Goal: Communication & Community: Answer question/provide support

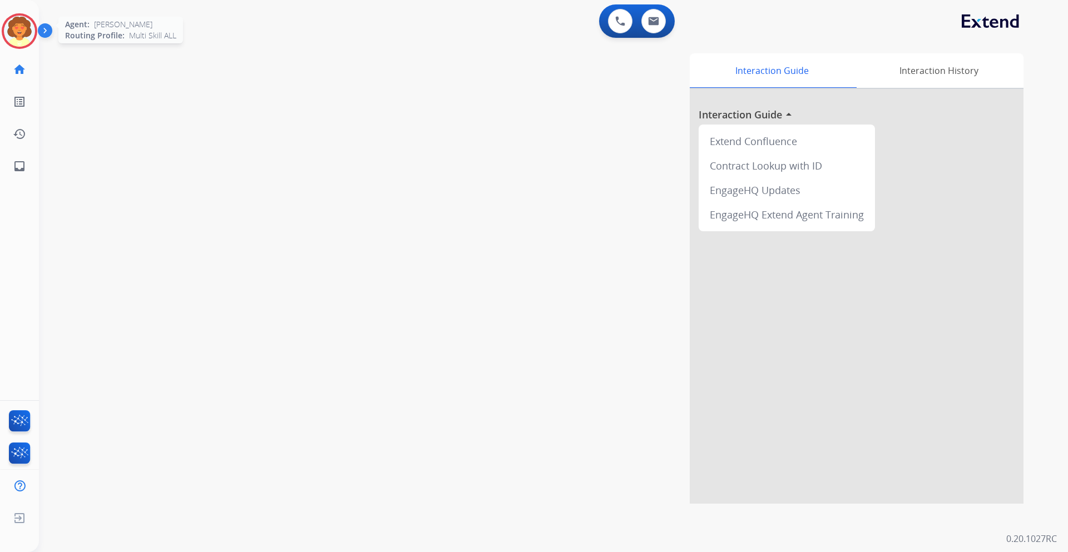
click at [23, 31] on img at bounding box center [19, 31] width 31 height 31
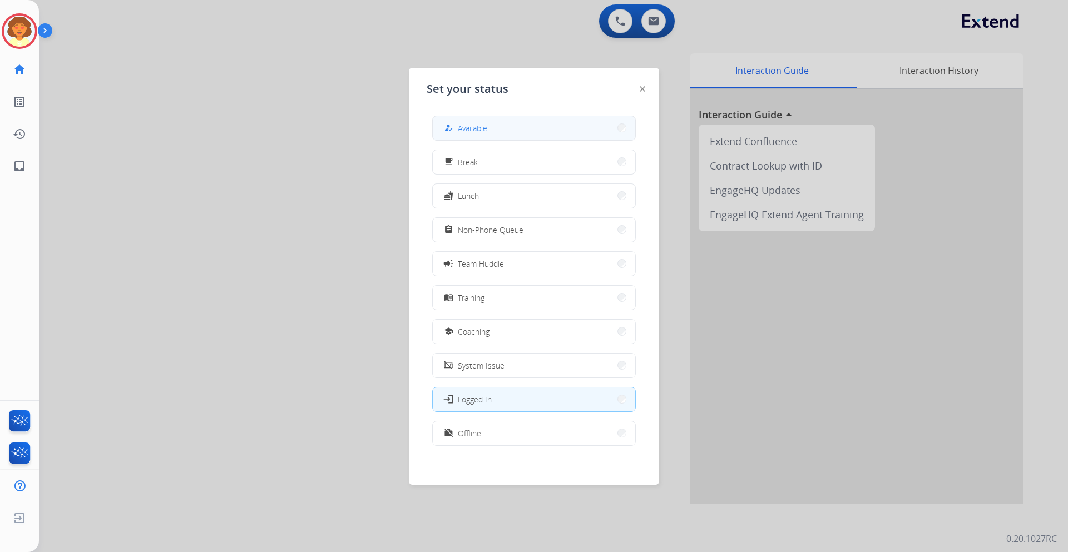
click at [472, 123] on span "Available" at bounding box center [472, 128] width 29 height 12
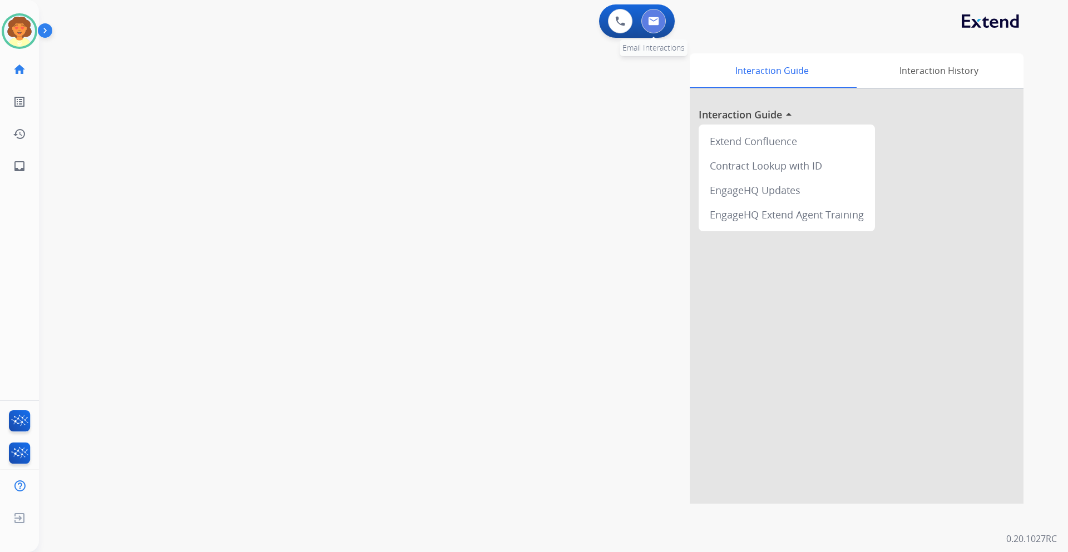
click at [652, 24] on img at bounding box center [653, 21] width 11 height 9
select select "**********"
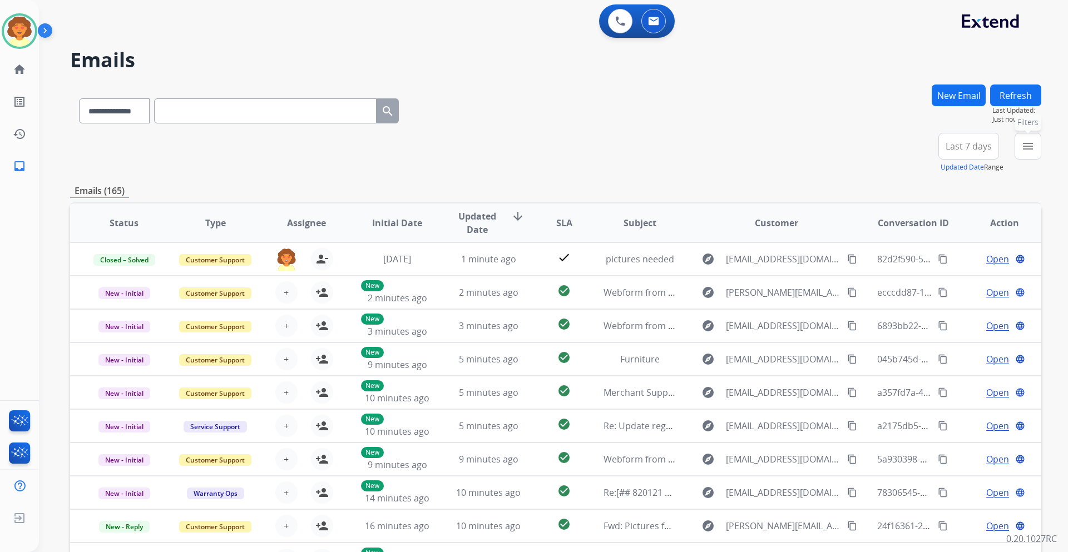
click at [1035, 150] on button "menu Filters" at bounding box center [1027, 146] width 27 height 27
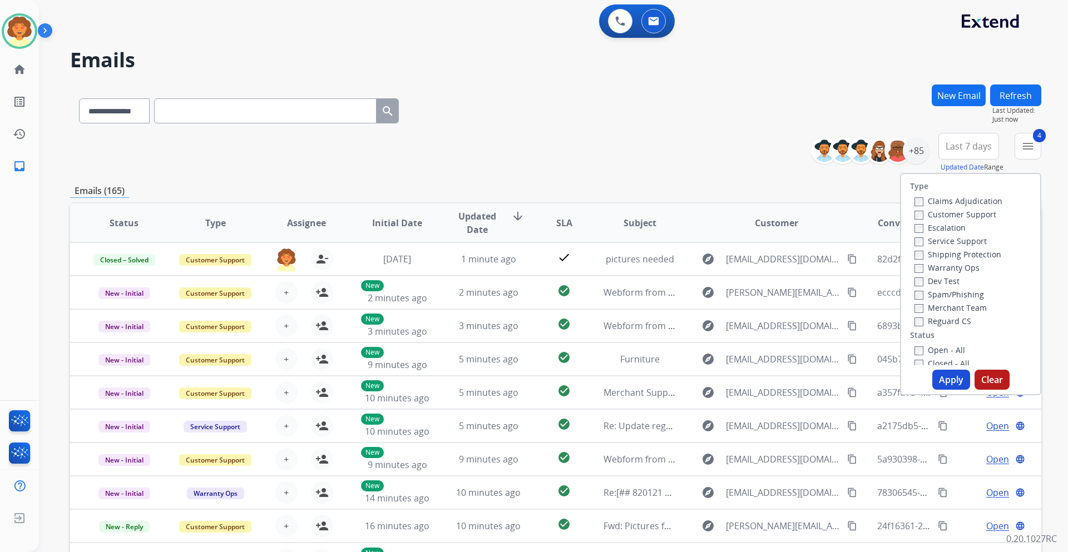
click at [940, 386] on button "Apply" at bounding box center [951, 380] width 38 height 20
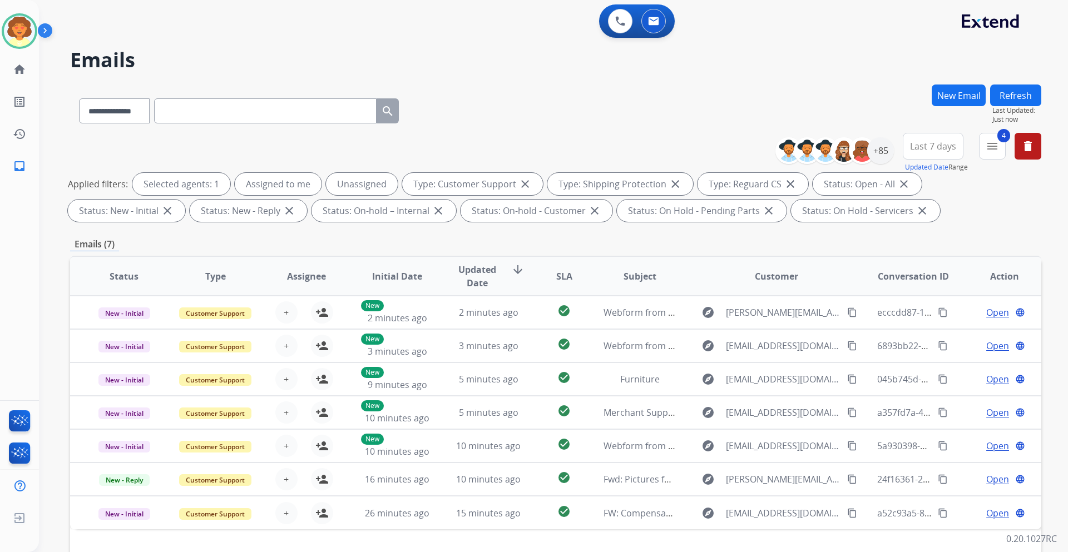
click at [929, 147] on span "Last 7 days" at bounding box center [933, 146] width 46 height 4
click at [914, 285] on div "Last 90 days" at bounding box center [929, 281] width 61 height 17
click at [884, 156] on div "+147" at bounding box center [880, 150] width 27 height 27
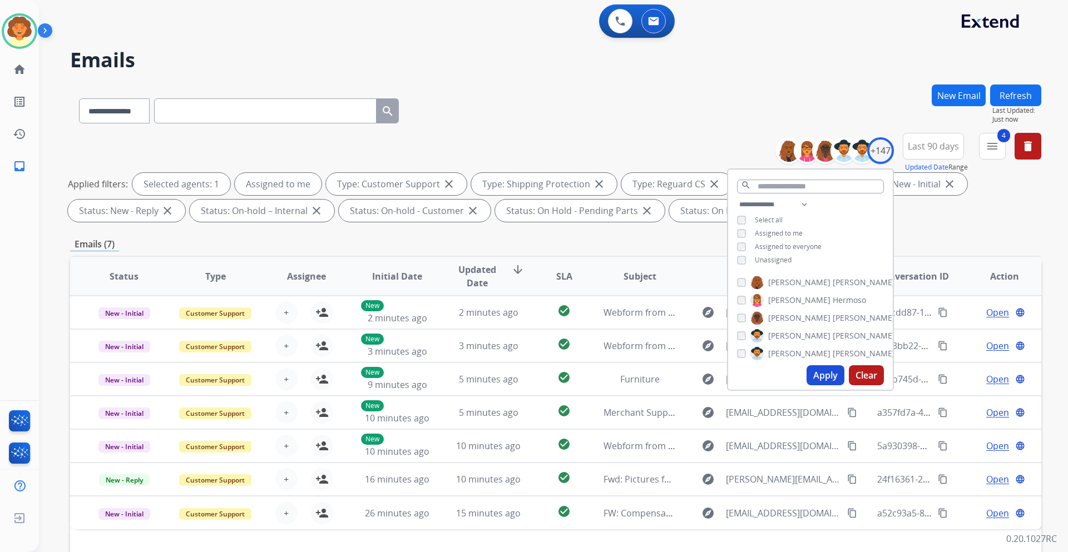
click at [829, 377] on button "Apply" at bounding box center [825, 375] width 38 height 20
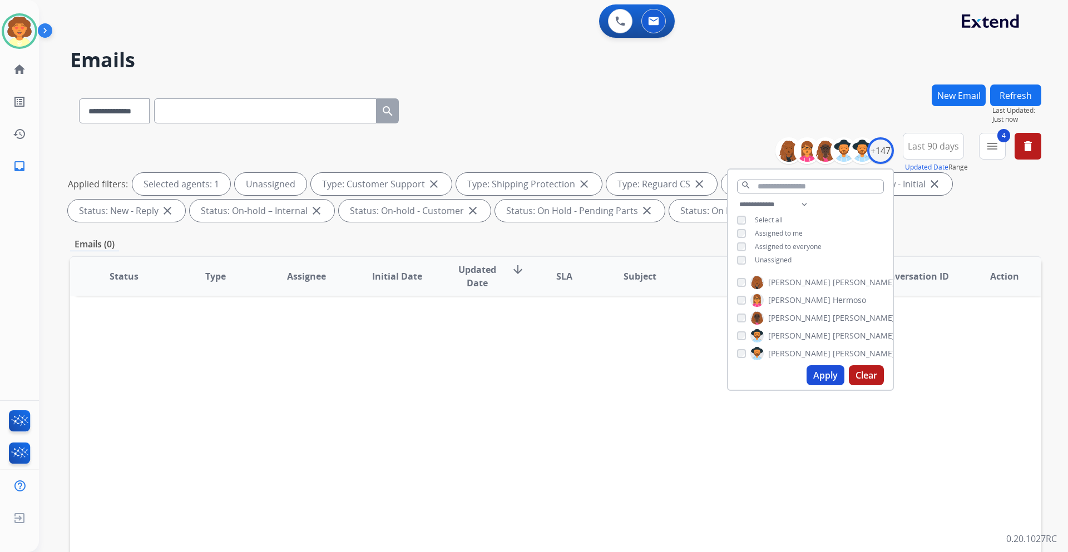
click at [818, 378] on button "Apply" at bounding box center [825, 375] width 38 height 20
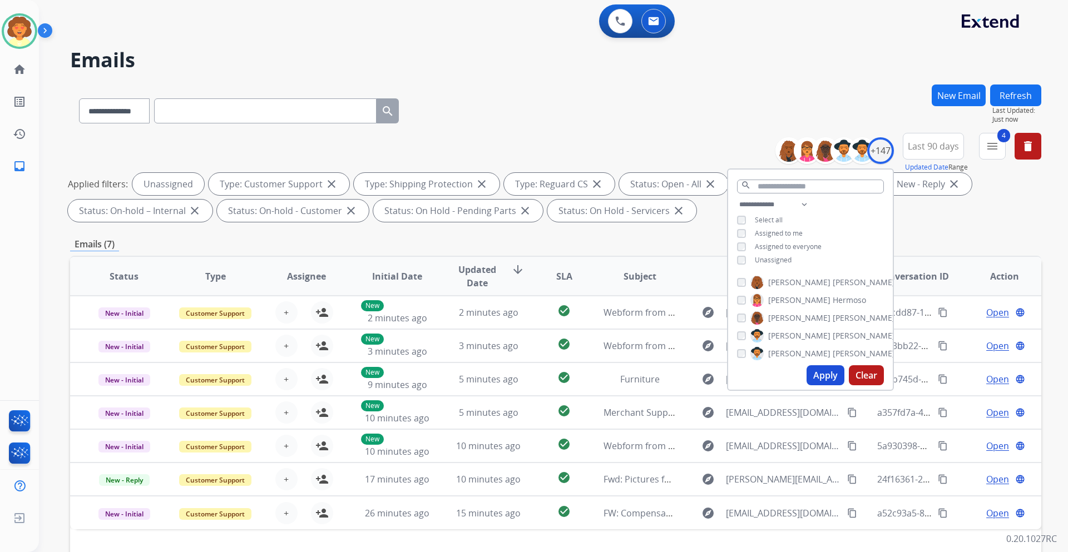
click at [981, 221] on div "Applied filters: Unassigned Type: Customer Support close Type: Shipping Protect…" at bounding box center [553, 197] width 971 height 49
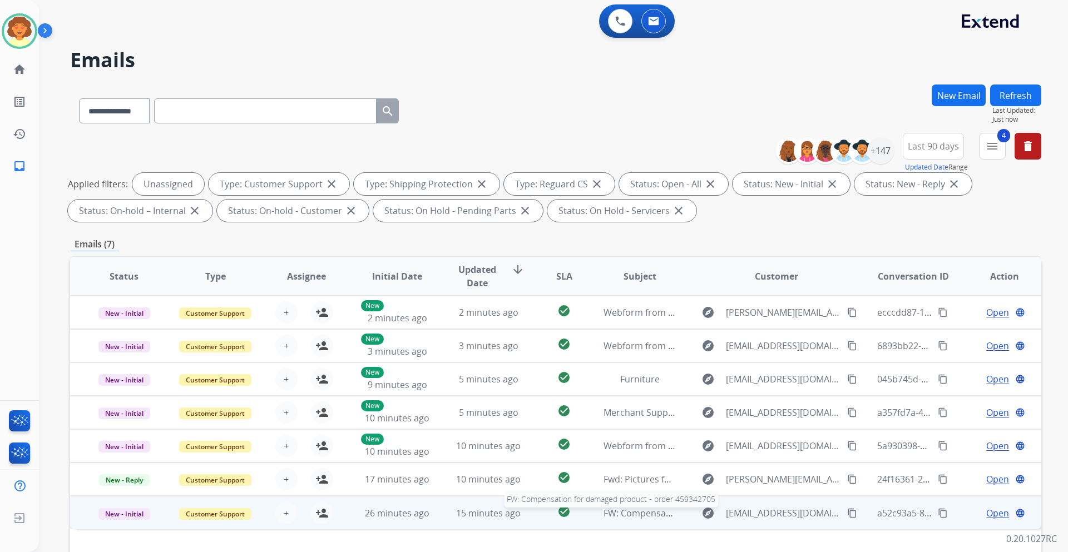
click at [633, 513] on span "FW: Compensation for damaged product - order 459342705" at bounding box center [728, 513] width 250 height 12
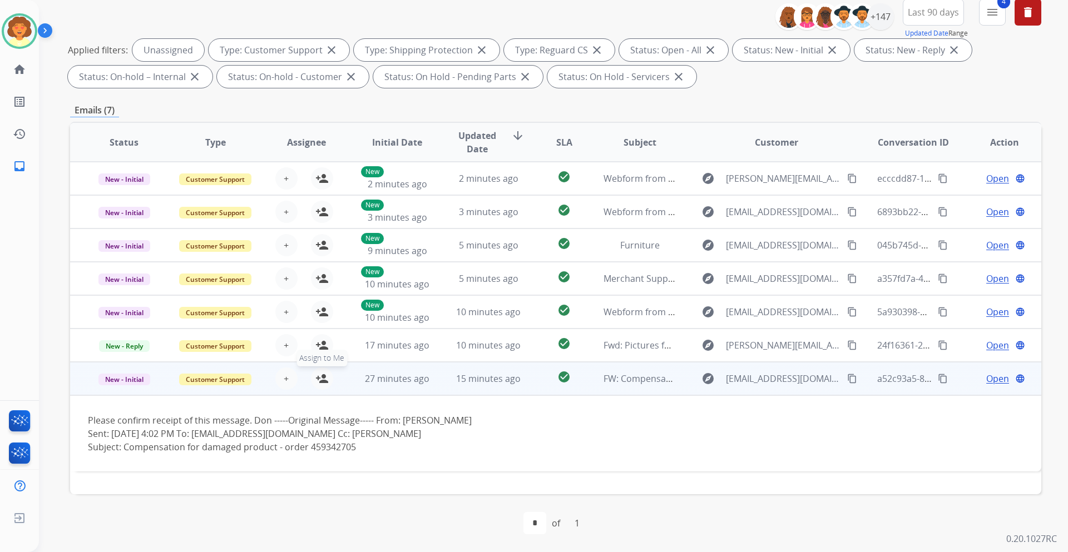
click at [320, 382] on mat-icon "person_add" at bounding box center [321, 378] width 13 height 13
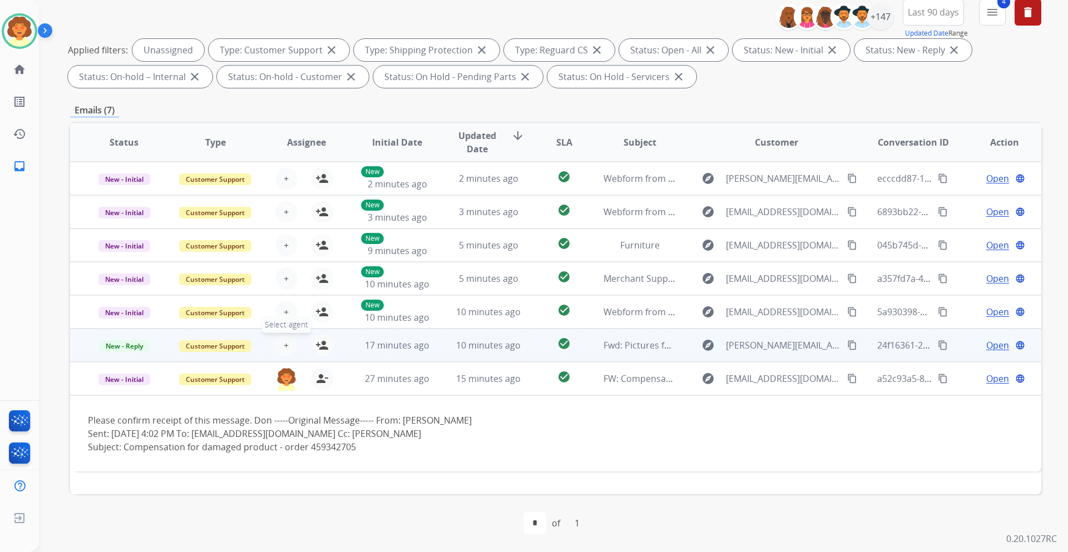
click at [284, 346] on span "+" at bounding box center [286, 345] width 5 height 13
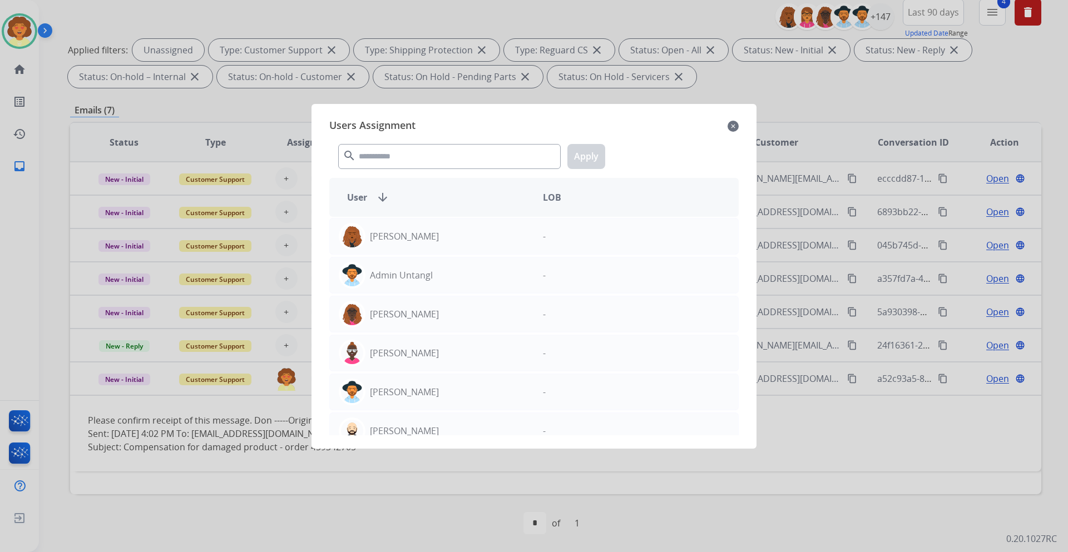
click at [731, 126] on mat-icon "close" at bounding box center [732, 126] width 11 height 13
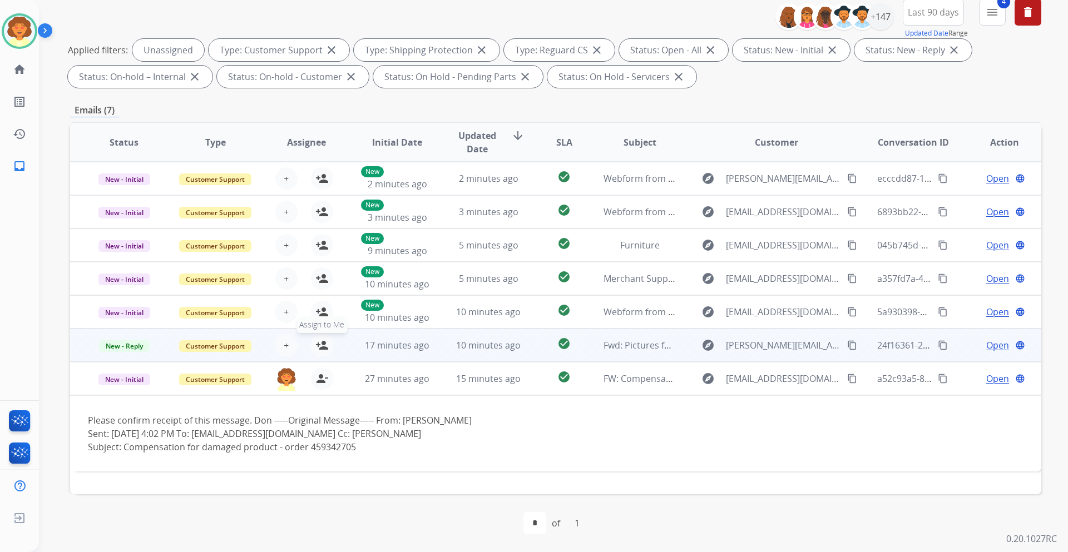
click at [316, 345] on mat-icon "person_add" at bounding box center [321, 345] width 13 height 13
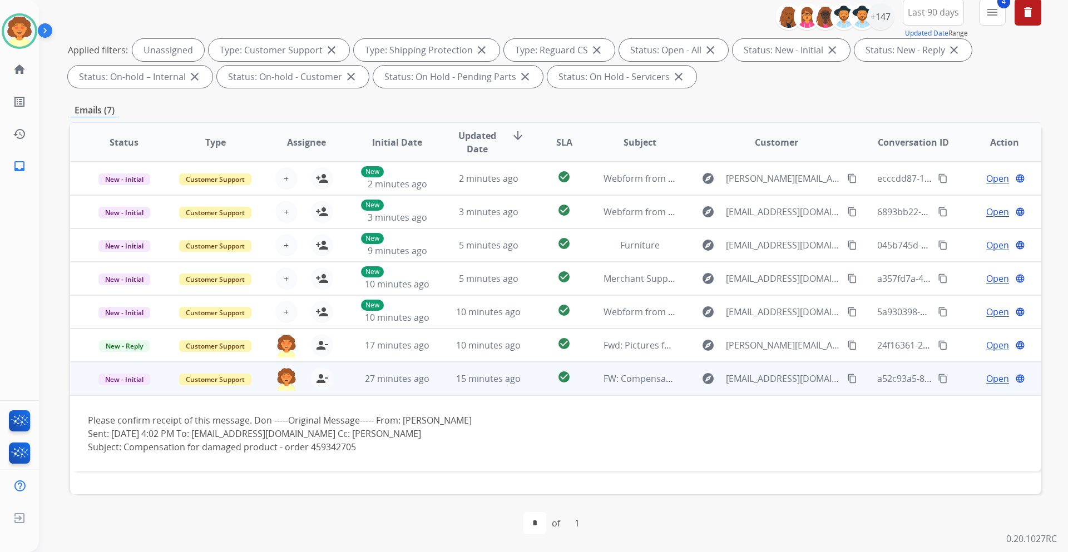
click at [988, 378] on span "Open" at bounding box center [997, 378] width 23 height 13
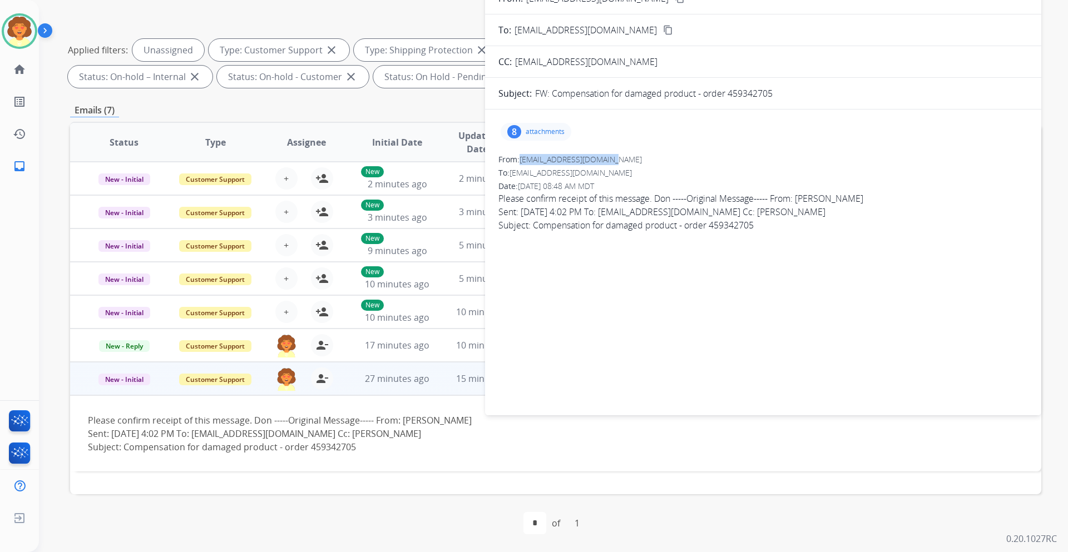
drag, startPoint x: 522, startPoint y: 161, endPoint x: 618, endPoint y: 160, distance: 96.2
click at [618, 160] on div "From: Don@thingsonthewall.com" at bounding box center [762, 159] width 529 height 11
copy span "[EMAIL_ADDRESS][DOMAIN_NAME]"
click at [513, 133] on div "8" at bounding box center [514, 131] width 14 height 13
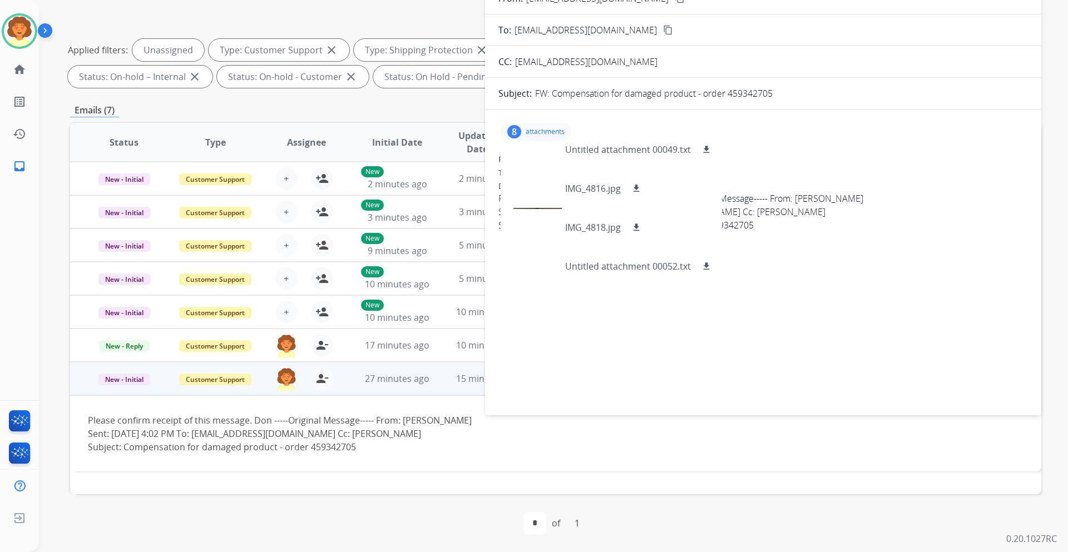
scroll to position [0, 0]
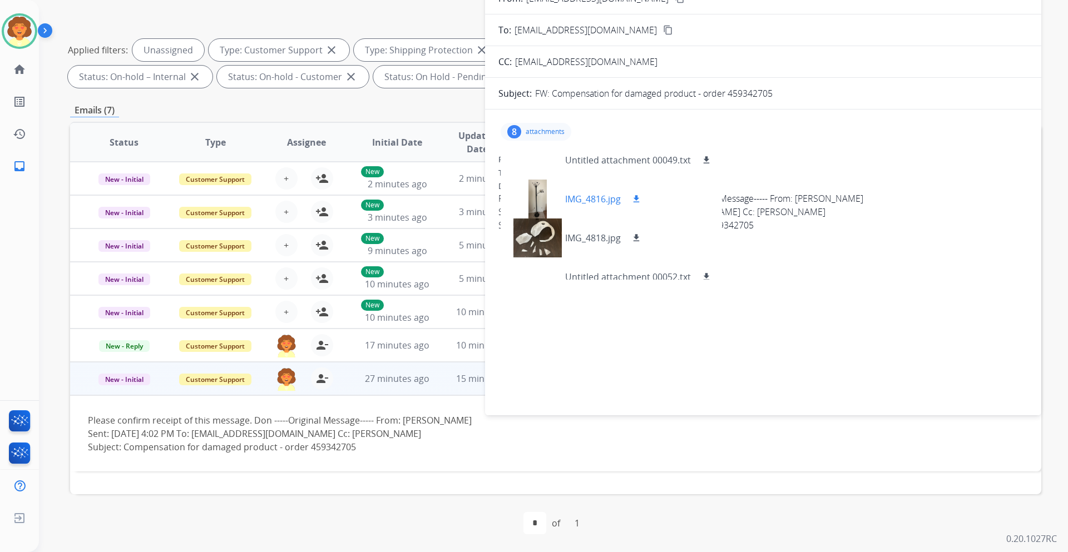
click at [539, 202] on div at bounding box center [537, 199] width 56 height 39
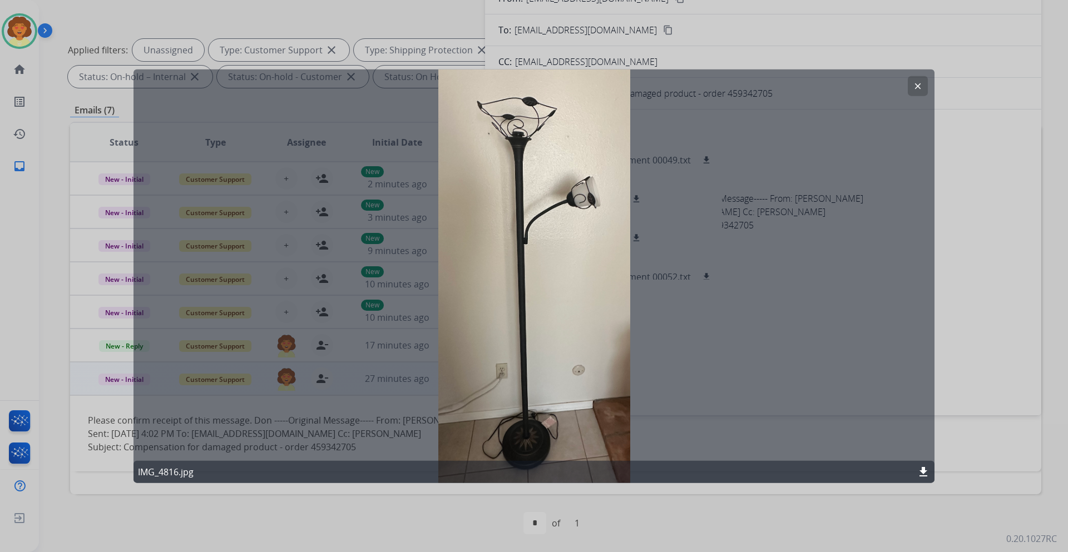
click at [920, 83] on mat-icon "clear" at bounding box center [918, 86] width 10 height 10
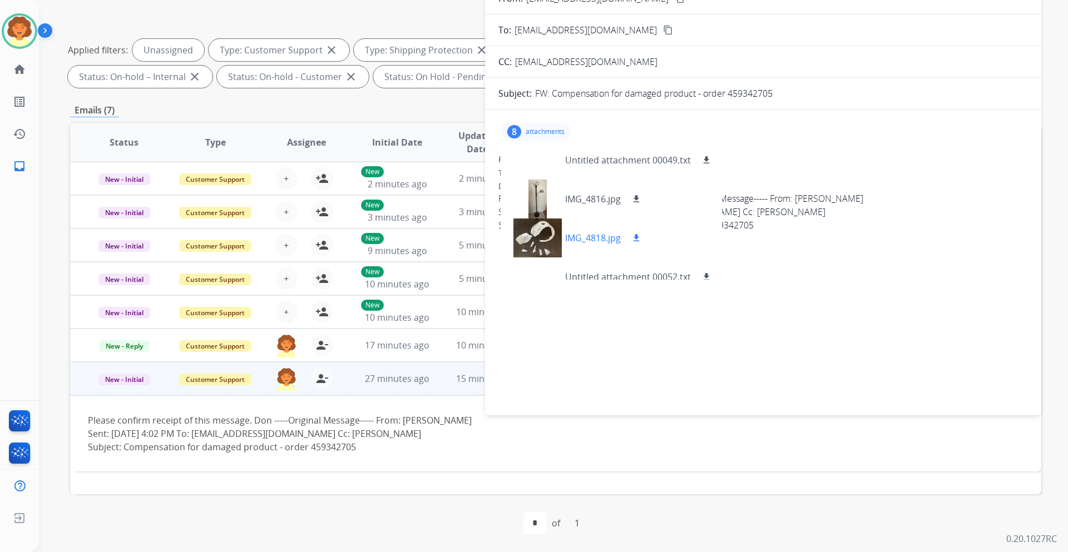
click at [533, 240] on div at bounding box center [537, 238] width 56 height 39
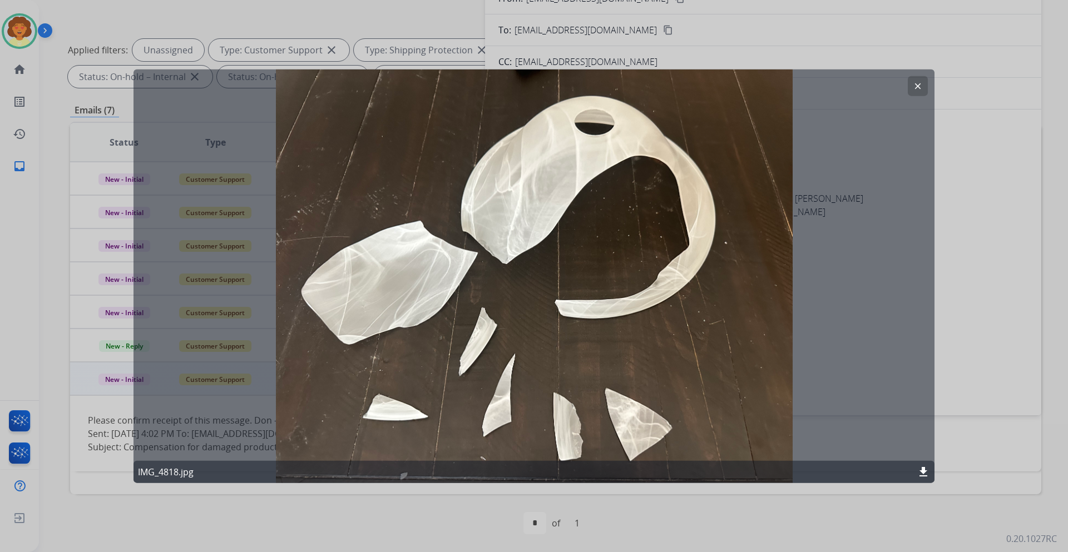
click at [924, 87] on button "clear" at bounding box center [918, 86] width 20 height 20
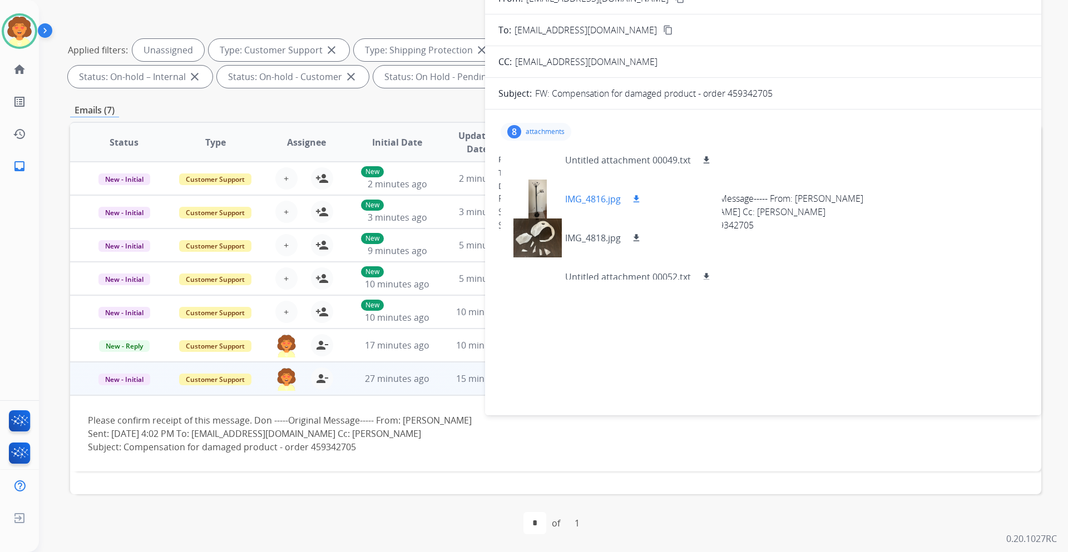
click at [640, 200] on mat-icon "download" at bounding box center [636, 199] width 10 height 10
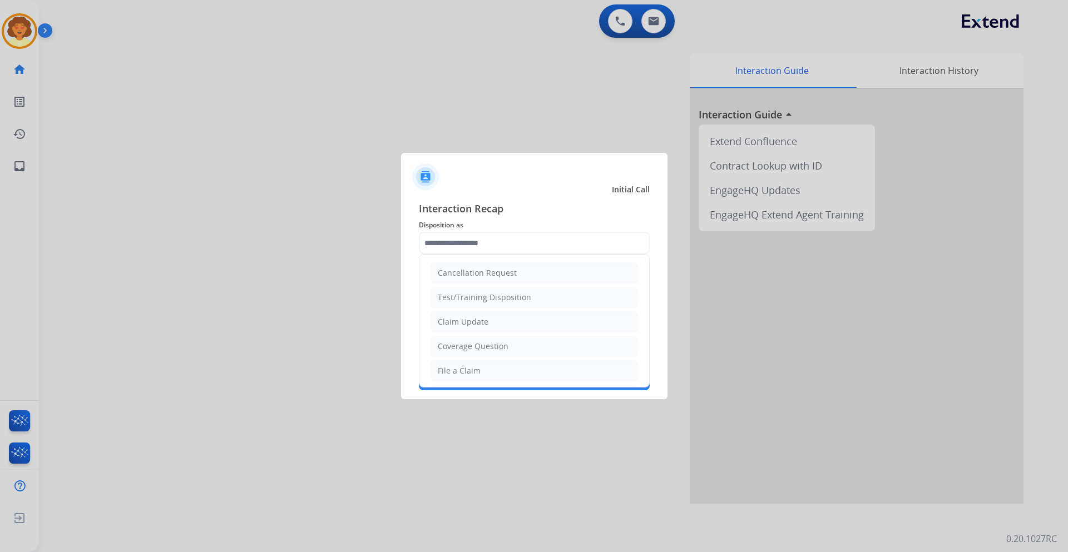
click at [481, 239] on input "text" at bounding box center [534, 243] width 231 height 22
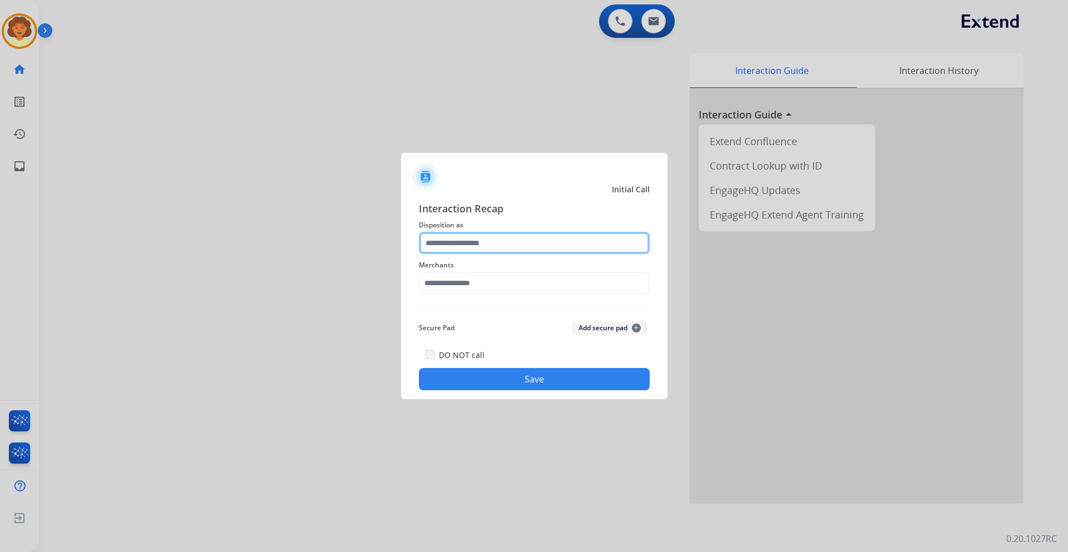
click at [476, 244] on input "text" at bounding box center [534, 243] width 231 height 22
click at [443, 243] on input "text" at bounding box center [534, 243] width 231 height 22
click at [498, 246] on input "text" at bounding box center [534, 243] width 231 height 22
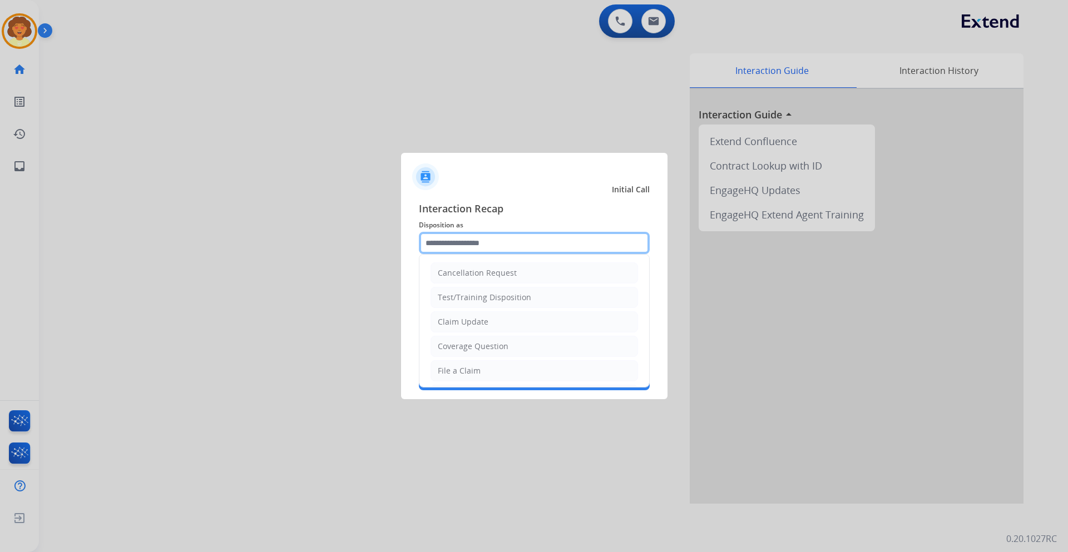
click at [473, 234] on input "text" at bounding box center [534, 243] width 231 height 22
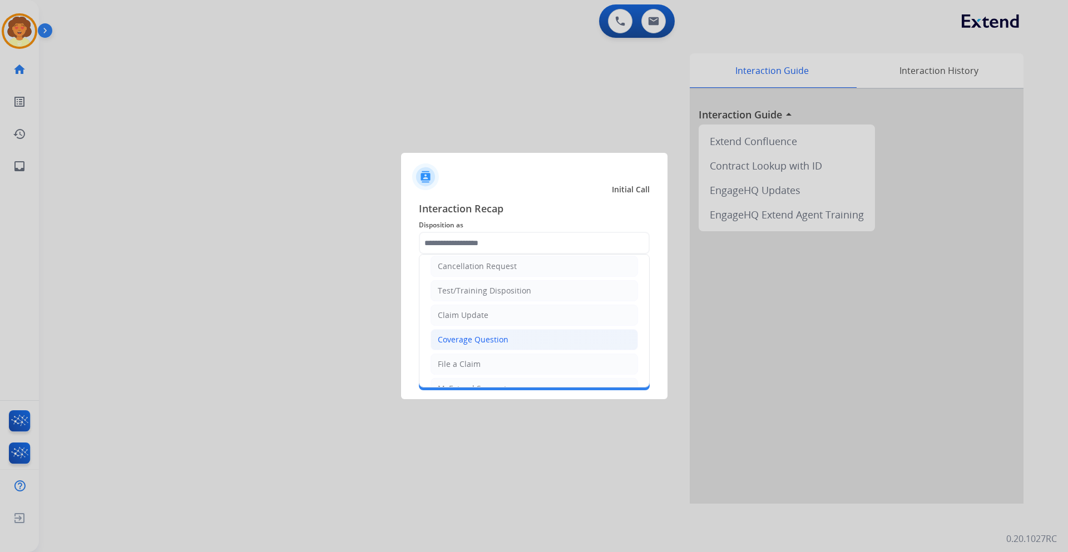
click at [491, 339] on div "Coverage Question" at bounding box center [473, 339] width 71 height 11
type input "**********"
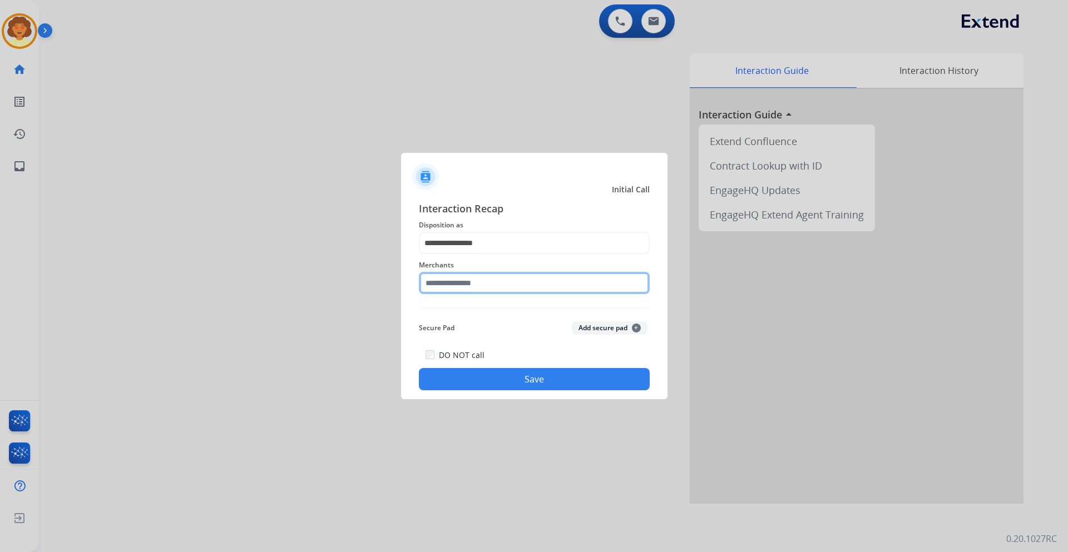
click at [431, 283] on input "text" at bounding box center [534, 283] width 231 height 22
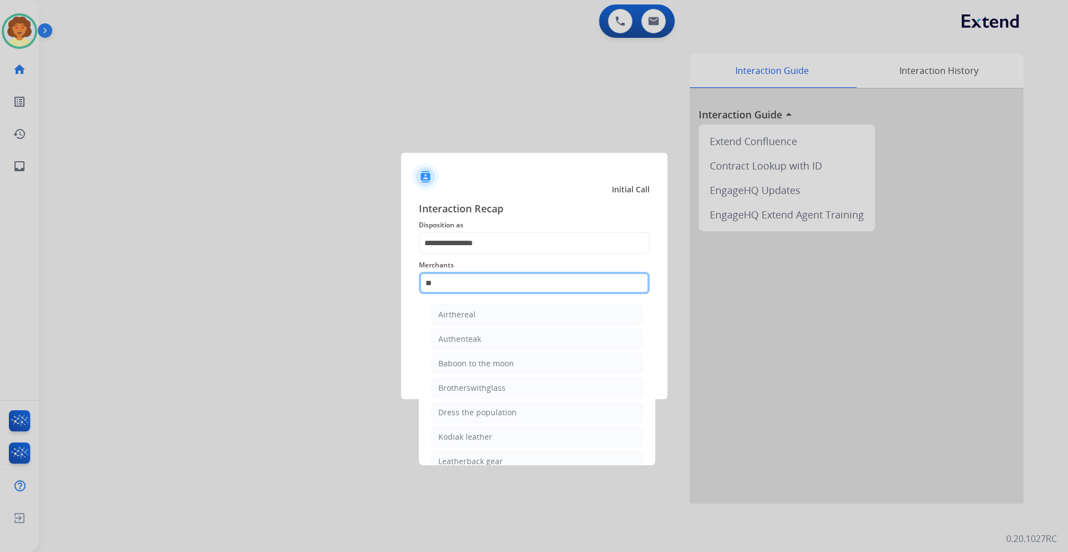
type input "*"
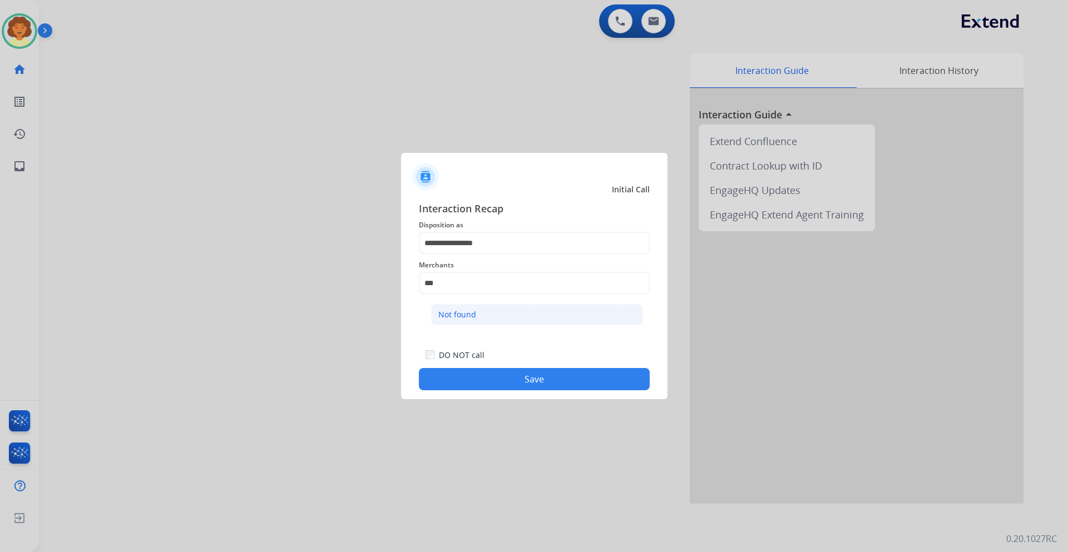
click at [457, 316] on div "Not found" at bounding box center [457, 314] width 38 height 11
type input "*********"
click at [488, 379] on button "Save" at bounding box center [534, 379] width 231 height 22
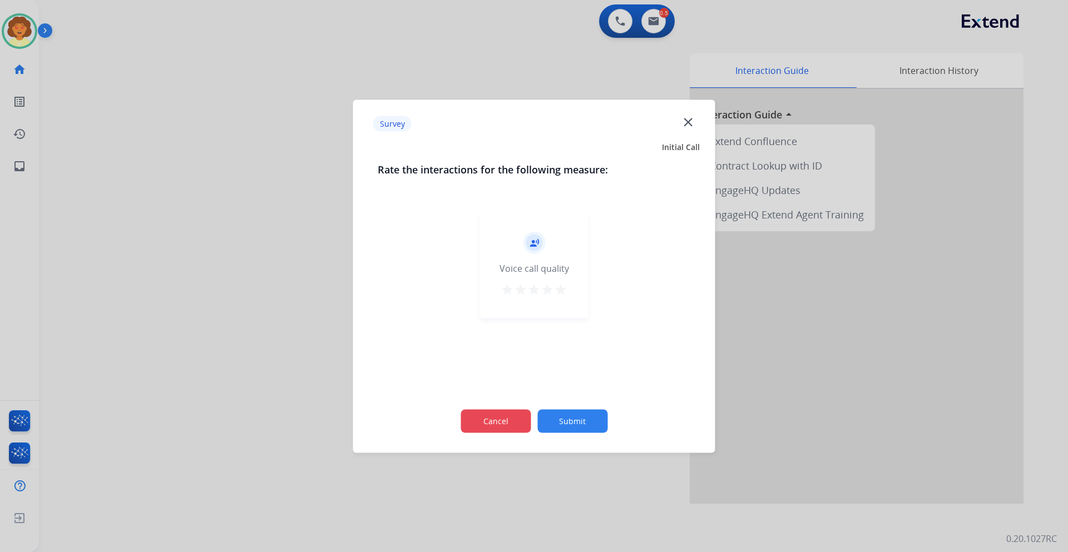
click at [487, 425] on button "Cancel" at bounding box center [495, 420] width 70 height 23
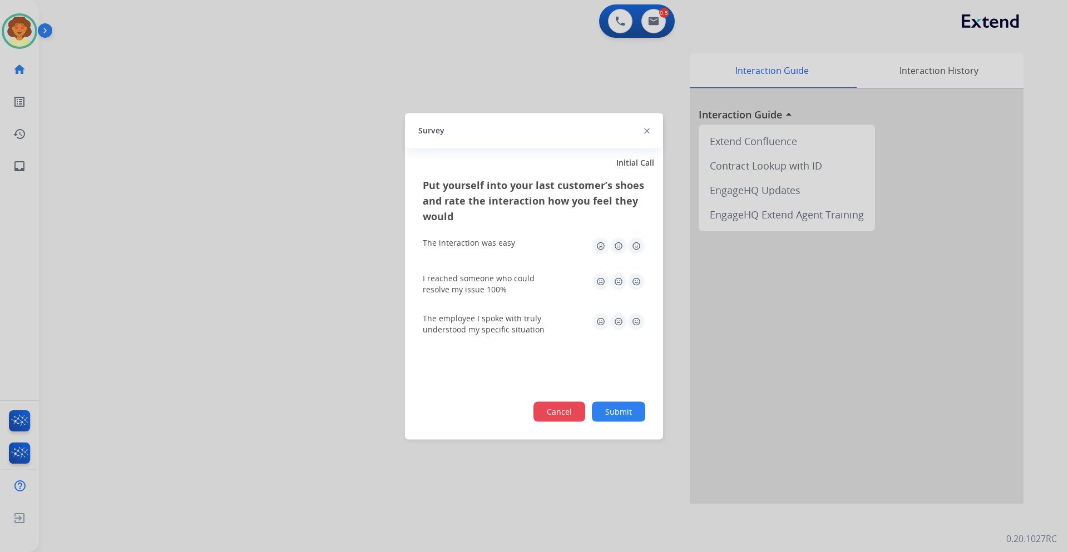
click at [556, 416] on button "Cancel" at bounding box center [559, 412] width 52 height 20
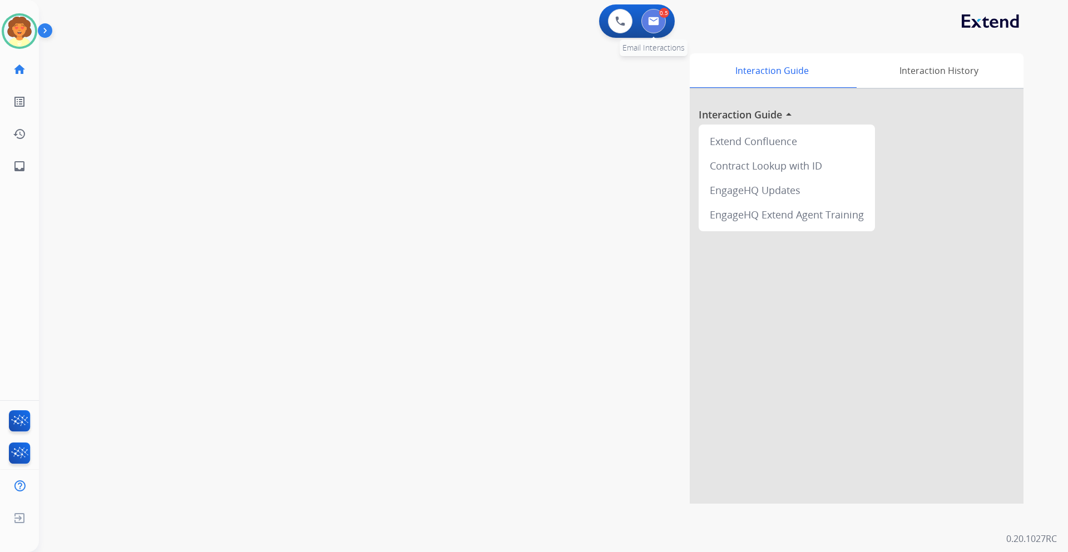
click at [654, 26] on button at bounding box center [653, 21] width 24 height 24
select select "**********"
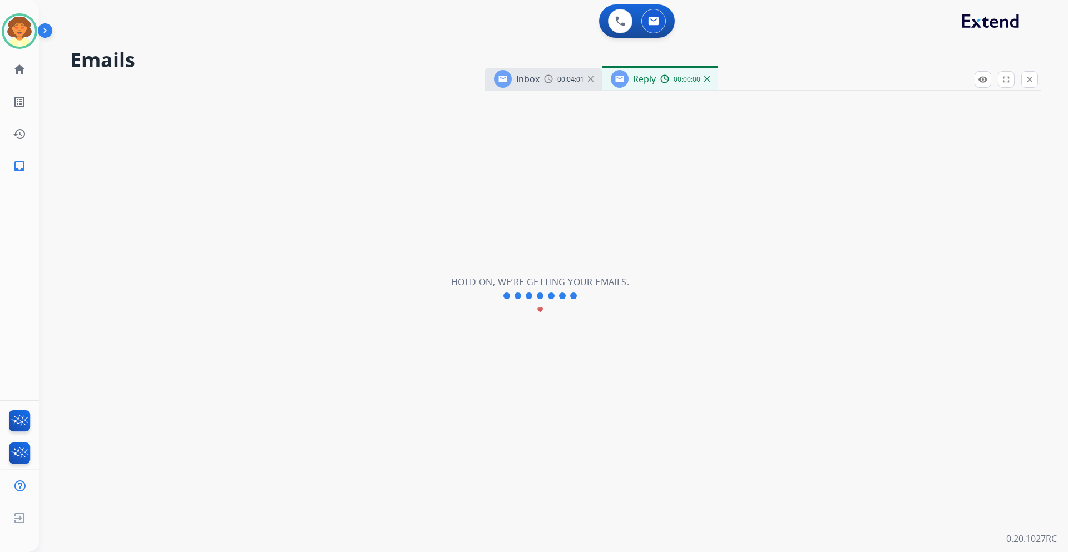
select select "**********"
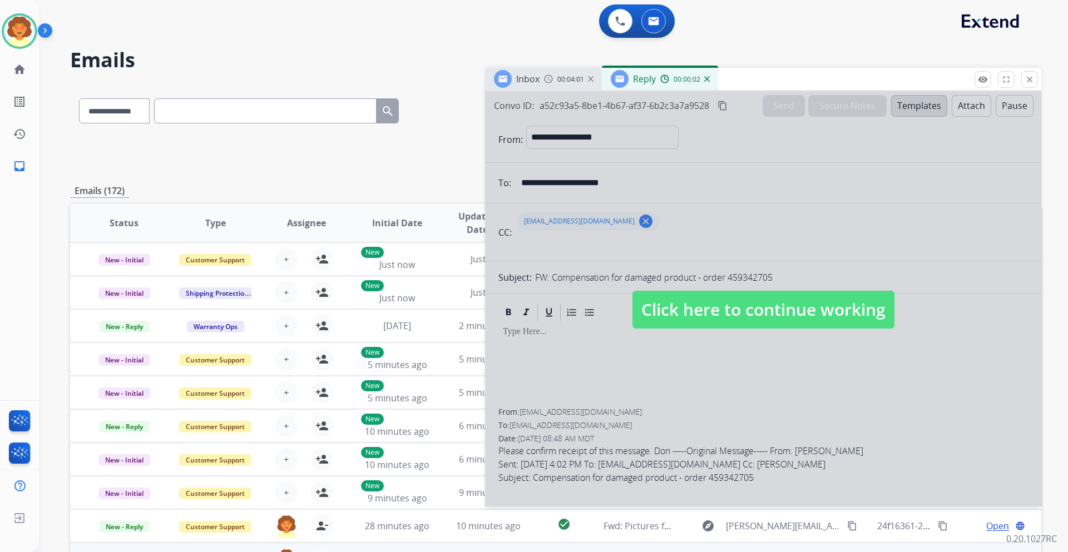
click at [657, 362] on div at bounding box center [763, 298] width 556 height 415
select select
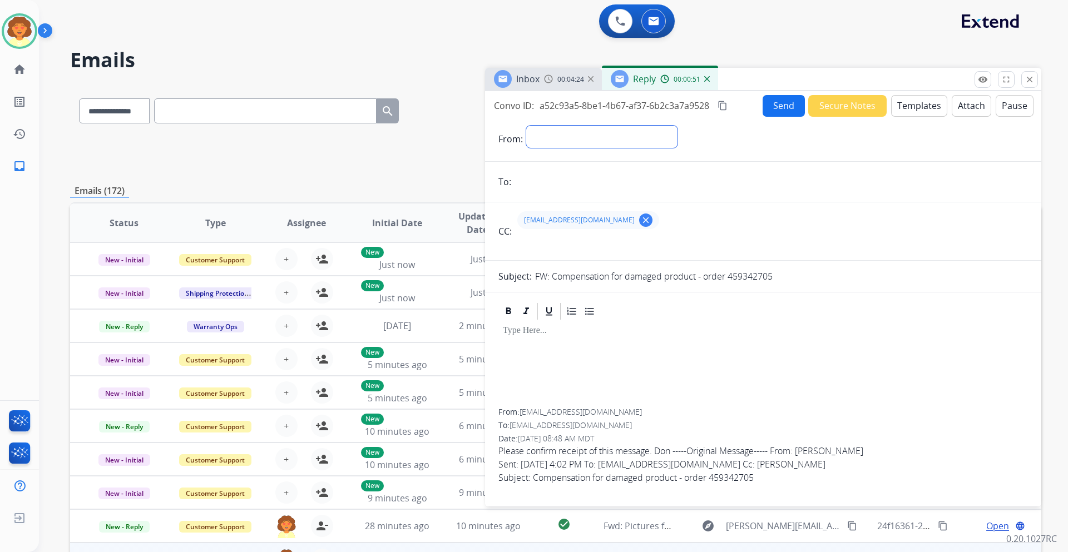
click at [553, 141] on select "**********" at bounding box center [601, 137] width 151 height 22
click at [706, 81] on img at bounding box center [707, 79] width 6 height 6
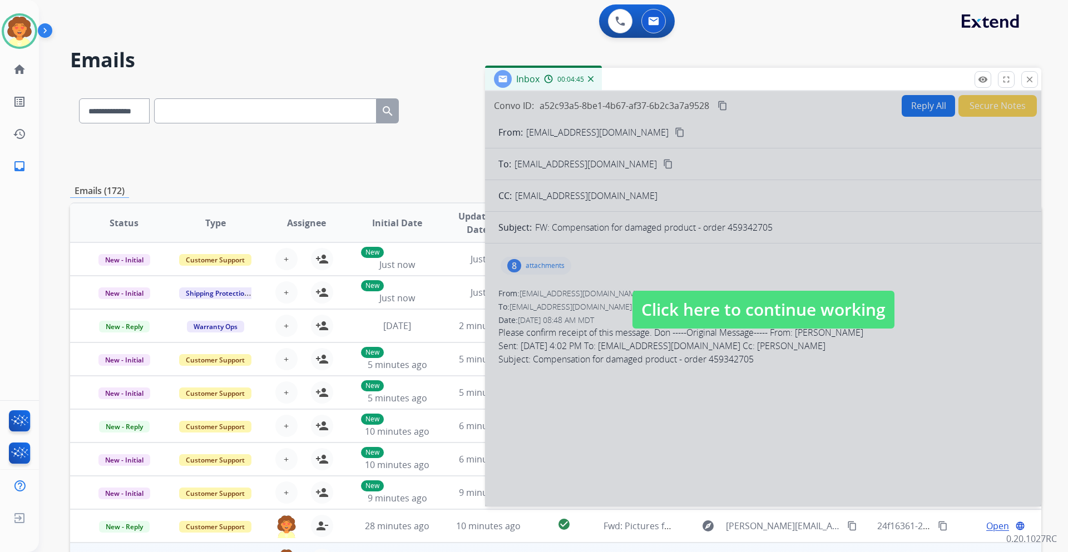
click at [511, 262] on div at bounding box center [763, 298] width 556 height 415
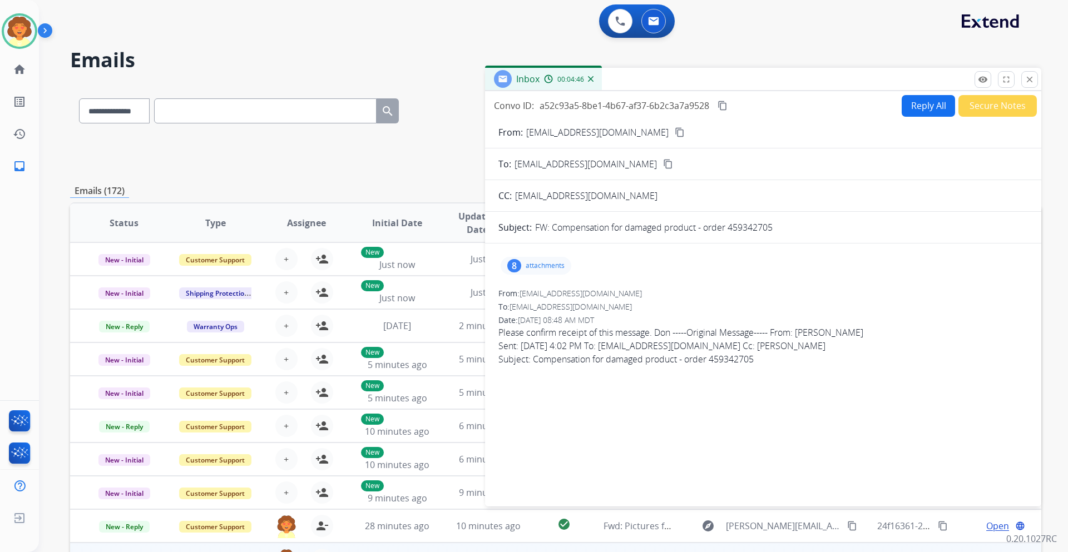
click at [517, 266] on div "8" at bounding box center [514, 265] width 14 height 13
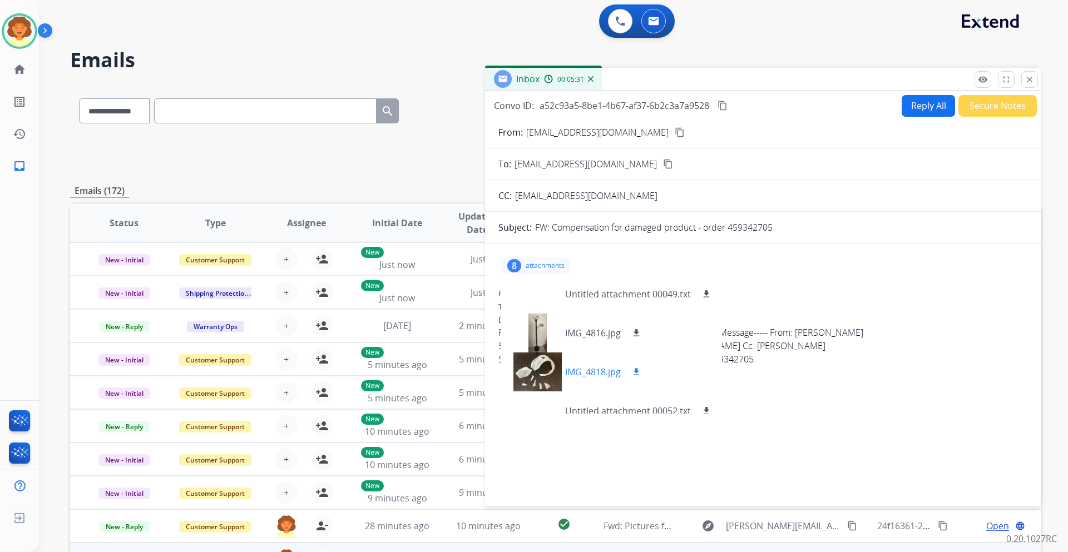
click at [635, 372] on mat-icon "download" at bounding box center [636, 372] width 10 height 10
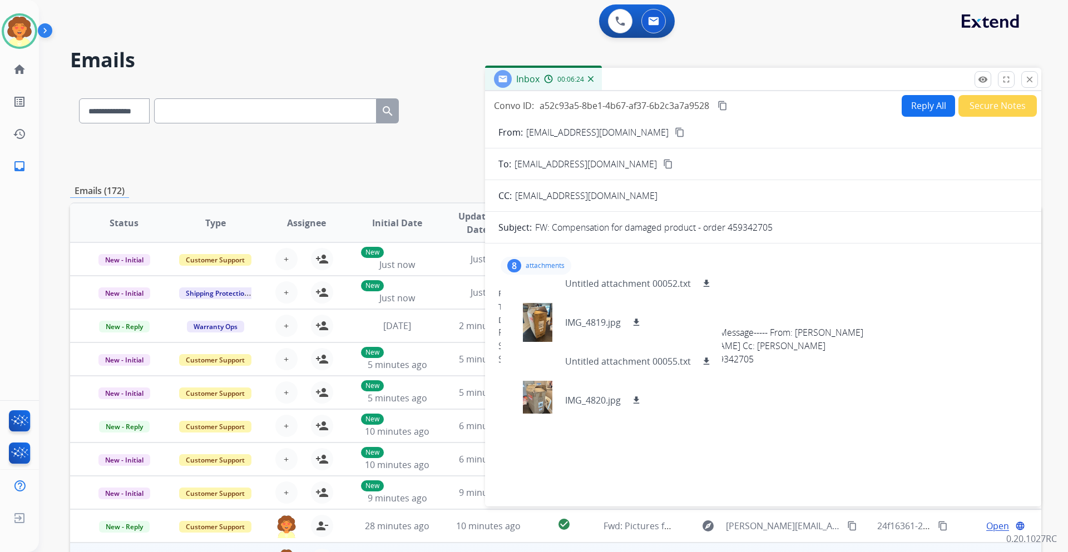
scroll to position [141, 0]
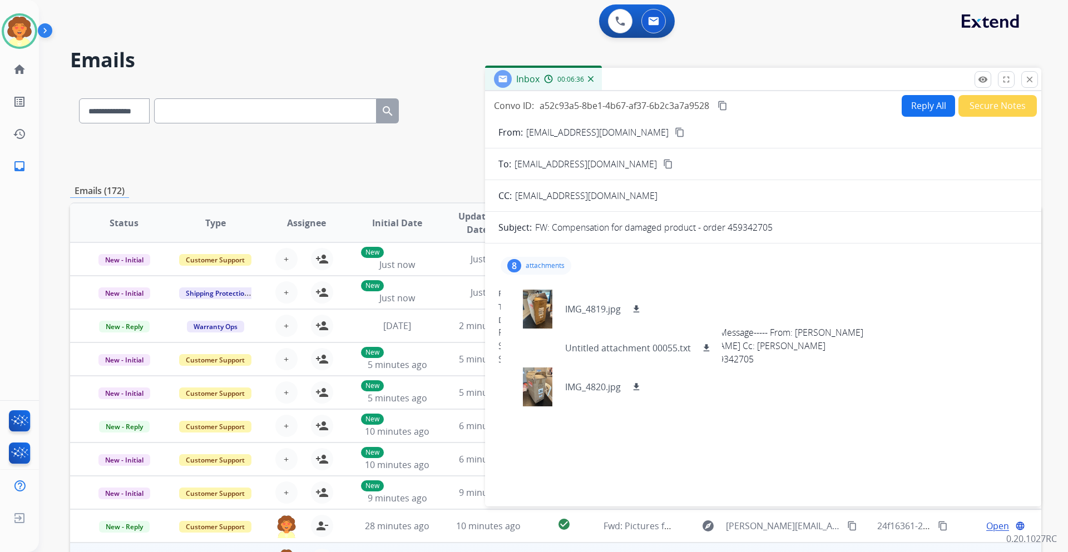
drag, startPoint x: 634, startPoint y: 311, endPoint x: 677, endPoint y: 295, distance: 46.3
click at [634, 311] on mat-icon "download" at bounding box center [636, 309] width 10 height 10
drag, startPoint x: 637, startPoint y: 387, endPoint x: 637, endPoint y: 393, distance: 6.1
click at [637, 387] on mat-icon "download" at bounding box center [636, 387] width 10 height 10
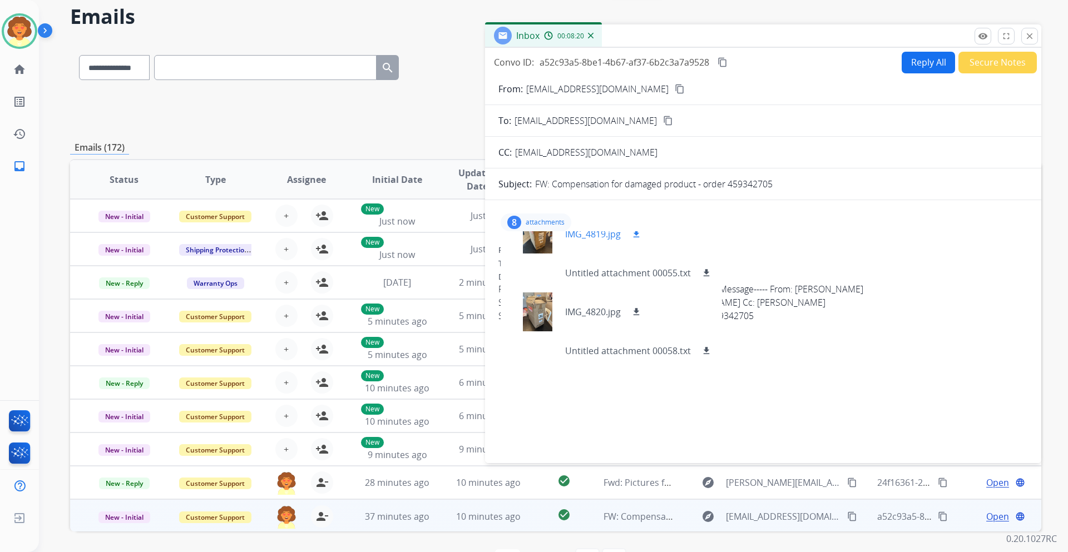
scroll to position [56, 0]
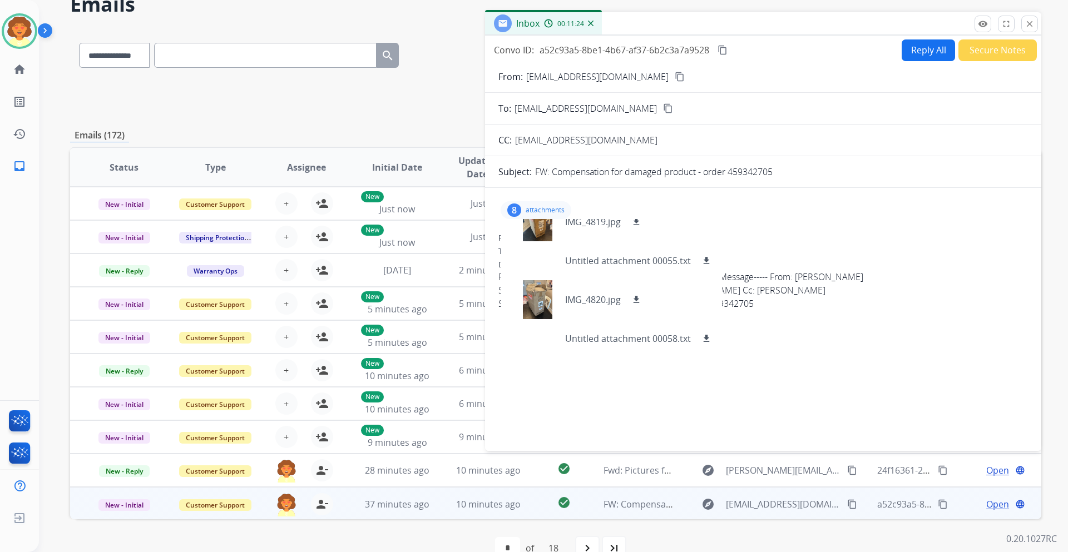
click at [907, 55] on button "Reply All" at bounding box center [928, 50] width 53 height 22
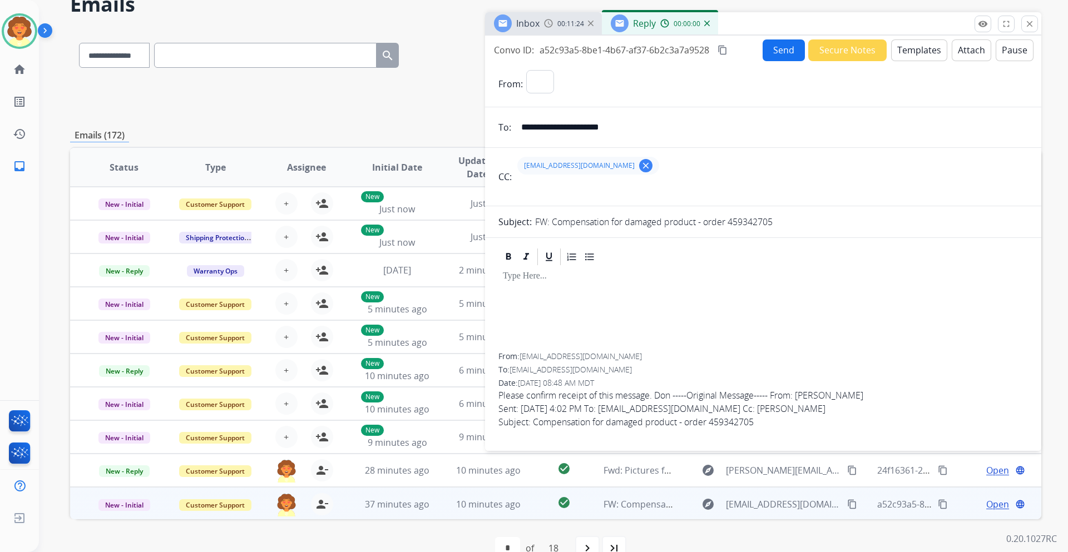
select select "**********"
click at [918, 48] on button "Templates" at bounding box center [919, 50] width 56 height 22
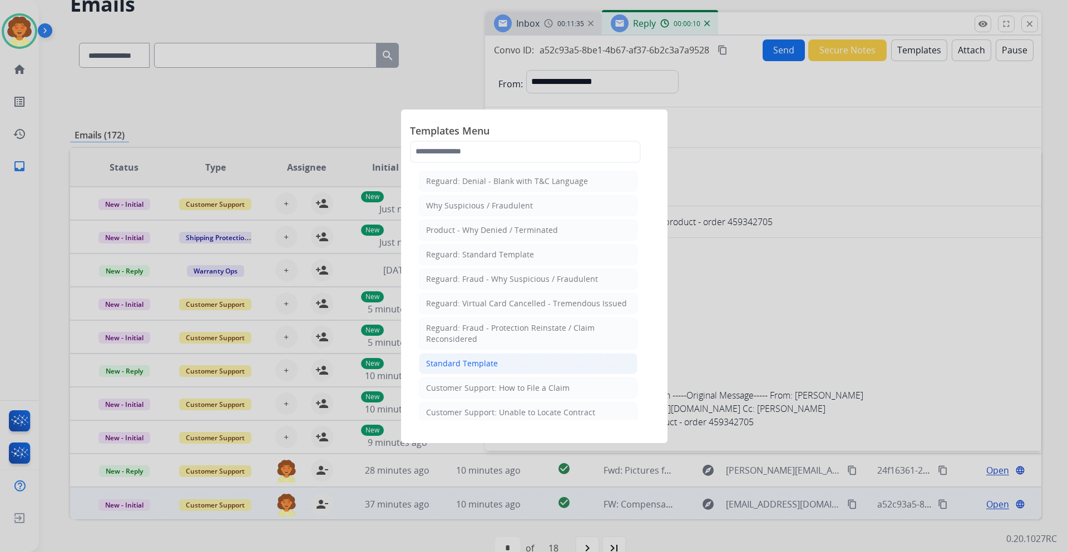
click at [482, 366] on div "Standard Template" at bounding box center [462, 363] width 72 height 11
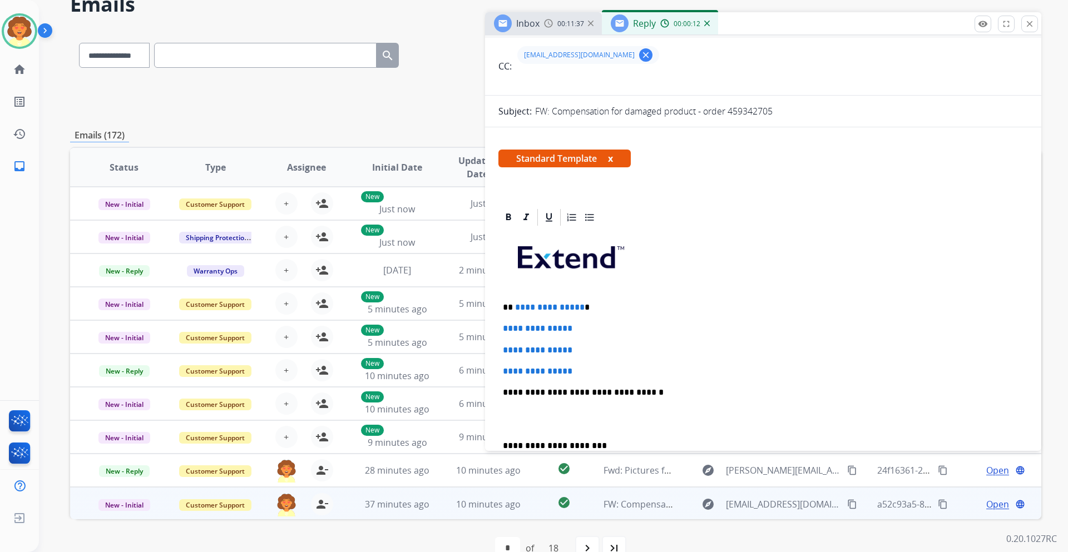
scroll to position [111, 0]
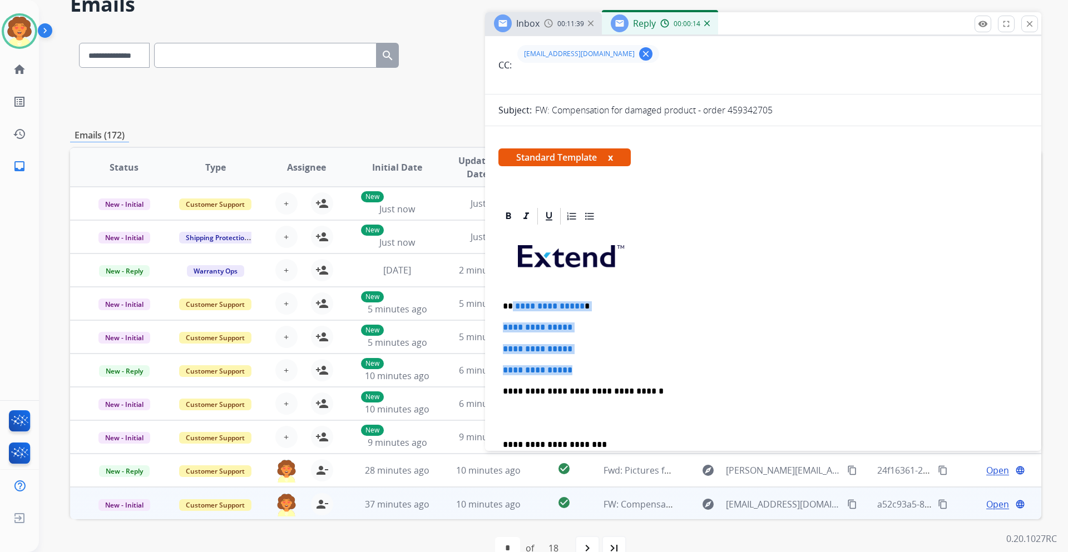
drag, startPoint x: 511, startPoint y: 305, endPoint x: 594, endPoint y: 369, distance: 104.7
click at [594, 369] on div "**********" at bounding box center [762, 417] width 529 height 383
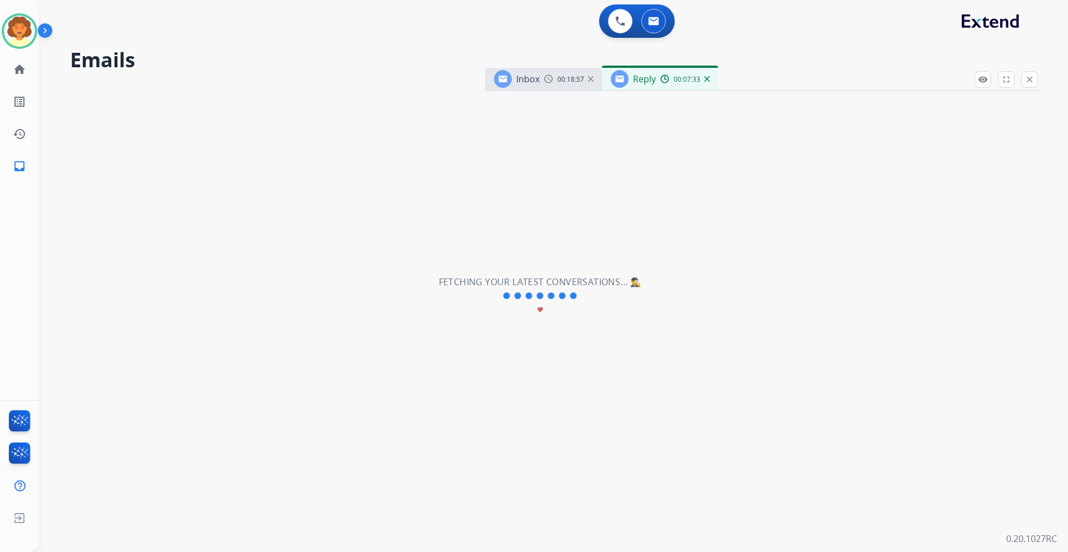
scroll to position [0, 0]
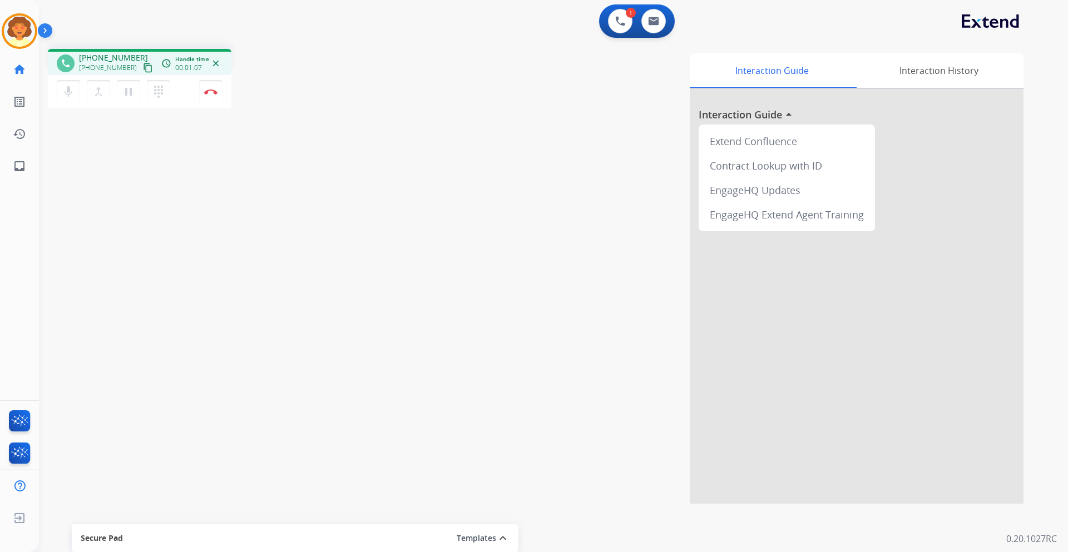
click at [756, 11] on div "1 Voice Interactions 0 Email Interactions" at bounding box center [546, 22] width 989 height 36
click at [651, 28] on button at bounding box center [653, 21] width 24 height 24
select select "**********"
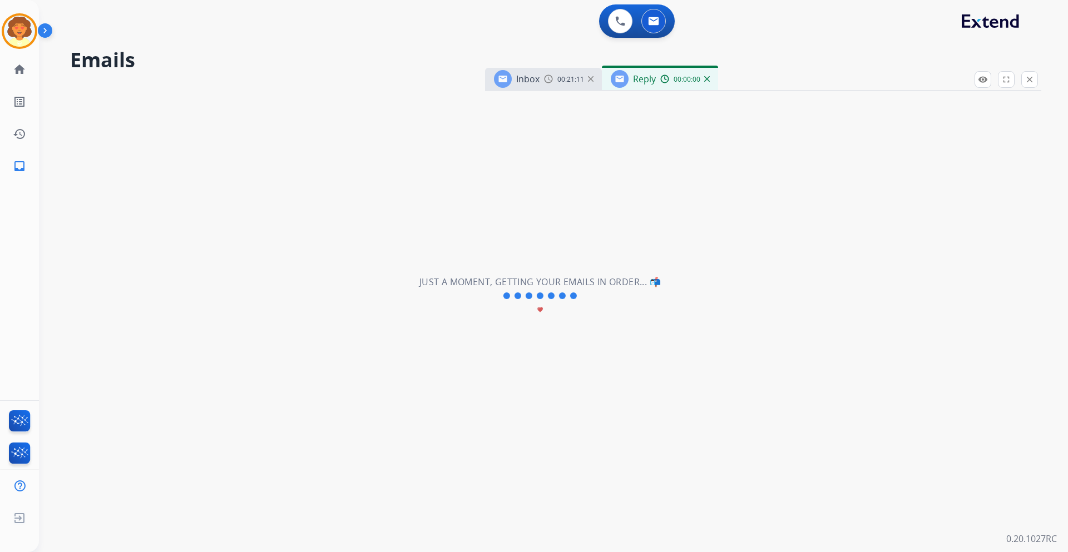
select select "**********"
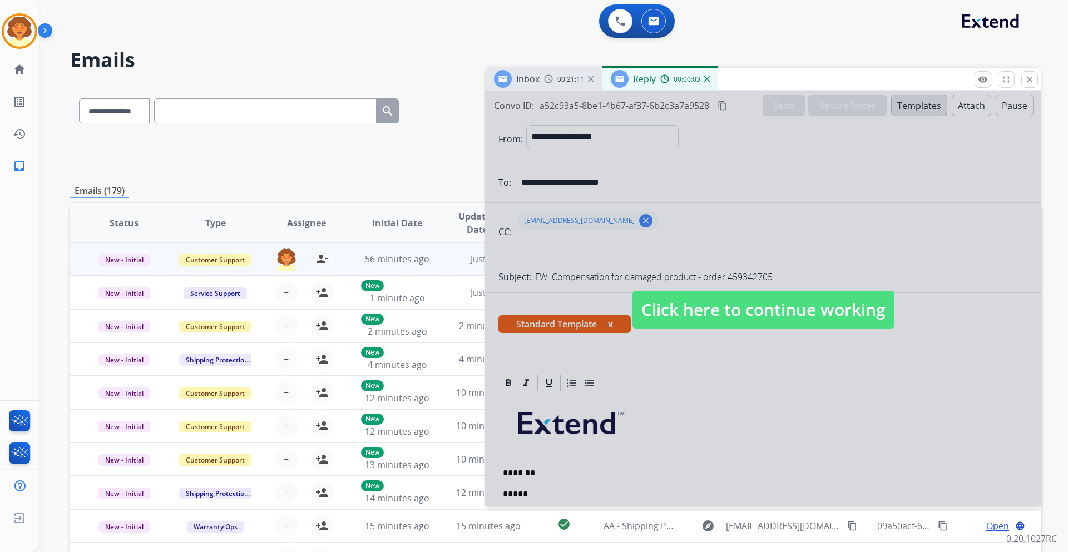
click at [666, 136] on div at bounding box center [763, 298] width 556 height 415
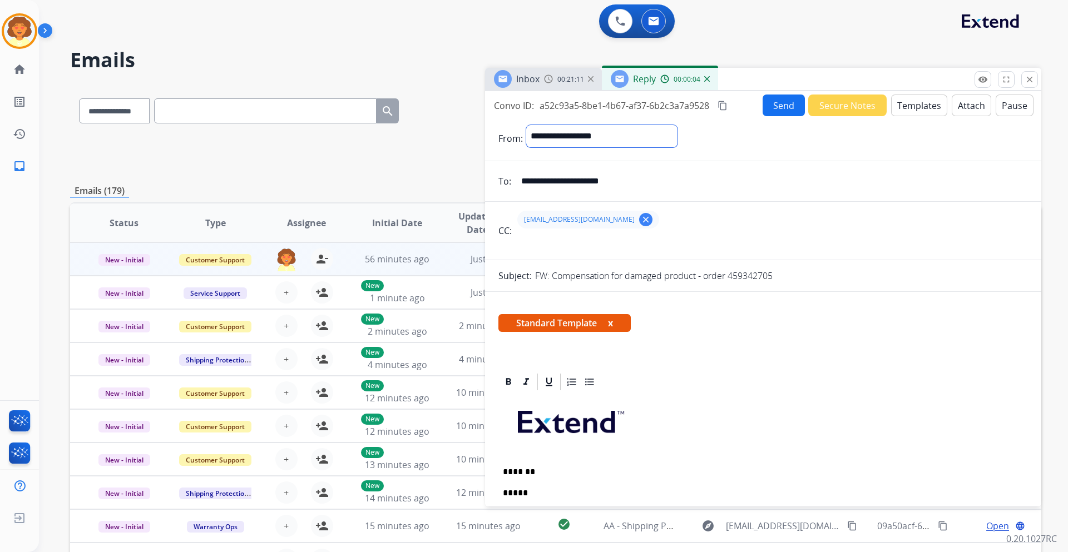
click at [666, 135] on select "**********" at bounding box center [601, 136] width 151 height 22
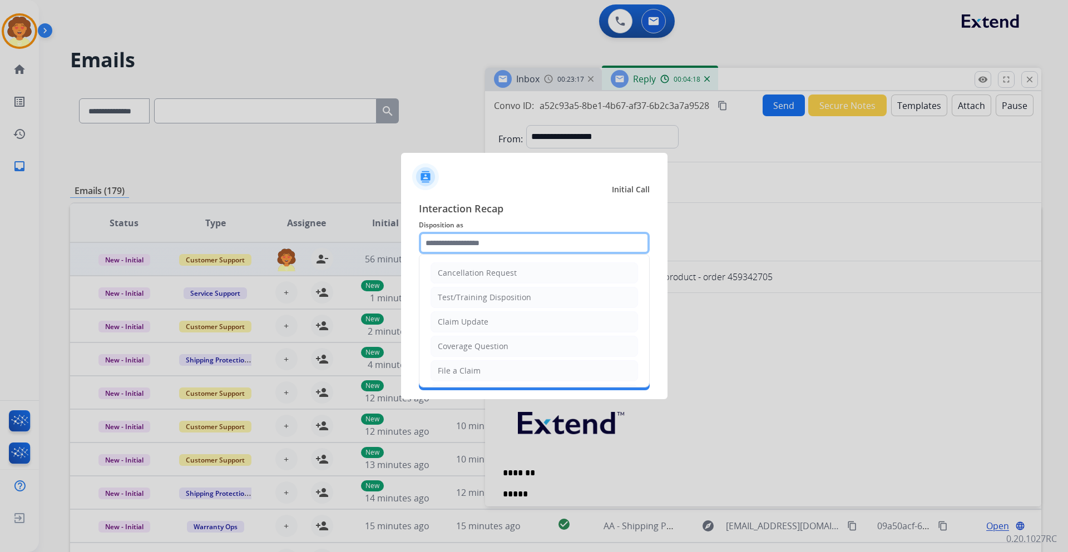
click at [468, 240] on input "text" at bounding box center [534, 243] width 231 height 22
click at [484, 371] on li "File a Claim" at bounding box center [533, 370] width 207 height 21
type input "**********"
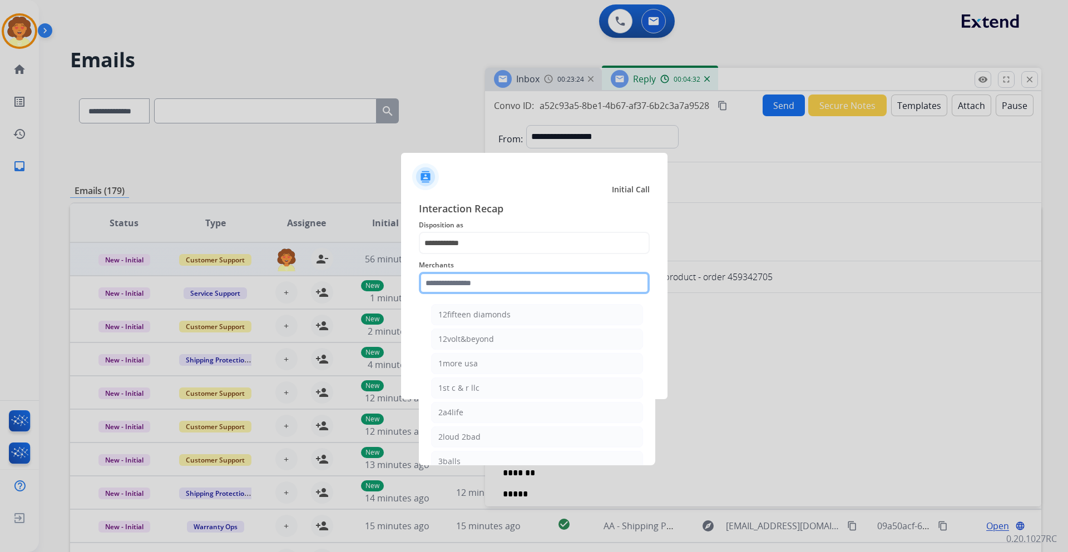
click at [463, 279] on input "text" at bounding box center [534, 283] width 231 height 22
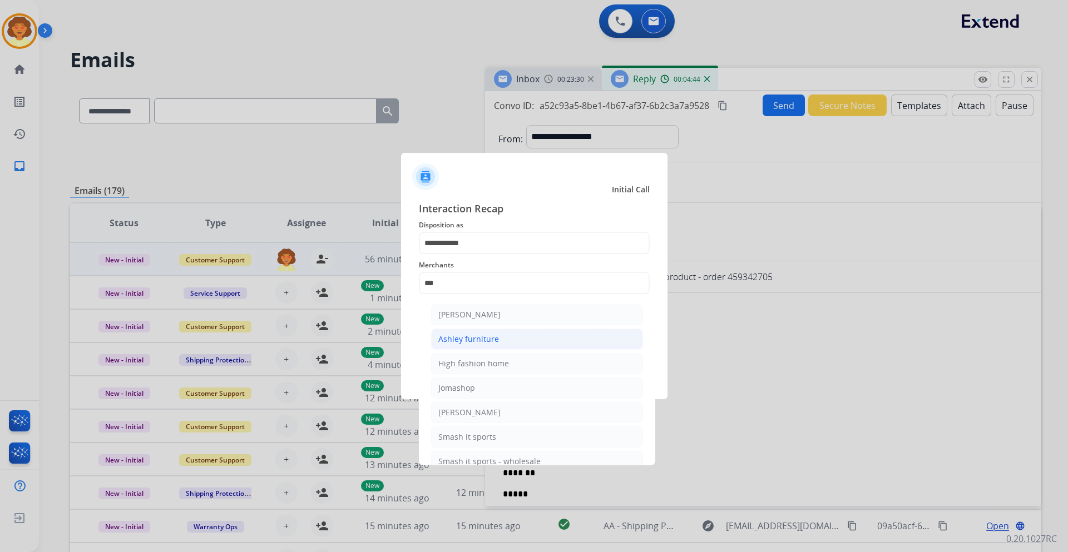
click at [470, 343] on div "Ashley furniture" at bounding box center [468, 339] width 61 height 11
type input "**********"
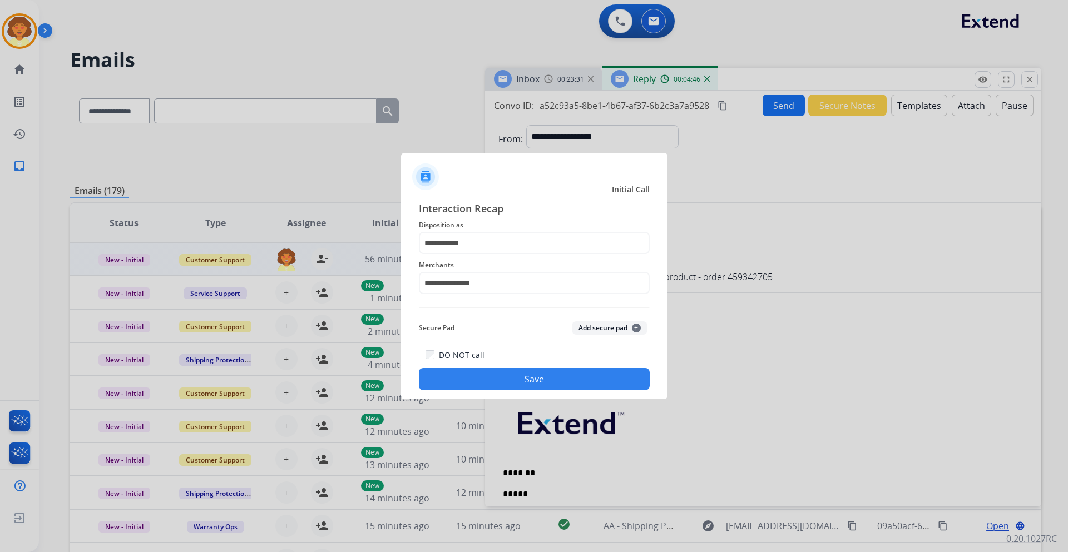
click at [528, 387] on button "Save" at bounding box center [534, 379] width 231 height 22
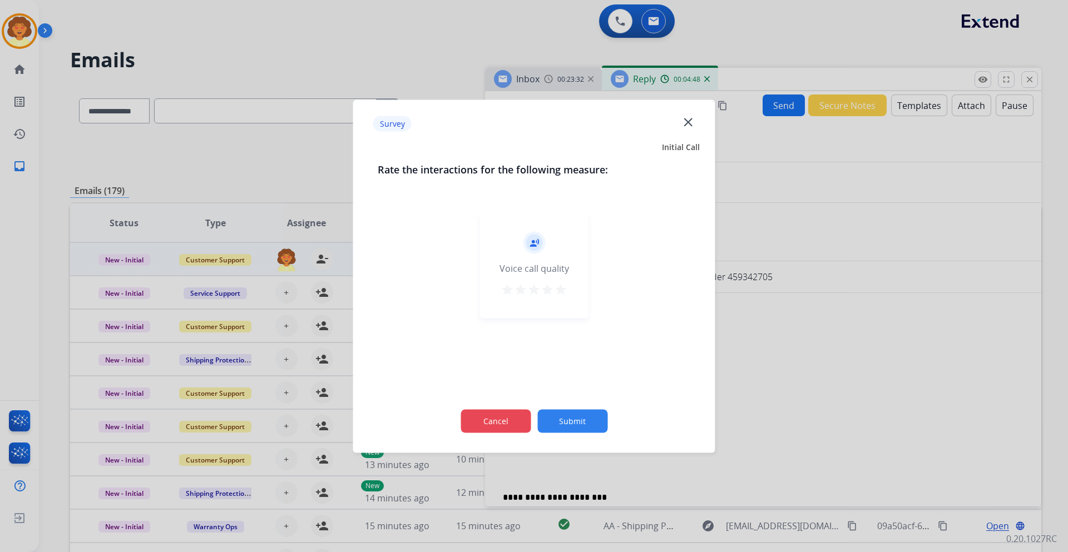
click at [501, 422] on button "Cancel" at bounding box center [495, 420] width 70 height 23
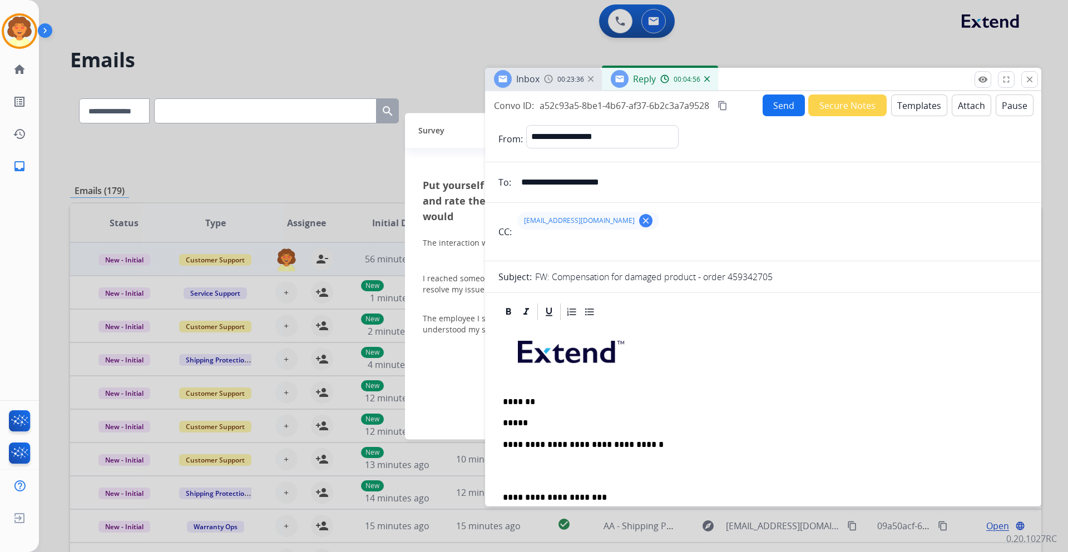
click at [560, 420] on p "*****" at bounding box center [759, 423] width 512 height 10
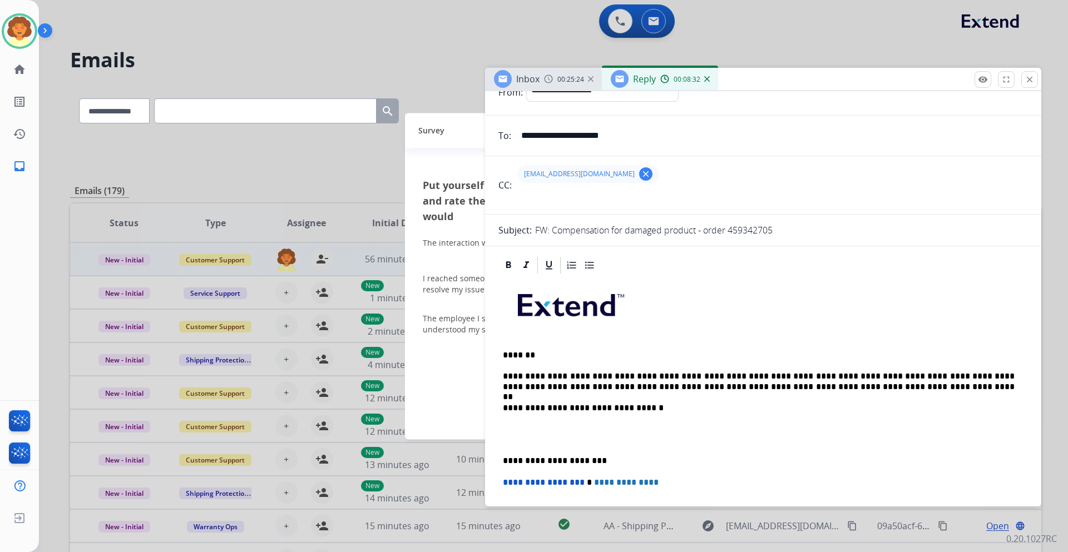
scroll to position [111, 0]
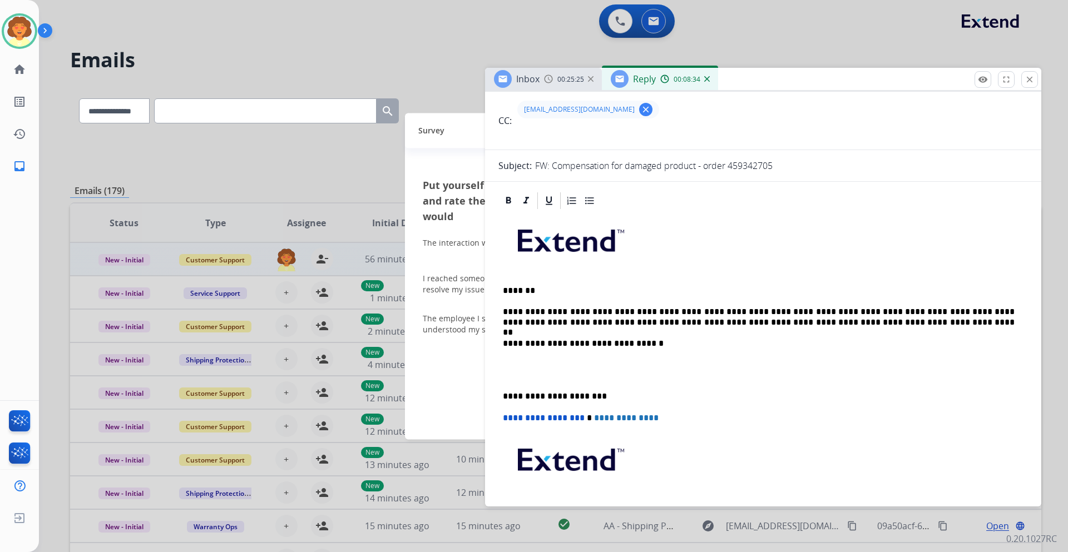
click at [529, 360] on p at bounding box center [763, 370] width 521 height 21
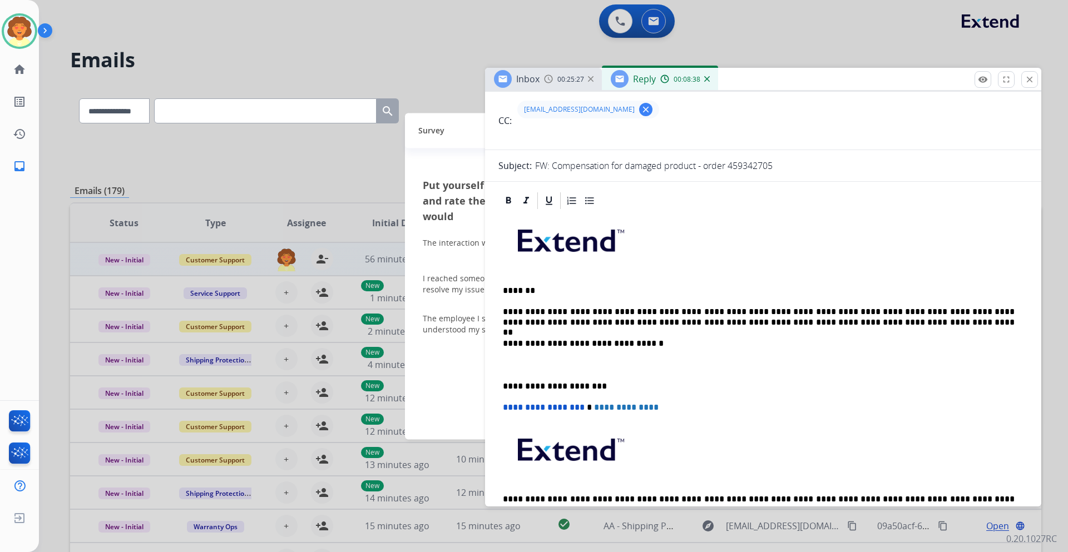
scroll to position [0, 0]
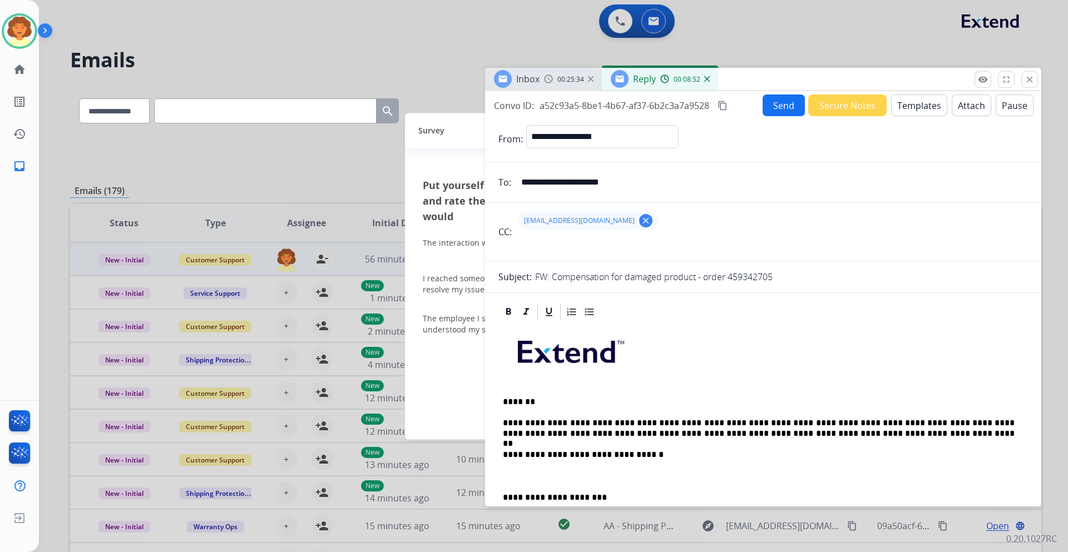
click at [785, 108] on button "Send" at bounding box center [783, 106] width 42 height 22
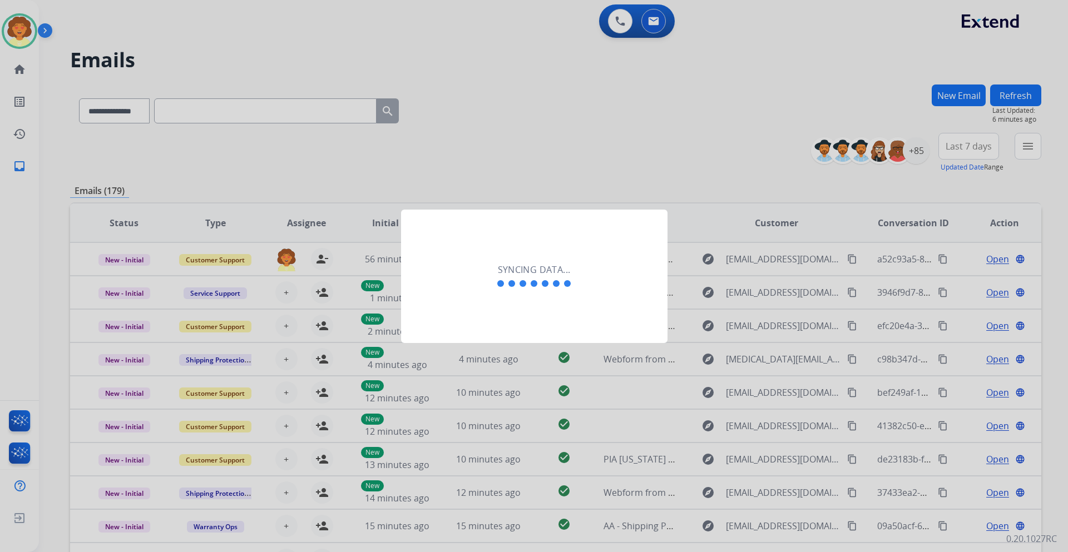
click at [536, 78] on div at bounding box center [534, 276] width 1068 height 552
click at [439, 87] on div at bounding box center [534, 276] width 1068 height 552
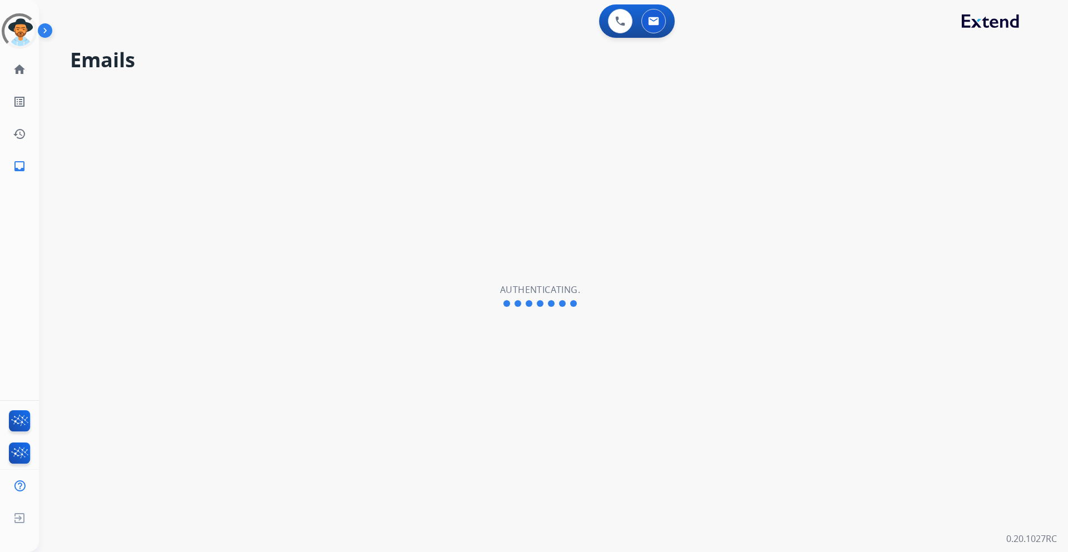
select select "**********"
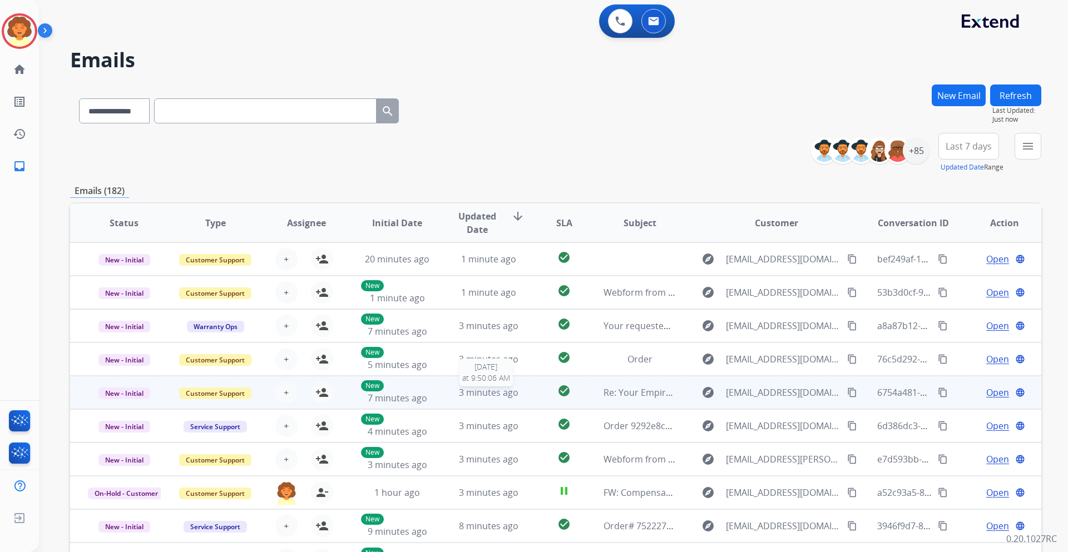
scroll to position [1, 0]
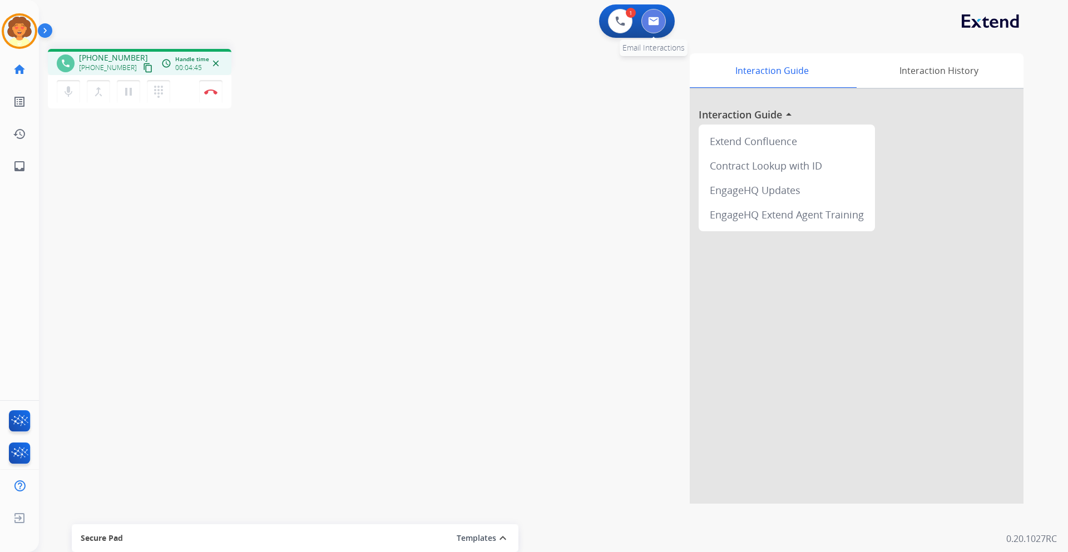
click at [657, 26] on button at bounding box center [653, 21] width 24 height 24
select select "**********"
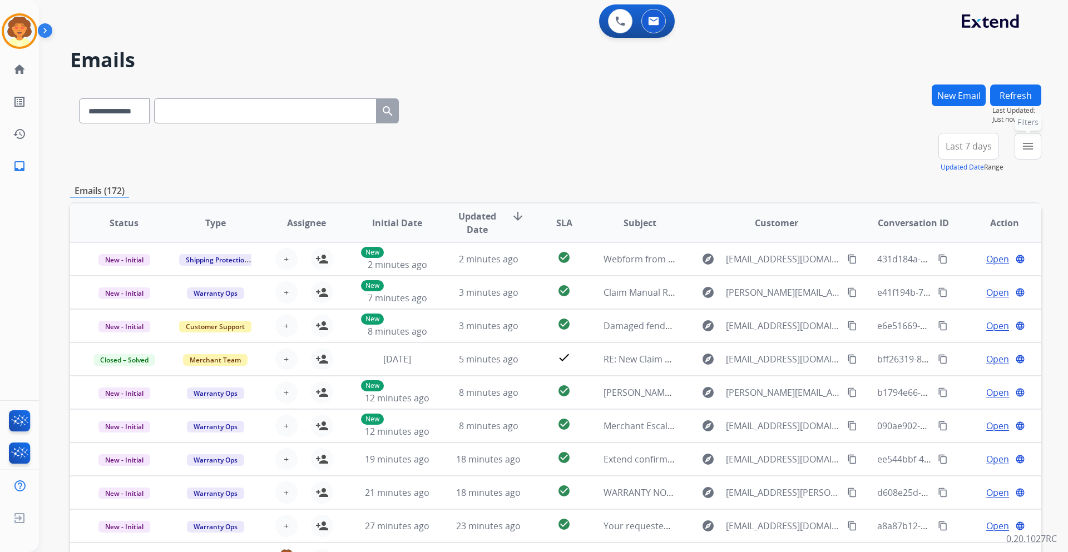
click at [1026, 148] on mat-icon "menu" at bounding box center [1027, 146] width 13 height 13
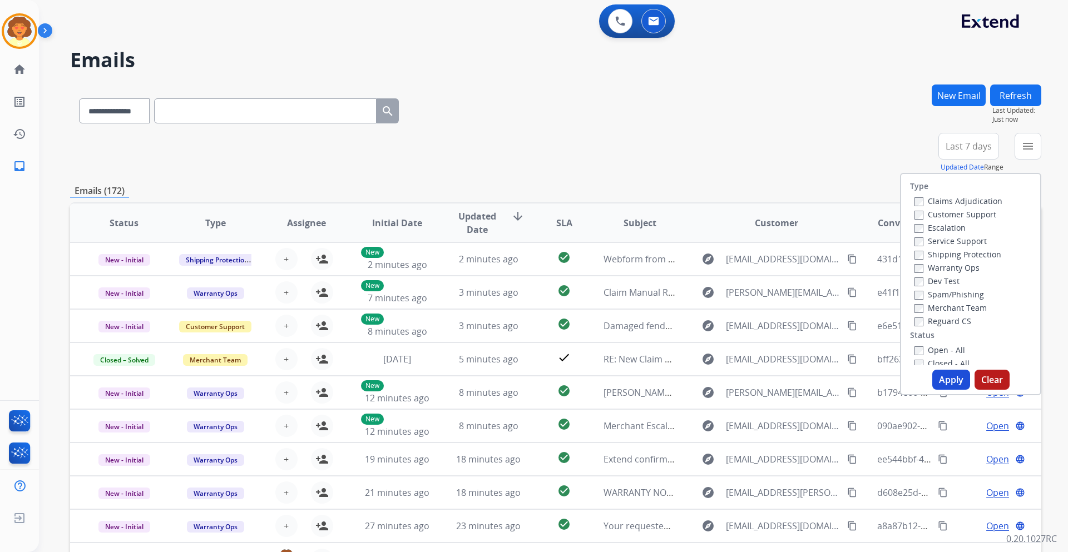
click at [846, 97] on div "**********" at bounding box center [555, 109] width 971 height 48
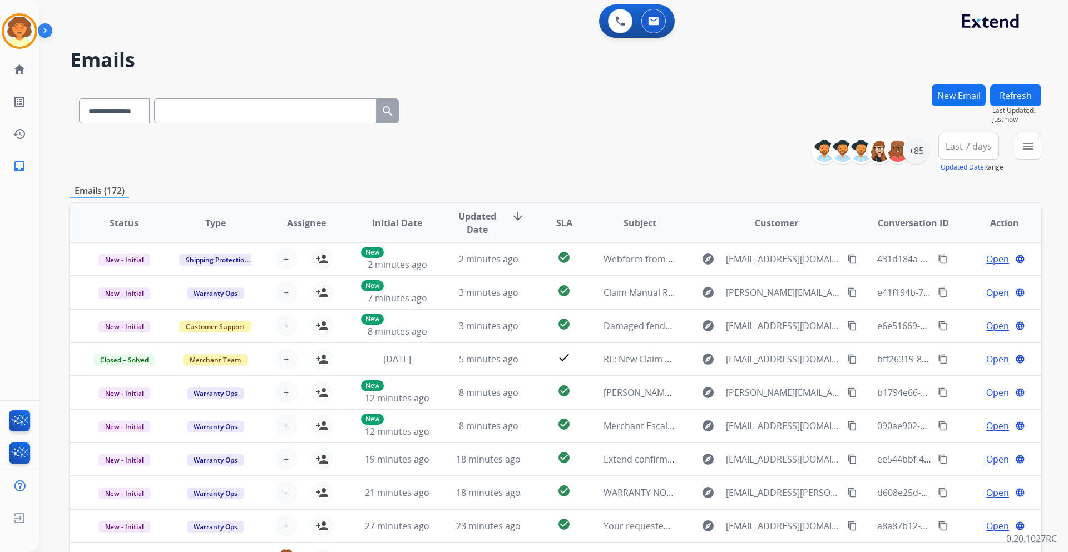
click at [942, 99] on button "New Email" at bounding box center [959, 96] width 54 height 22
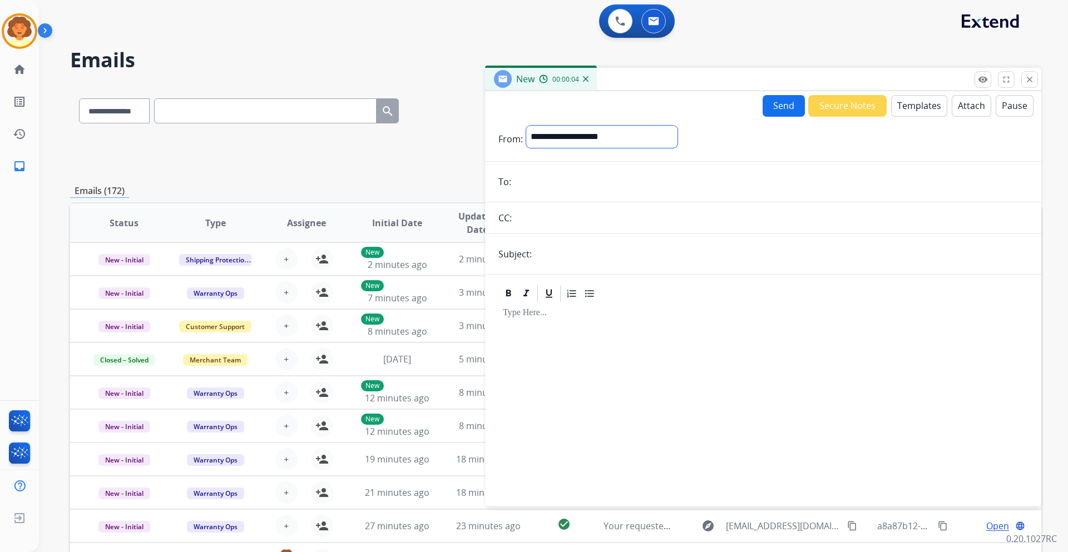
click at [632, 142] on select "**********" at bounding box center [601, 137] width 151 height 22
select select "**********"
click at [526, 126] on select "**********" at bounding box center [601, 137] width 151 height 22
click at [521, 178] on input "email" at bounding box center [770, 183] width 513 height 22
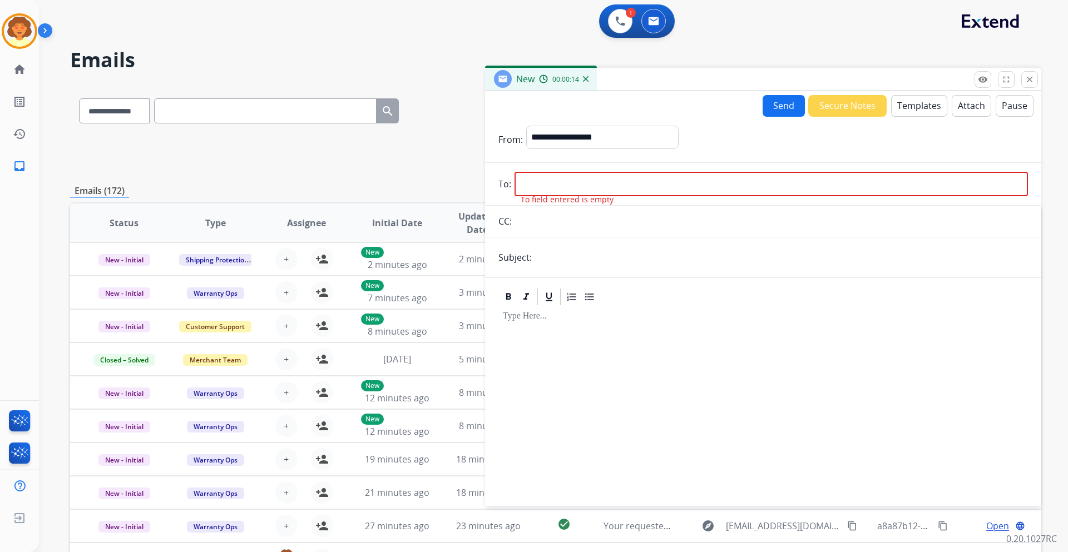
click at [536, 185] on input "email" at bounding box center [770, 184] width 513 height 24
paste input "**********"
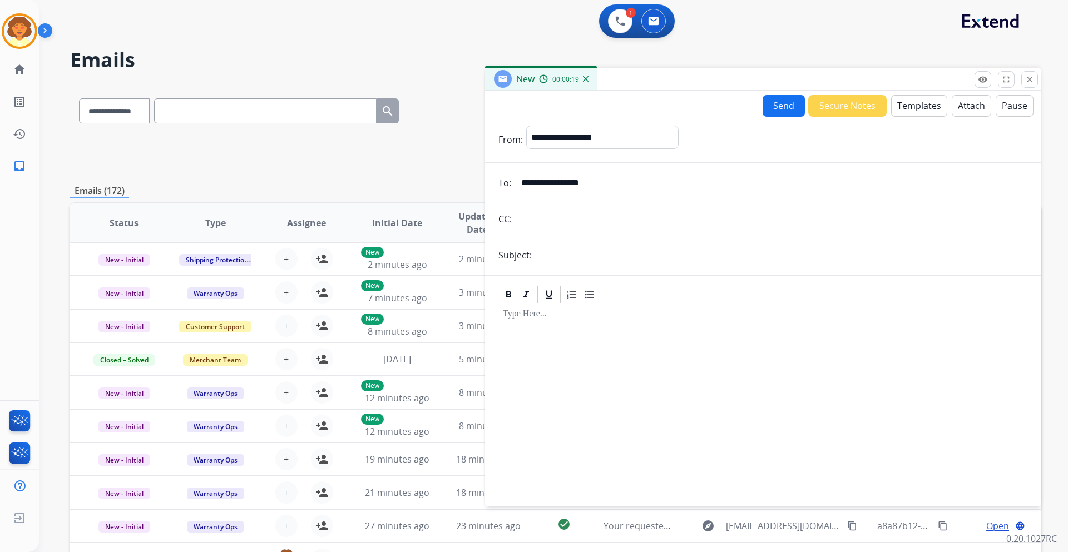
type input "**********"
click at [551, 259] on input "text" at bounding box center [781, 255] width 493 height 22
type input "**********"
click at [903, 104] on button "Templates" at bounding box center [919, 106] width 56 height 22
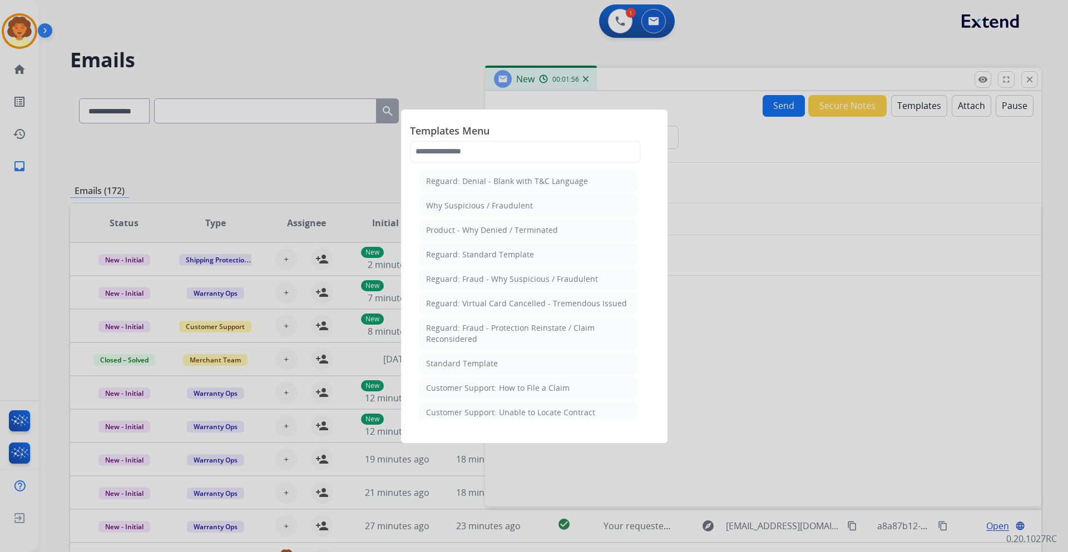
click at [882, 384] on div at bounding box center [534, 276] width 1068 height 552
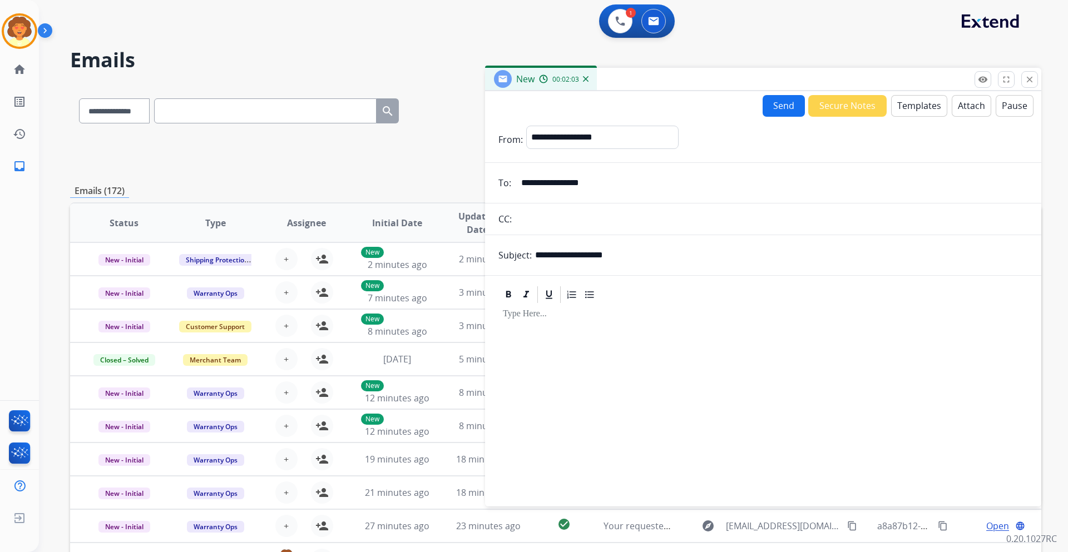
click at [904, 107] on button "Templates" at bounding box center [919, 106] width 56 height 22
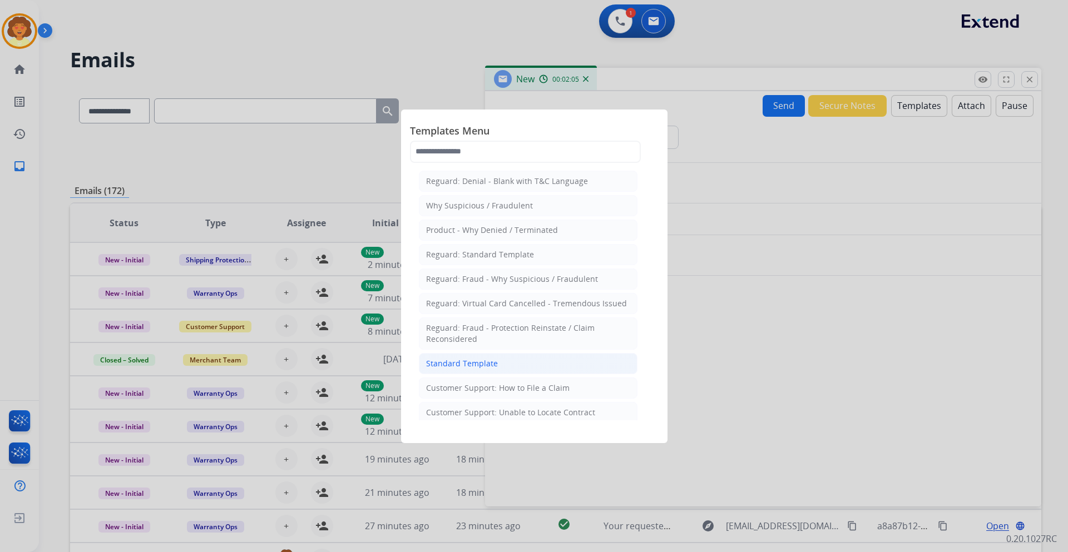
click at [492, 368] on div "Standard Template" at bounding box center [462, 363] width 72 height 11
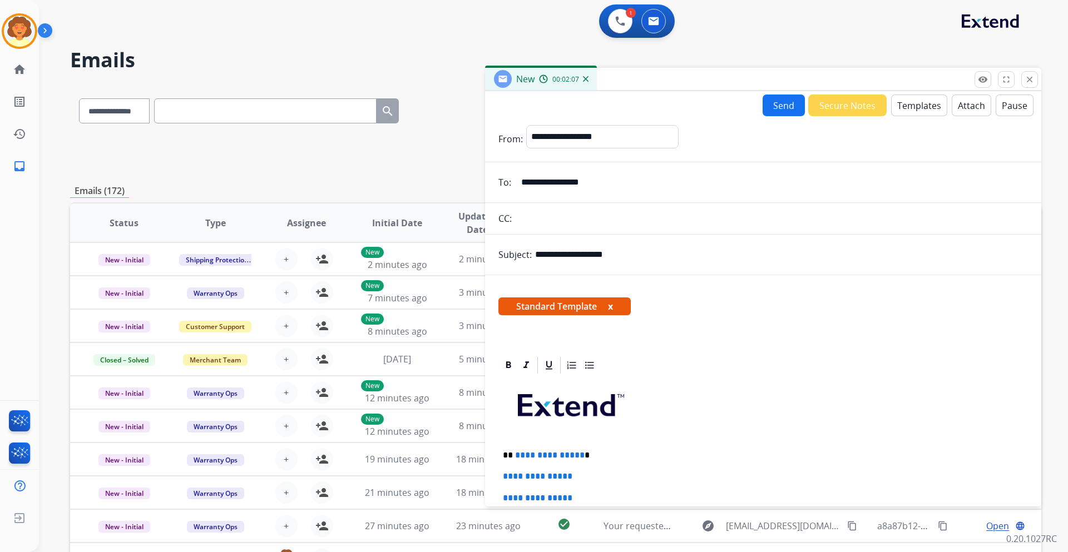
scroll to position [56, 0]
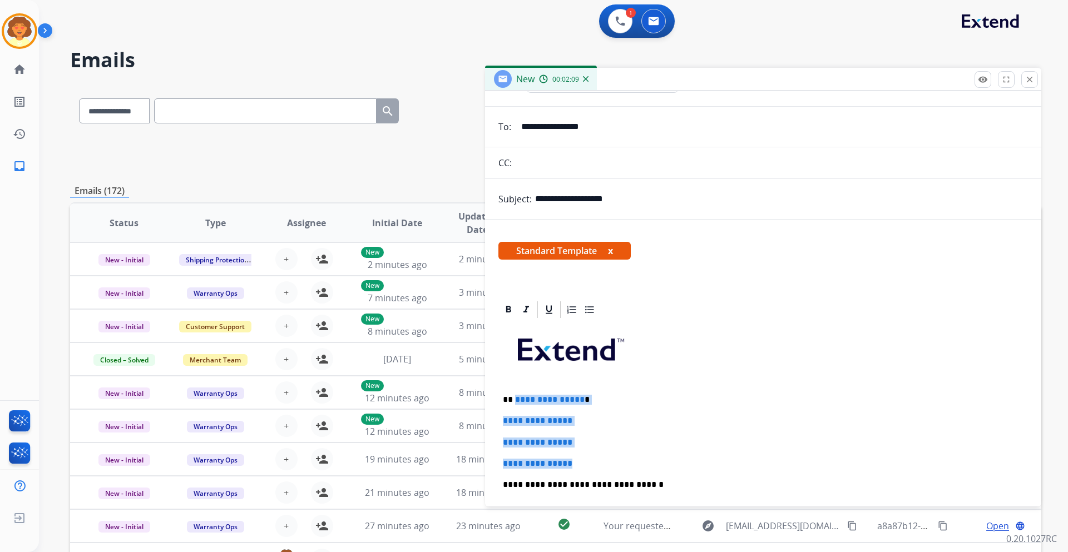
drag, startPoint x: 513, startPoint y: 394, endPoint x: 601, endPoint y: 462, distance: 111.0
click at [601, 462] on div "**********" at bounding box center [762, 511] width 529 height 383
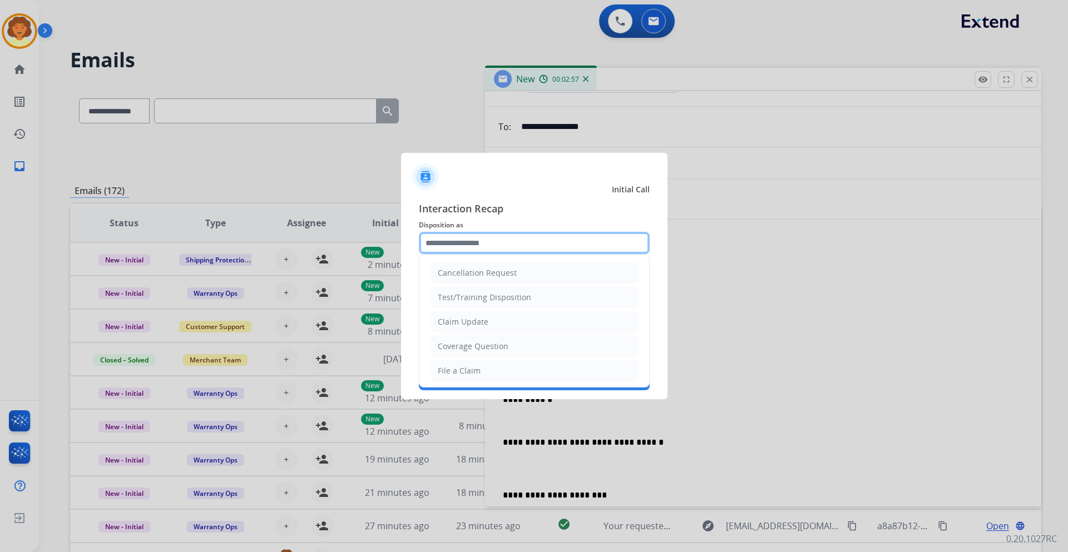
click at [478, 242] on input "text" at bounding box center [534, 243] width 231 height 22
click at [494, 324] on li "Claim Update" at bounding box center [533, 321] width 207 height 21
type input "**********"
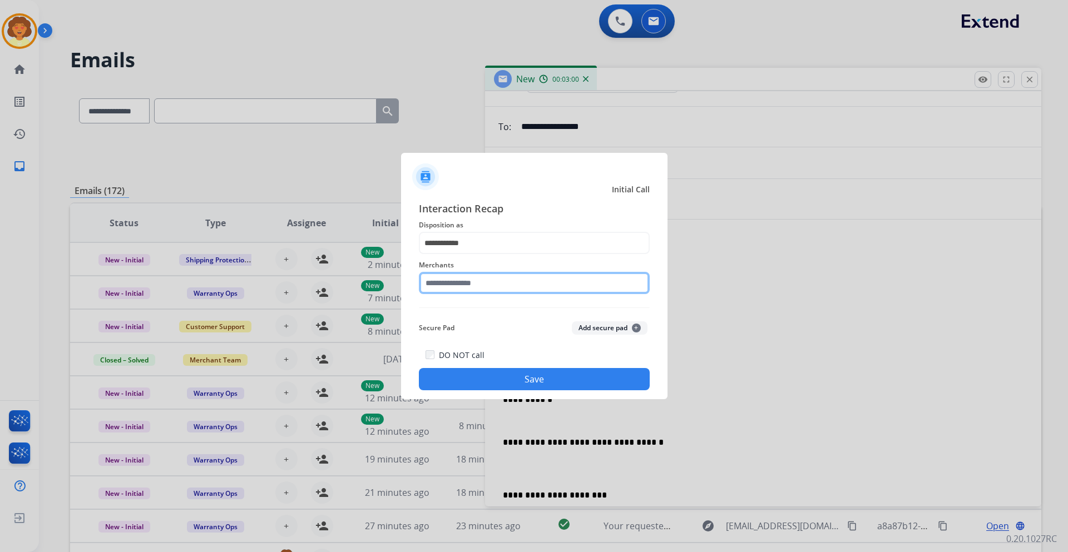
click at [472, 277] on input "text" at bounding box center [534, 283] width 231 height 22
type input "*"
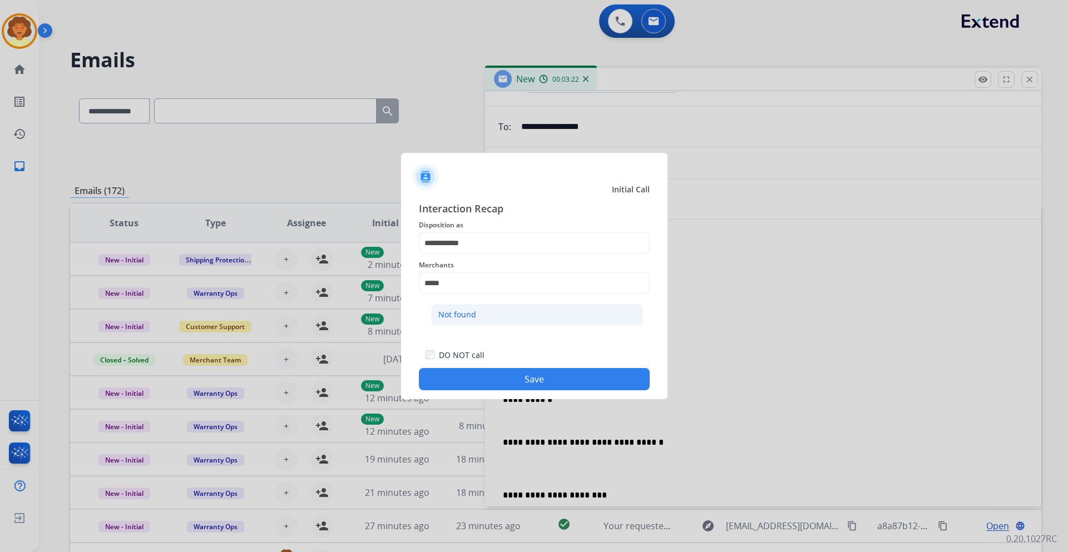
click at [460, 317] on div "Not found" at bounding box center [457, 314] width 38 height 11
type input "*********"
click at [491, 381] on button "Save" at bounding box center [534, 379] width 231 height 22
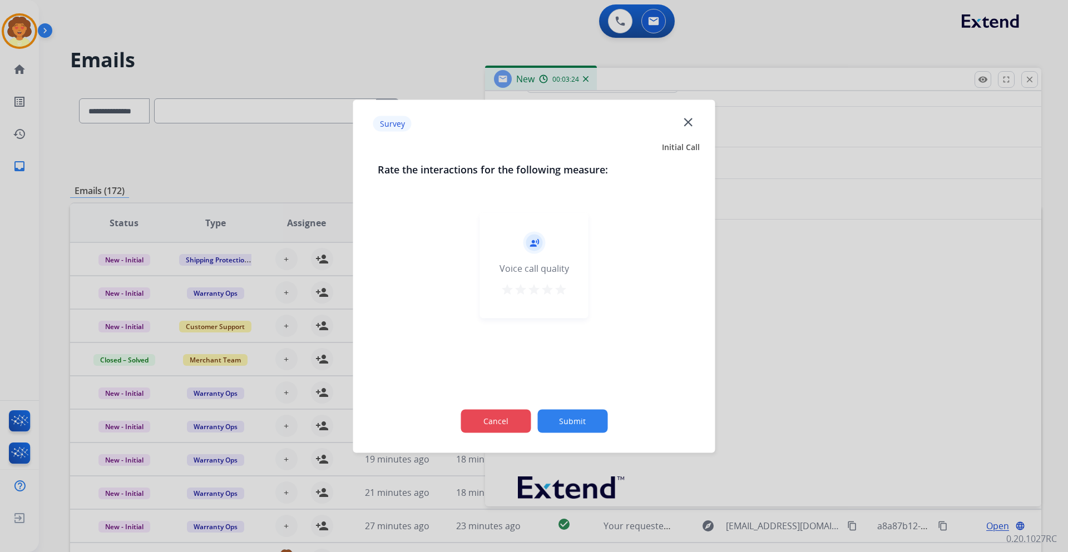
click at [503, 428] on button "Cancel" at bounding box center [495, 420] width 70 height 23
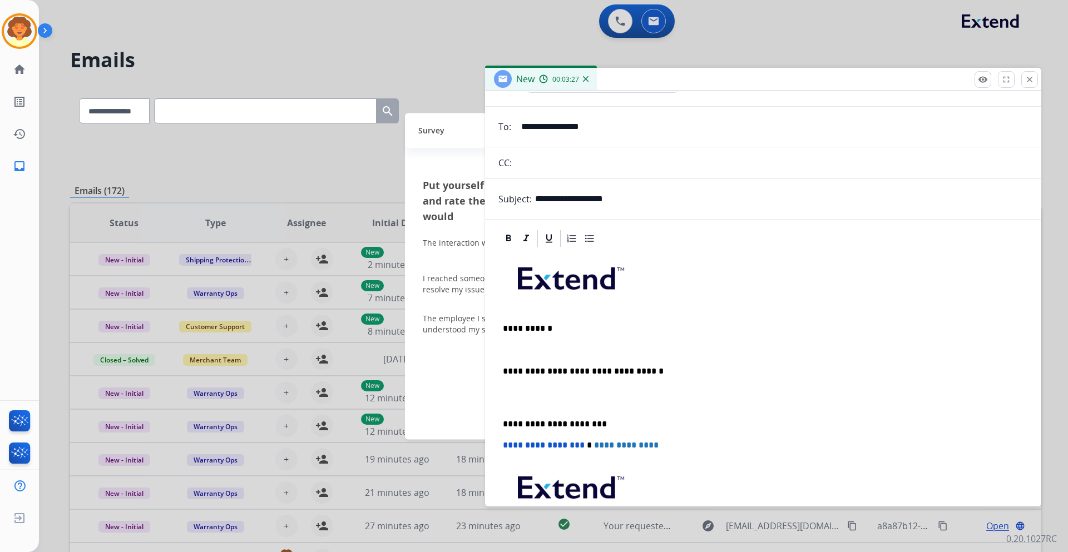
click at [501, 350] on div "**********" at bounding box center [762, 419] width 529 height 340
click at [19, 30] on img at bounding box center [19, 31] width 31 height 31
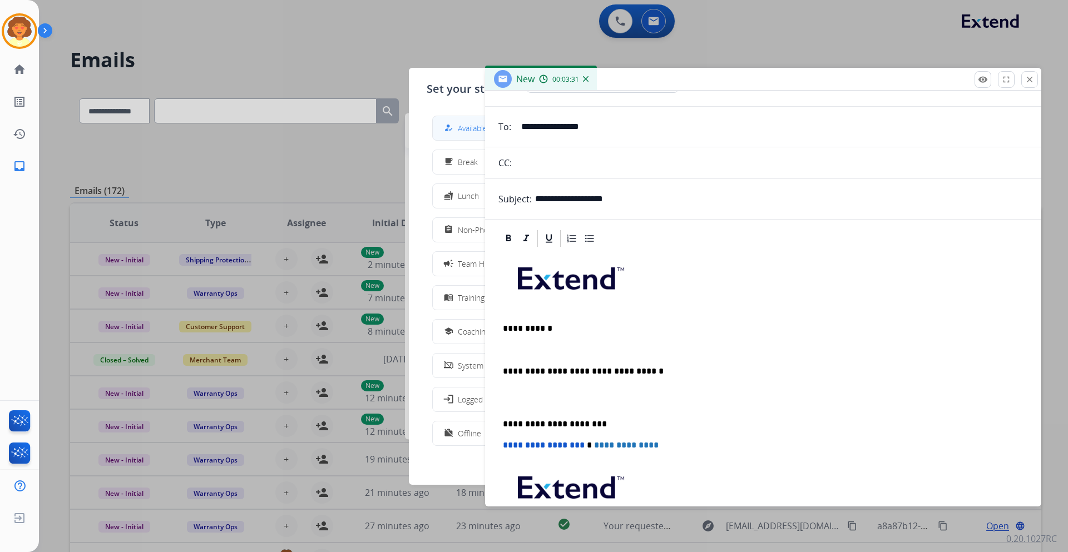
click at [467, 125] on span "Available" at bounding box center [472, 128] width 29 height 12
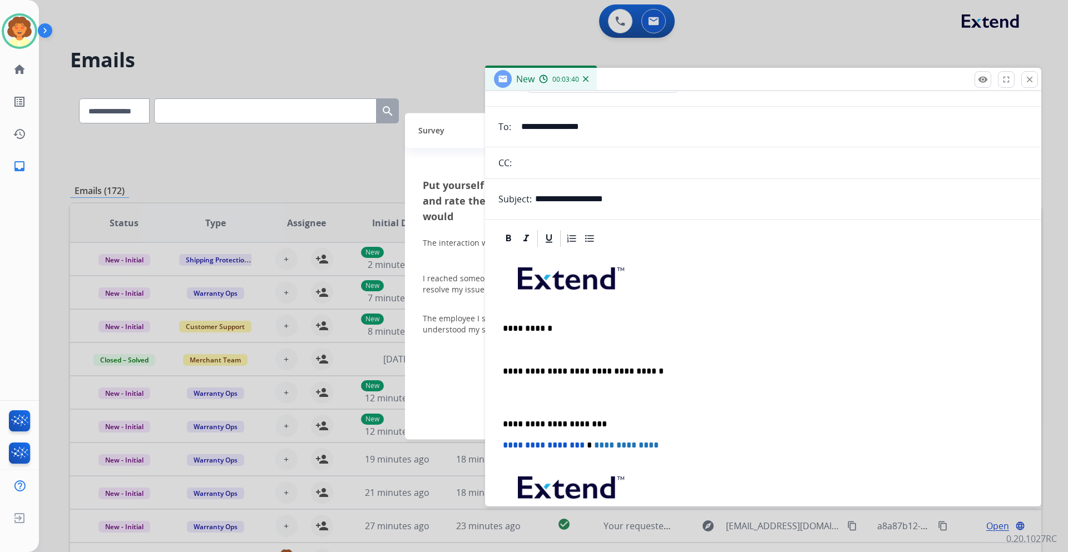
click at [517, 352] on p at bounding box center [763, 350] width 521 height 10
click at [511, 355] on div "**********" at bounding box center [762, 419] width 529 height 340
click at [602, 333] on p "**********" at bounding box center [759, 329] width 512 height 10
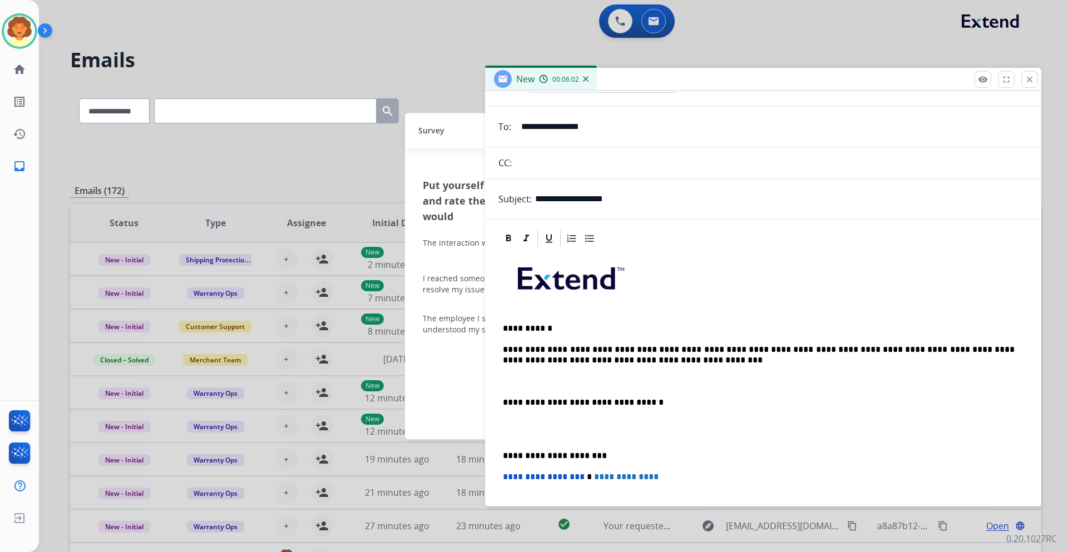
click at [519, 431] on p at bounding box center [763, 429] width 521 height 21
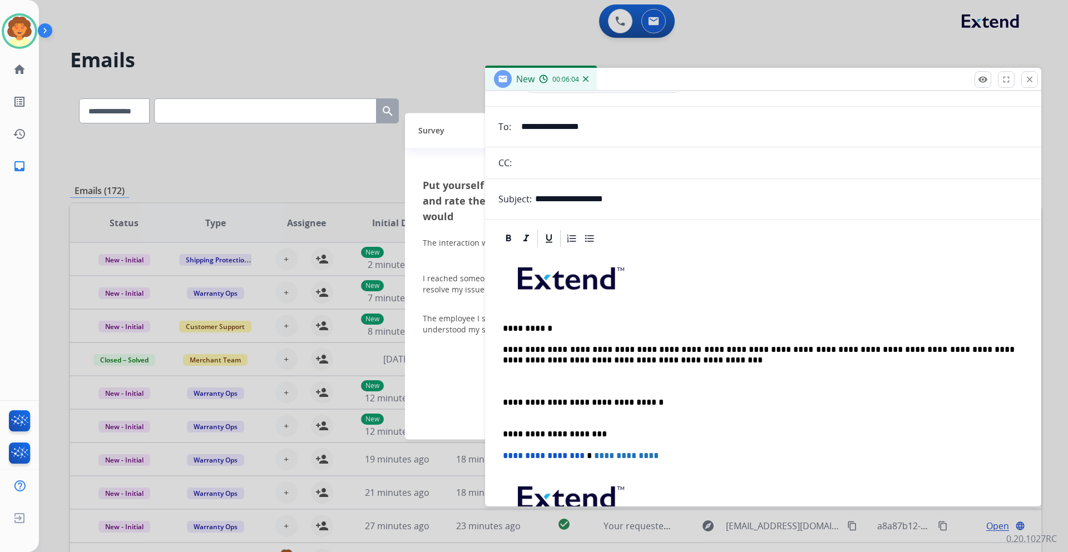
click at [528, 378] on p at bounding box center [763, 382] width 521 height 10
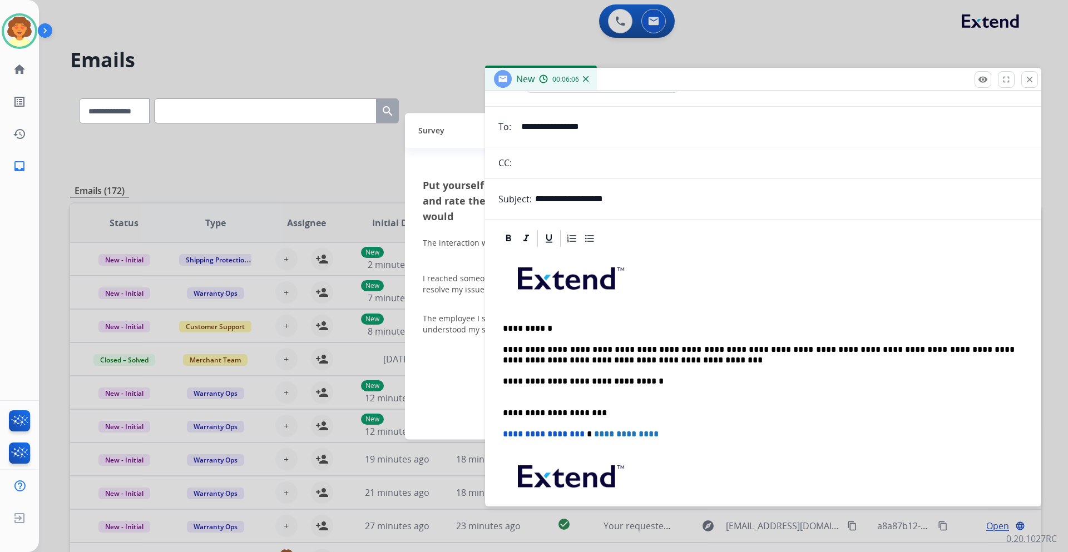
scroll to position [0, 0]
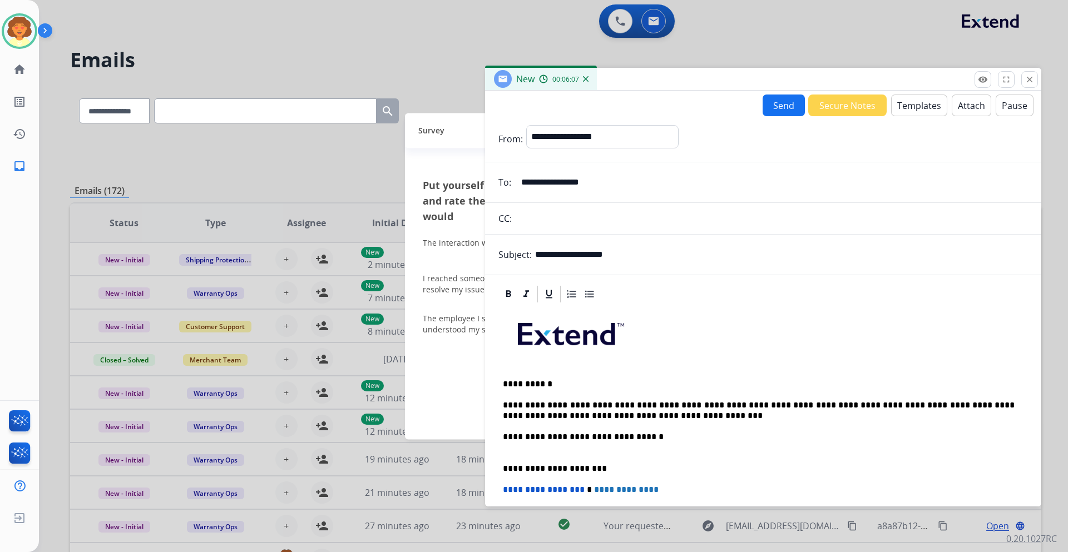
click at [767, 103] on button "Send" at bounding box center [783, 106] width 42 height 22
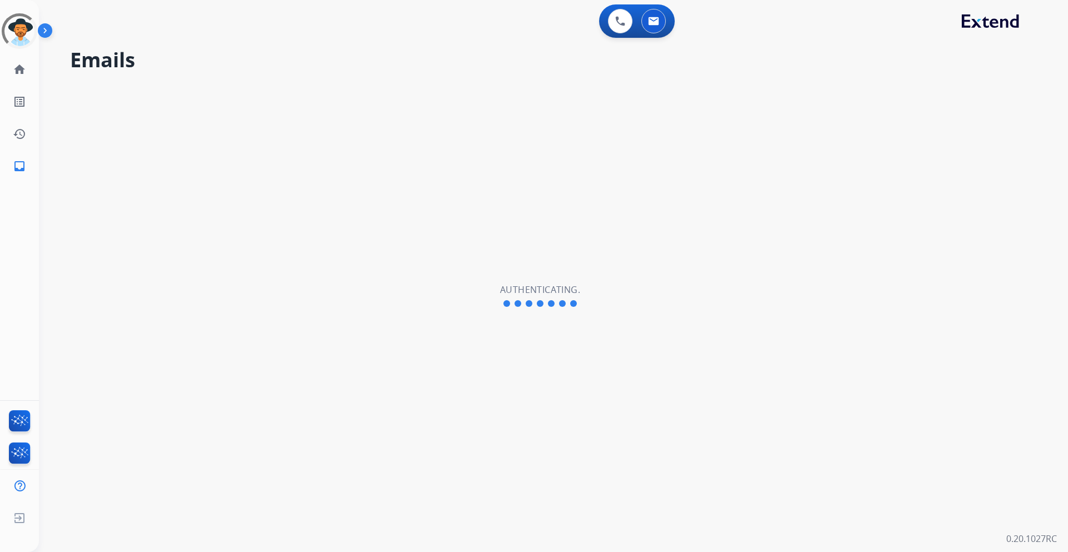
select select "**********"
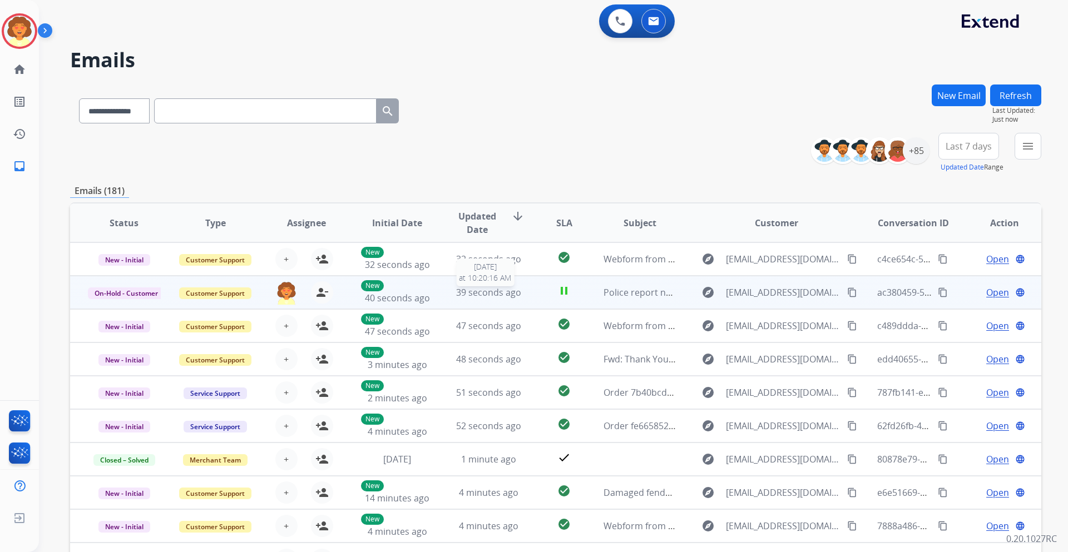
click at [486, 293] on span "39 seconds ago" at bounding box center [488, 292] width 65 height 12
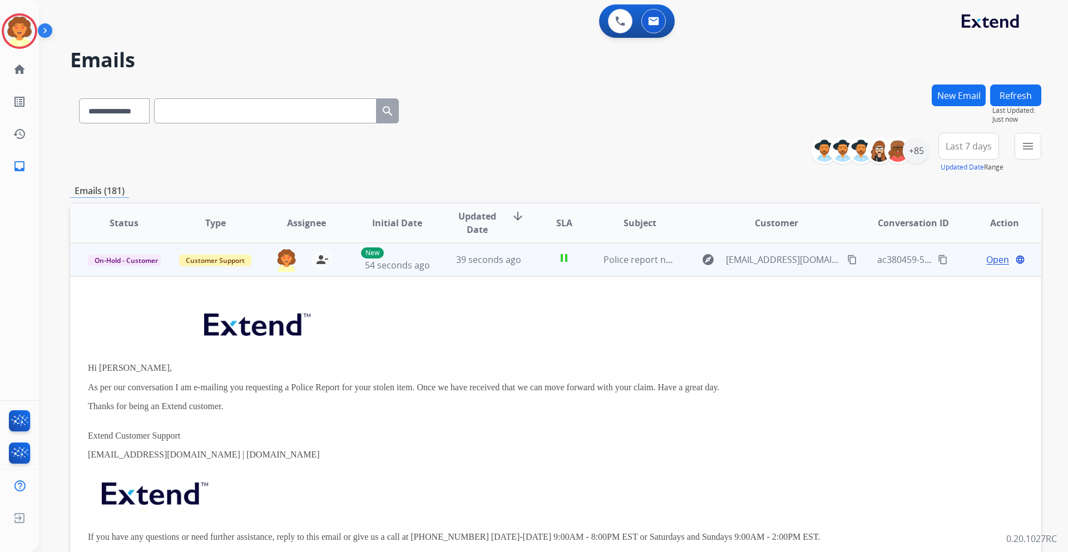
scroll to position [33, 0]
click at [986, 260] on span "Open" at bounding box center [997, 258] width 23 height 13
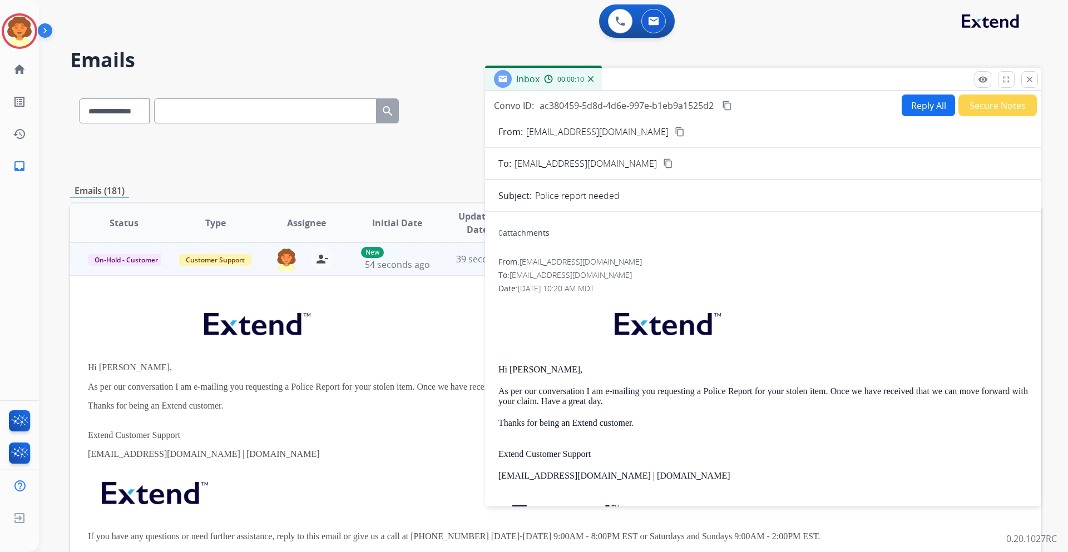
click at [426, 165] on div "**********" at bounding box center [555, 153] width 971 height 40
click at [917, 103] on button "Reply All" at bounding box center [928, 106] width 53 height 22
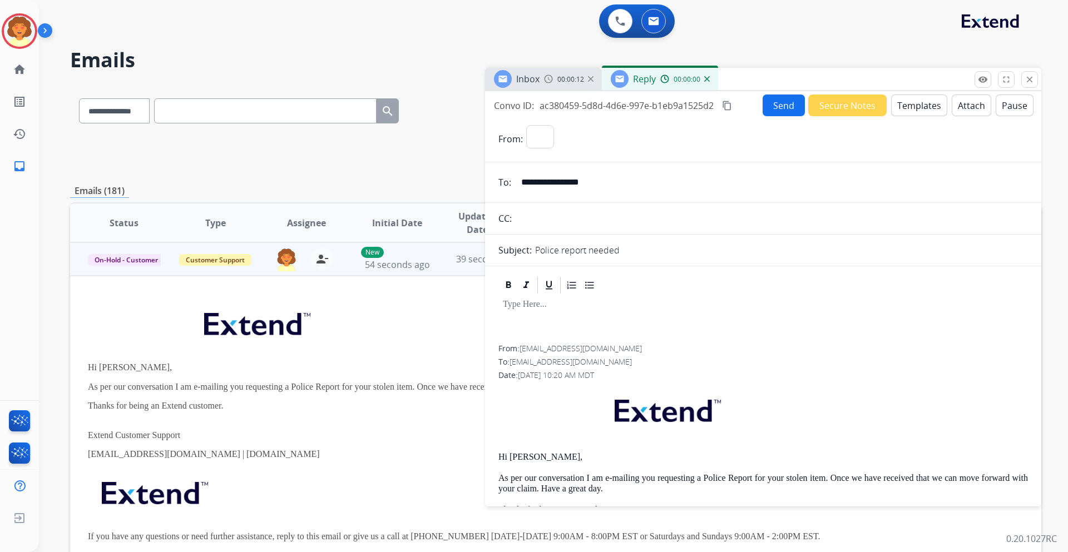
select select "**********"
click at [769, 106] on button "Send" at bounding box center [783, 106] width 42 height 22
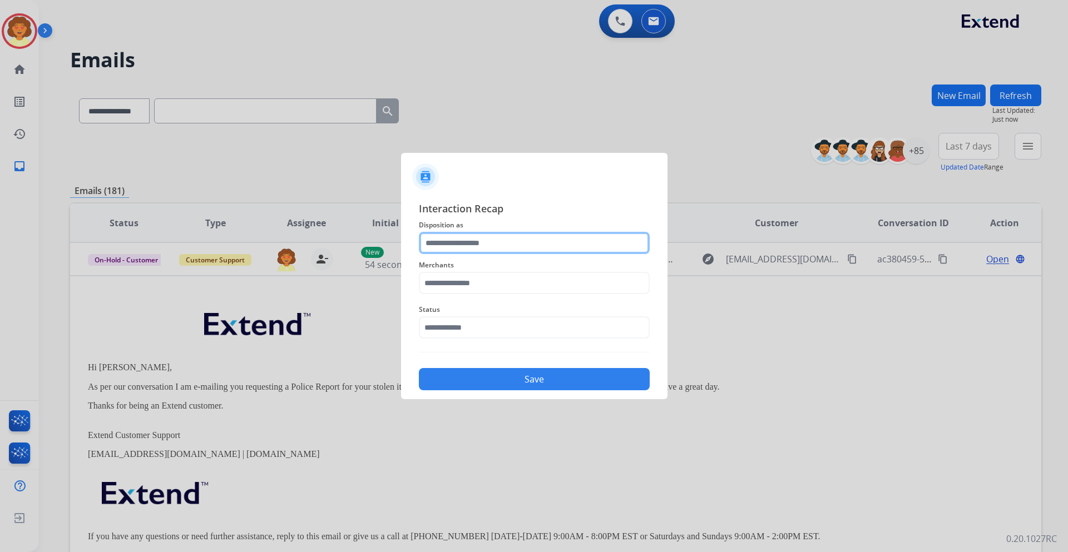
click at [439, 241] on input "text" at bounding box center [534, 243] width 231 height 22
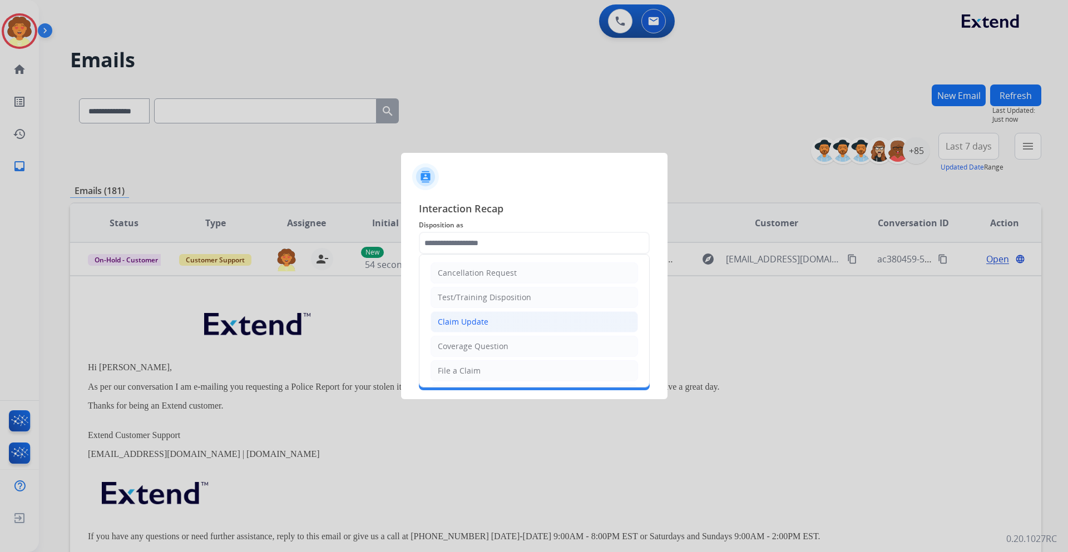
click at [481, 325] on div "Claim Update" at bounding box center [463, 321] width 51 height 11
type input "**********"
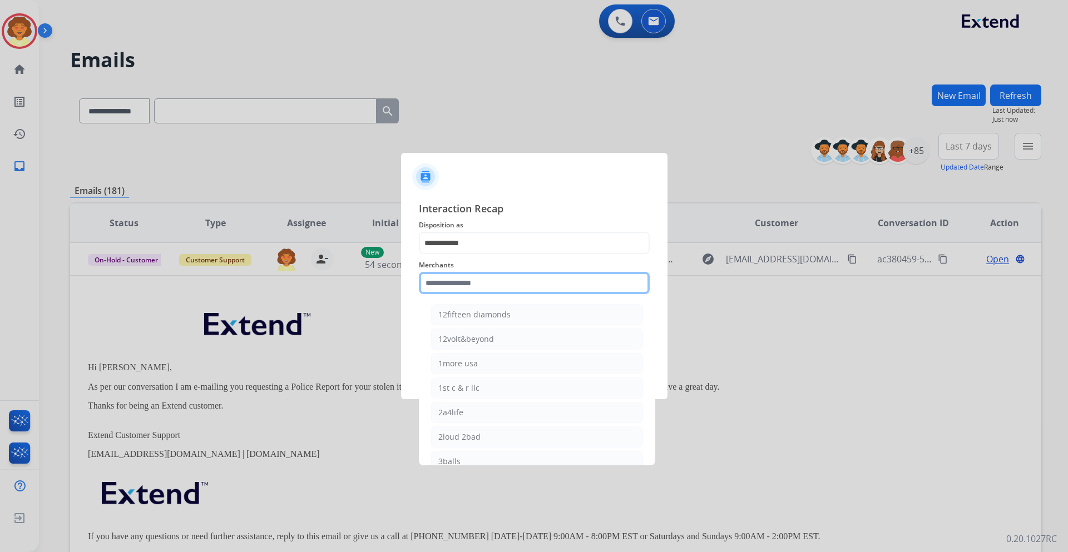
click at [436, 281] on input "text" at bounding box center [534, 283] width 231 height 22
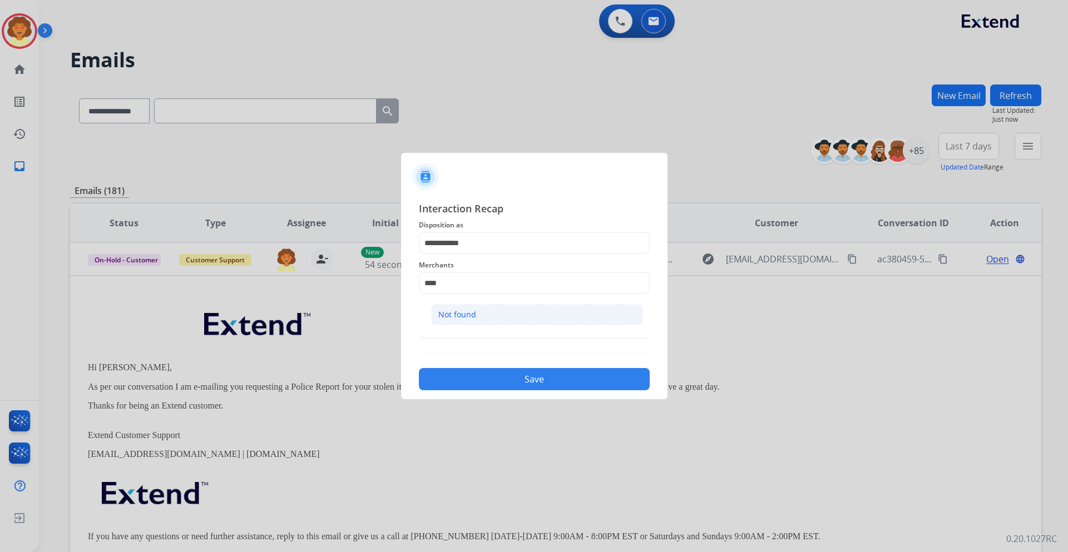
click at [447, 318] on div "Not found" at bounding box center [457, 314] width 38 height 11
type input "*********"
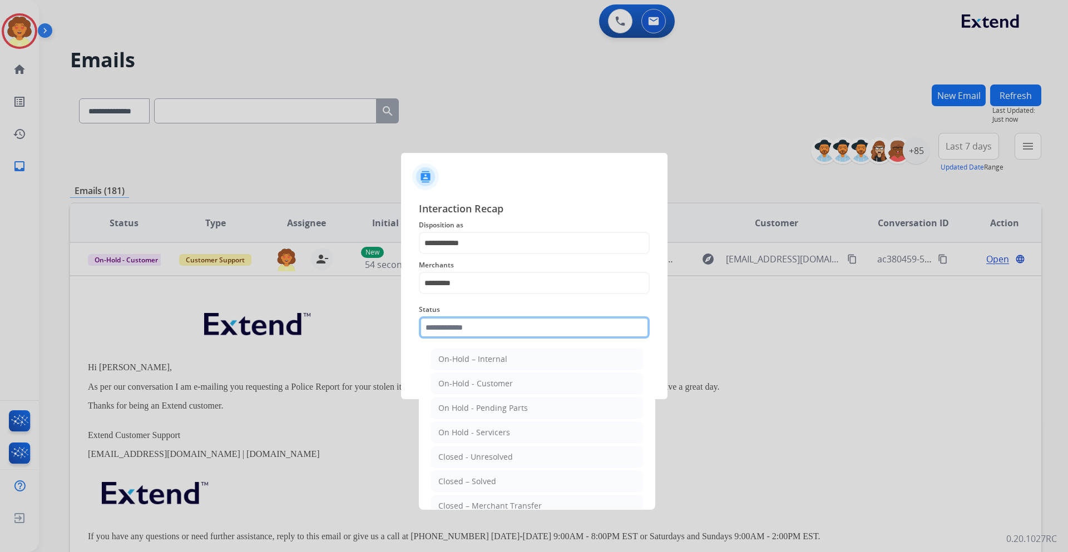
click at [468, 324] on input "text" at bounding box center [534, 327] width 231 height 22
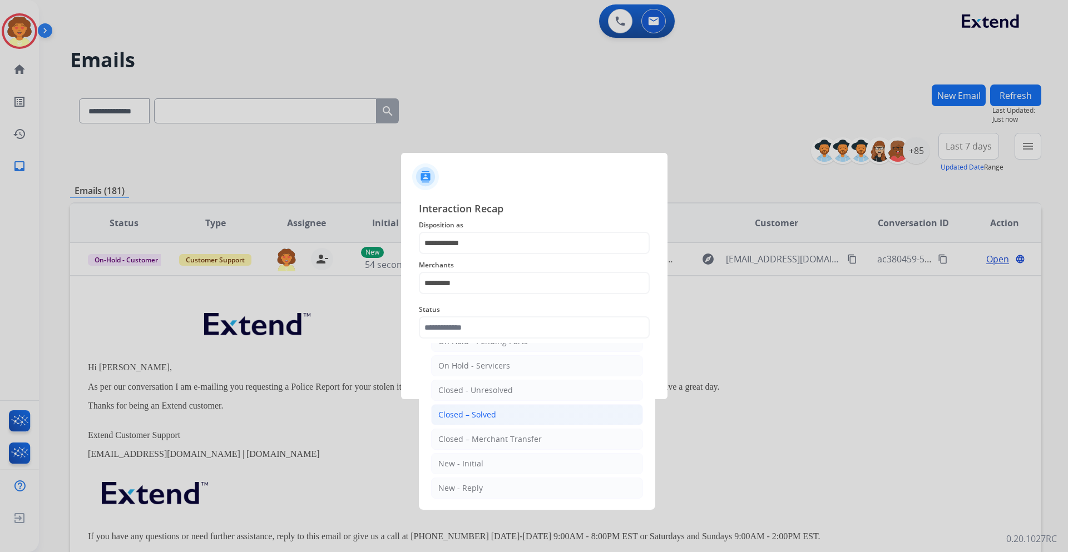
click at [484, 414] on div "Closed – Solved" at bounding box center [467, 414] width 58 height 11
type input "**********"
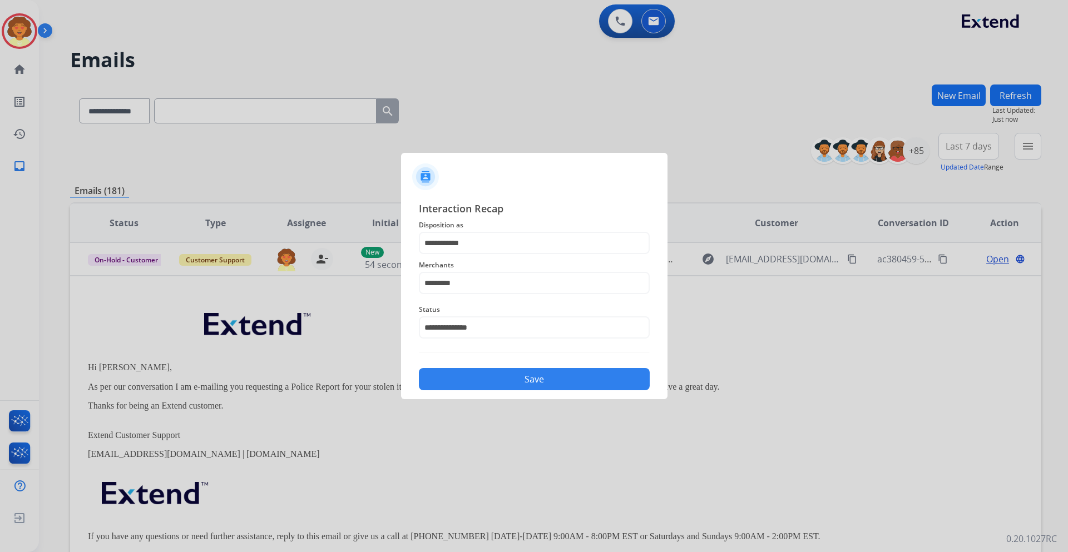
click at [516, 379] on button "Save" at bounding box center [534, 379] width 231 height 22
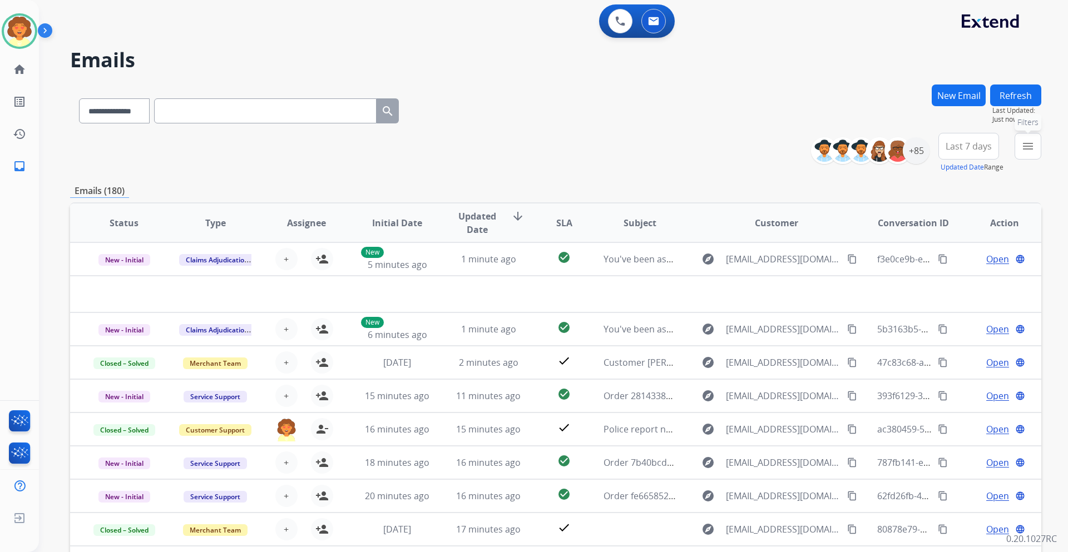
click at [1024, 149] on mat-icon "menu" at bounding box center [1027, 146] width 13 height 13
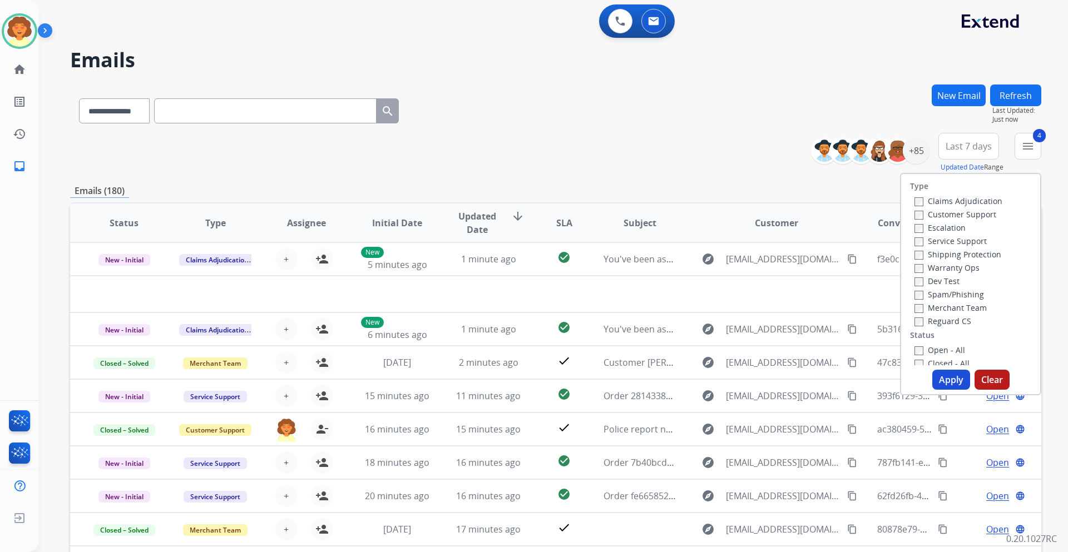
click at [943, 382] on button "Apply" at bounding box center [951, 380] width 38 height 20
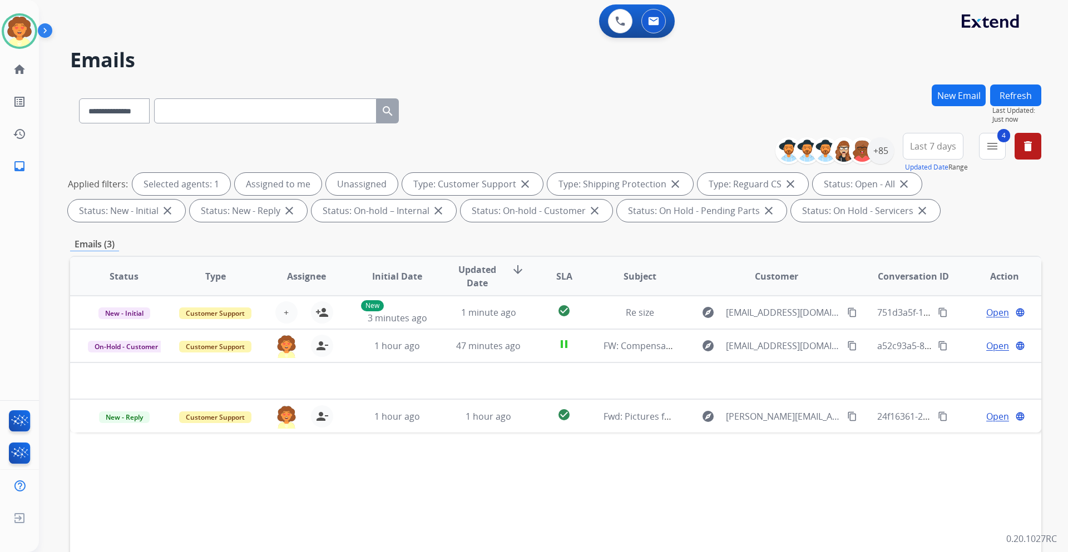
scroll to position [0, 0]
click at [919, 148] on span "Last 7 days" at bounding box center [933, 146] width 46 height 4
click at [917, 284] on div "Last 90 days" at bounding box center [929, 281] width 61 height 17
click at [878, 148] on div "+147" at bounding box center [880, 150] width 27 height 27
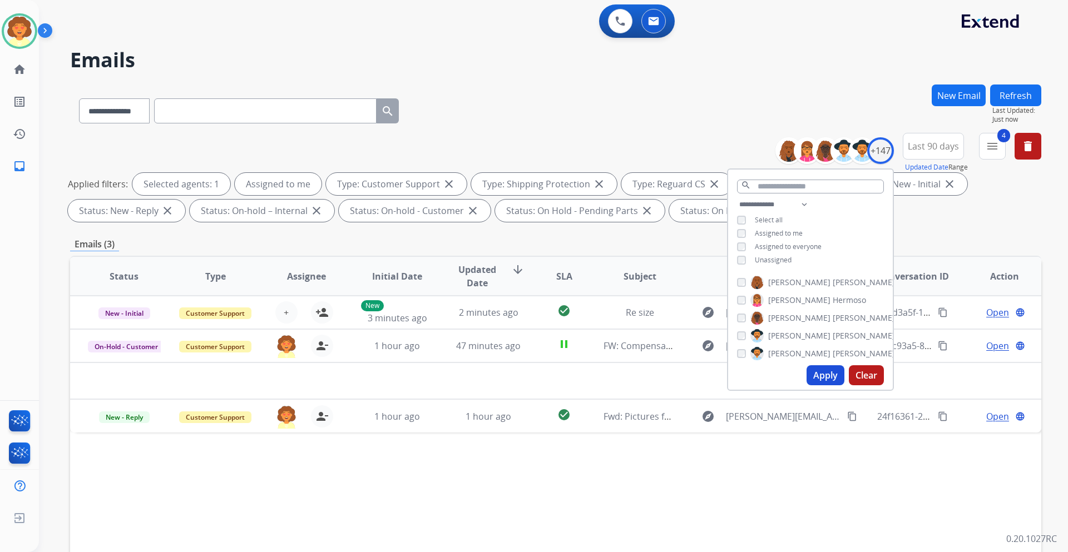
click at [818, 376] on button "Apply" at bounding box center [825, 375] width 38 height 20
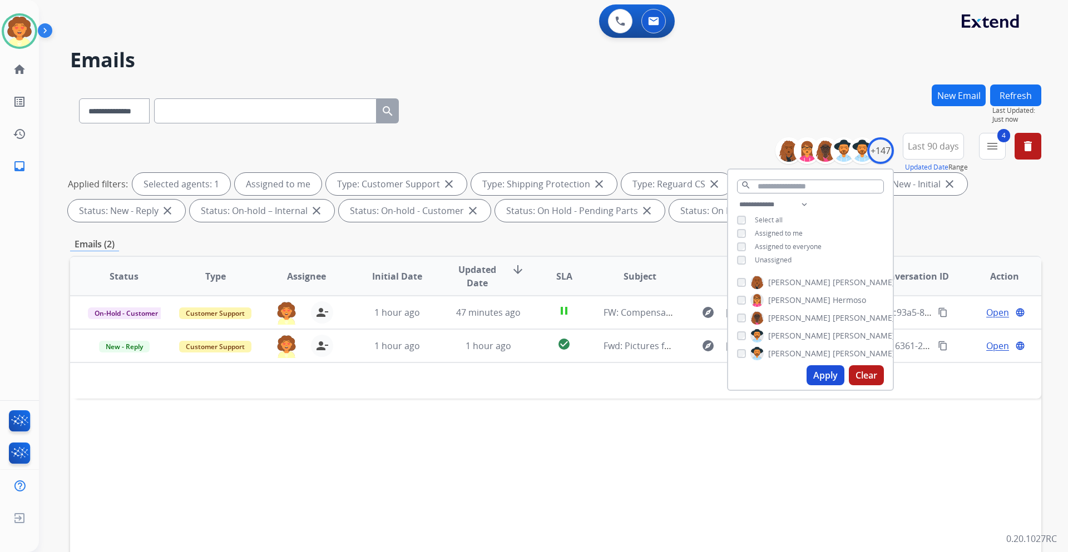
click at [647, 511] on div "Status Type Assignee Initial Date Updated Date arrow_downward SLA Subject Custo…" at bounding box center [555, 442] width 971 height 373
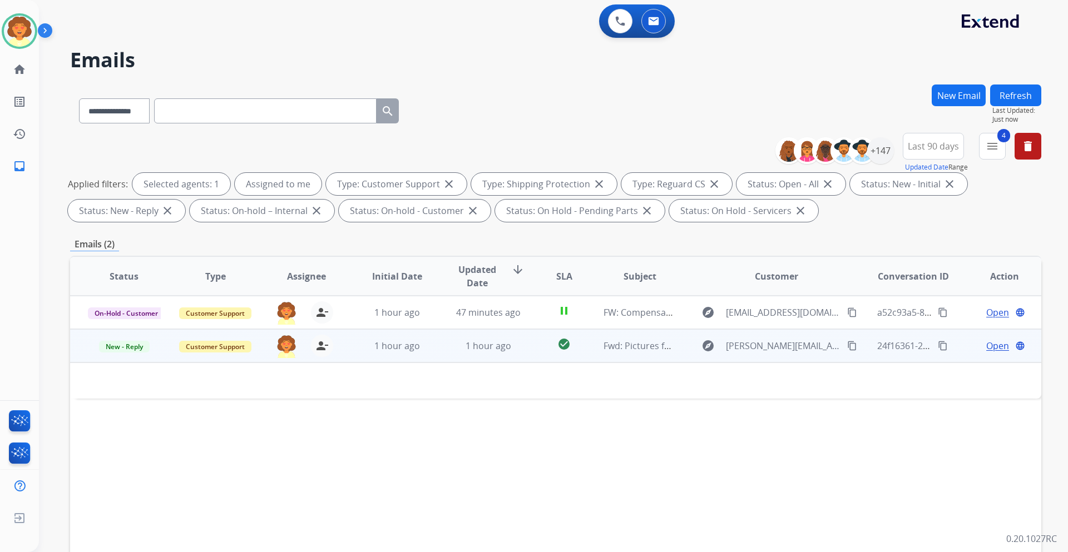
click at [986, 345] on span "Open" at bounding box center [997, 345] width 23 height 13
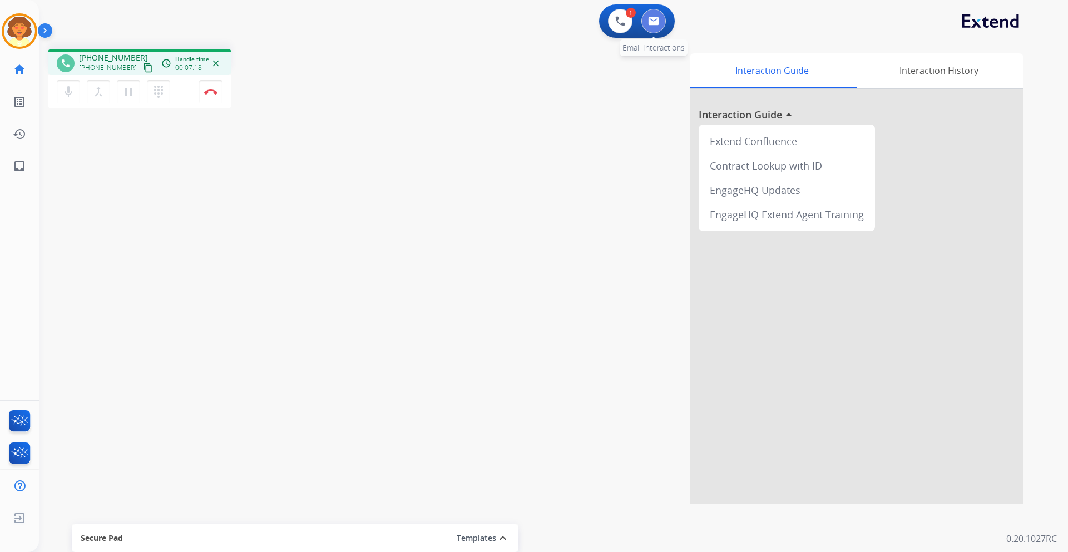
click at [648, 24] on img at bounding box center [653, 21] width 11 height 9
select select "**********"
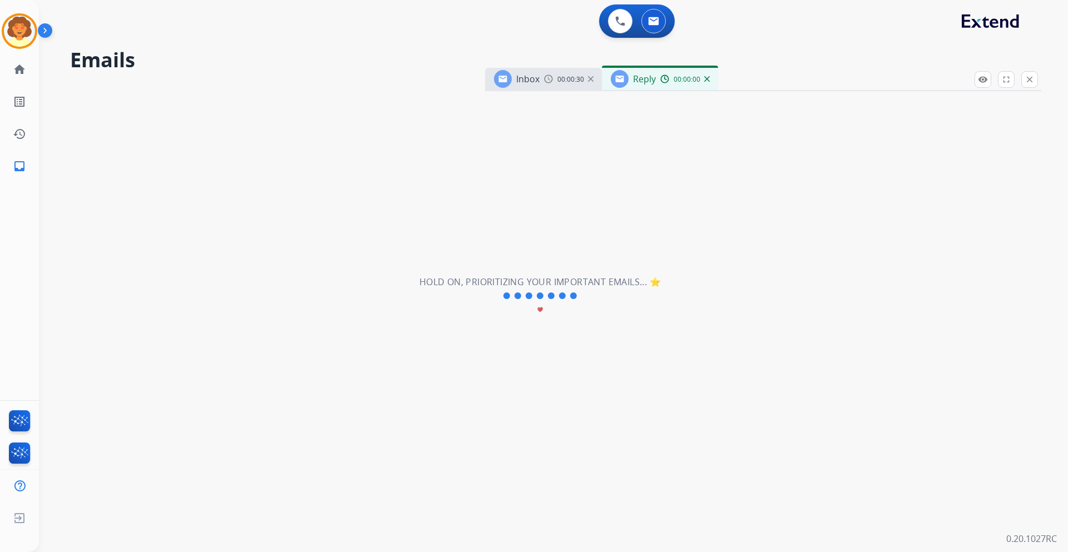
select select "**********"
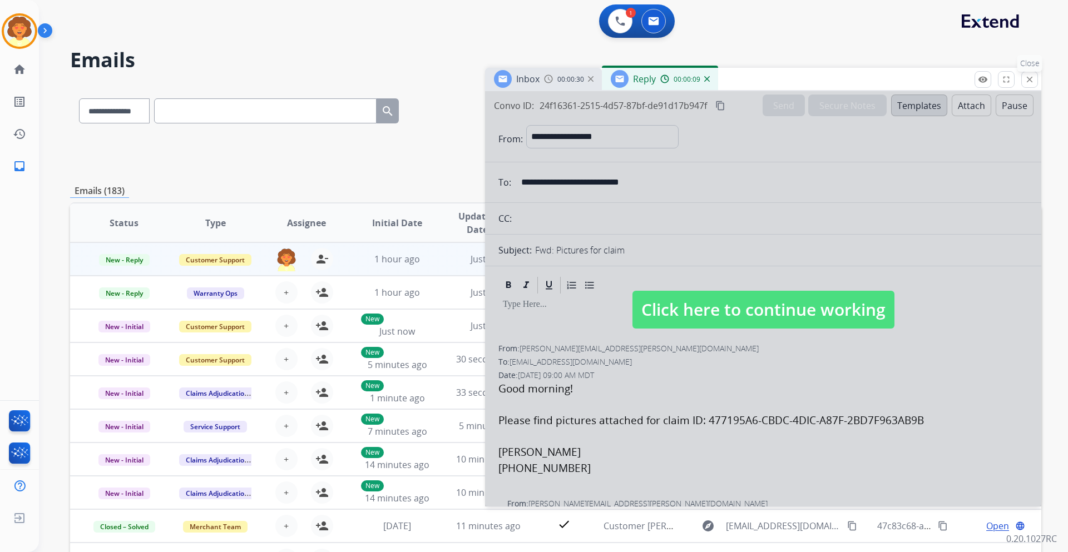
click at [1028, 77] on mat-icon "close" at bounding box center [1029, 80] width 10 height 10
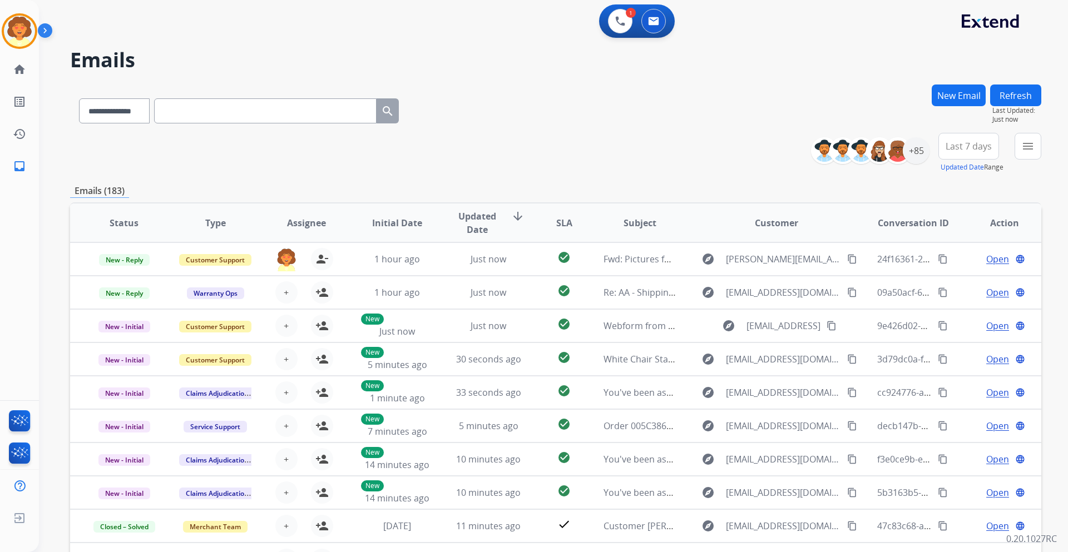
click at [955, 101] on button "New Email" at bounding box center [959, 96] width 54 height 22
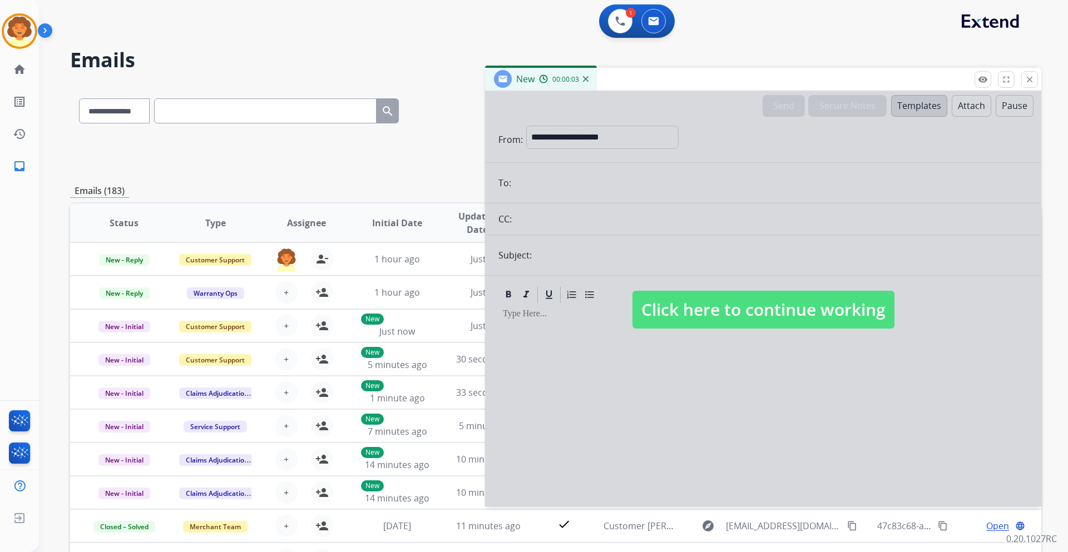
click at [604, 139] on div at bounding box center [763, 298] width 556 height 415
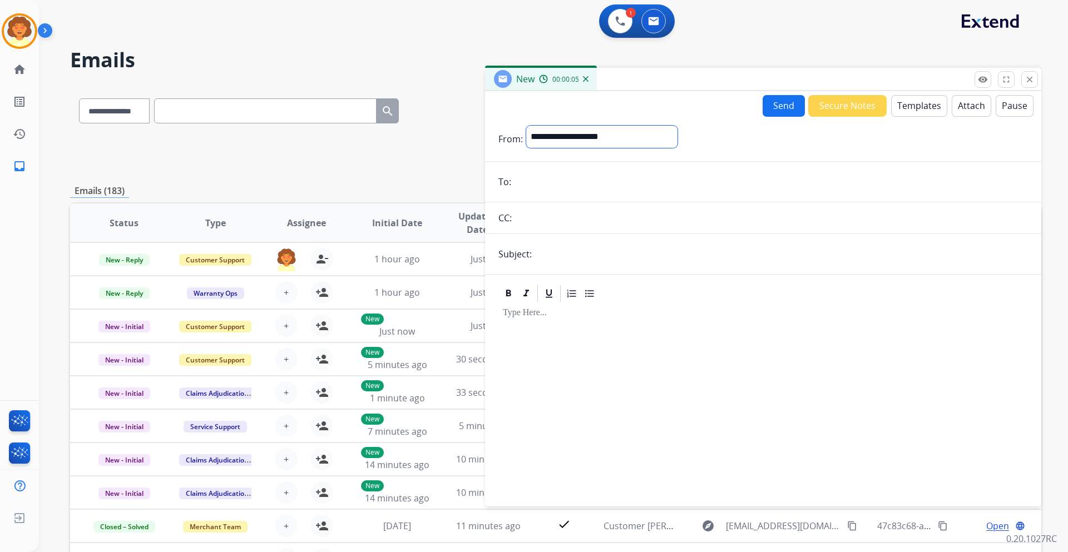
click at [610, 133] on select "**********" at bounding box center [601, 137] width 151 height 22
select select "**********"
click at [526, 126] on select "**********" at bounding box center [601, 137] width 151 height 22
click at [521, 181] on input "email" at bounding box center [770, 183] width 513 height 22
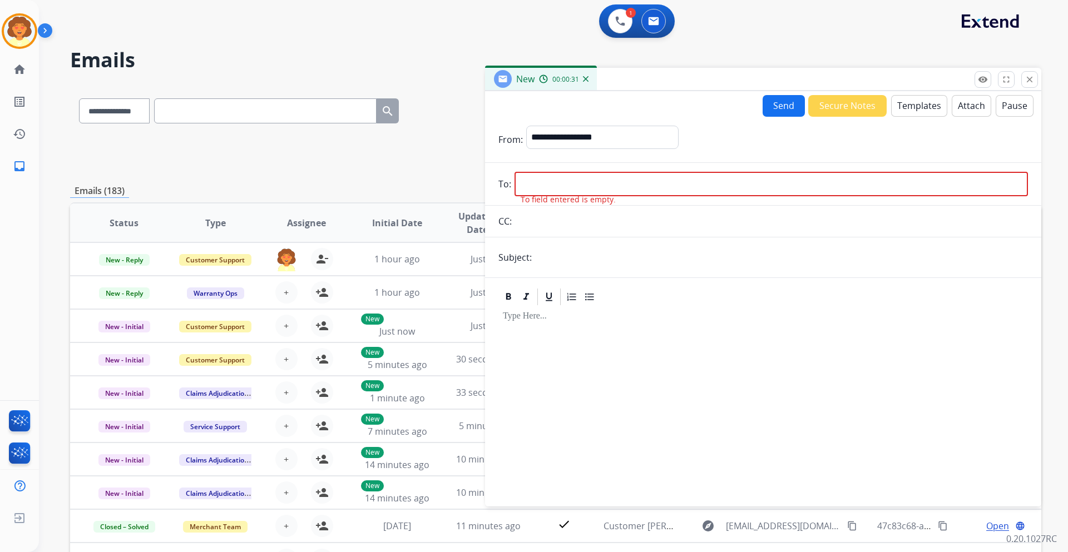
click at [549, 222] on input "text" at bounding box center [771, 221] width 513 height 22
drag, startPoint x: 547, startPoint y: 222, endPoint x: 531, endPoint y: 180, distance: 44.7
click at [531, 180] on input "email" at bounding box center [770, 184] width 513 height 24
paste input "**********"
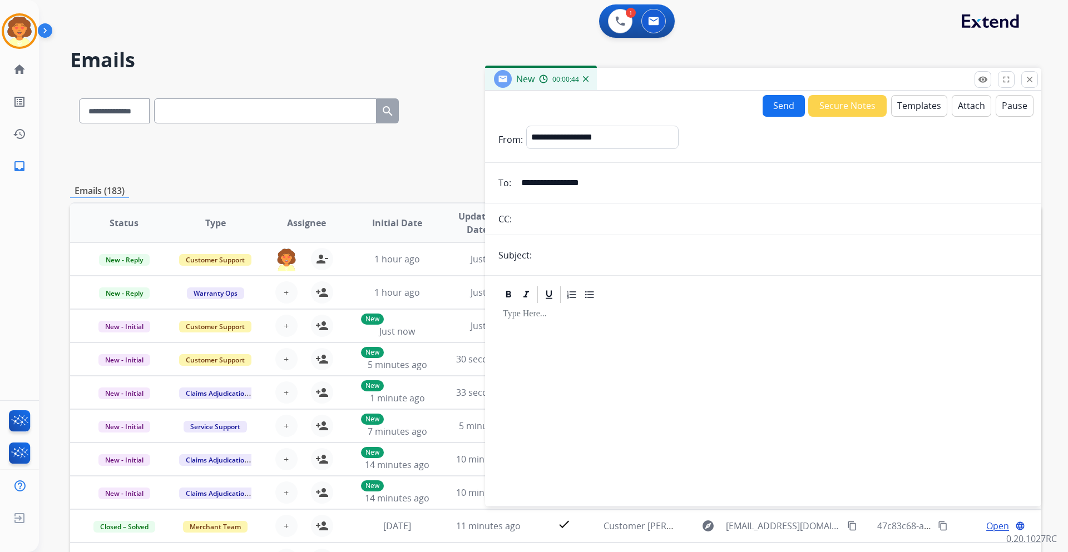
type input "**********"
click at [538, 261] on input "text" at bounding box center [781, 255] width 493 height 22
type input "**********"
click at [900, 110] on button "Templates" at bounding box center [919, 106] width 56 height 22
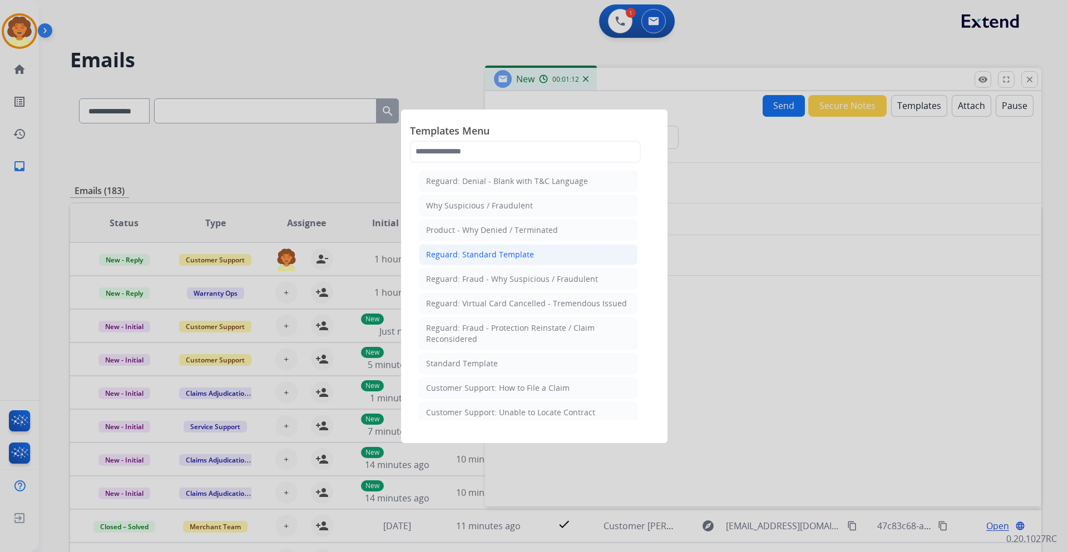
click at [489, 255] on div "Reguard: Standard Template" at bounding box center [480, 254] width 108 height 11
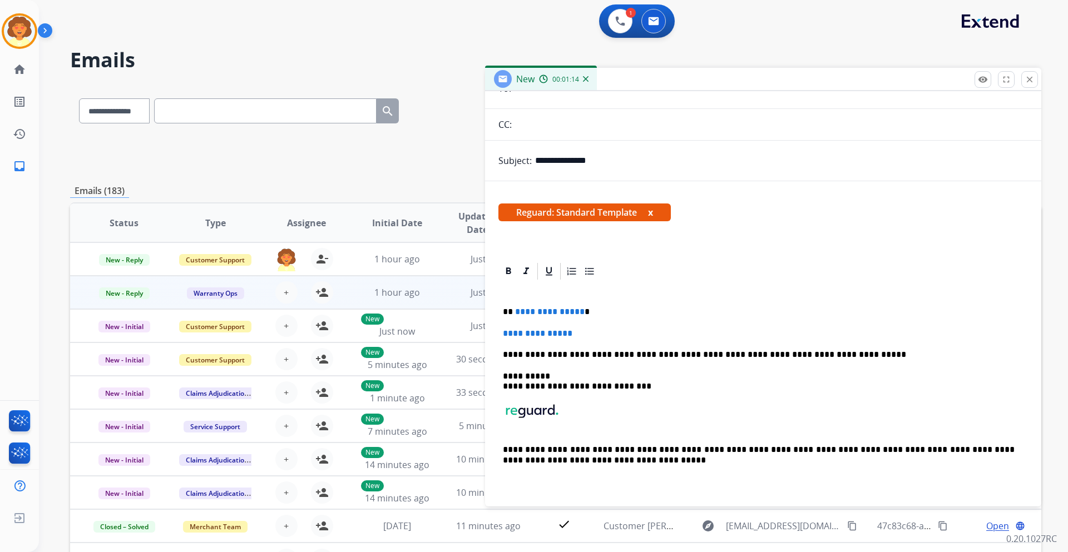
scroll to position [95, 0]
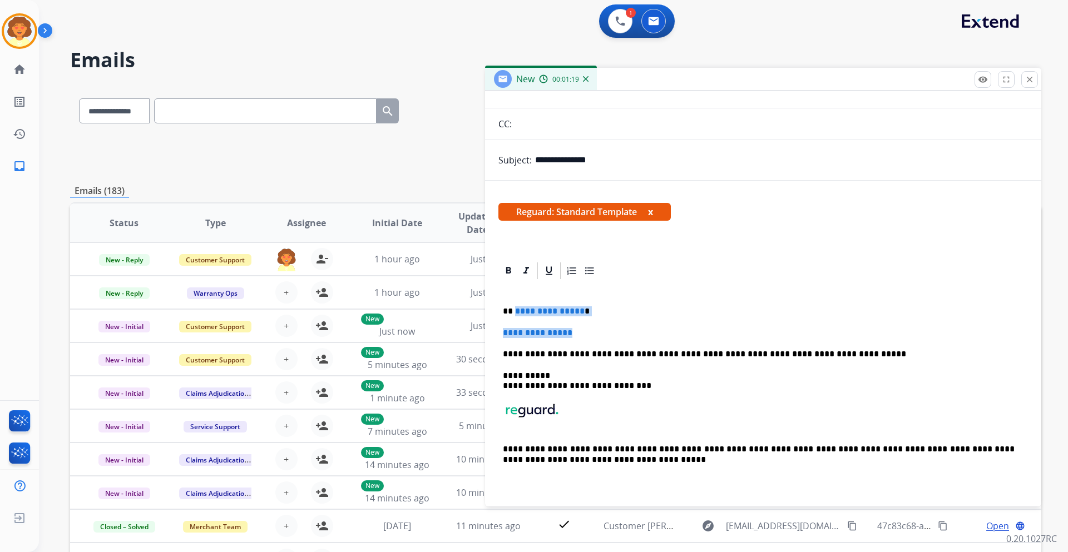
drag, startPoint x: 517, startPoint y: 312, endPoint x: 635, endPoint y: 321, distance: 118.8
click at [635, 321] on div "**********" at bounding box center [762, 391] width 529 height 220
click at [509, 336] on p at bounding box center [763, 333] width 521 height 10
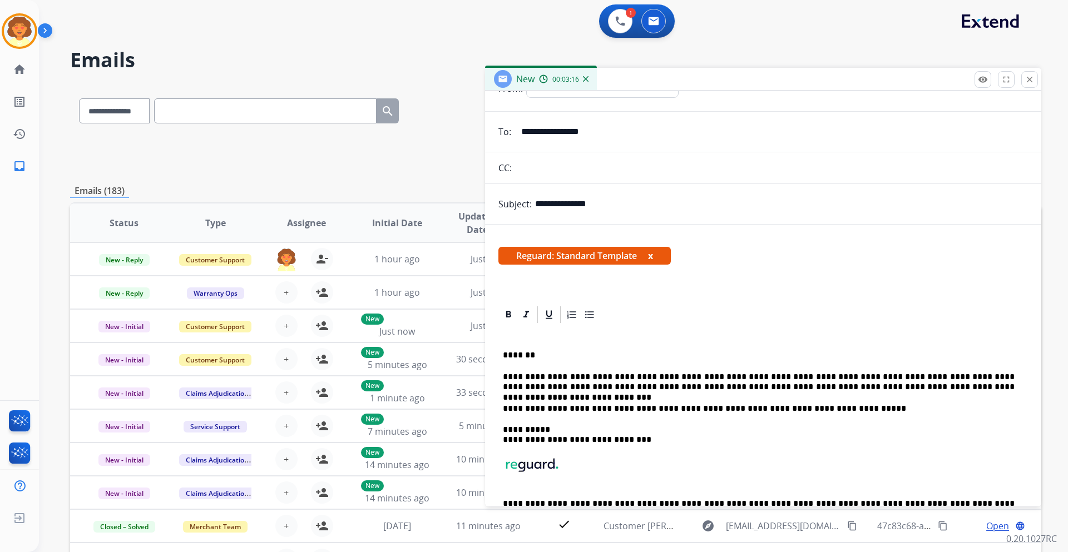
scroll to position [0, 0]
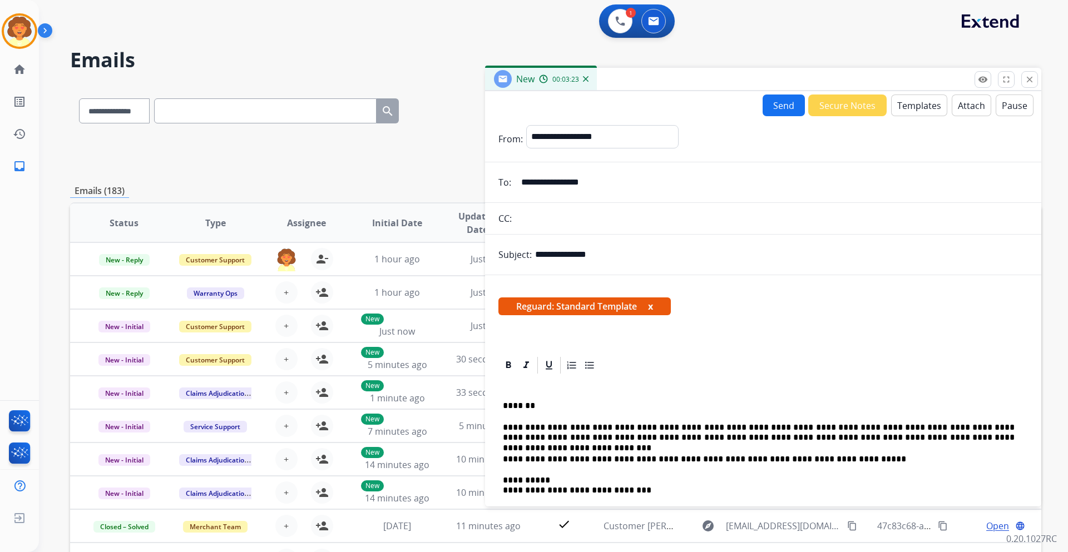
click at [762, 102] on button "Send" at bounding box center [783, 106] width 42 height 22
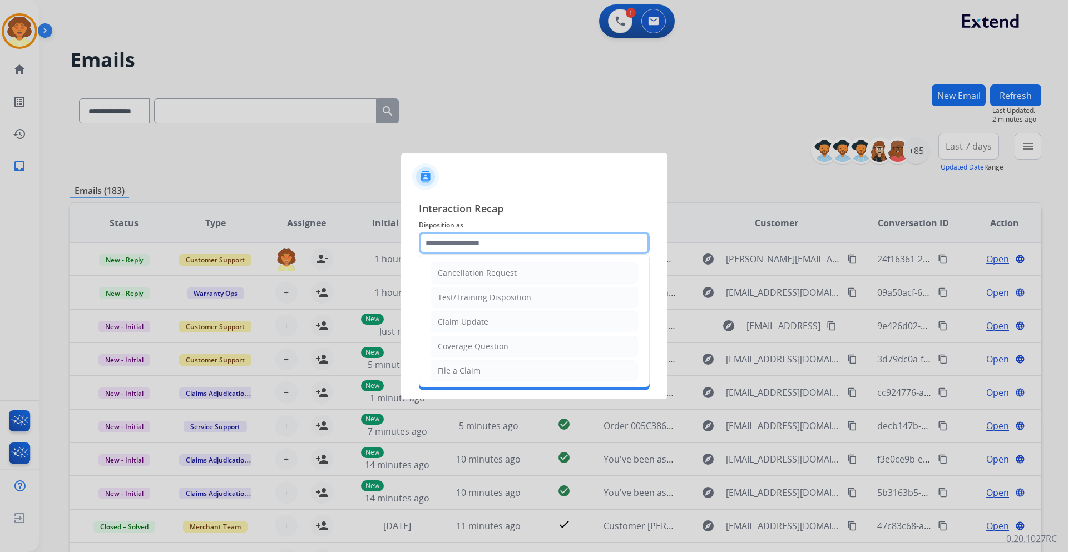
click at [489, 244] on input "text" at bounding box center [534, 243] width 231 height 22
click at [543, 242] on input "text" at bounding box center [534, 243] width 231 height 22
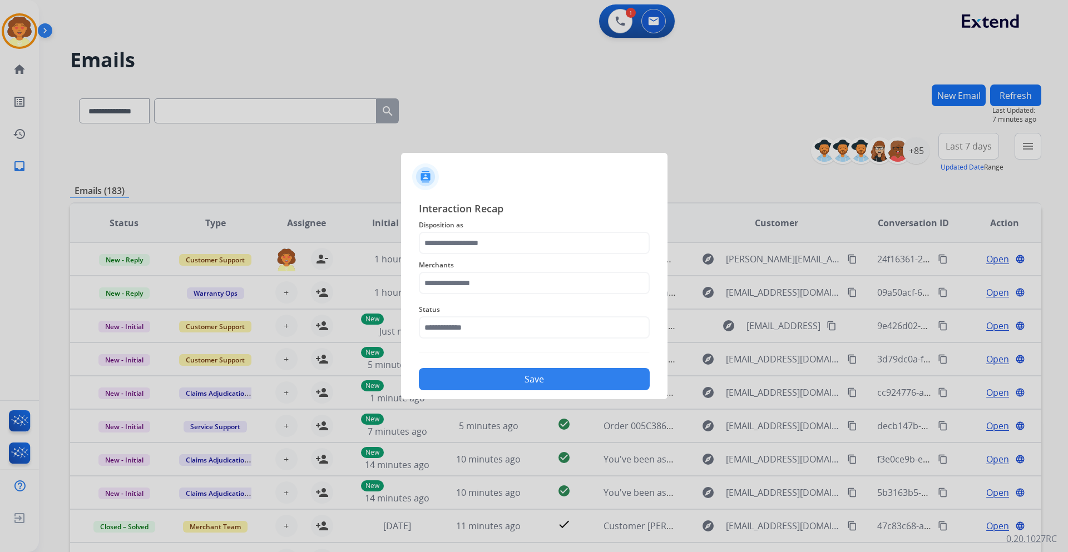
click at [622, 24] on div at bounding box center [534, 276] width 1068 height 552
click at [14, 33] on div at bounding box center [534, 276] width 1068 height 552
click at [14, 29] on div at bounding box center [534, 276] width 1068 height 552
click at [18, 29] on div at bounding box center [534, 276] width 1068 height 552
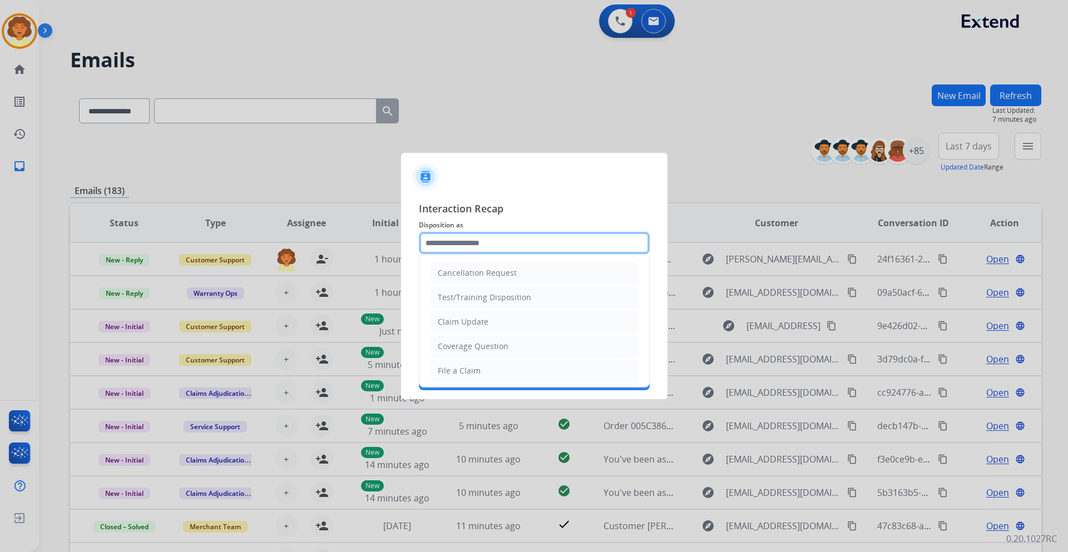
click at [540, 236] on input "text" at bounding box center [534, 243] width 231 height 22
click at [504, 321] on li "Claim Update" at bounding box center [533, 321] width 207 height 21
type input "**********"
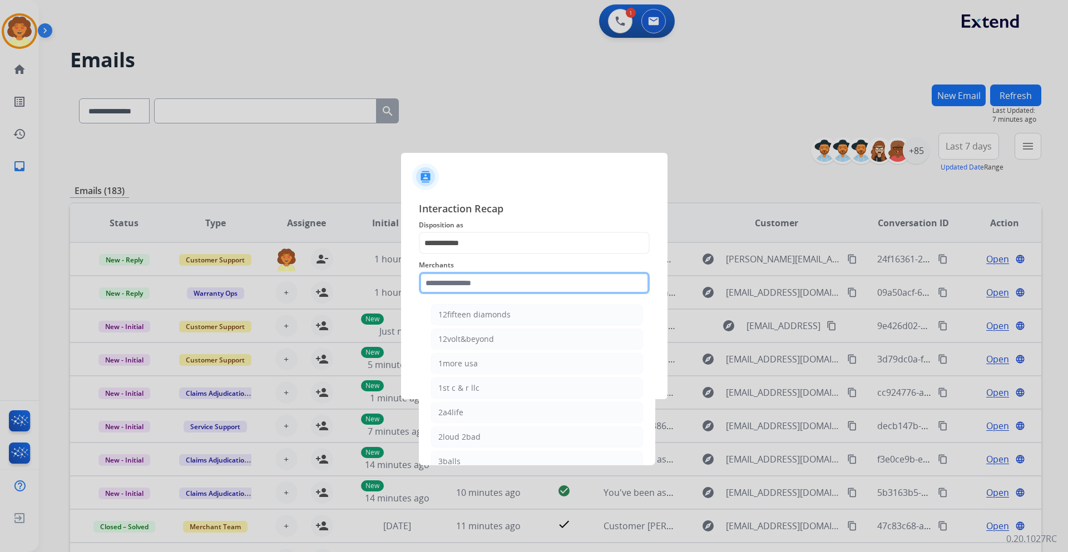
click at [481, 285] on input "text" at bounding box center [534, 283] width 231 height 22
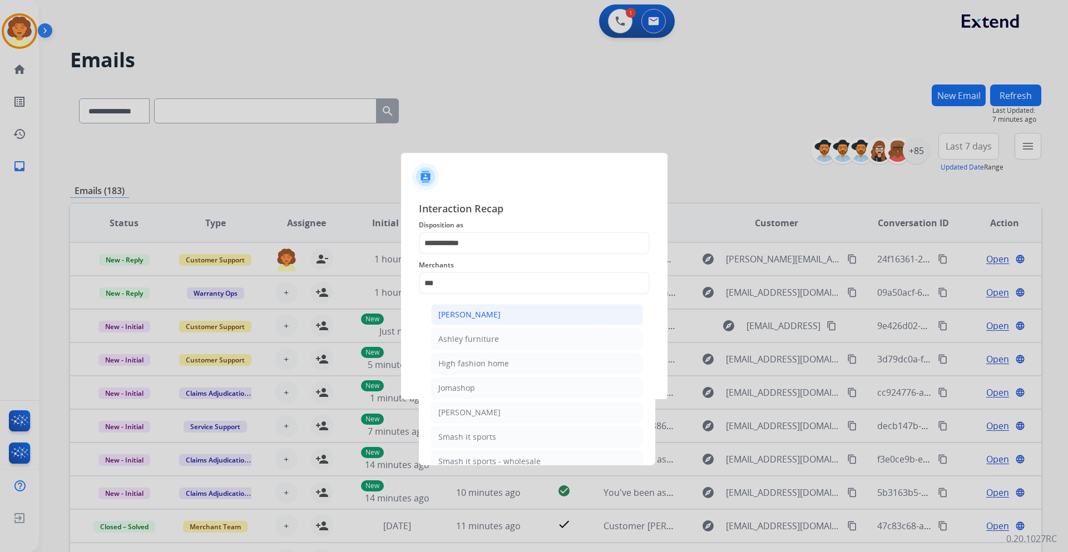
click at [483, 322] on li "[PERSON_NAME]" at bounding box center [537, 314] width 212 height 21
type input "**********"
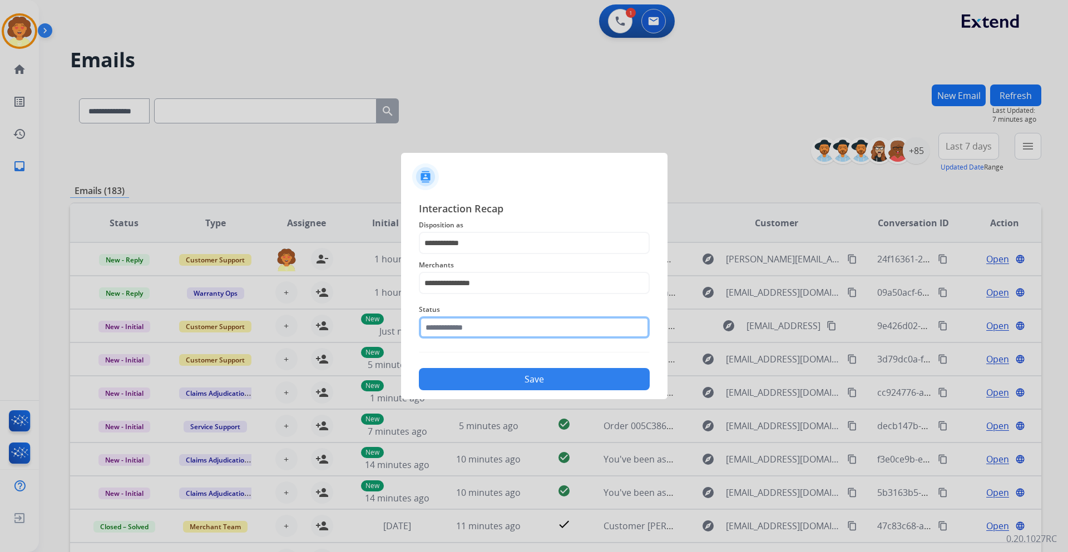
click at [493, 325] on input "text" at bounding box center [534, 327] width 231 height 22
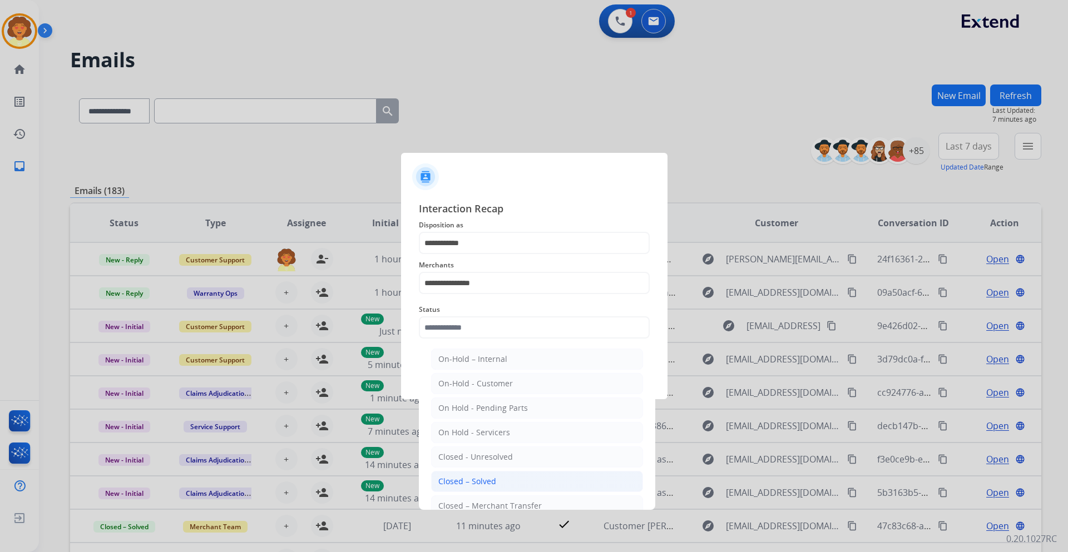
click at [497, 478] on li "Closed – Solved" at bounding box center [537, 481] width 212 height 21
type input "**********"
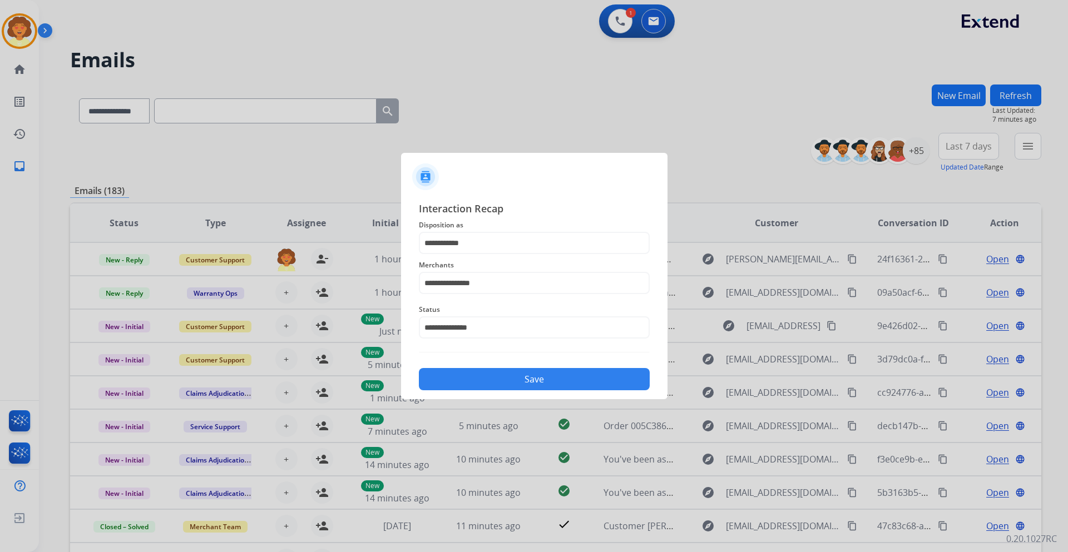
click at [566, 377] on button "Save" at bounding box center [534, 379] width 231 height 22
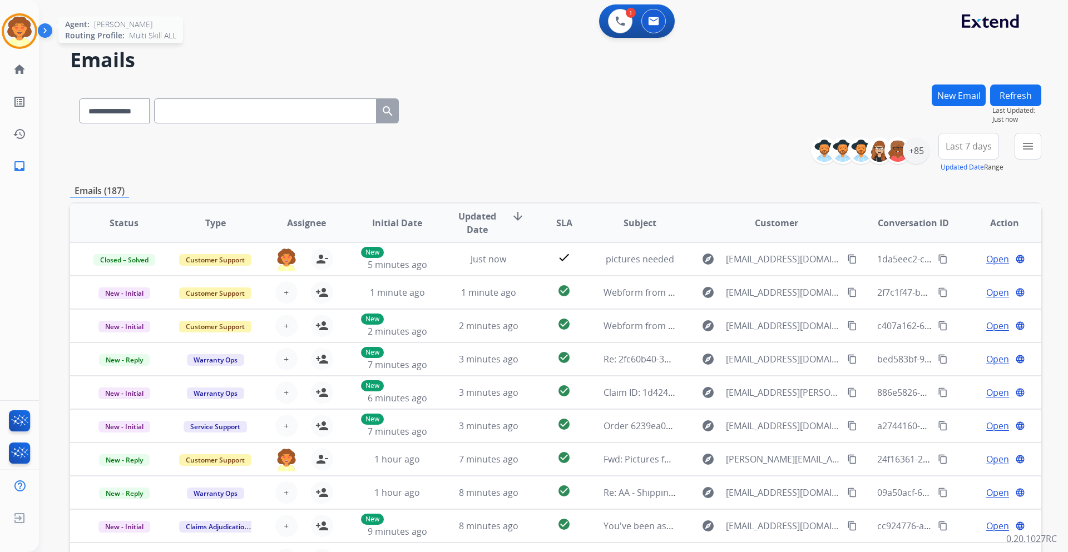
click at [17, 29] on img at bounding box center [19, 31] width 31 height 31
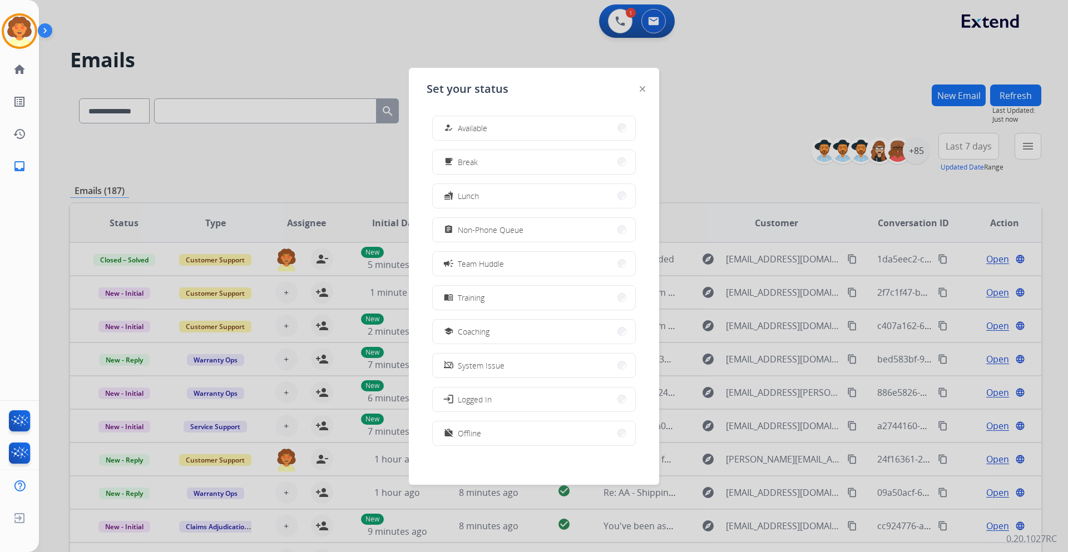
click at [227, 29] on div at bounding box center [534, 276] width 1068 height 552
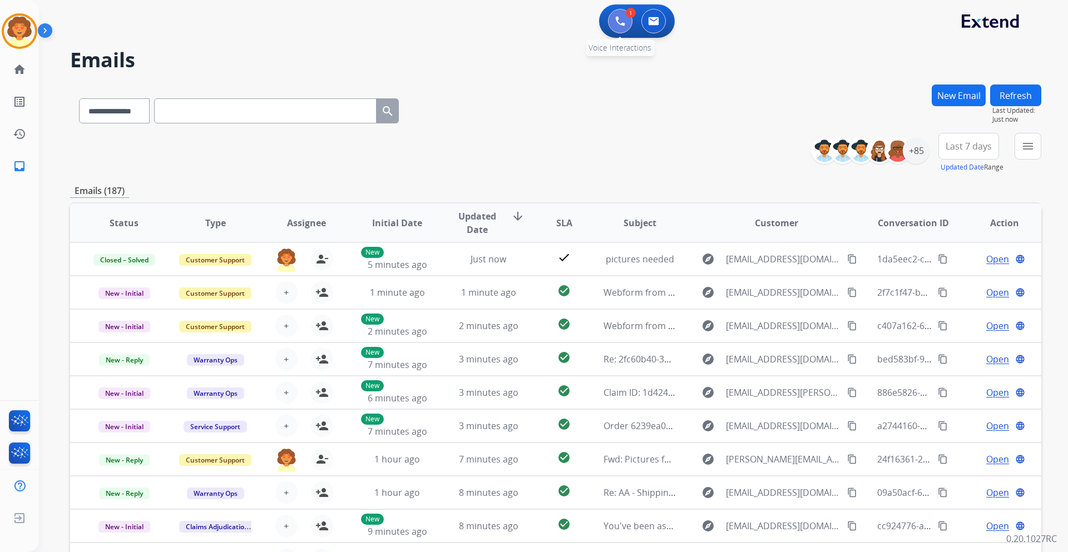
click at [617, 24] on img at bounding box center [620, 21] width 10 height 10
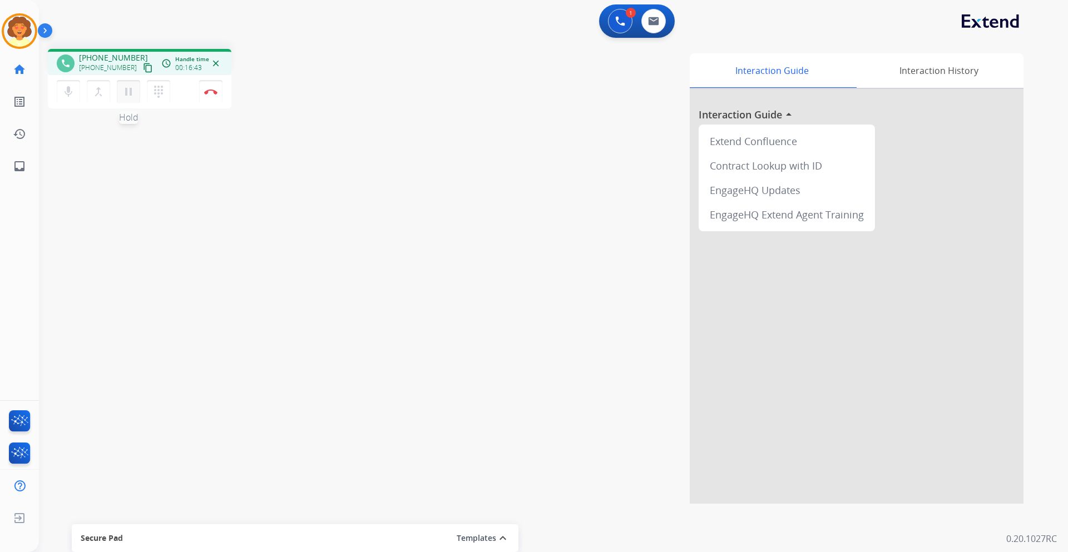
click at [130, 87] on mat-icon "pause" at bounding box center [128, 91] width 13 height 13
click at [129, 92] on mat-icon "play_arrow" at bounding box center [128, 91] width 13 height 13
click at [211, 91] on img at bounding box center [210, 92] width 13 height 6
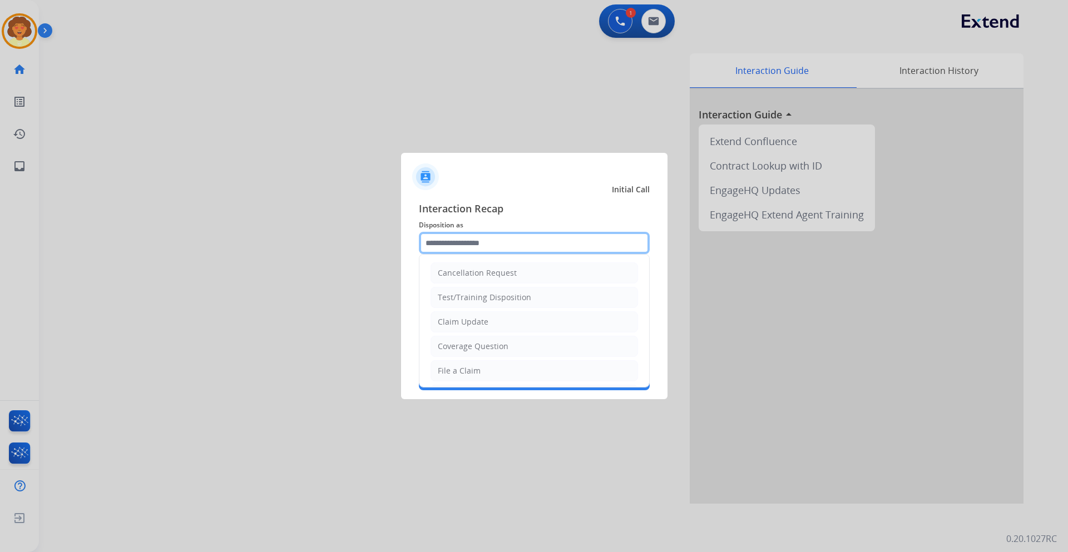
click at [488, 243] on input "text" at bounding box center [534, 243] width 231 height 22
click at [504, 344] on div "Coverage Question" at bounding box center [473, 346] width 71 height 11
type input "**********"
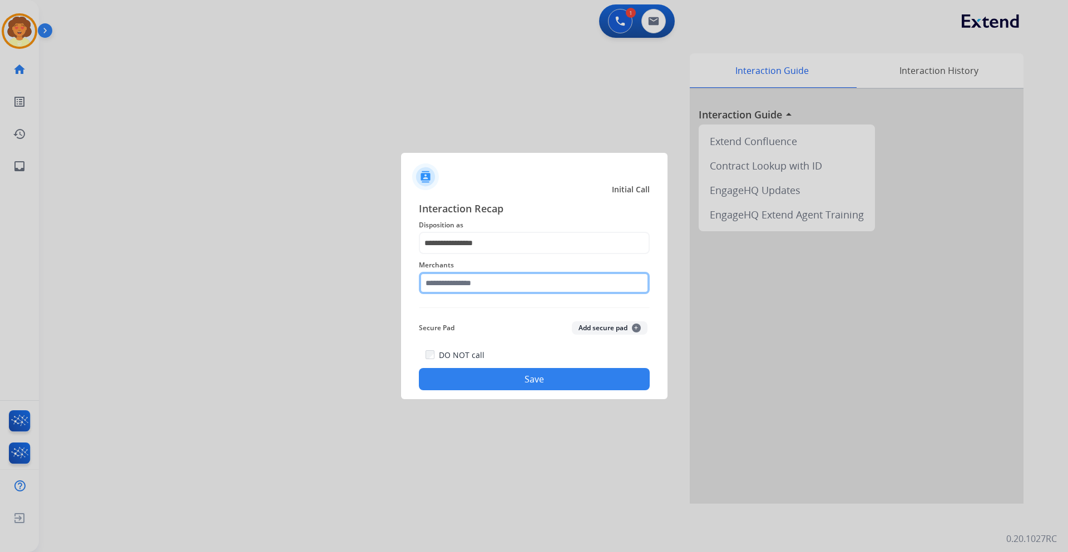
click at [459, 282] on input "text" at bounding box center [534, 283] width 231 height 22
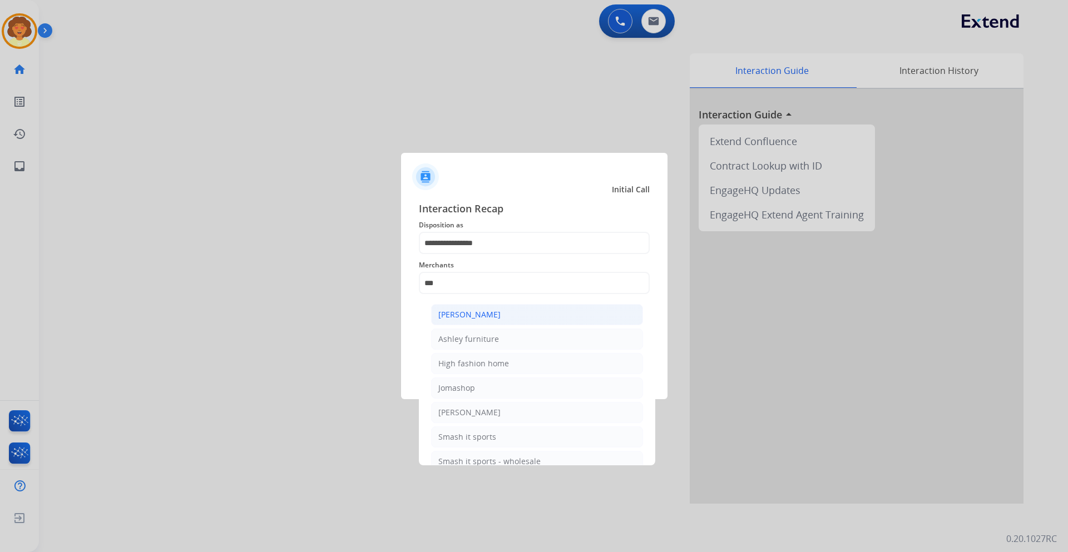
click at [480, 319] on div "[PERSON_NAME]" at bounding box center [469, 314] width 62 height 11
type input "**********"
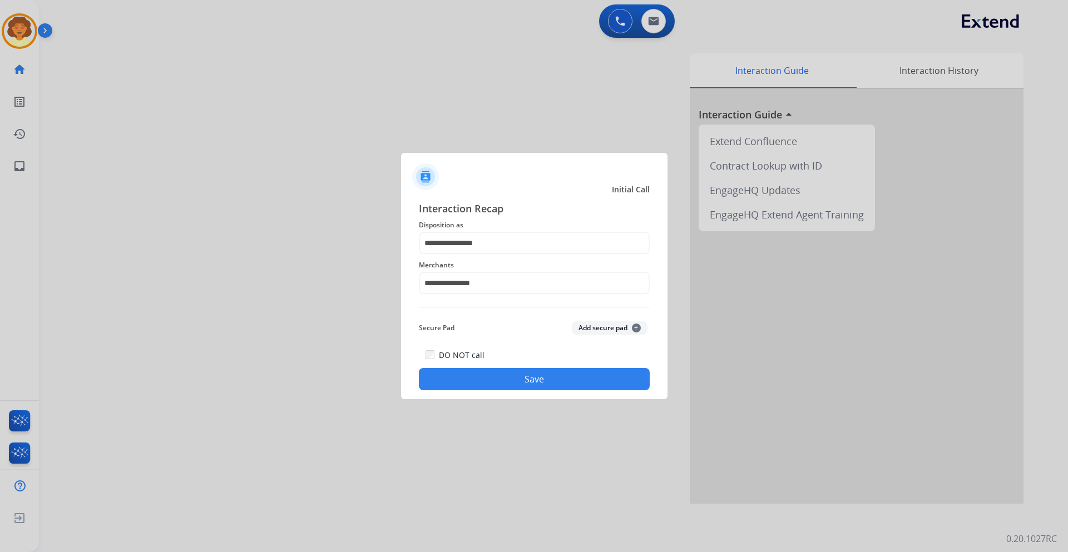
click at [517, 385] on button "Save" at bounding box center [534, 379] width 231 height 22
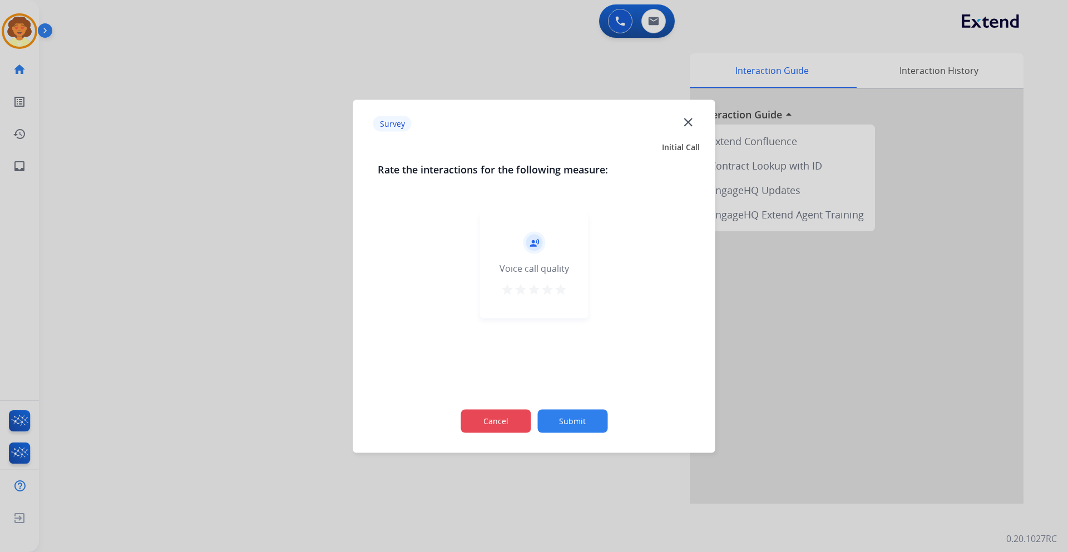
click at [492, 417] on button "Cancel" at bounding box center [495, 420] width 70 height 23
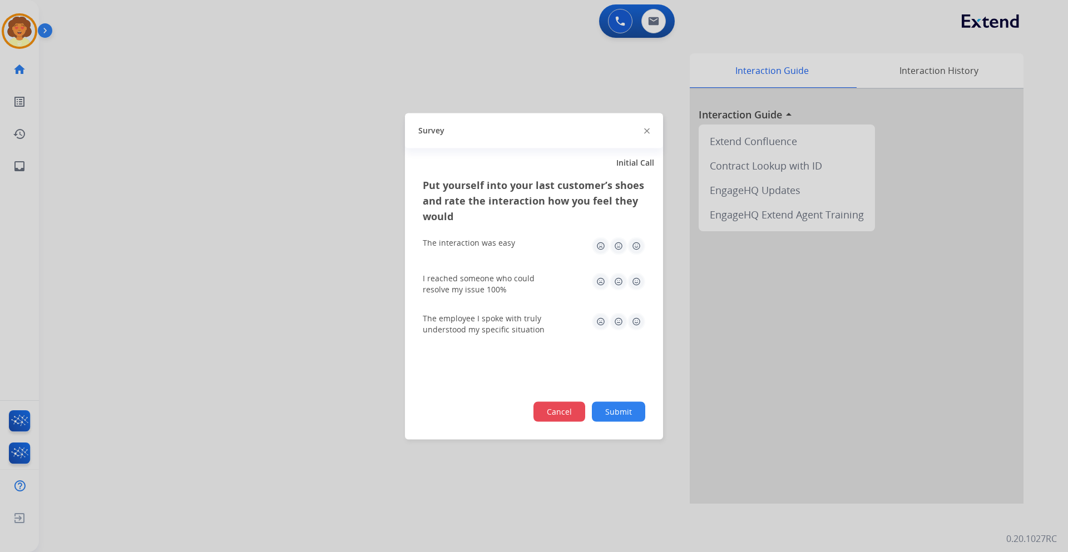
click at [550, 407] on button "Cancel" at bounding box center [559, 412] width 52 height 20
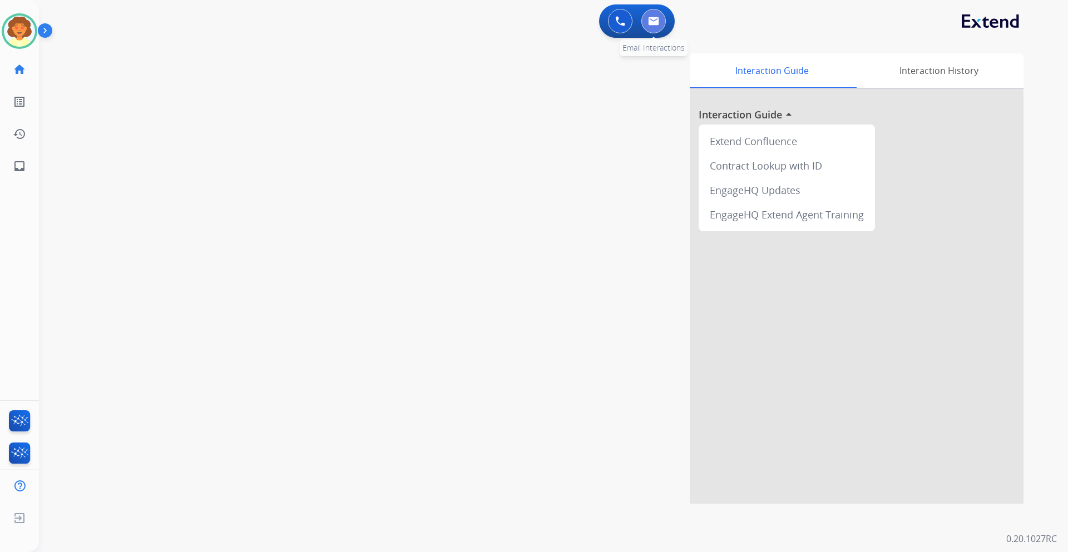
click at [650, 18] on img at bounding box center [653, 21] width 11 height 9
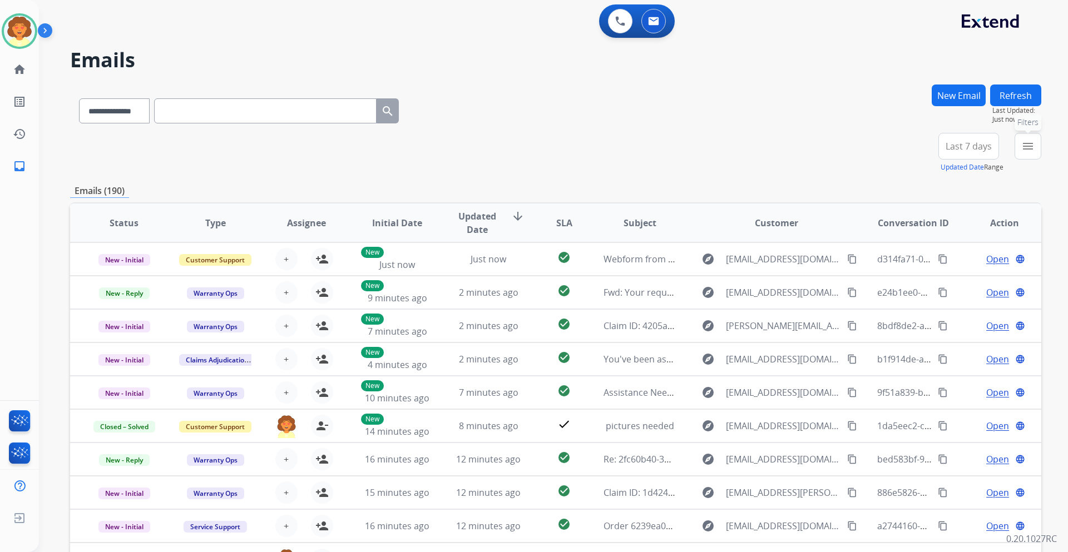
click at [1026, 151] on mat-icon "menu" at bounding box center [1027, 146] width 13 height 13
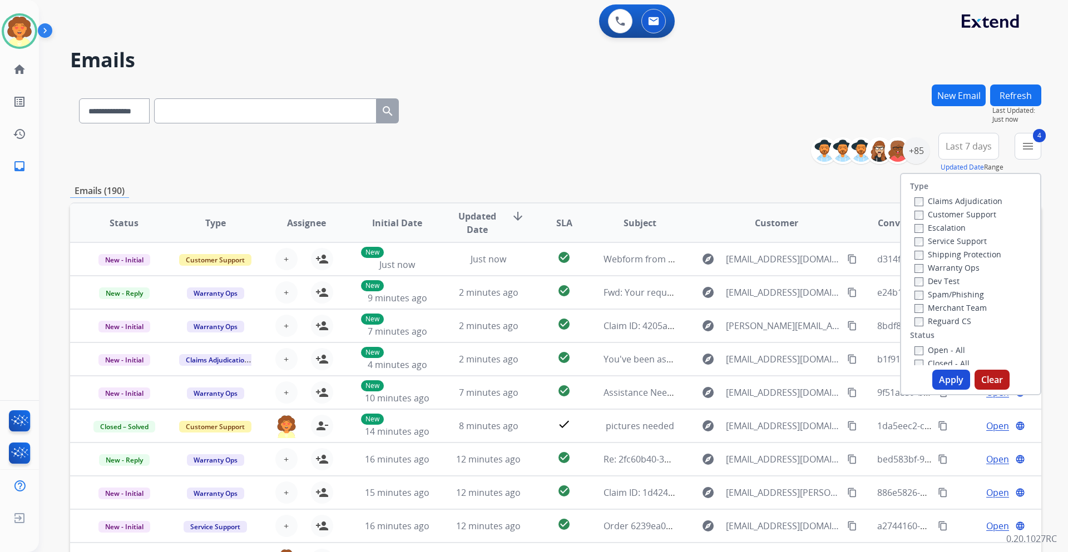
click at [940, 380] on button "Apply" at bounding box center [951, 380] width 38 height 20
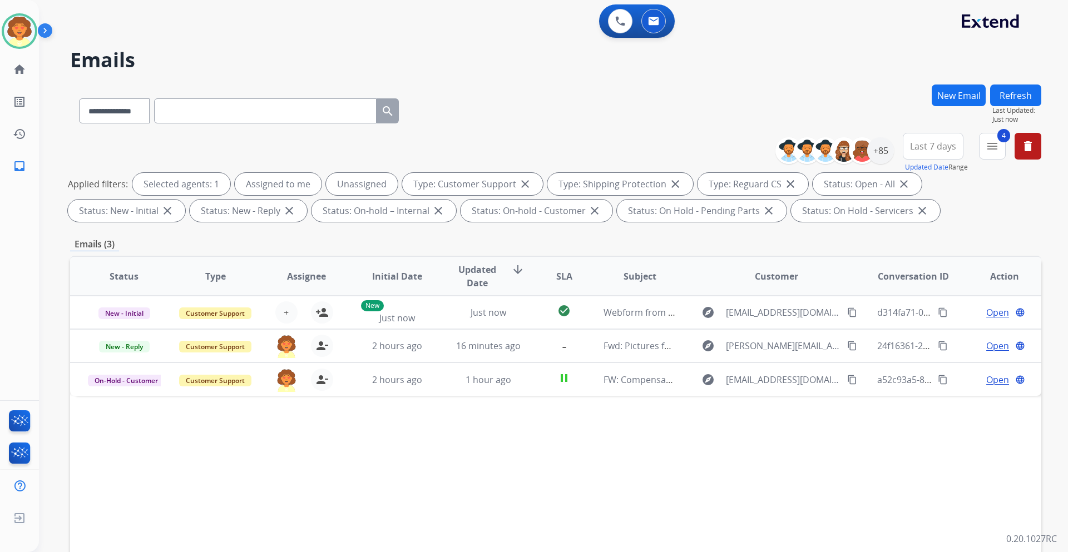
click at [928, 148] on span "Last 7 days" at bounding box center [933, 146] width 46 height 4
click at [934, 283] on div "Last 90 days" at bounding box center [929, 281] width 61 height 17
click at [883, 148] on div "+147" at bounding box center [880, 150] width 27 height 27
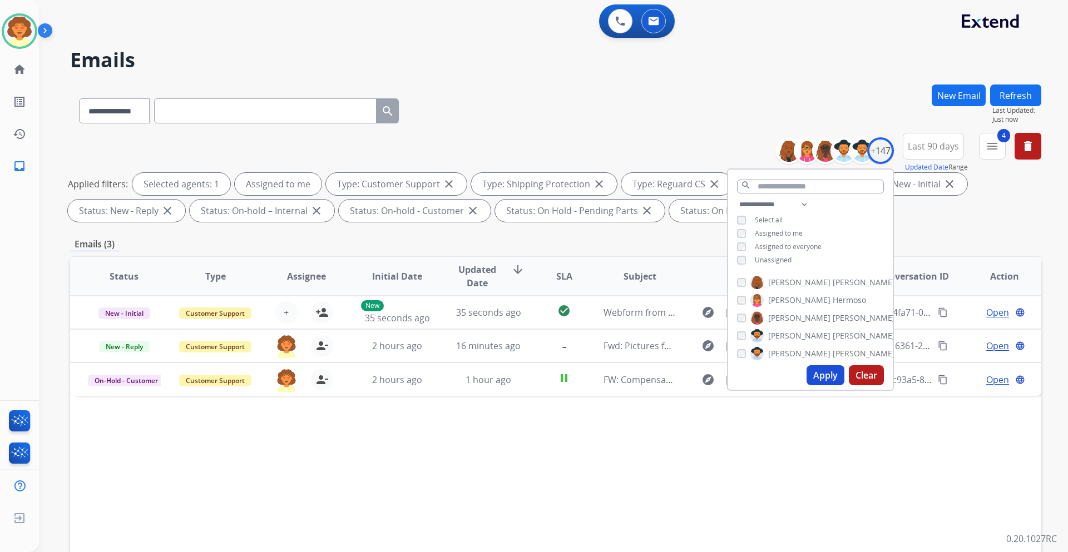
click at [826, 377] on button "Apply" at bounding box center [825, 375] width 38 height 20
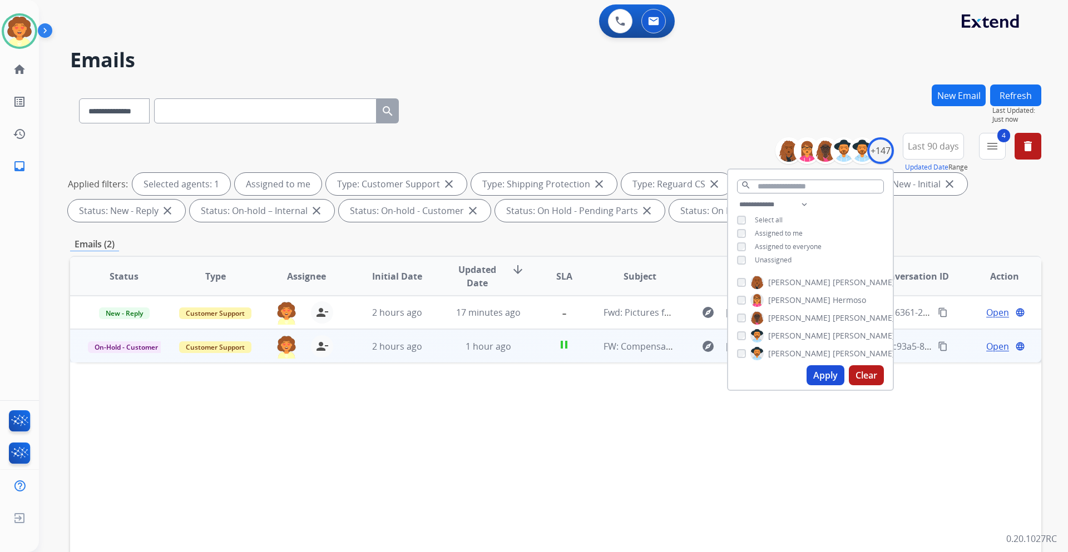
drag, startPoint x: 680, startPoint y: 413, endPoint x: 715, endPoint y: 349, distance: 73.4
click at [680, 408] on div "Status Type Assignee Initial Date Updated Date arrow_downward SLA Subject Custo…" at bounding box center [555, 442] width 971 height 373
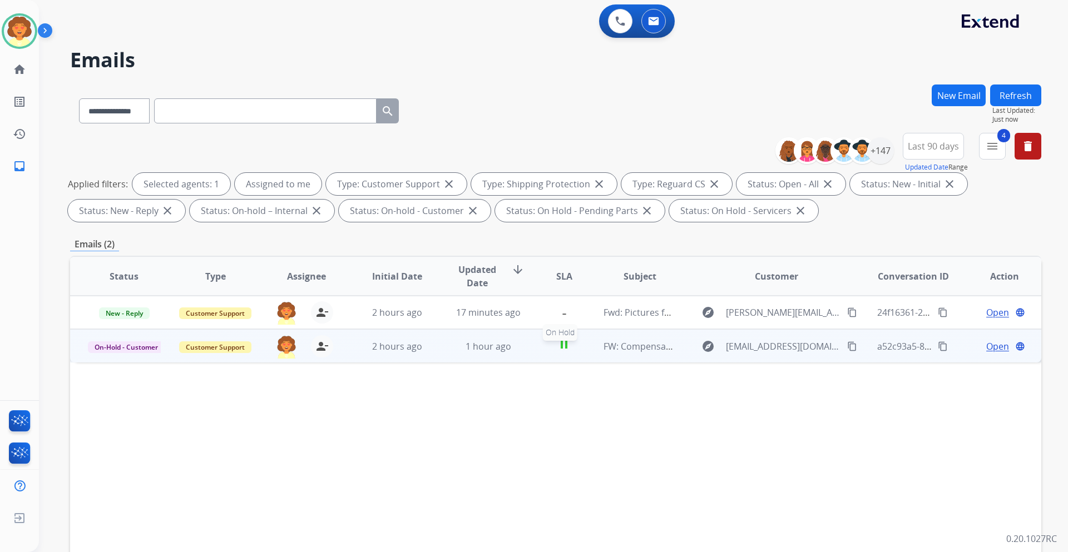
click at [561, 349] on mat-icon "pause" at bounding box center [563, 344] width 13 height 13
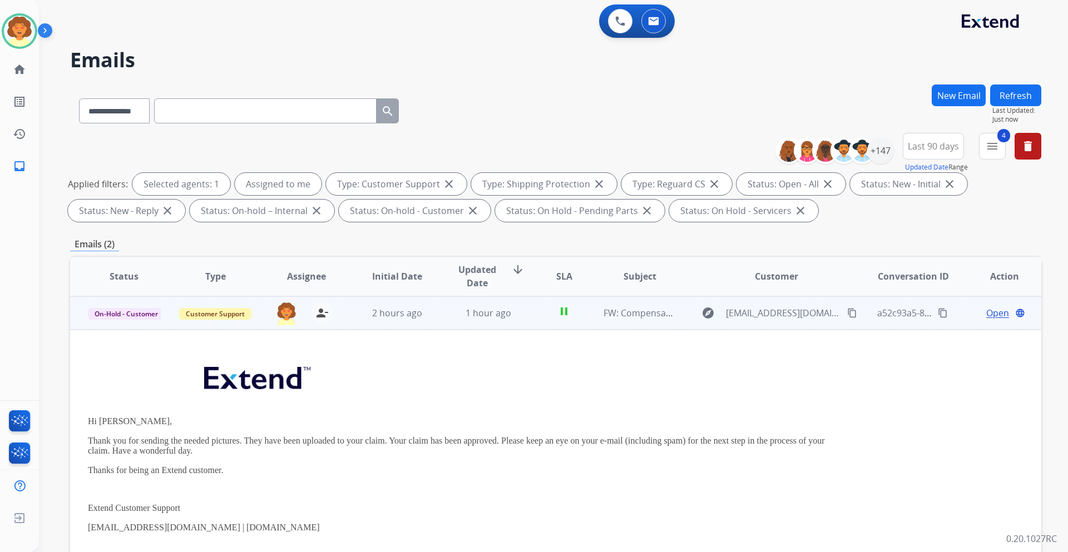
scroll to position [33, 0]
click at [986, 312] on span "Open" at bounding box center [997, 312] width 23 height 13
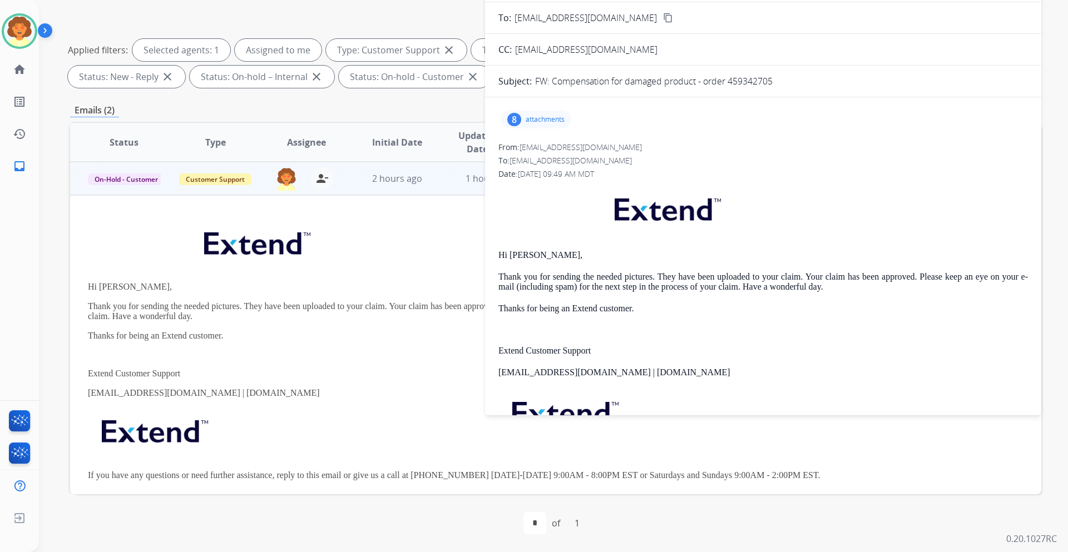
scroll to position [0, 0]
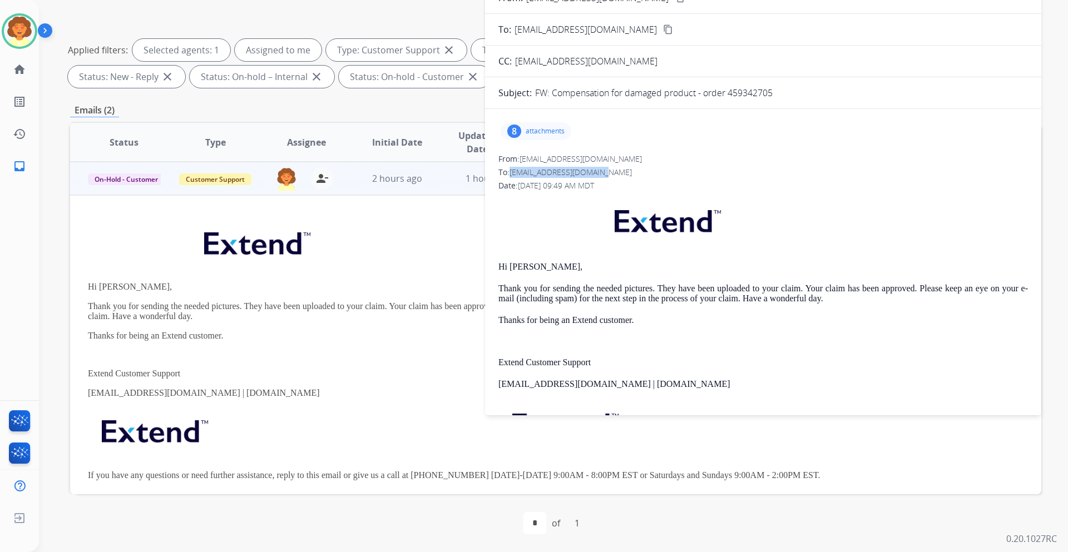
drag, startPoint x: 513, startPoint y: 174, endPoint x: 606, endPoint y: 171, distance: 92.9
click at [606, 171] on div "To: [EMAIL_ADDRESS][DOMAIN_NAME]" at bounding box center [762, 172] width 529 height 11
copy span "[EMAIL_ADDRESS][DOMAIN_NAME]"
click at [86, 31] on div "**********" at bounding box center [555, 45] width 971 height 93
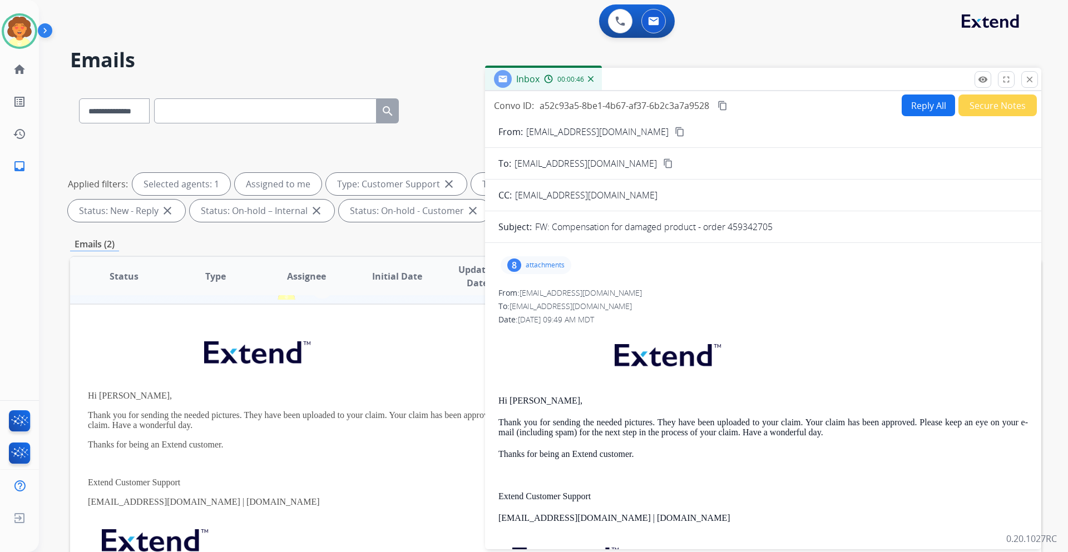
click at [978, 108] on button "Secure Notes" at bounding box center [997, 106] width 78 height 22
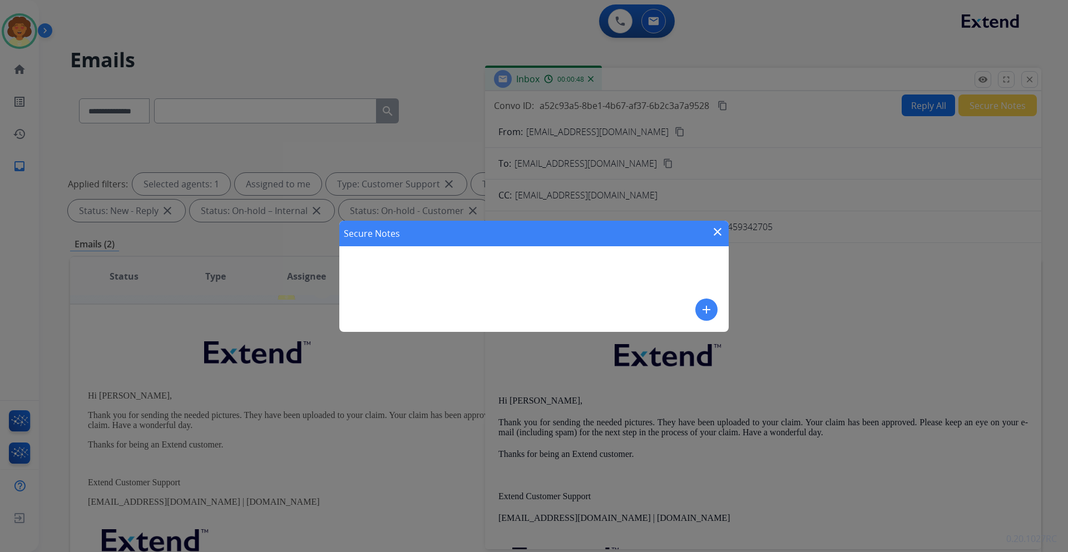
click at [712, 309] on mat-icon "add" at bounding box center [706, 309] width 13 height 13
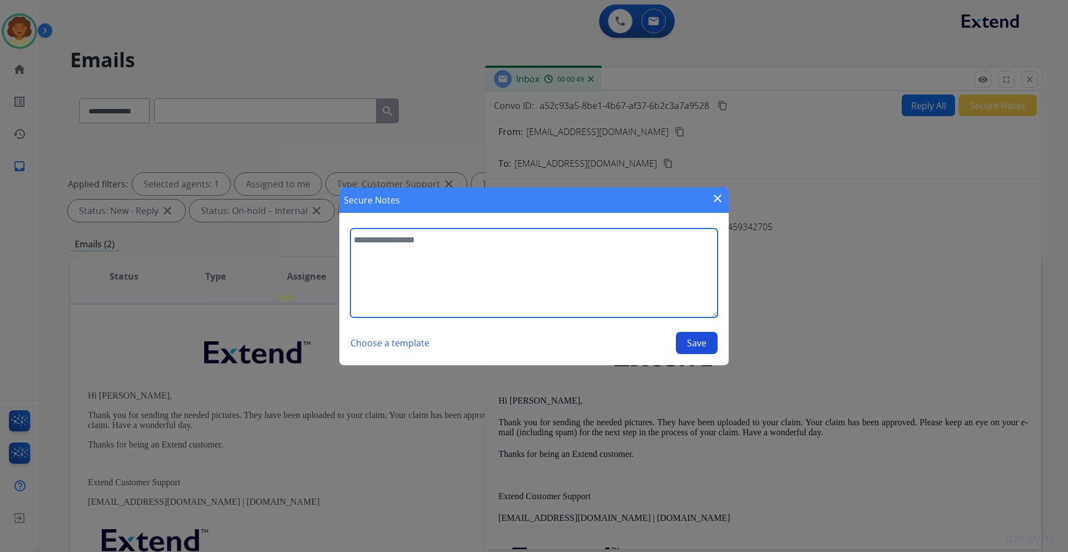
click at [440, 263] on textarea at bounding box center [533, 273] width 367 height 89
type textarea "**********"
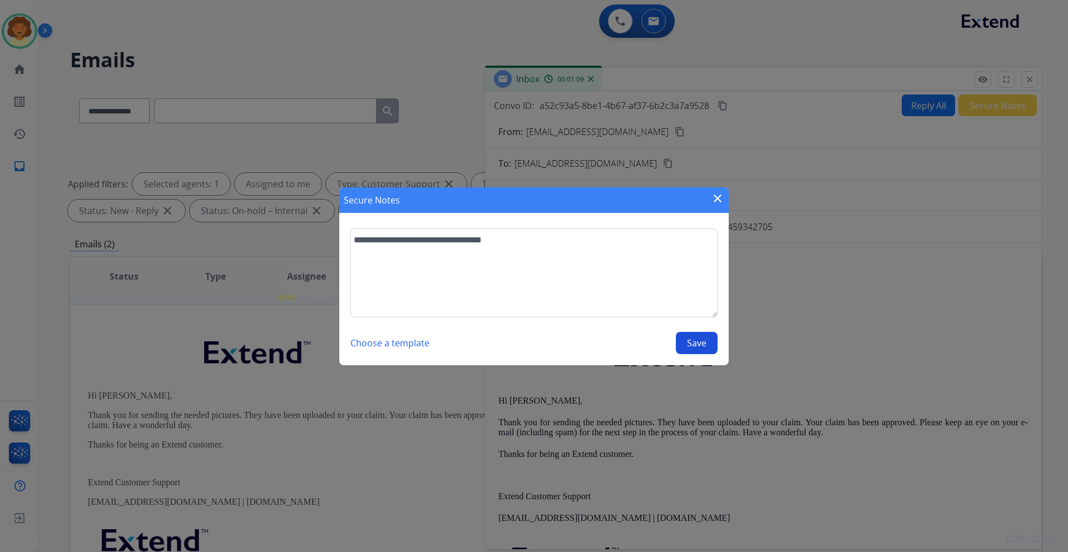
click at [690, 345] on button "Save" at bounding box center [697, 343] width 42 height 22
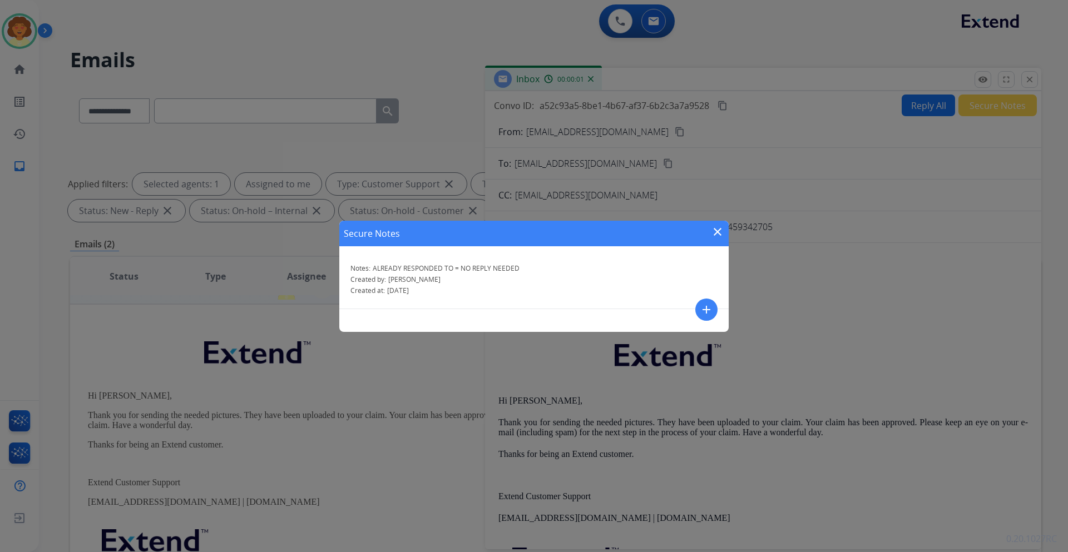
click at [719, 229] on mat-icon "close" at bounding box center [717, 231] width 13 height 13
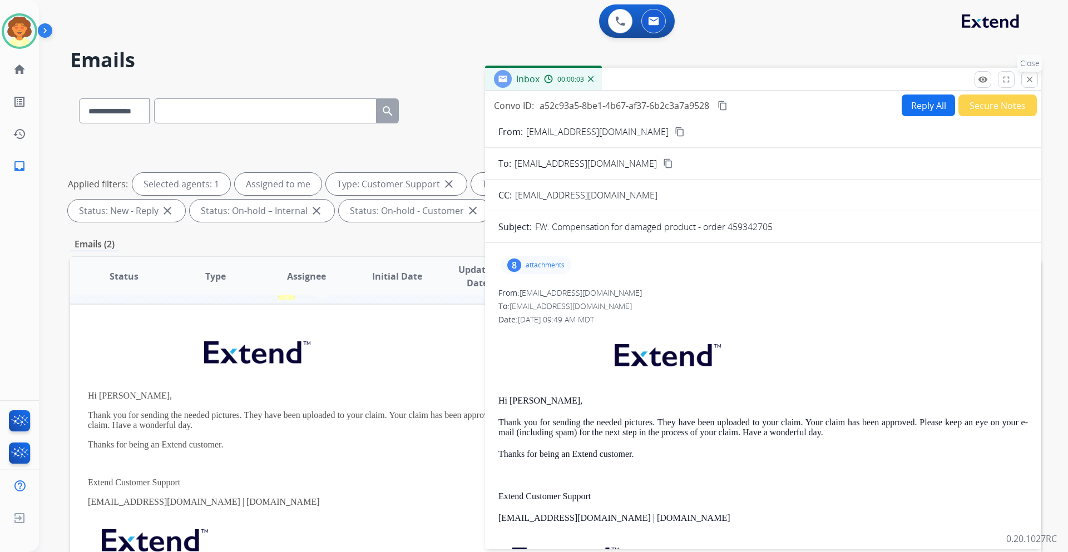
click at [1032, 83] on mat-icon "close" at bounding box center [1029, 80] width 10 height 10
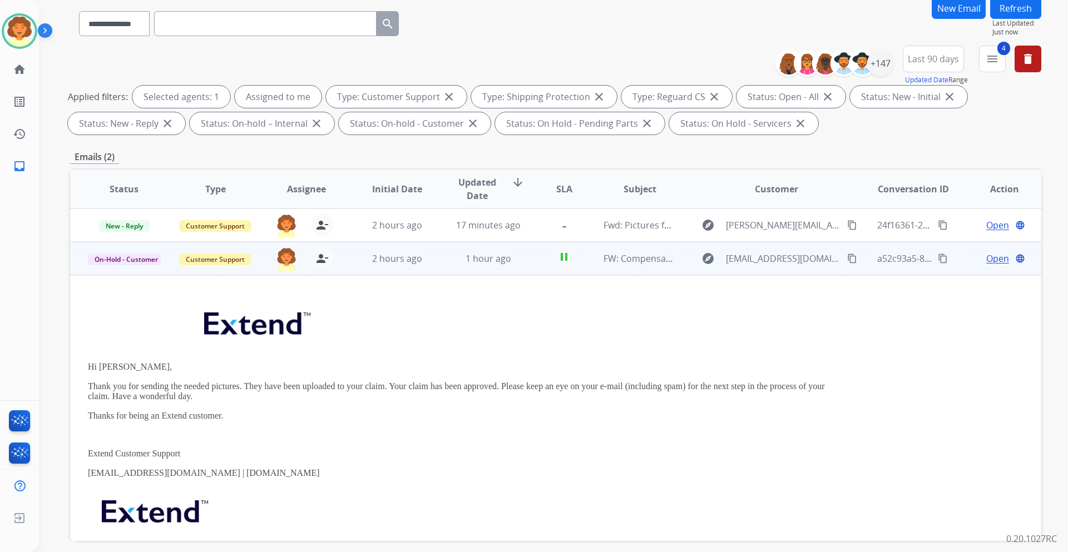
scroll to position [23, 0]
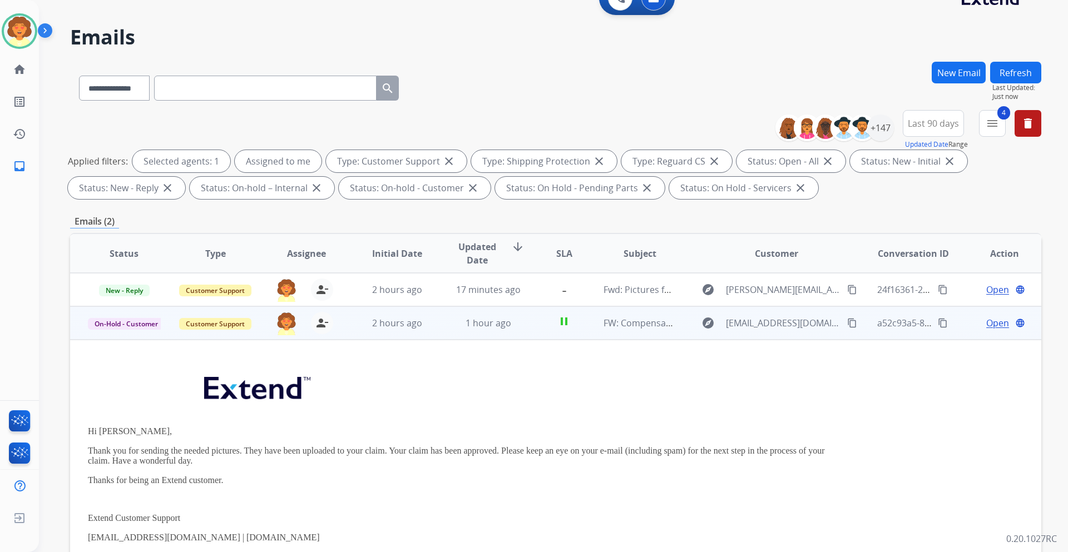
click at [993, 324] on span "Open" at bounding box center [997, 322] width 23 height 13
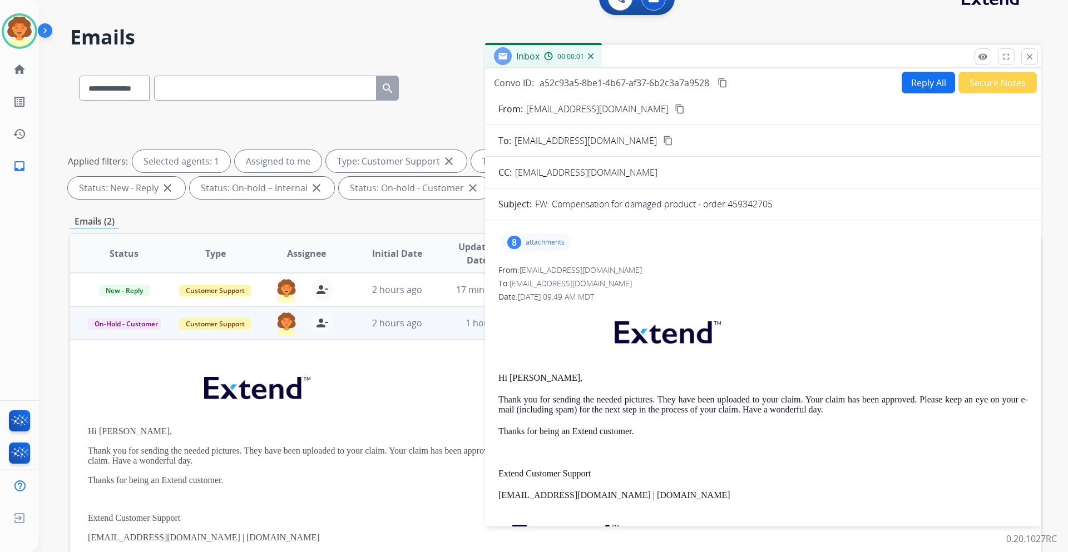
click at [913, 87] on button "Reply All" at bounding box center [928, 83] width 53 height 22
select select "**********"
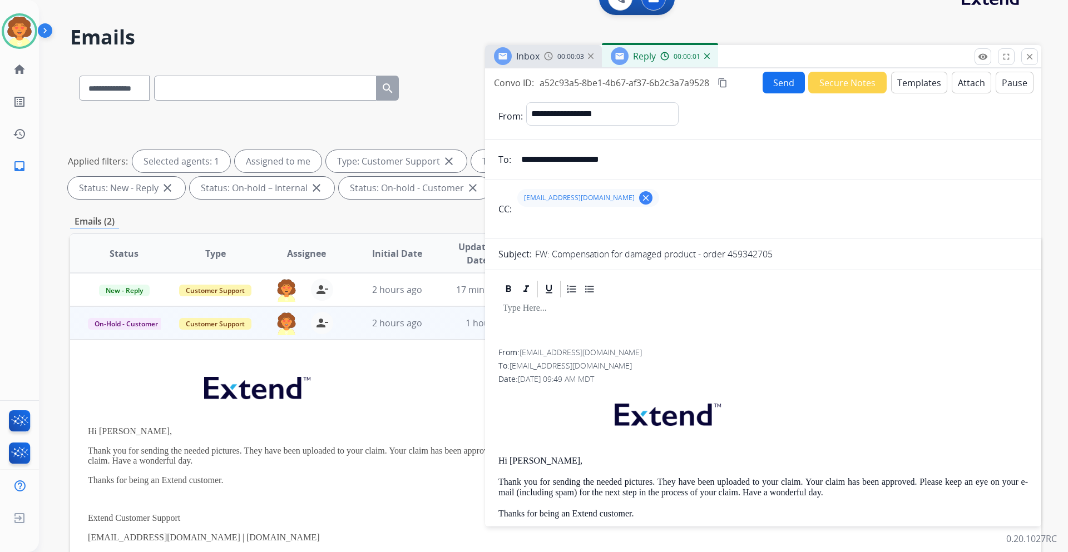
click at [773, 87] on button "Send" at bounding box center [783, 83] width 42 height 22
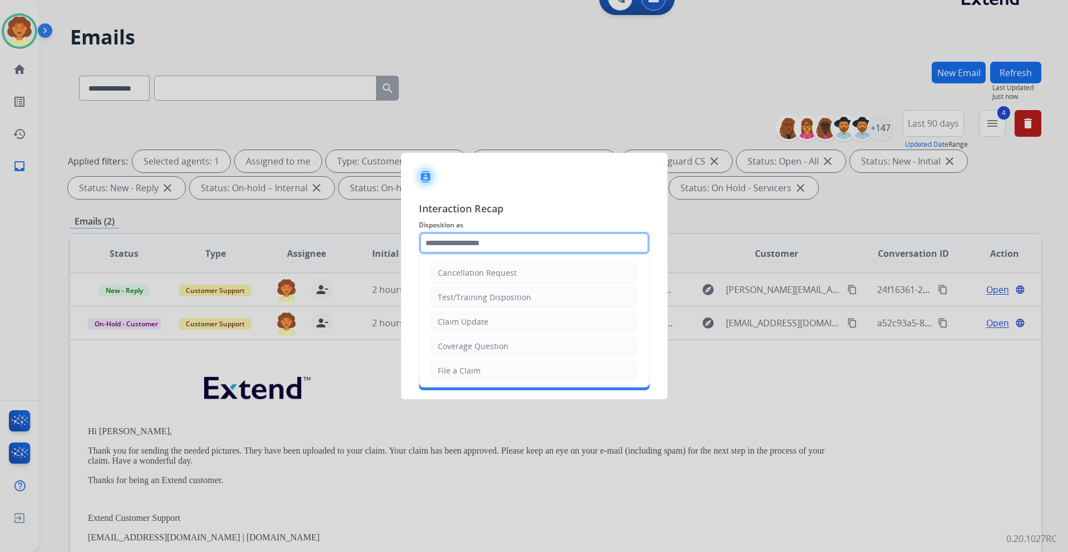
click at [560, 246] on input "text" at bounding box center [534, 243] width 231 height 22
click at [523, 320] on li "Claim Update" at bounding box center [533, 321] width 207 height 21
type input "**********"
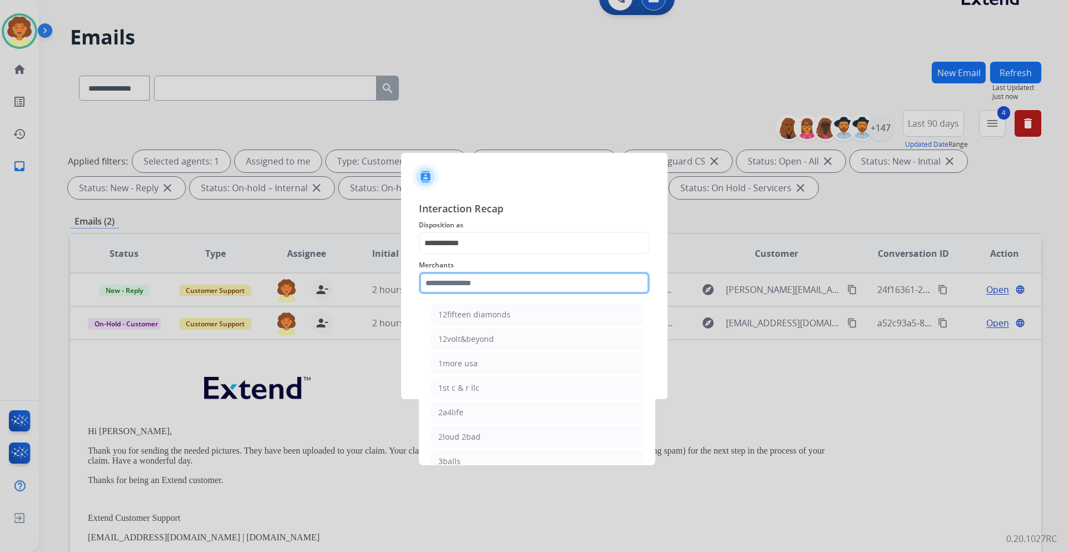
click at [458, 286] on input "text" at bounding box center [534, 283] width 231 height 22
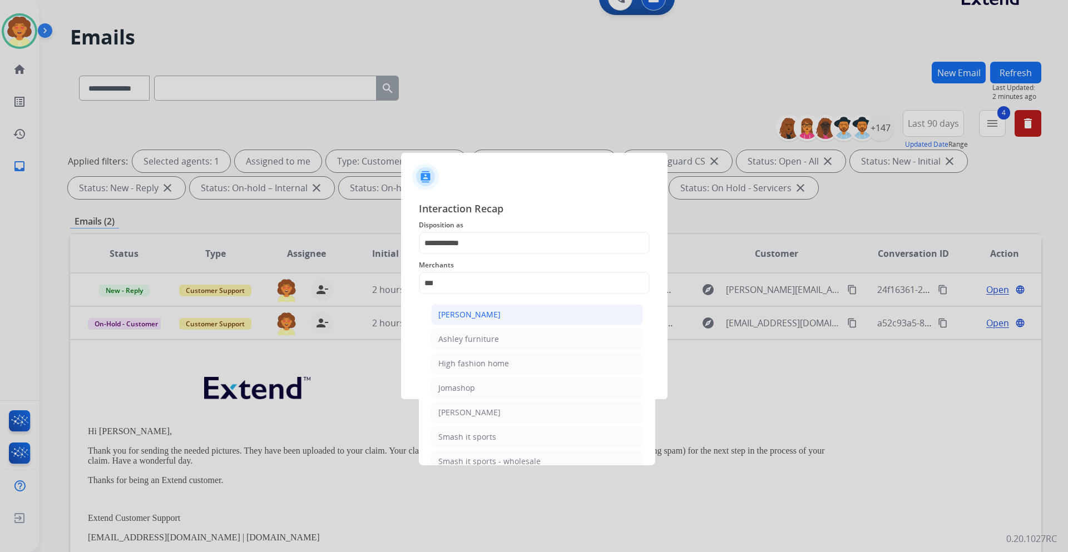
click at [476, 313] on div "[PERSON_NAME]" at bounding box center [469, 314] width 62 height 11
type input "**********"
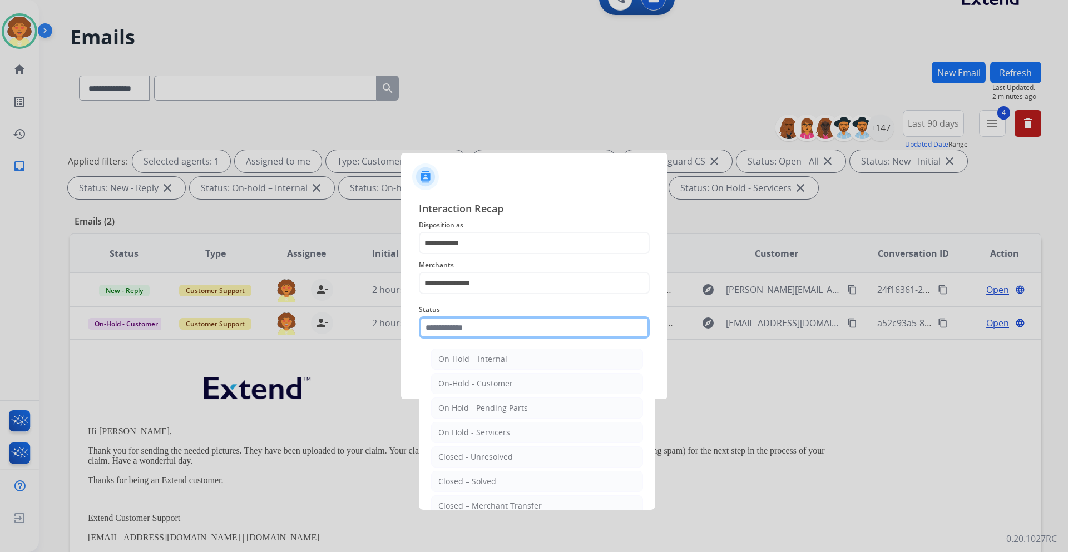
click at [451, 330] on input "text" at bounding box center [534, 327] width 231 height 22
click at [471, 484] on div "Closed – Solved" at bounding box center [467, 481] width 58 height 11
type input "**********"
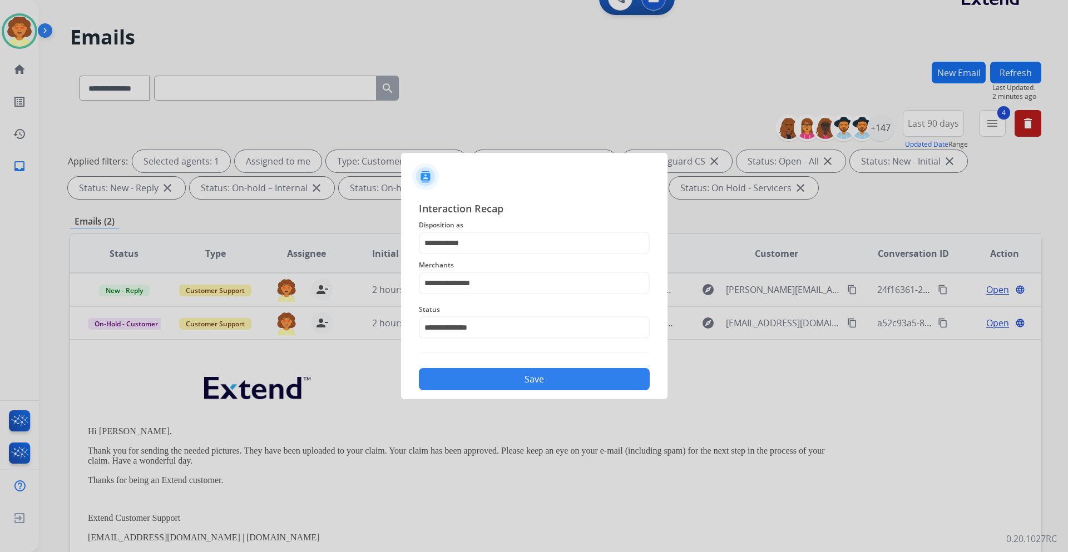
click at [551, 382] on button "Save" at bounding box center [534, 379] width 231 height 22
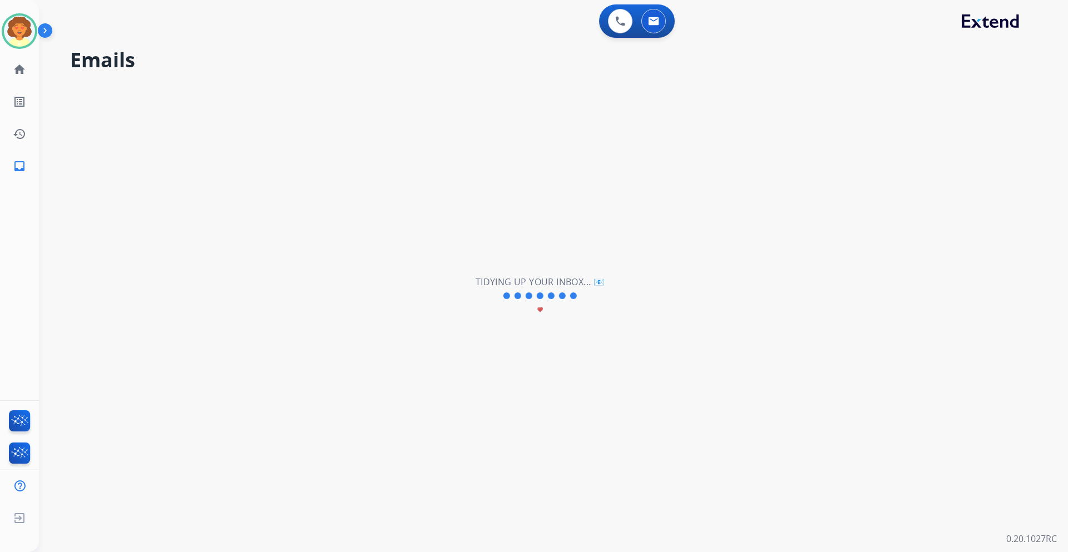
scroll to position [0, 0]
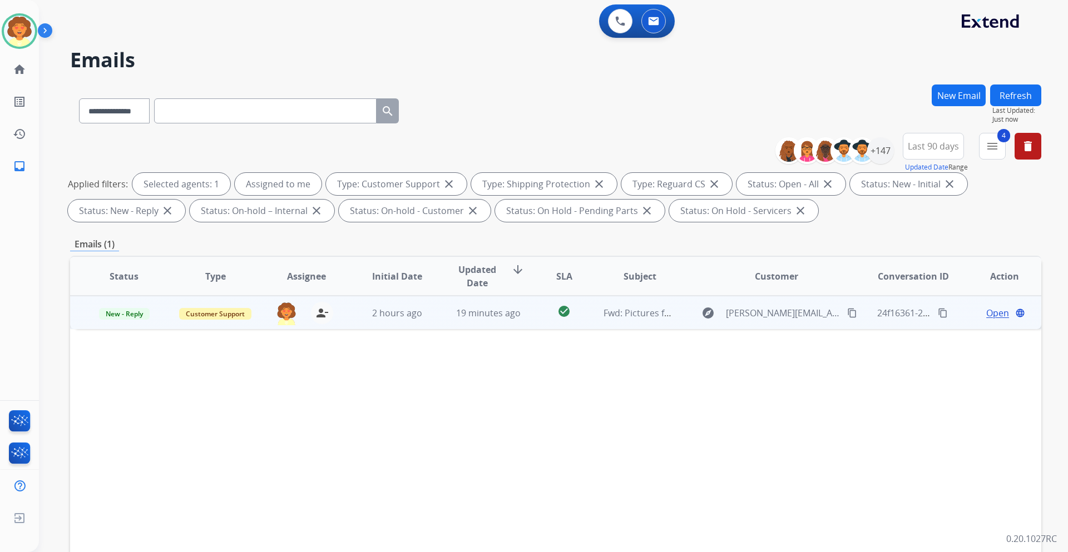
click at [989, 317] on span "Open" at bounding box center [997, 312] width 23 height 13
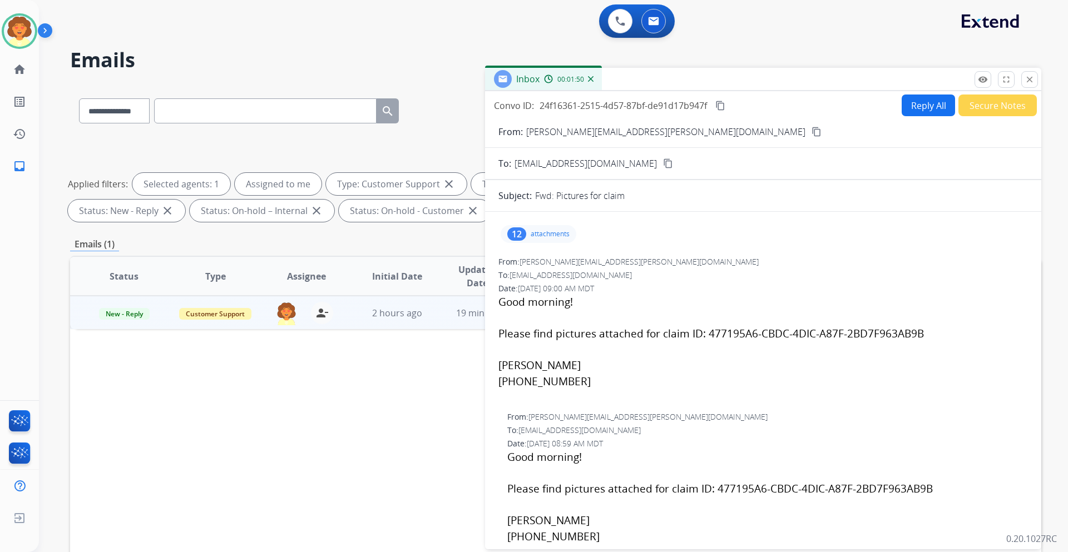
click at [522, 233] on div "12" at bounding box center [516, 233] width 19 height 13
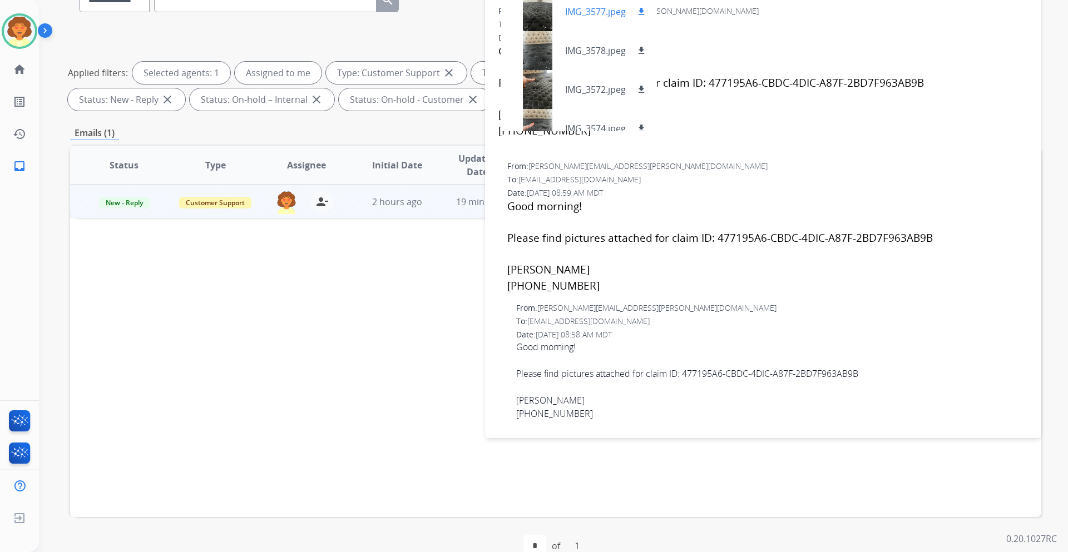
click at [537, 18] on div at bounding box center [537, 11] width 56 height 39
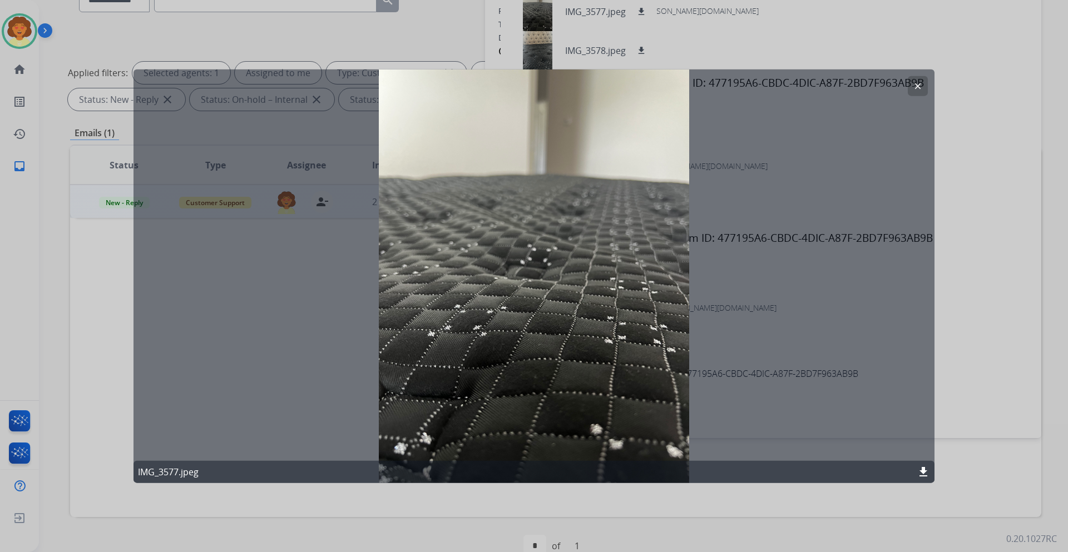
click at [913, 81] on mat-icon "clear" at bounding box center [918, 86] width 10 height 10
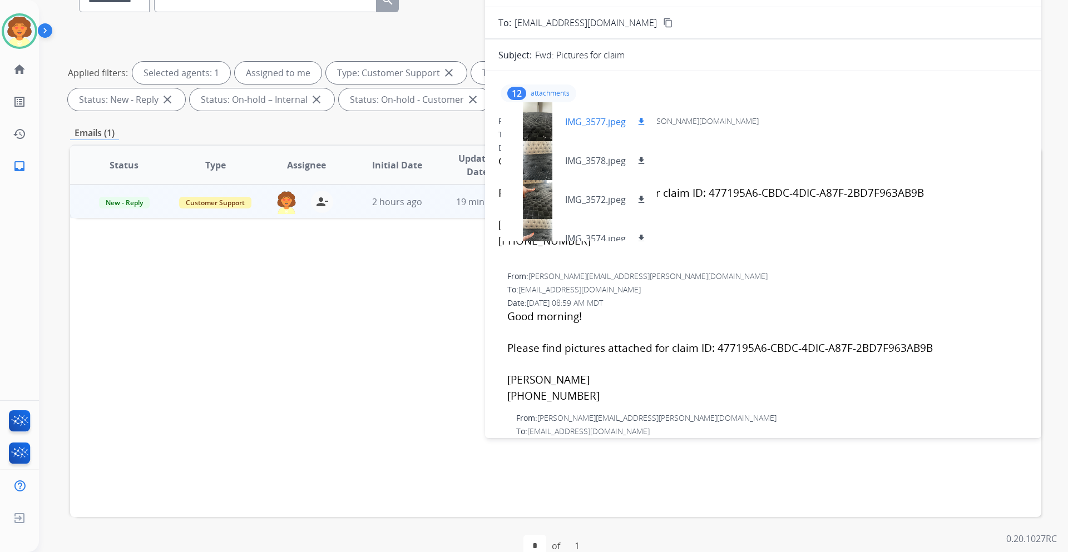
scroll to position [28, 0]
click at [532, 162] on div at bounding box center [537, 161] width 56 height 39
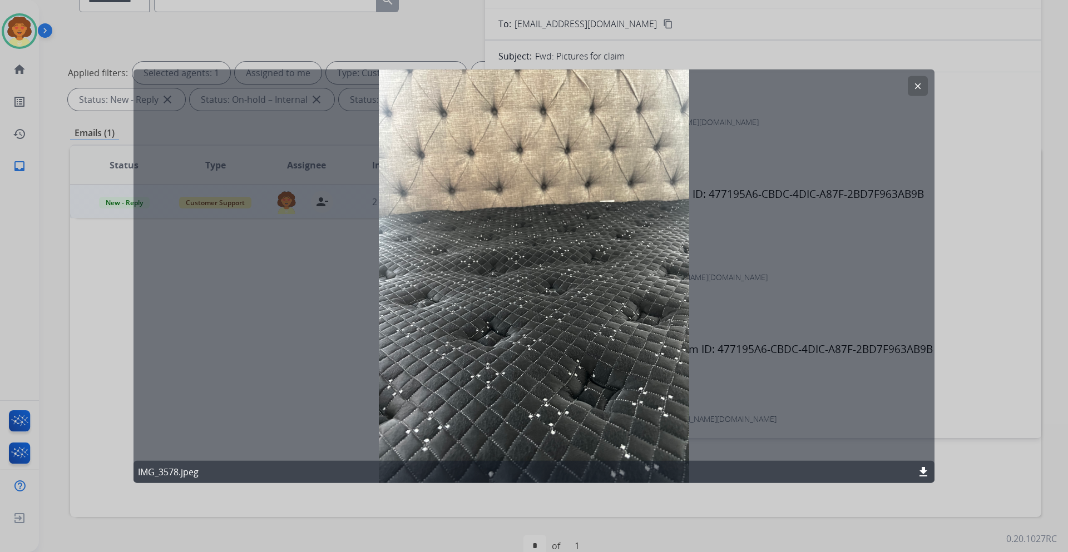
click at [911, 82] on button "clear" at bounding box center [918, 86] width 20 height 20
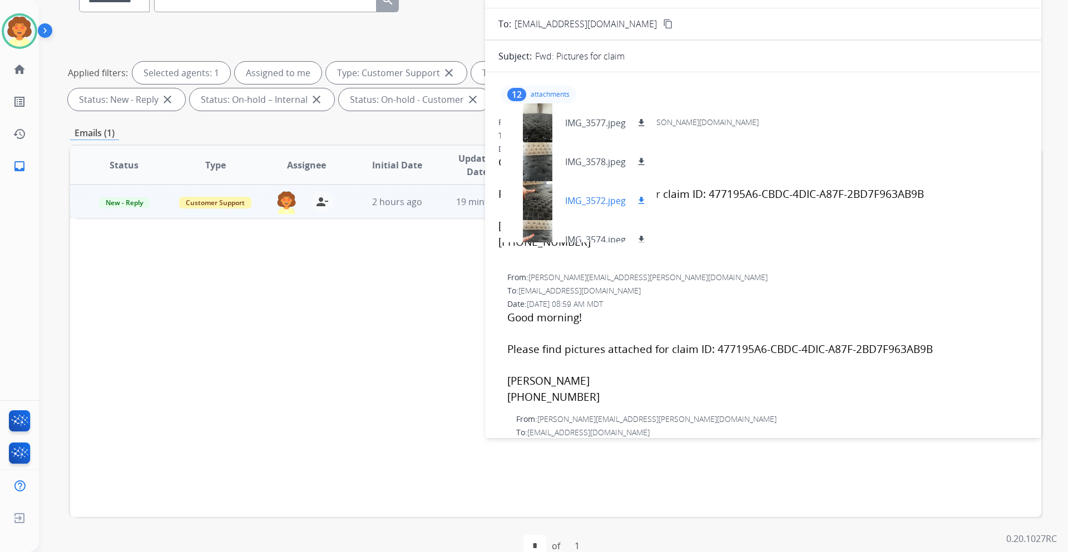
click at [544, 212] on div at bounding box center [537, 200] width 56 height 39
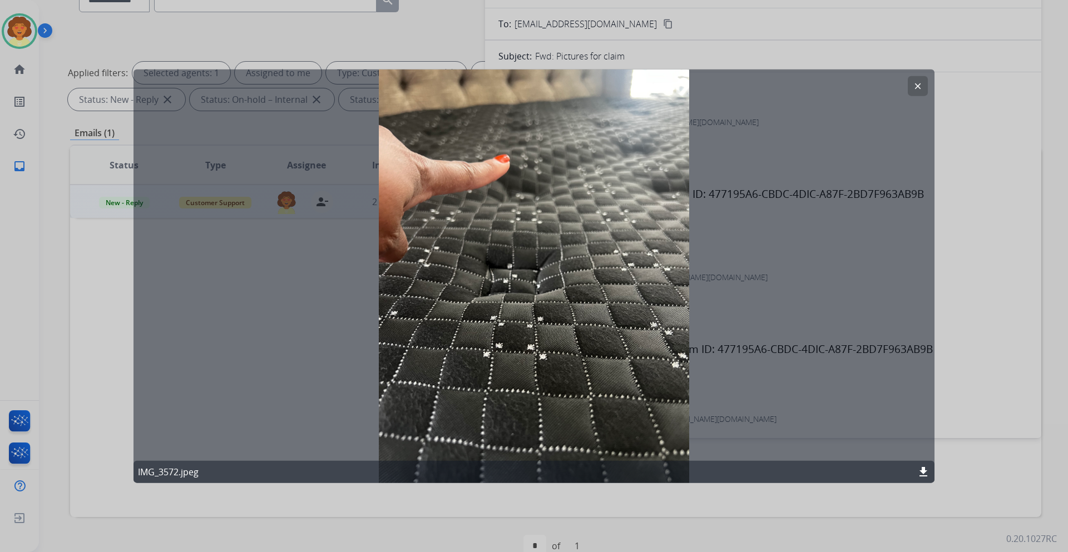
click at [915, 88] on mat-icon "clear" at bounding box center [918, 86] width 10 height 10
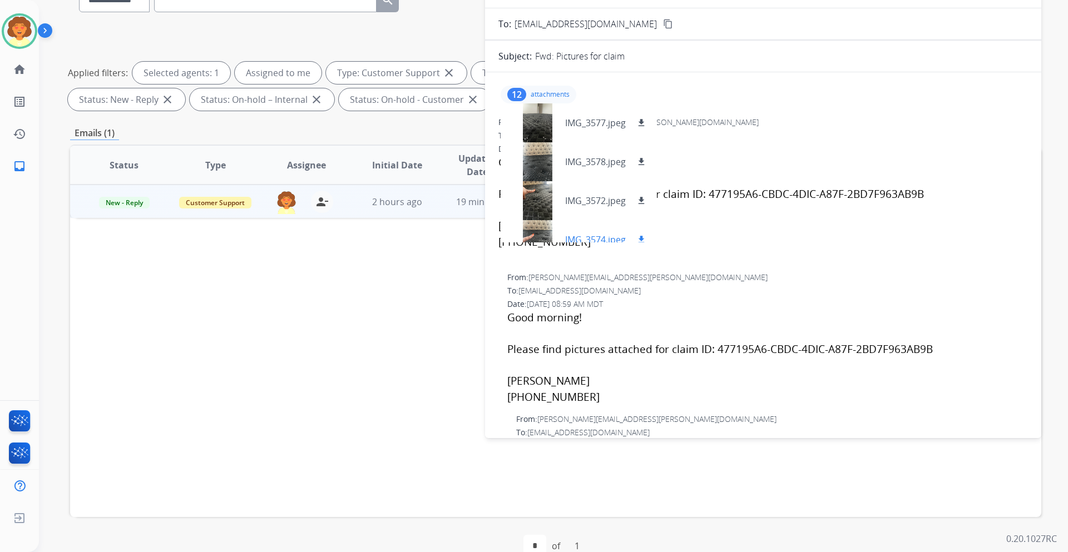
scroll to position [56, 0]
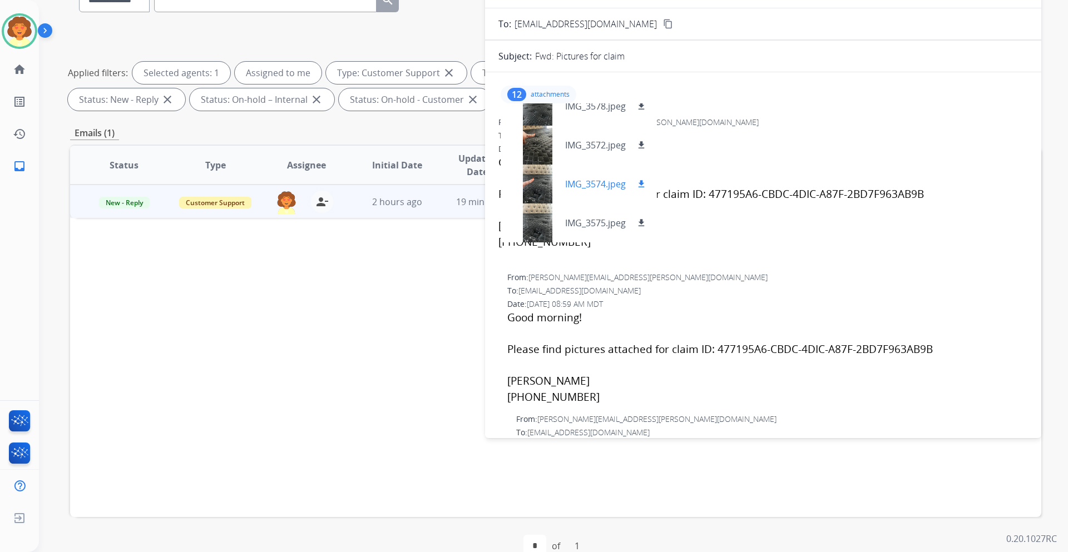
click at [541, 191] on div at bounding box center [537, 184] width 56 height 39
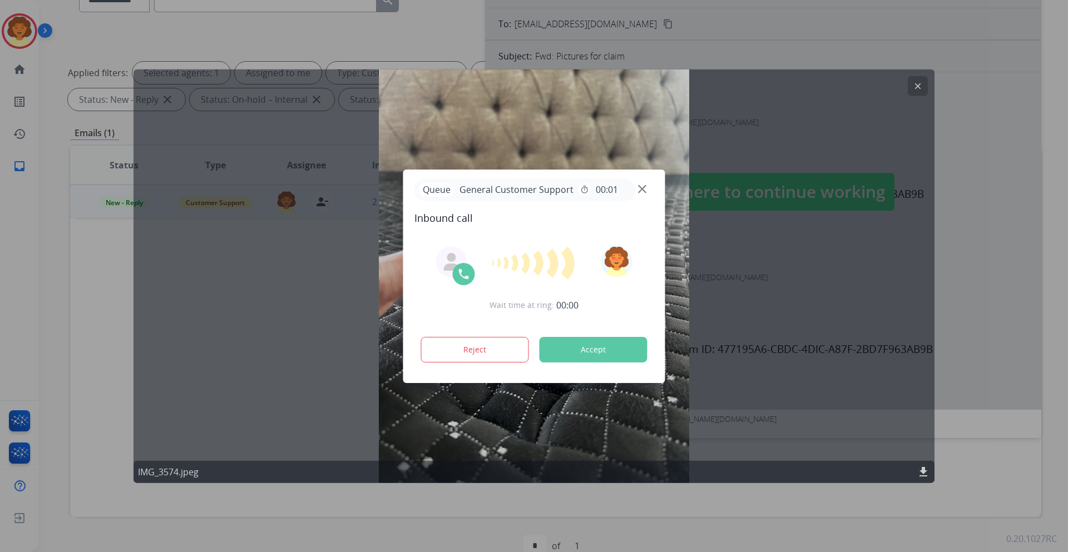
click at [919, 85] on app-all-customers "**********" at bounding box center [534, 276] width 1068 height 552
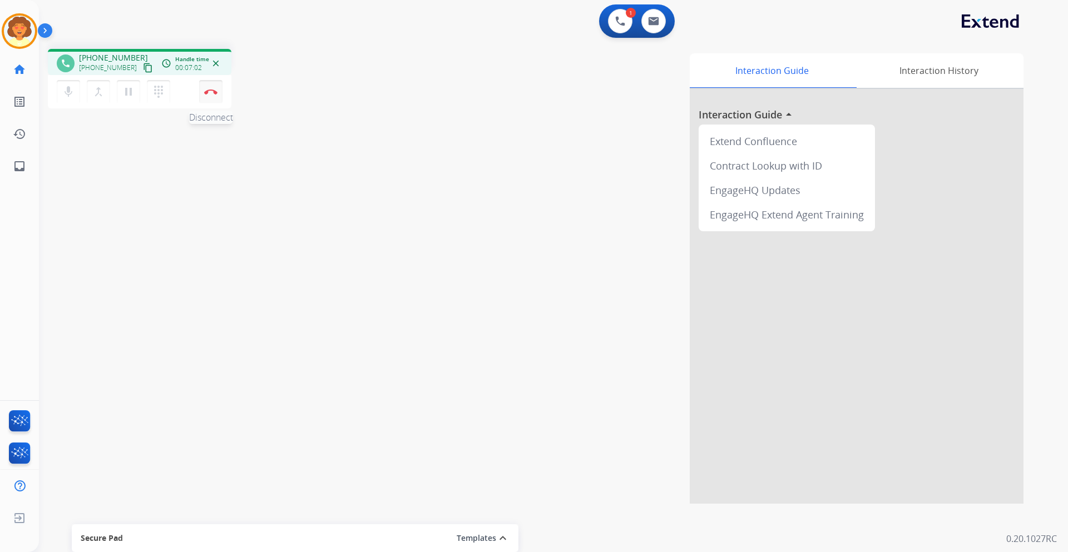
click at [208, 88] on button "Disconnect" at bounding box center [210, 91] width 23 height 23
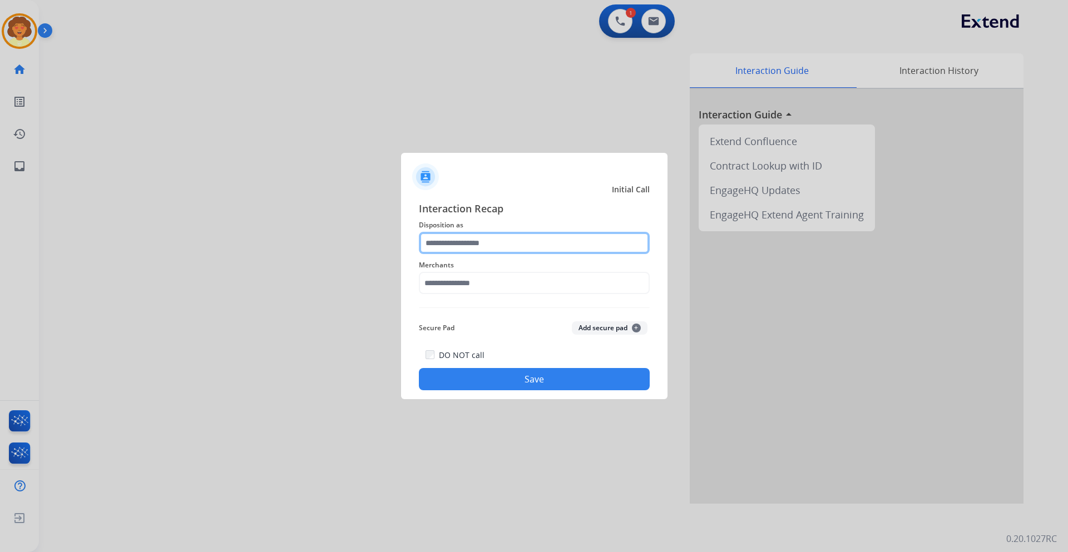
click at [480, 245] on input "text" at bounding box center [534, 243] width 231 height 22
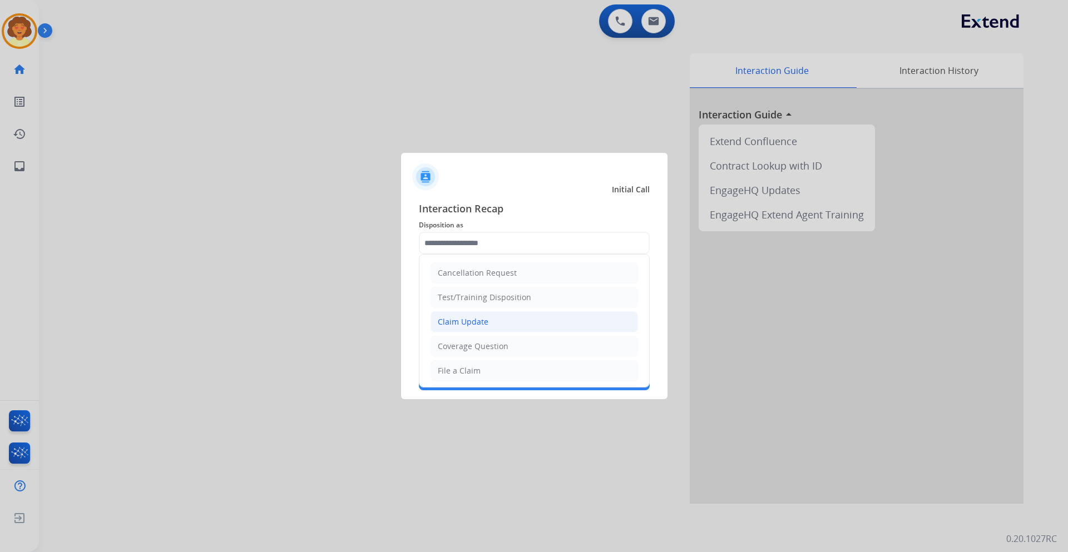
click at [501, 320] on li "Claim Update" at bounding box center [533, 321] width 207 height 21
type input "**********"
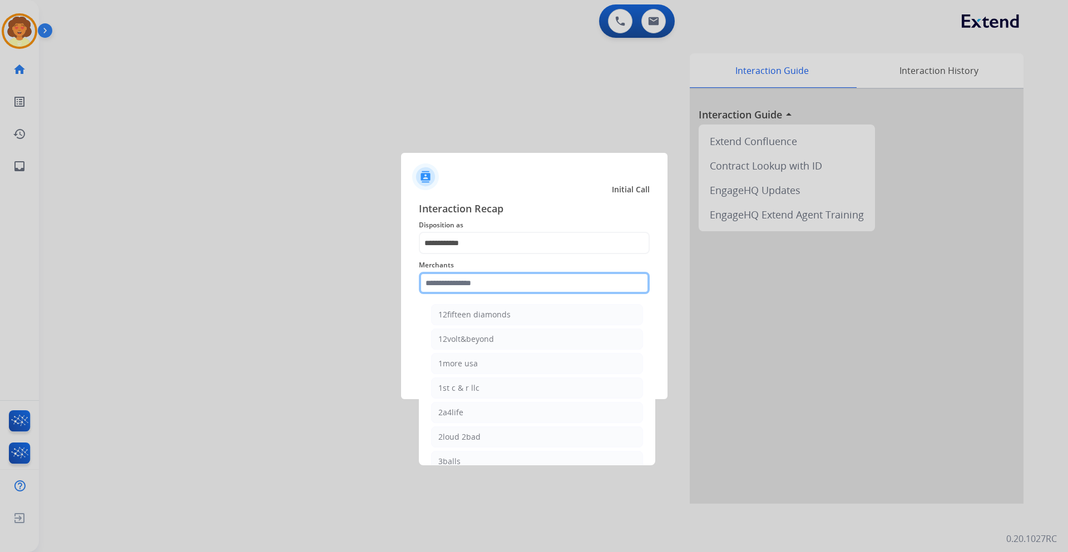
click at [435, 286] on input "text" at bounding box center [534, 283] width 231 height 22
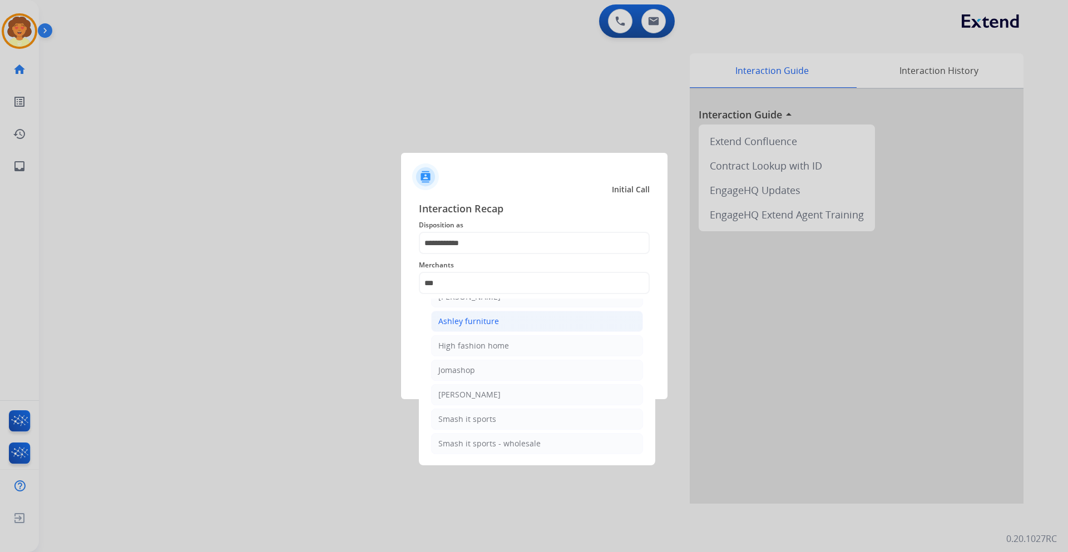
click at [543, 323] on li "Ashley furniture" at bounding box center [537, 321] width 212 height 21
type input "**********"
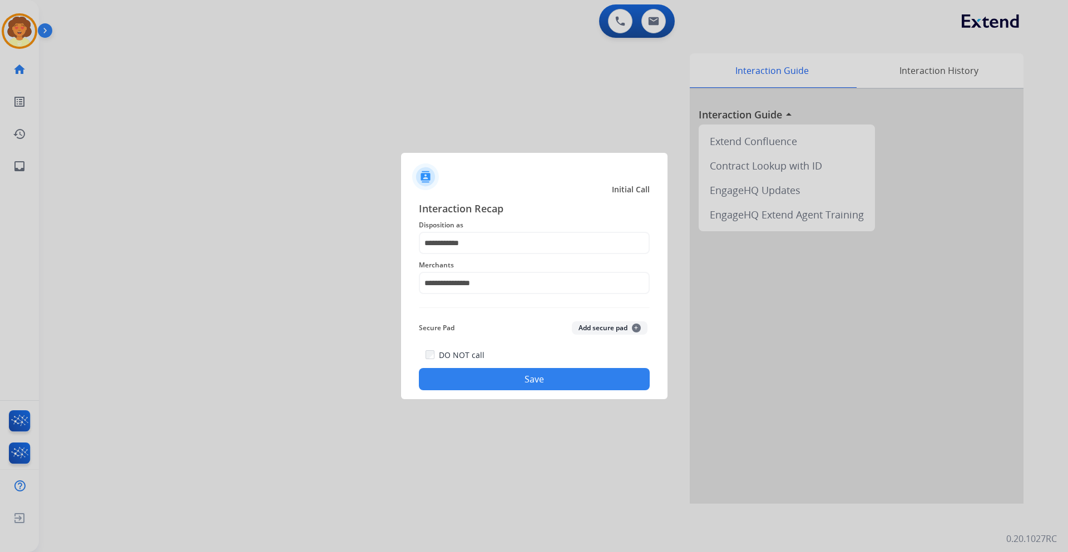
click at [543, 378] on button "Save" at bounding box center [534, 379] width 231 height 22
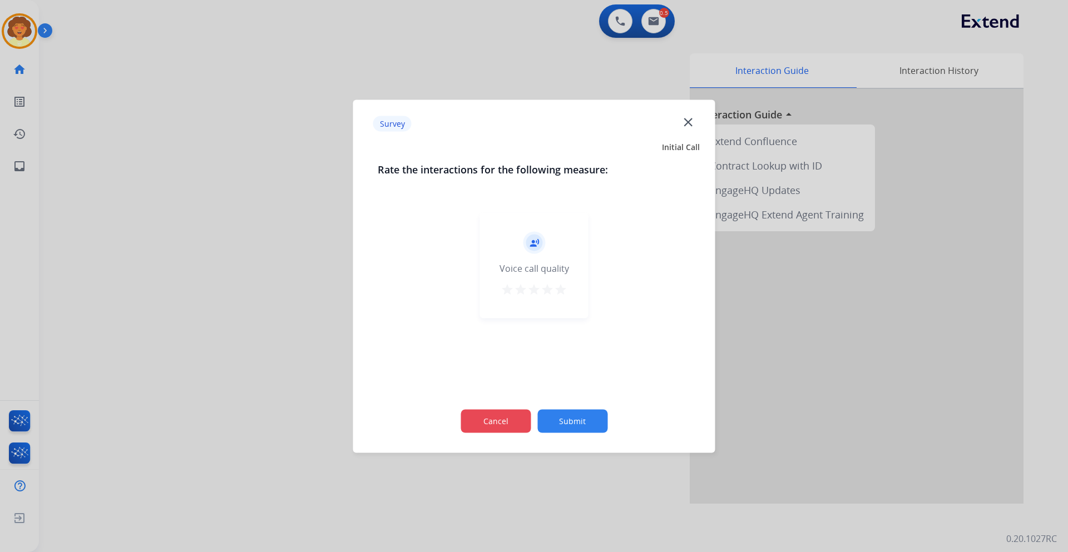
click at [491, 420] on button "Cancel" at bounding box center [495, 420] width 70 height 23
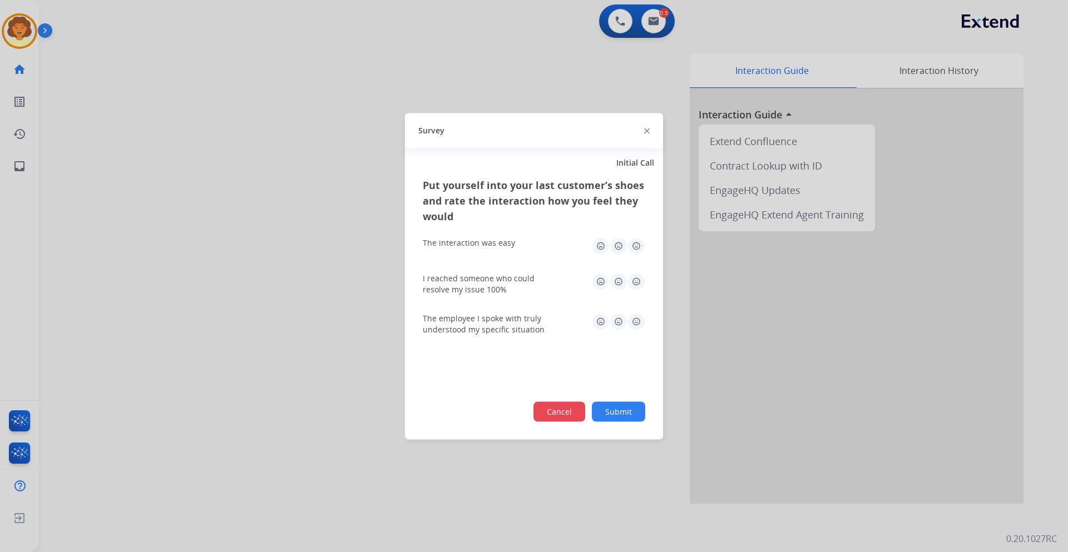
click at [550, 419] on button "Cancel" at bounding box center [559, 412] width 52 height 20
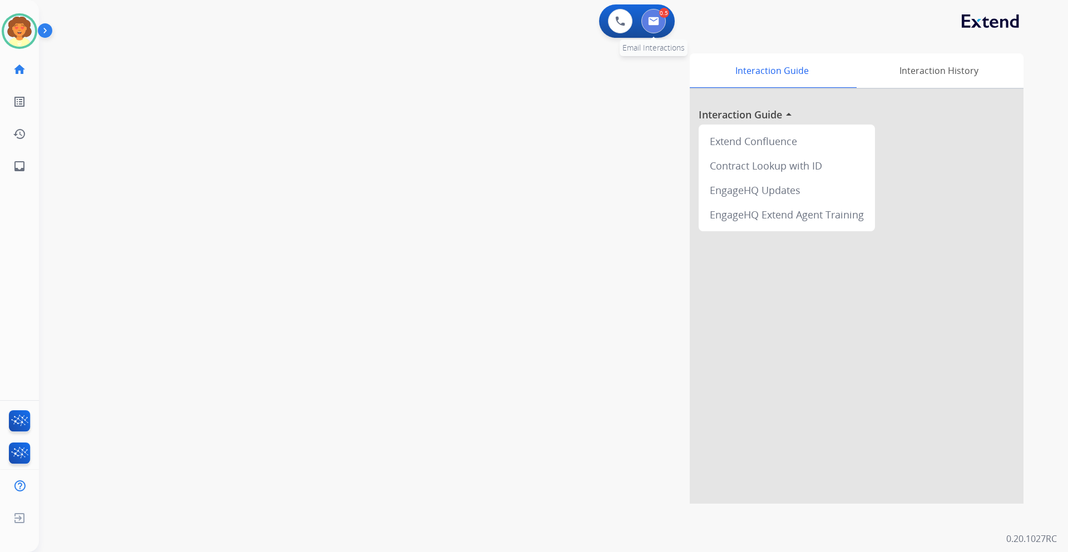
click at [656, 24] on img at bounding box center [653, 21] width 11 height 9
select select "**********"
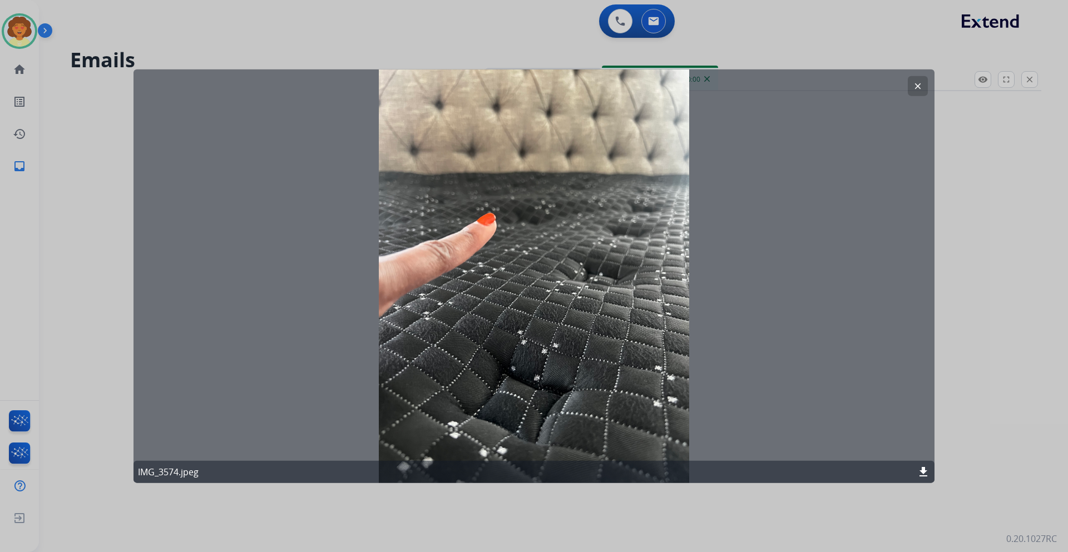
select select "**********"
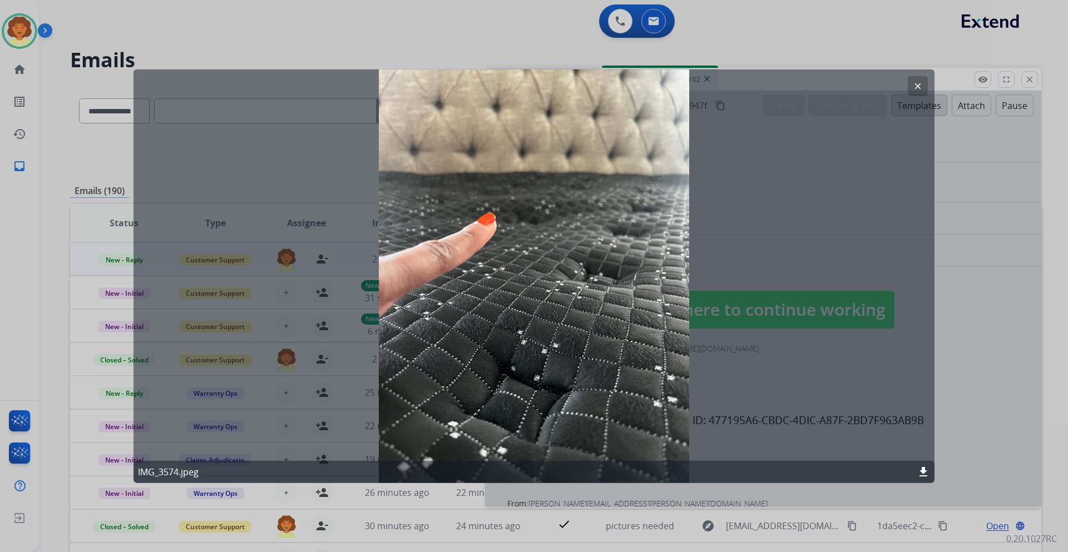
click at [913, 83] on mat-icon "clear" at bounding box center [918, 86] width 10 height 10
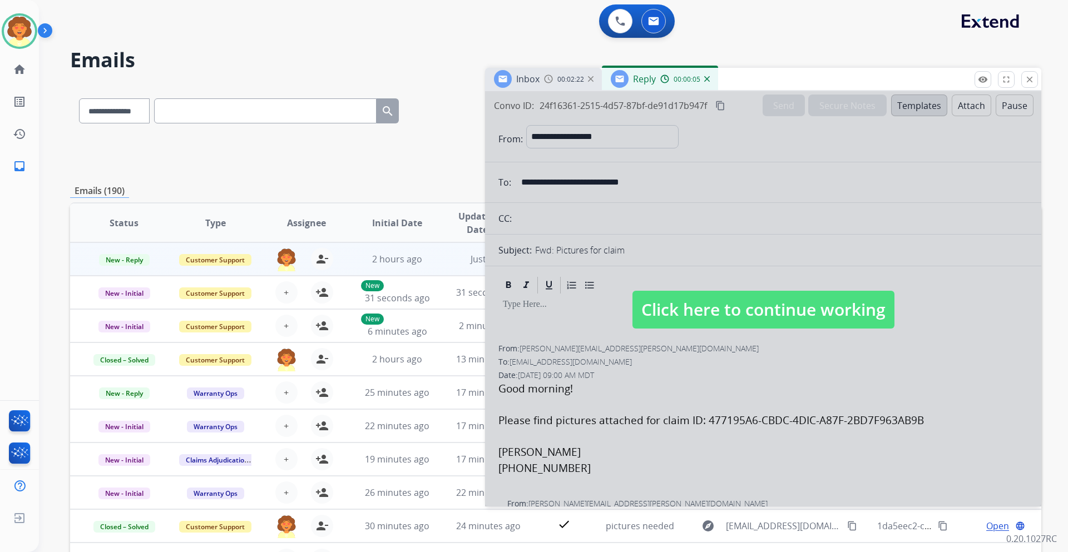
click at [781, 227] on div at bounding box center [763, 298] width 556 height 415
select select
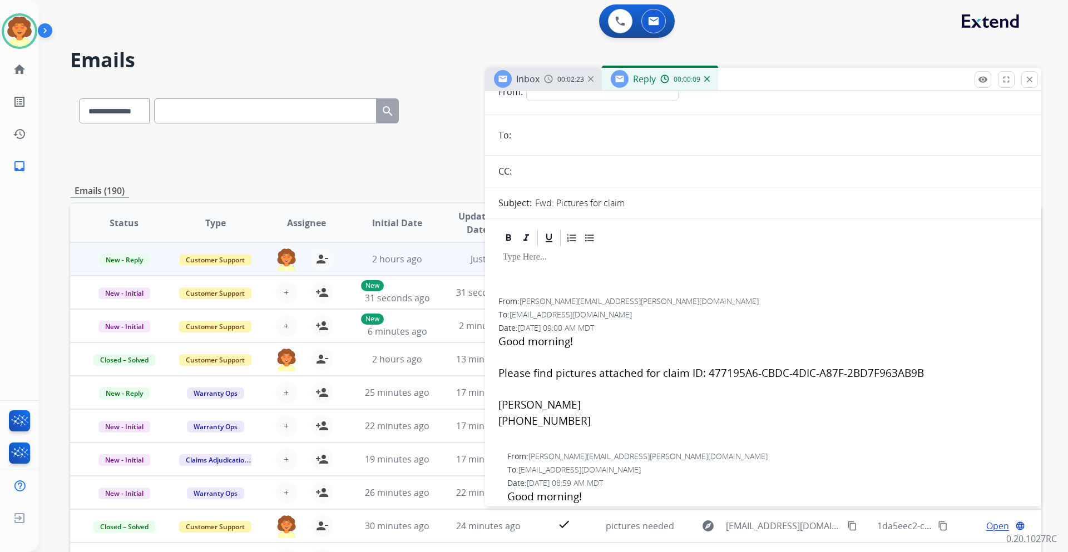
scroll to position [111, 0]
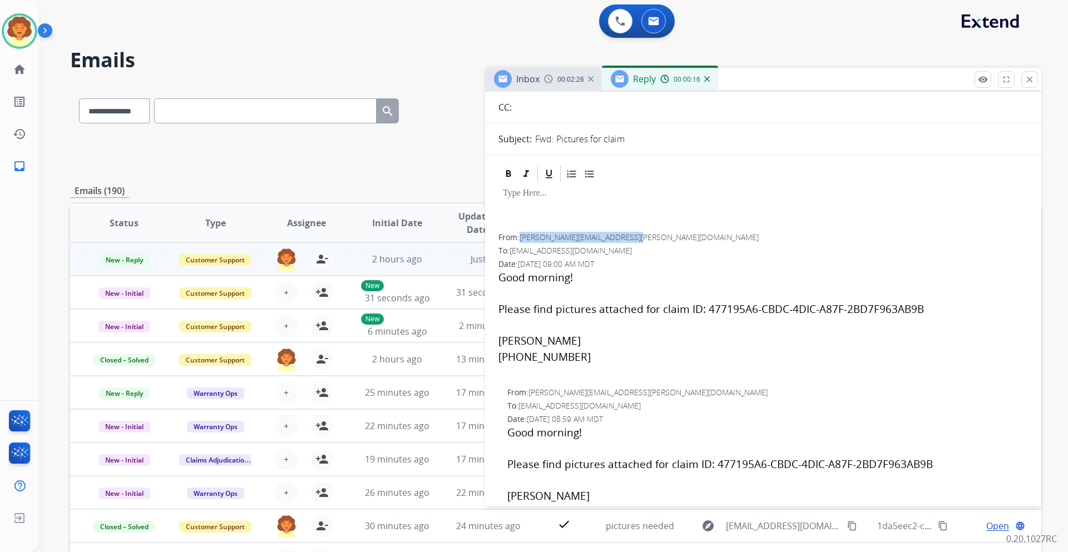
drag, startPoint x: 523, startPoint y: 238, endPoint x: 630, endPoint y: 240, distance: 106.8
click at [630, 240] on span "[PERSON_NAME][EMAIL_ADDRESS][PERSON_NAME][DOMAIN_NAME]" at bounding box center [638, 237] width 239 height 11
copy span "[PERSON_NAME][EMAIL_ADDRESS][PERSON_NAME][DOMAIN_NAME]"
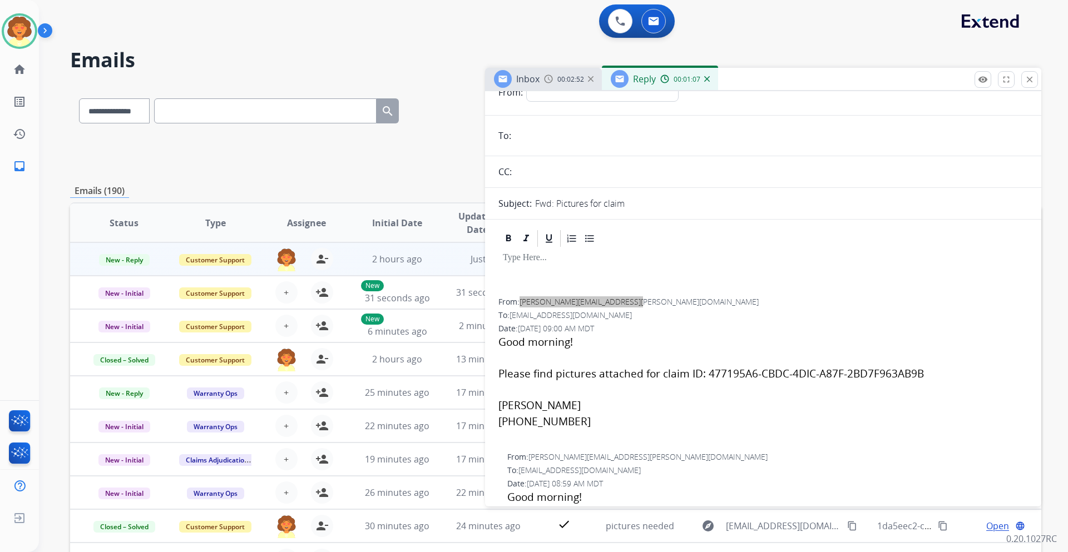
scroll to position [0, 0]
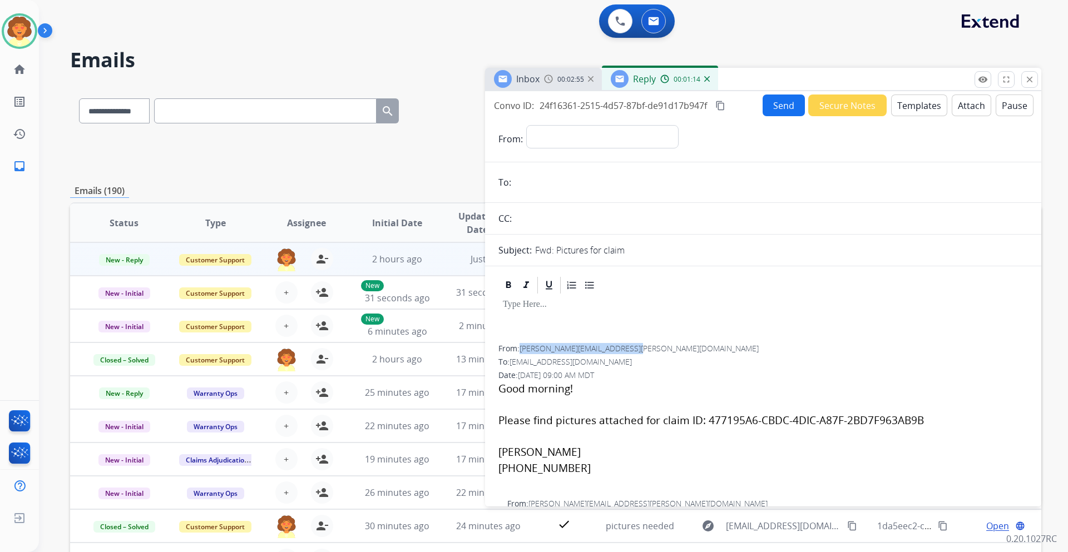
click at [705, 80] on img at bounding box center [707, 79] width 6 height 6
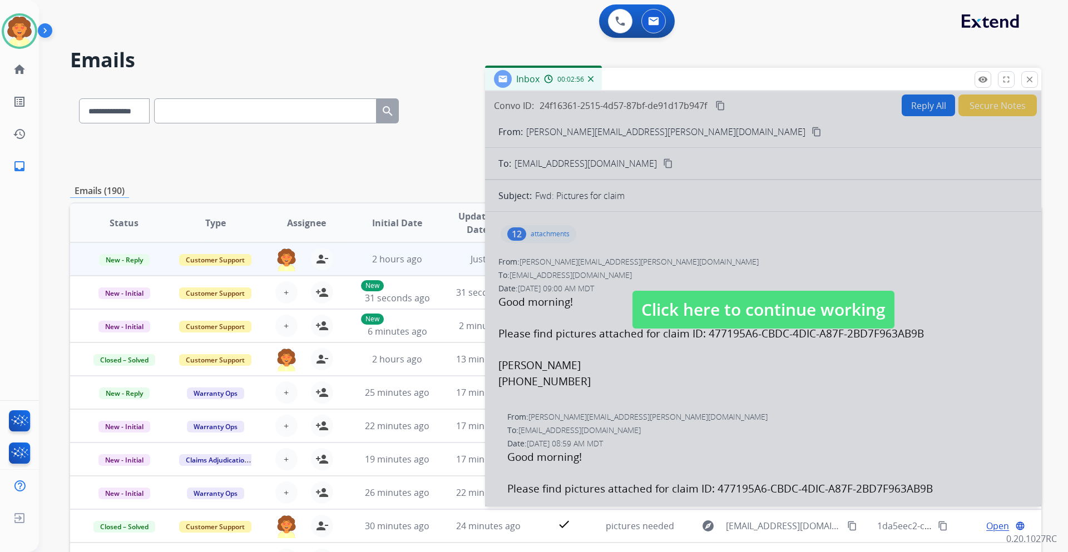
click at [720, 164] on div at bounding box center [763, 298] width 556 height 415
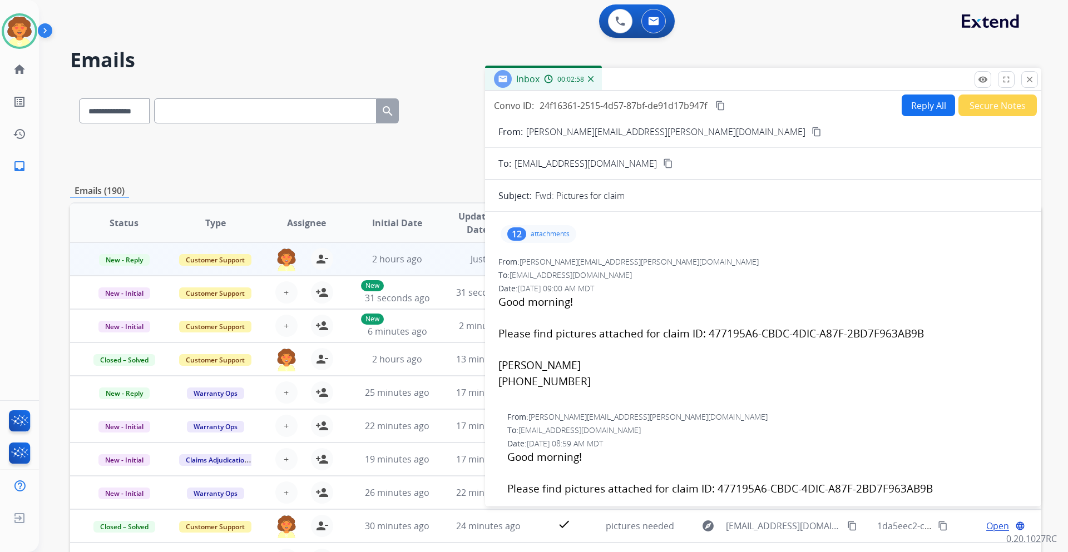
click at [514, 237] on div "12" at bounding box center [516, 233] width 19 height 13
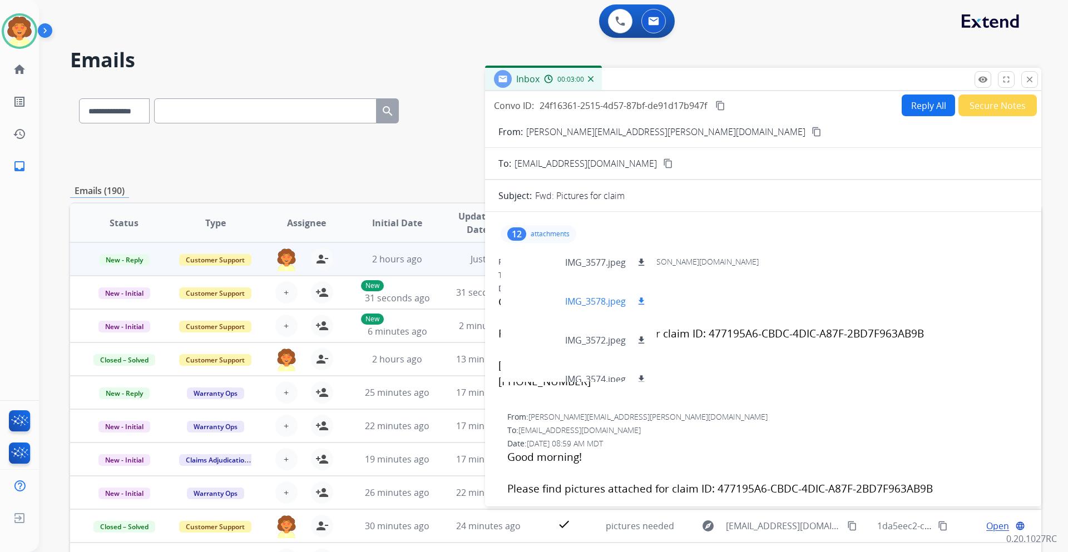
scroll to position [56, 0]
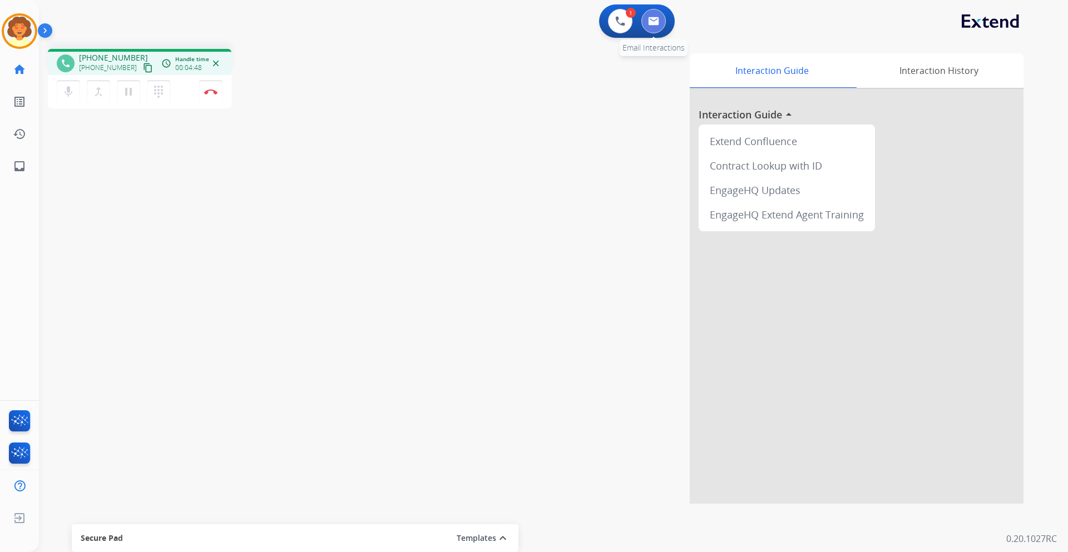
click at [656, 15] on button at bounding box center [653, 21] width 24 height 24
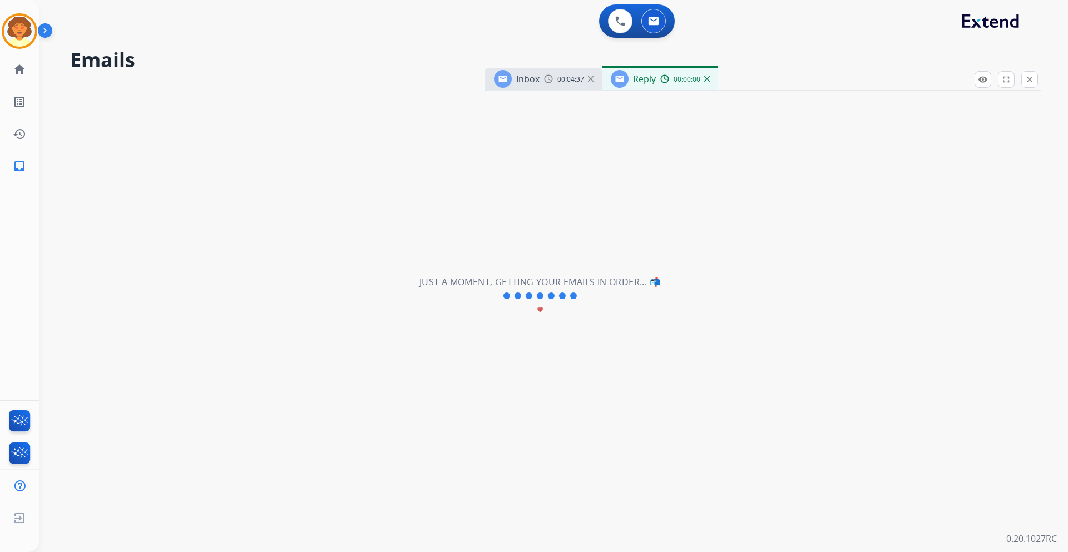
select select "**********"
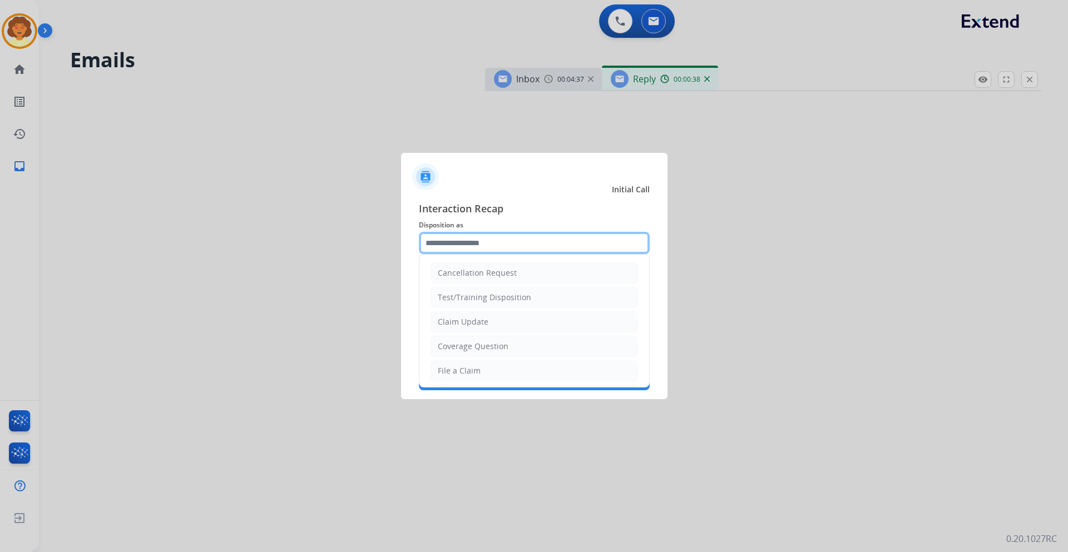
click at [506, 239] on input "text" at bounding box center [534, 243] width 231 height 22
click at [491, 325] on li "Claim Update" at bounding box center [533, 321] width 207 height 21
type input "**********"
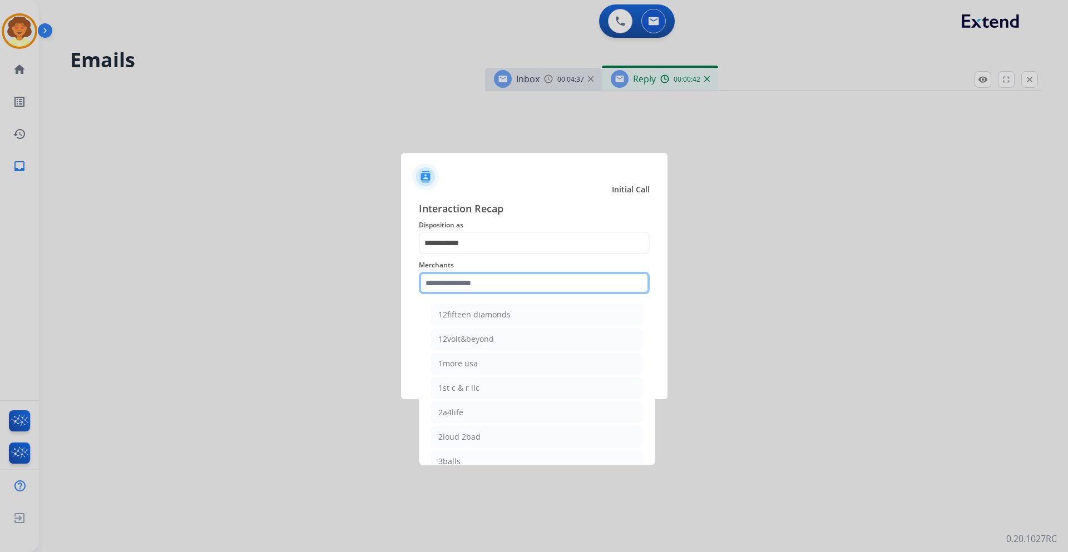
click at [455, 287] on input "text" at bounding box center [534, 283] width 231 height 22
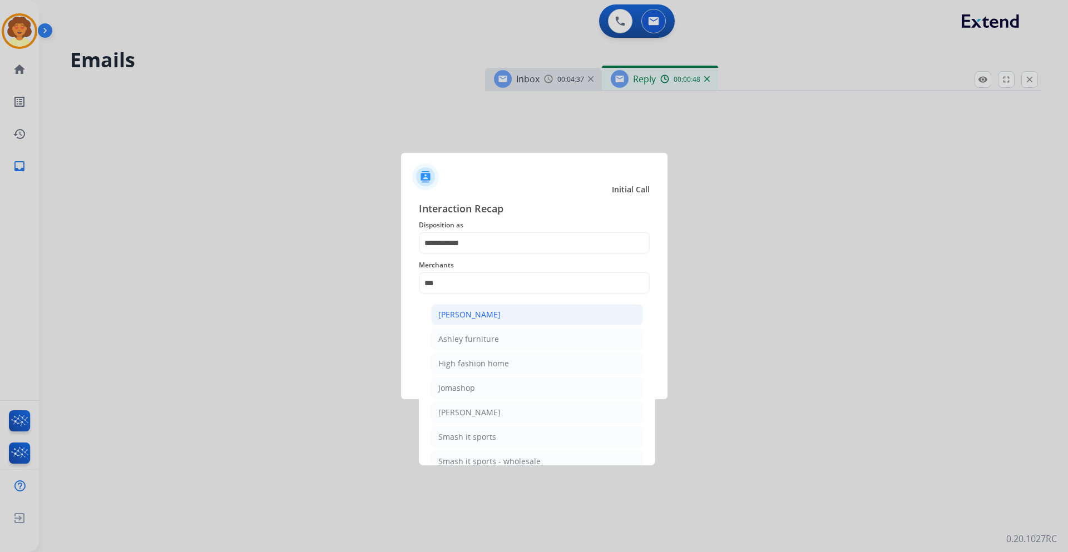
click at [597, 316] on li "[PERSON_NAME]" at bounding box center [537, 314] width 212 height 21
type input "**********"
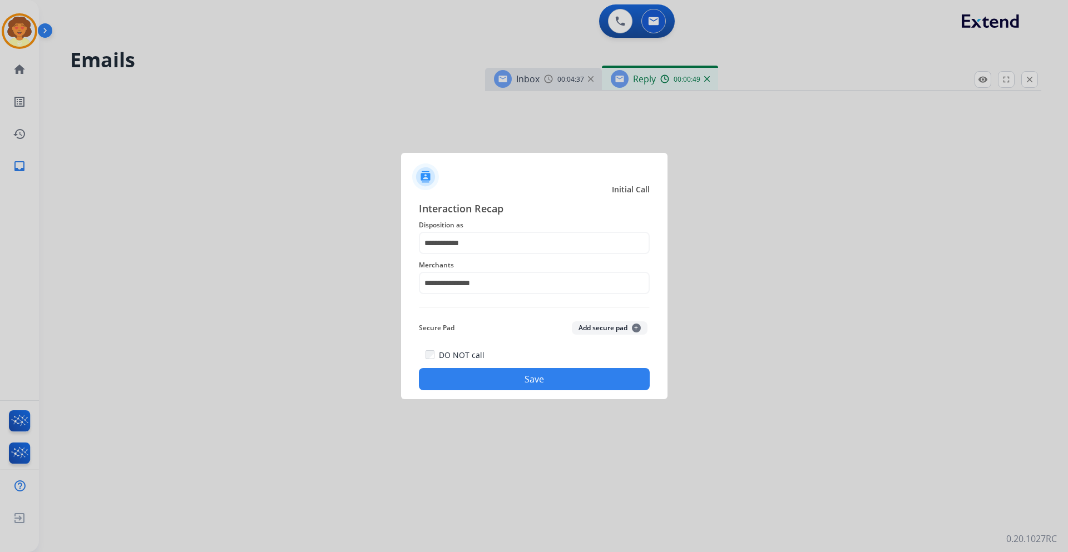
click at [510, 383] on button "Save" at bounding box center [534, 379] width 231 height 22
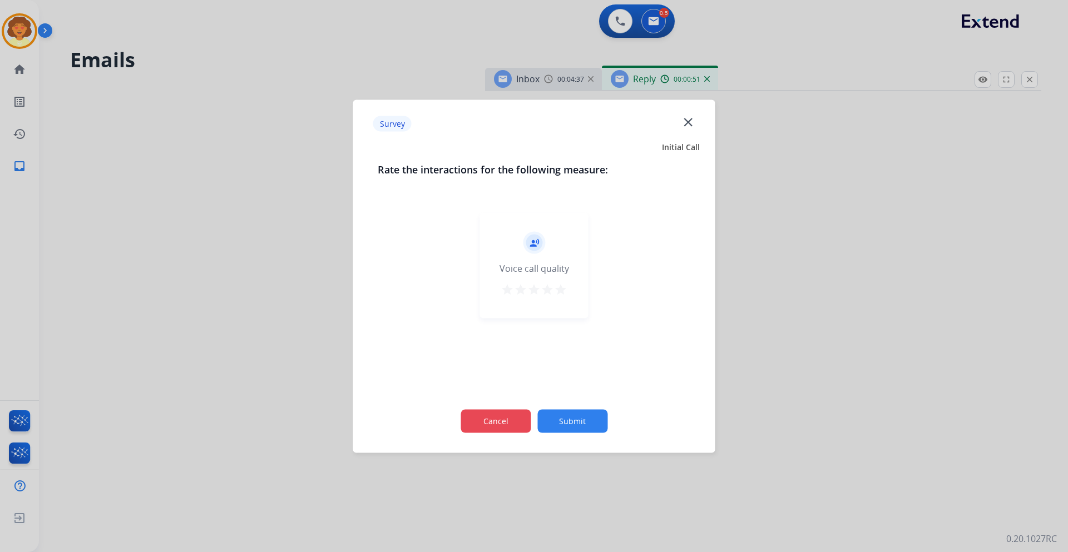
click at [486, 428] on button "Cancel" at bounding box center [495, 420] width 70 height 23
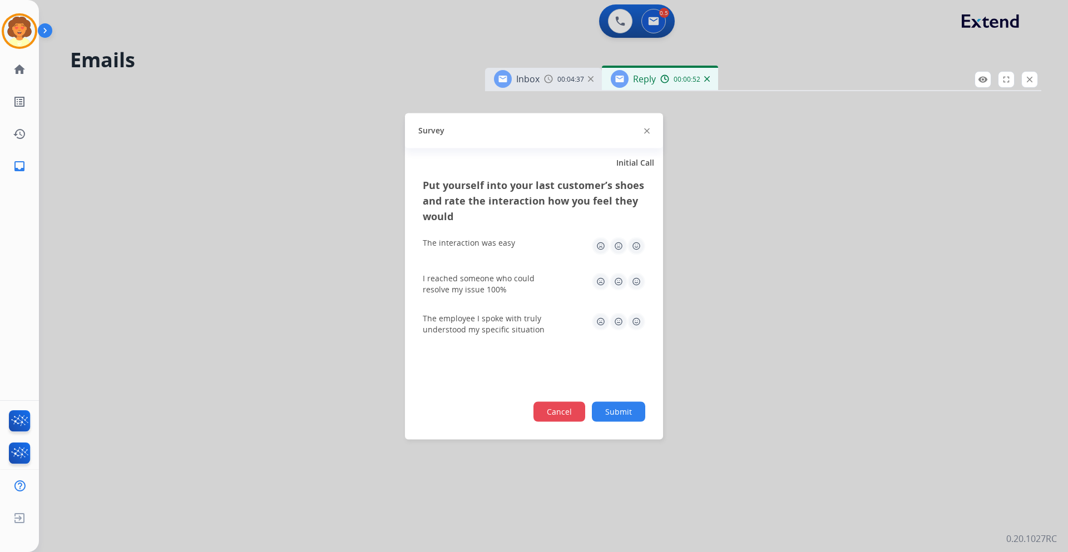
click at [554, 413] on button "Cancel" at bounding box center [559, 412] width 52 height 20
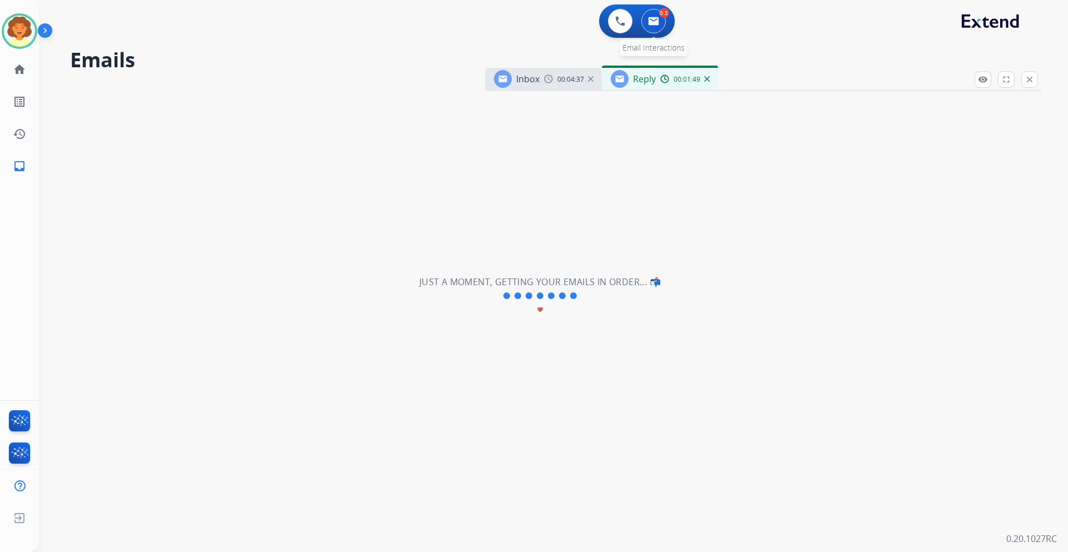
click at [654, 21] on img at bounding box center [653, 21] width 11 height 9
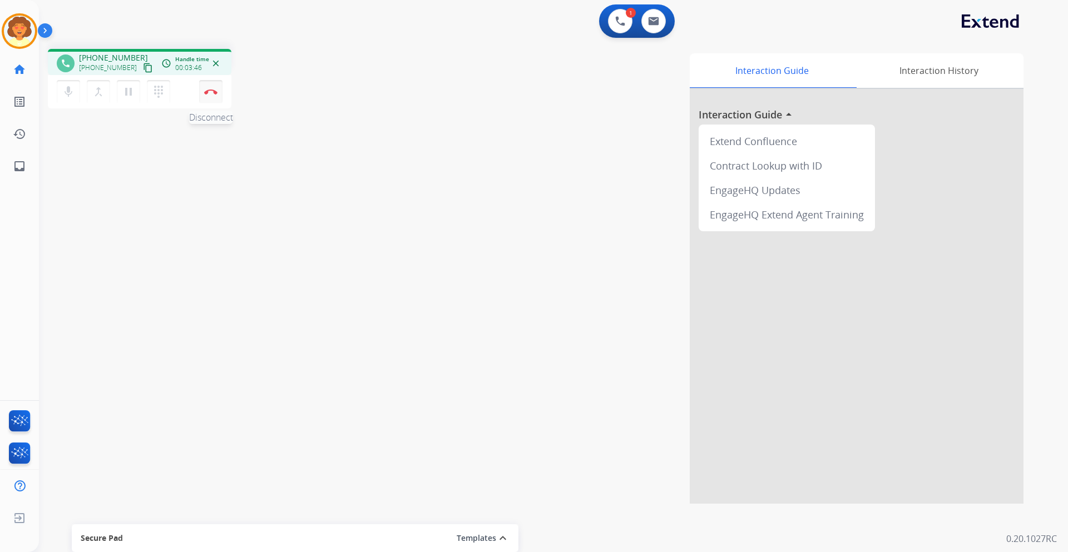
click at [215, 95] on button "Disconnect" at bounding box center [210, 91] width 23 height 23
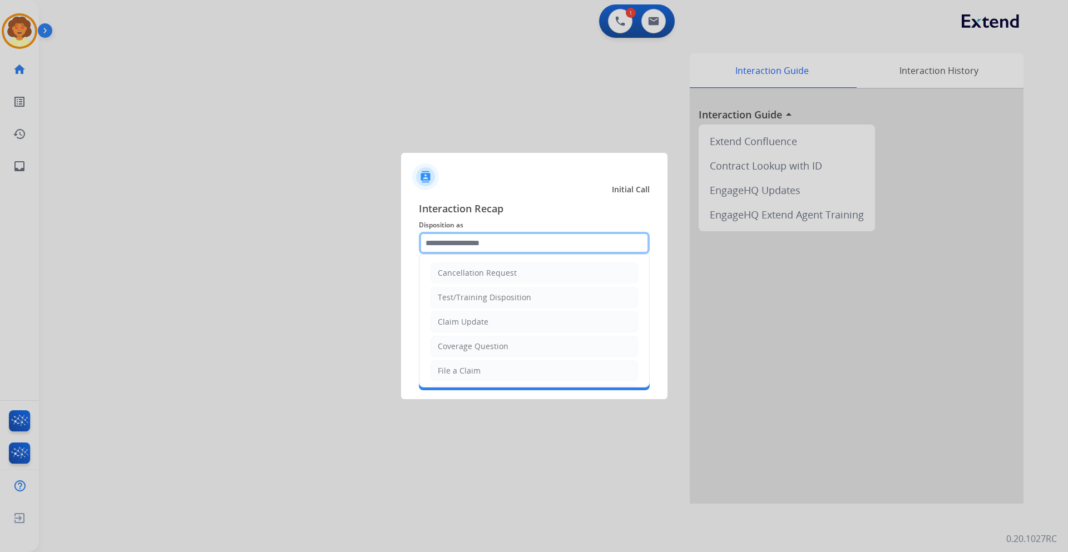
click at [505, 237] on input "text" at bounding box center [534, 243] width 231 height 22
click at [502, 324] on li "Claim Update" at bounding box center [533, 321] width 207 height 21
type input "**********"
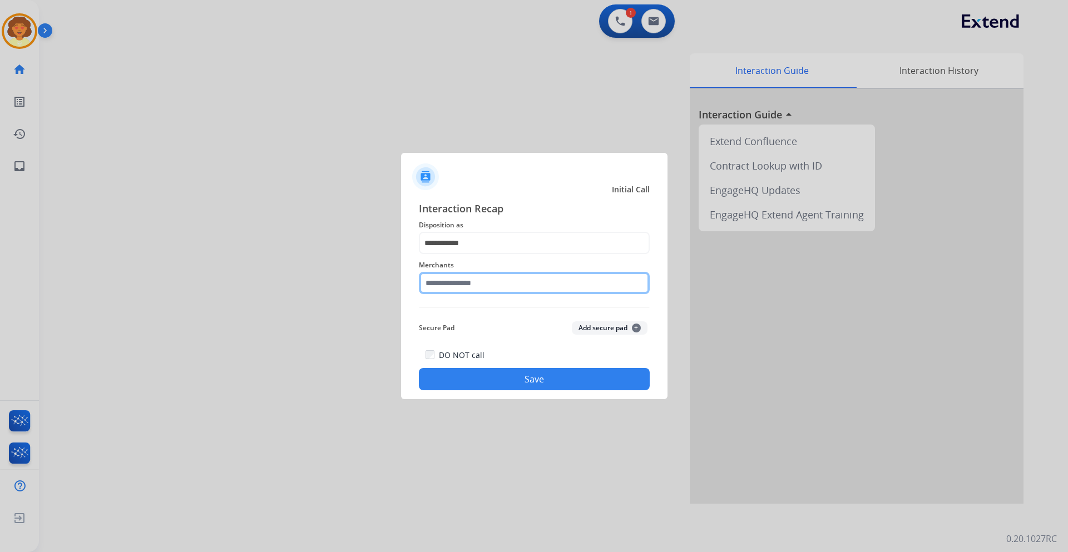
click at [459, 285] on input "text" at bounding box center [534, 283] width 231 height 22
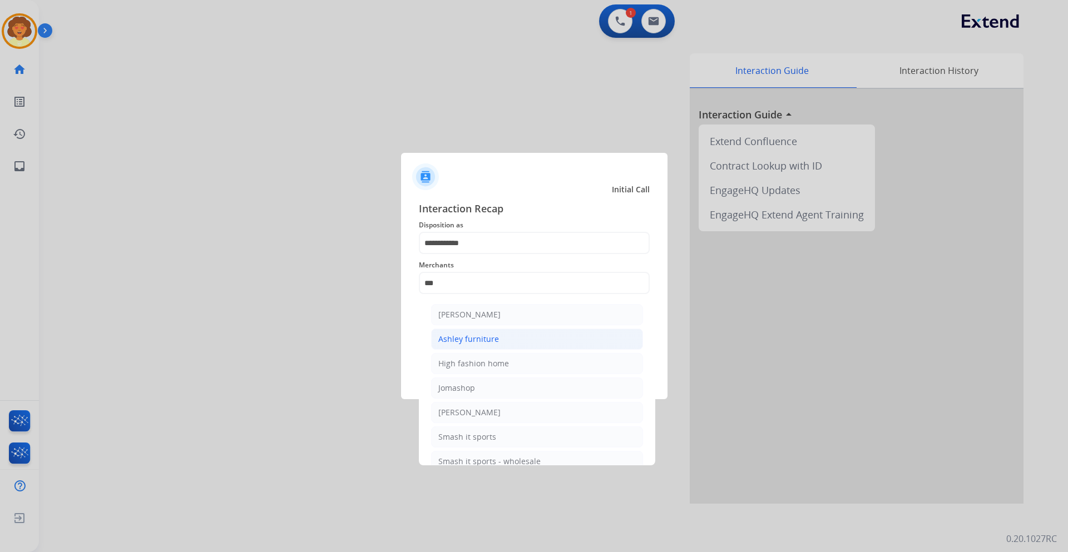
click at [503, 342] on li "Ashley furniture" at bounding box center [537, 339] width 212 height 21
type input "**********"
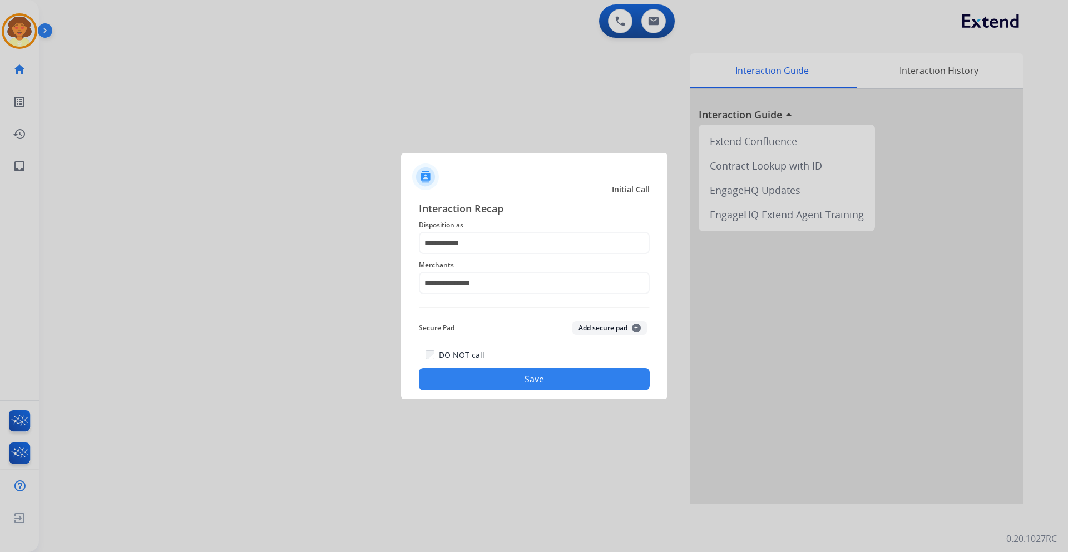
click at [512, 378] on button "Save" at bounding box center [534, 379] width 231 height 22
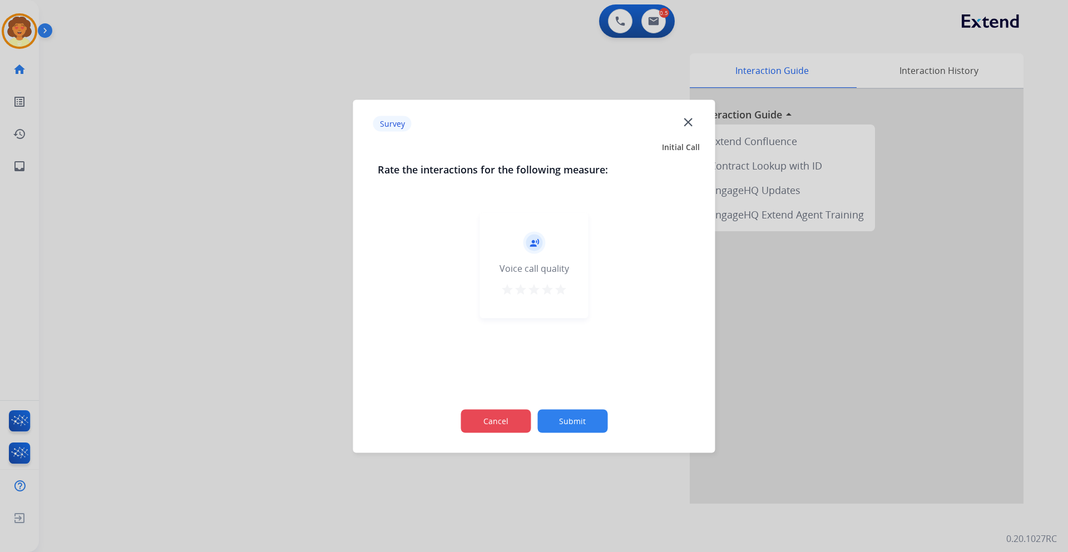
click at [493, 431] on button "Cancel" at bounding box center [495, 420] width 70 height 23
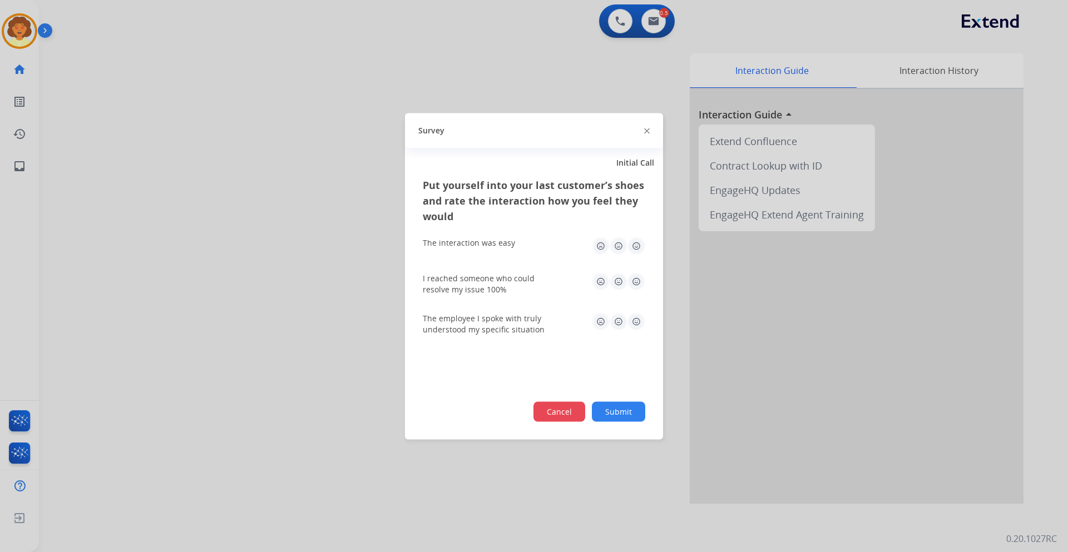
click at [553, 411] on button "Cancel" at bounding box center [559, 412] width 52 height 20
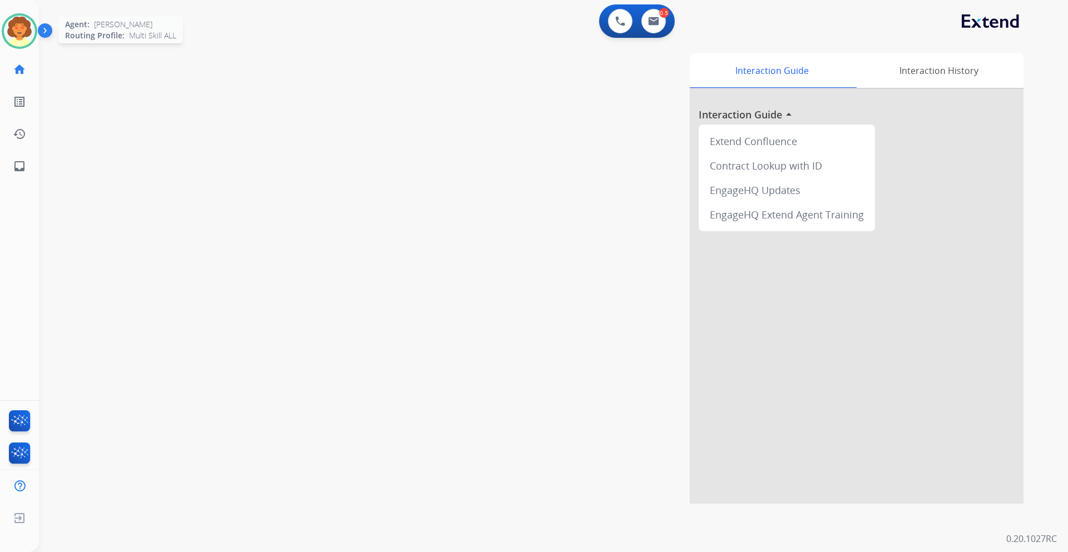
click at [4, 27] on img at bounding box center [19, 31] width 31 height 31
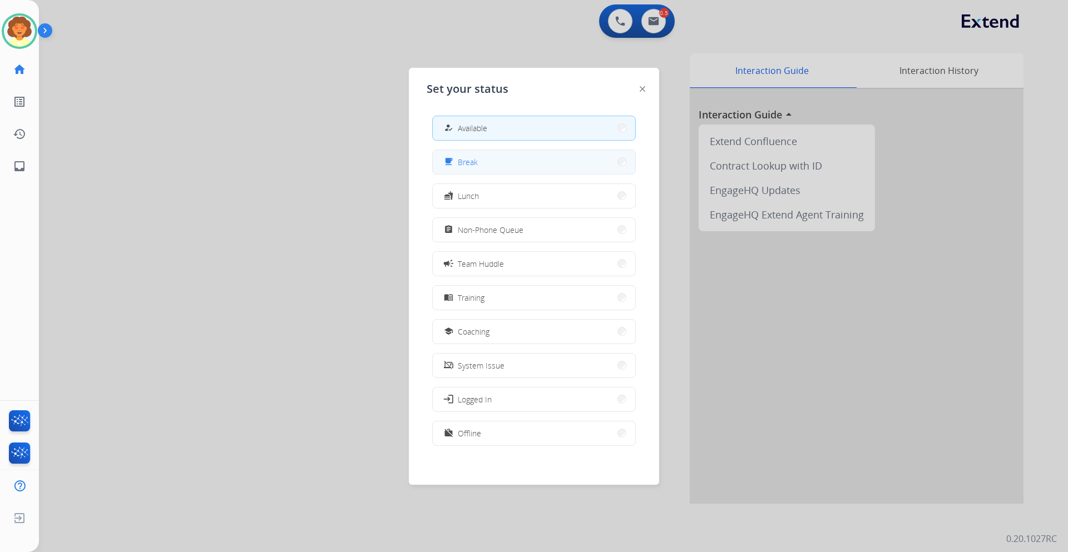
click at [529, 172] on button "free_breakfast Break" at bounding box center [534, 162] width 202 height 24
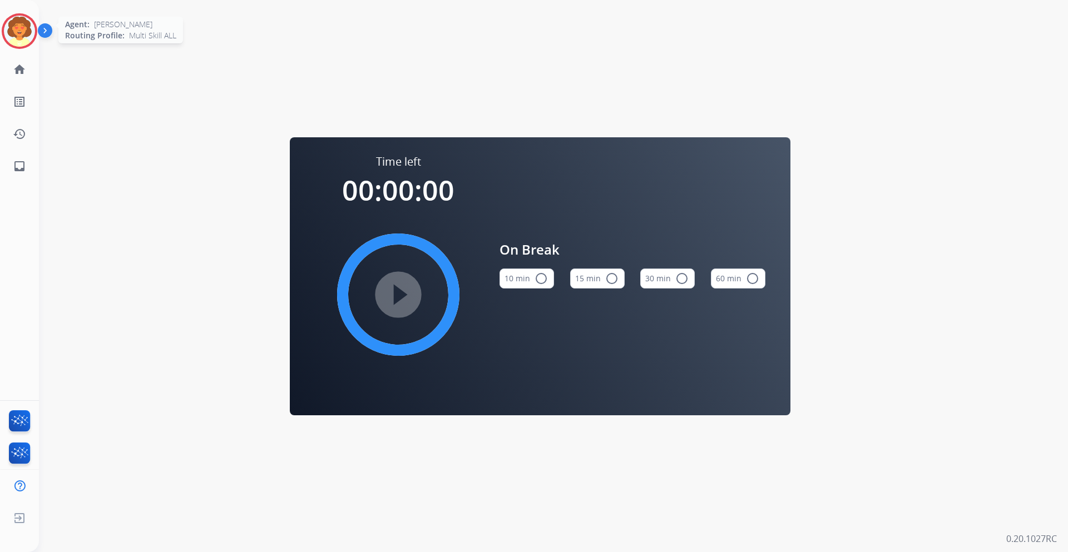
click at [22, 28] on img at bounding box center [19, 31] width 31 height 31
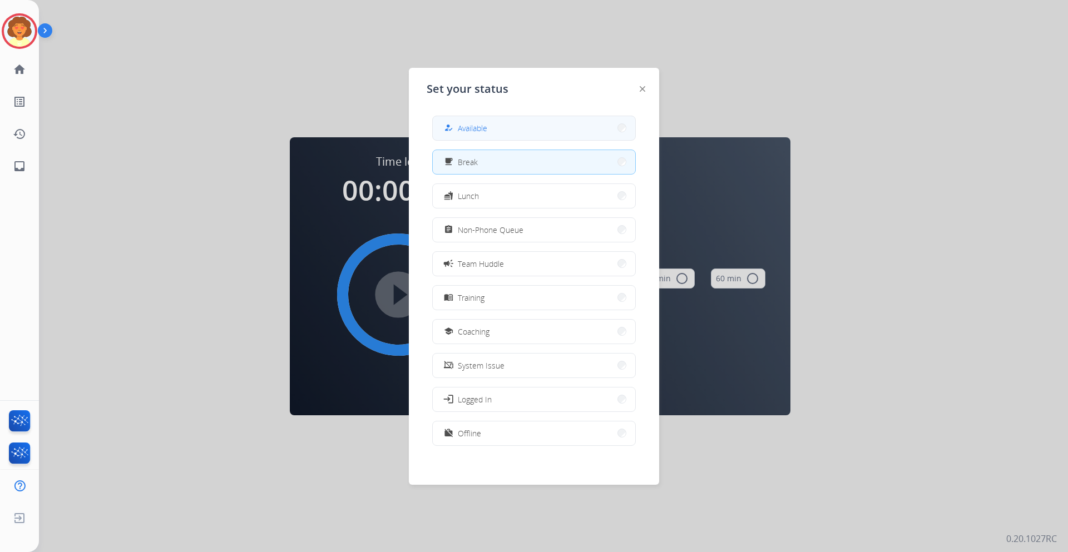
click at [507, 125] on button "how_to_reg Available" at bounding box center [534, 128] width 202 height 24
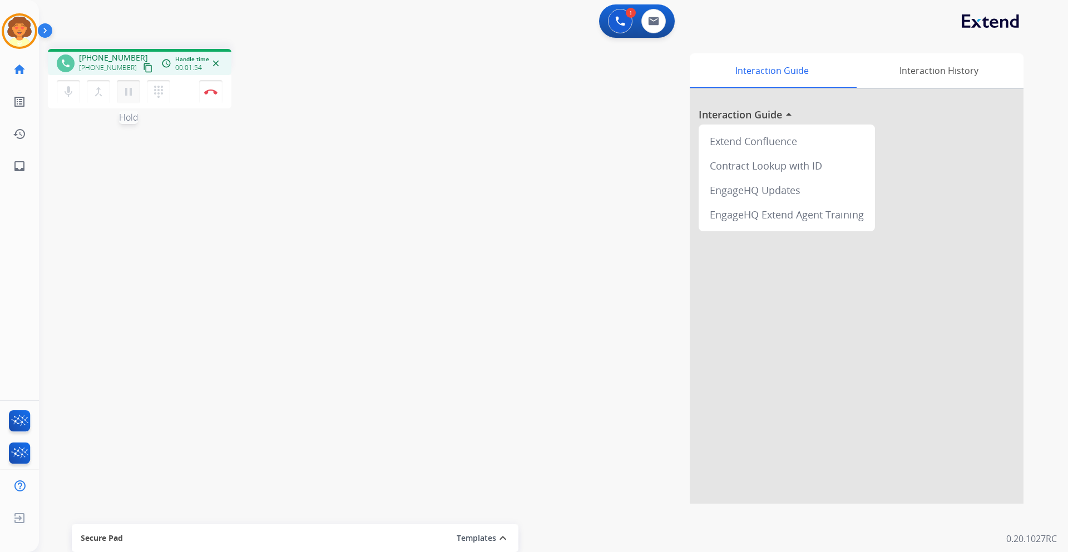
click at [128, 97] on mat-icon "pause" at bounding box center [128, 91] width 13 height 13
click at [125, 95] on mat-icon "play_arrow" at bounding box center [128, 91] width 13 height 13
drag, startPoint x: 206, startPoint y: 86, endPoint x: 226, endPoint y: 96, distance: 21.9
click at [210, 87] on button "Disconnect" at bounding box center [210, 91] width 23 height 23
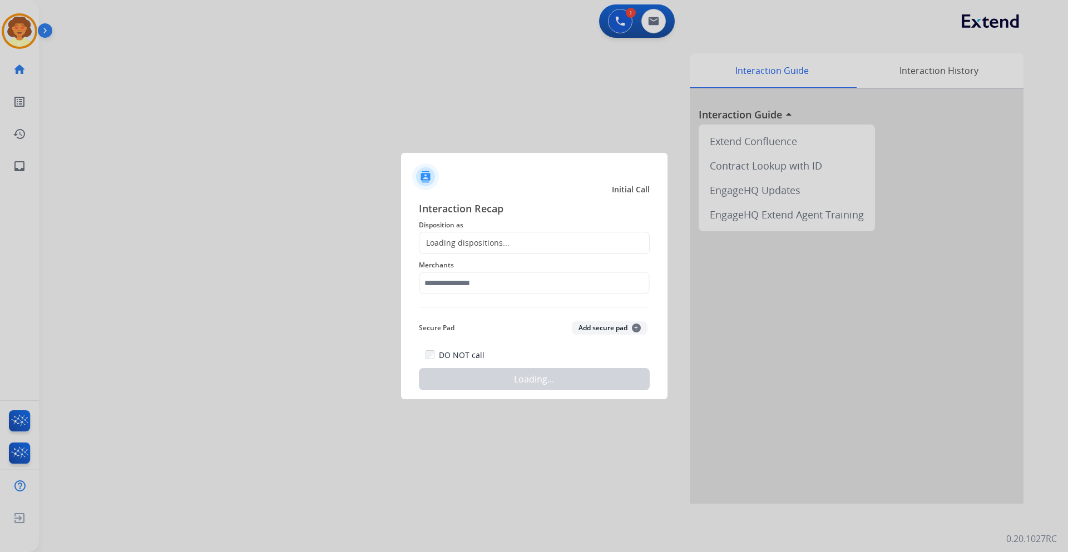
click at [471, 236] on div "Loading dispositions..." at bounding box center [534, 243] width 231 height 22
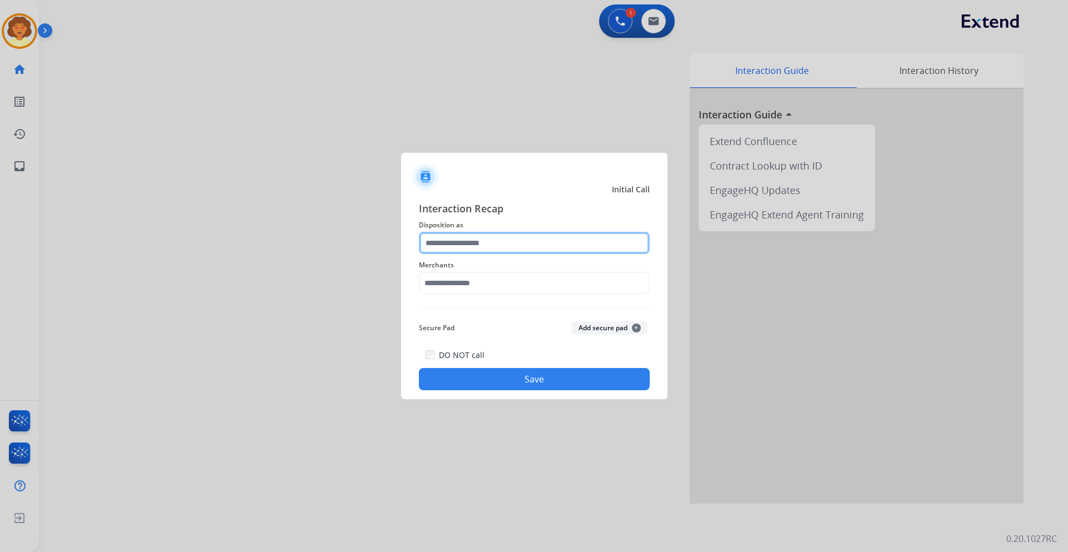
click at [468, 242] on input "text" at bounding box center [534, 243] width 231 height 22
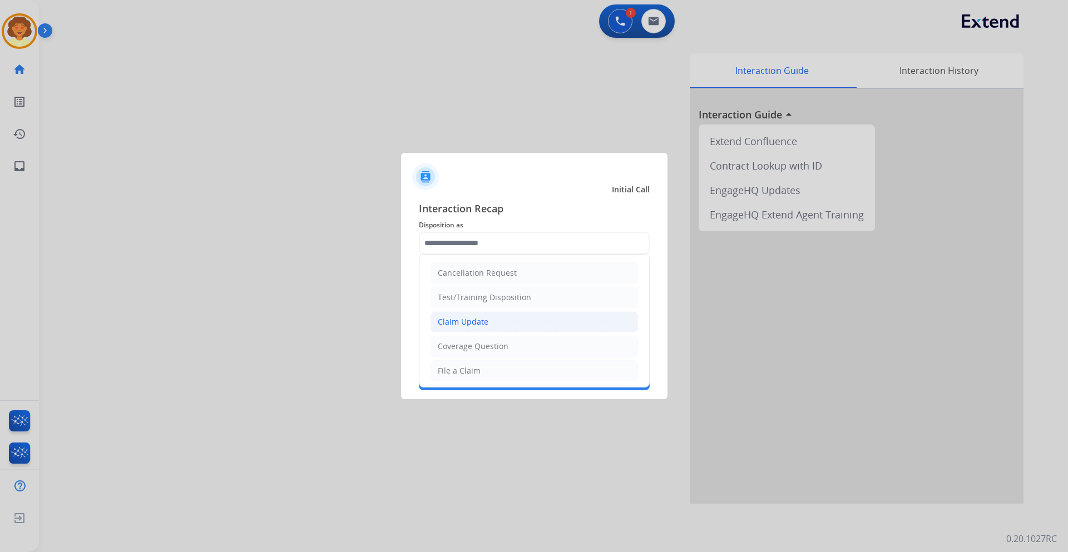
click at [494, 320] on li "Claim Update" at bounding box center [533, 321] width 207 height 21
type input "**********"
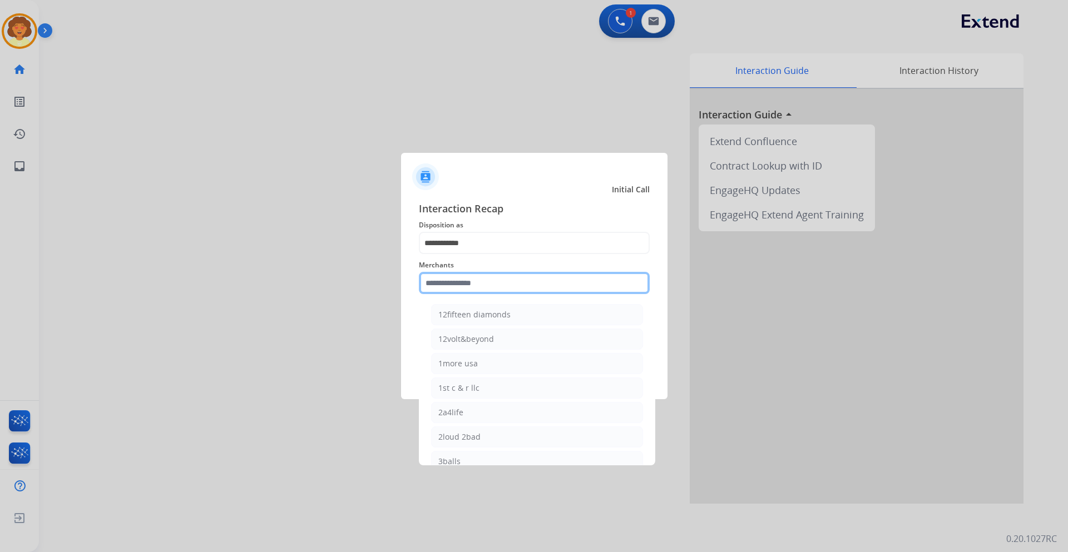
click at [462, 281] on input "text" at bounding box center [534, 283] width 231 height 22
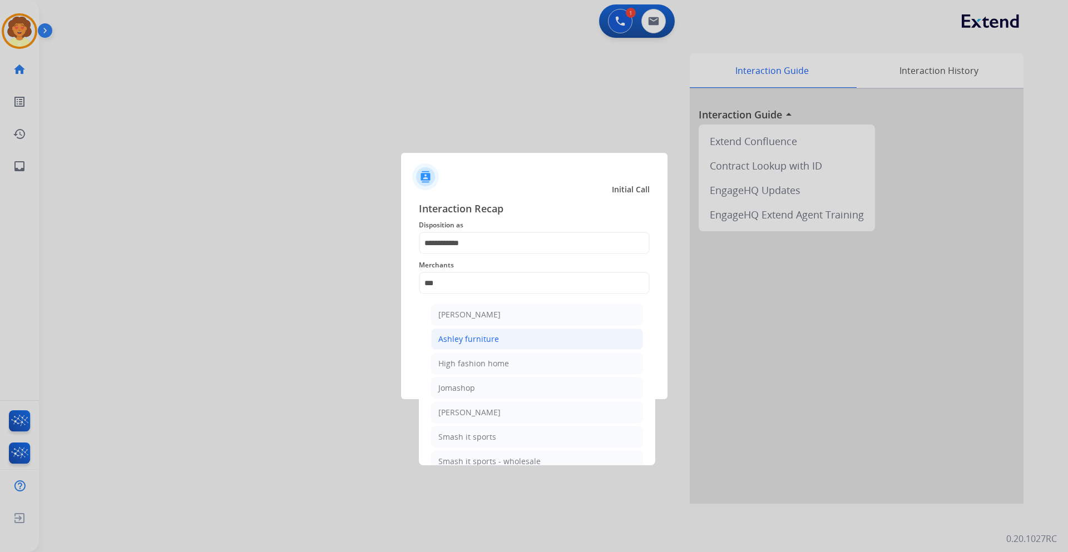
click at [490, 340] on div "Ashley furniture" at bounding box center [468, 339] width 61 height 11
type input "**********"
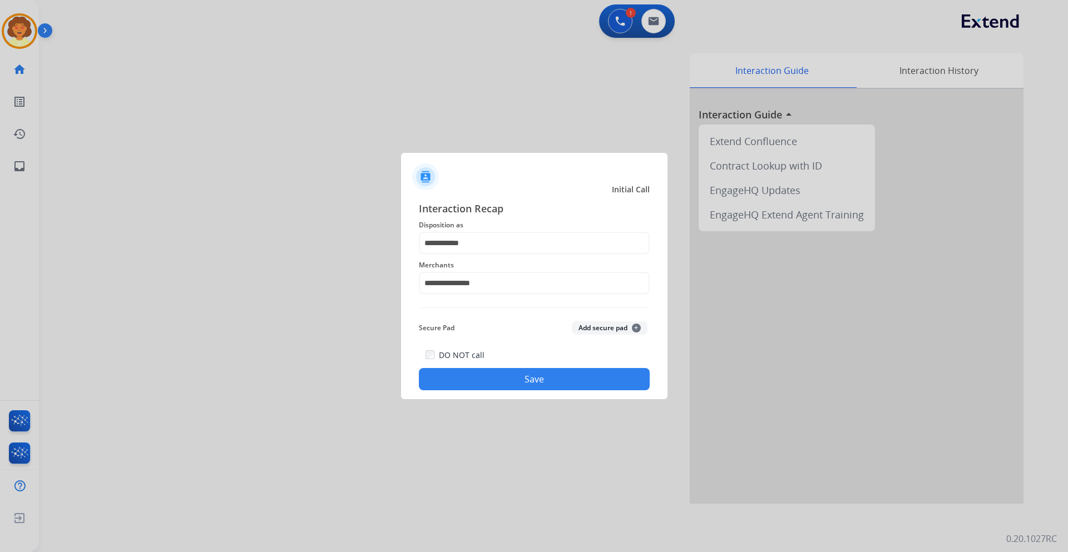
click at [521, 389] on button "Save" at bounding box center [534, 379] width 231 height 22
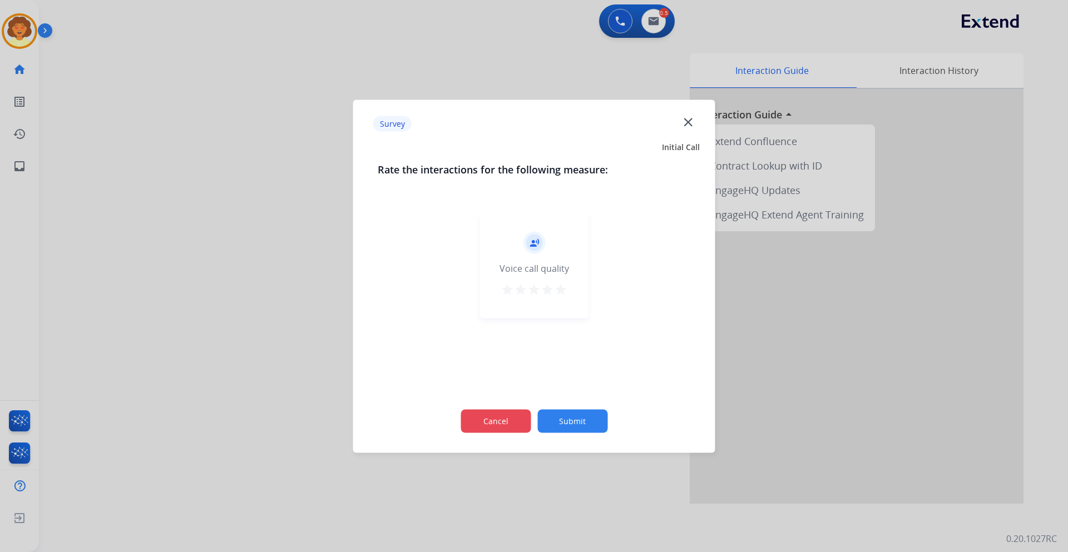
click at [502, 421] on button "Cancel" at bounding box center [495, 420] width 70 height 23
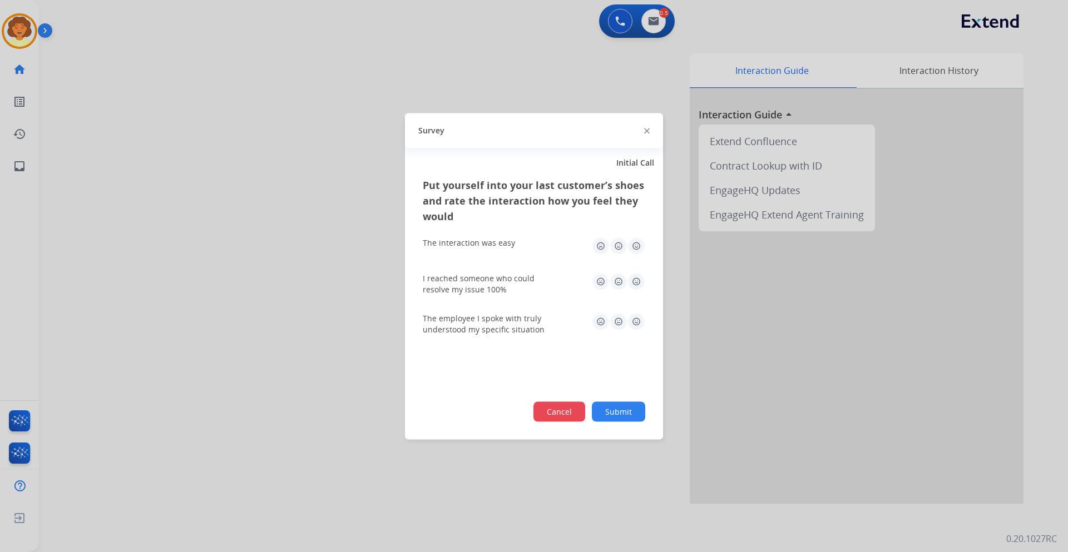
click at [560, 416] on button "Cancel" at bounding box center [559, 412] width 52 height 20
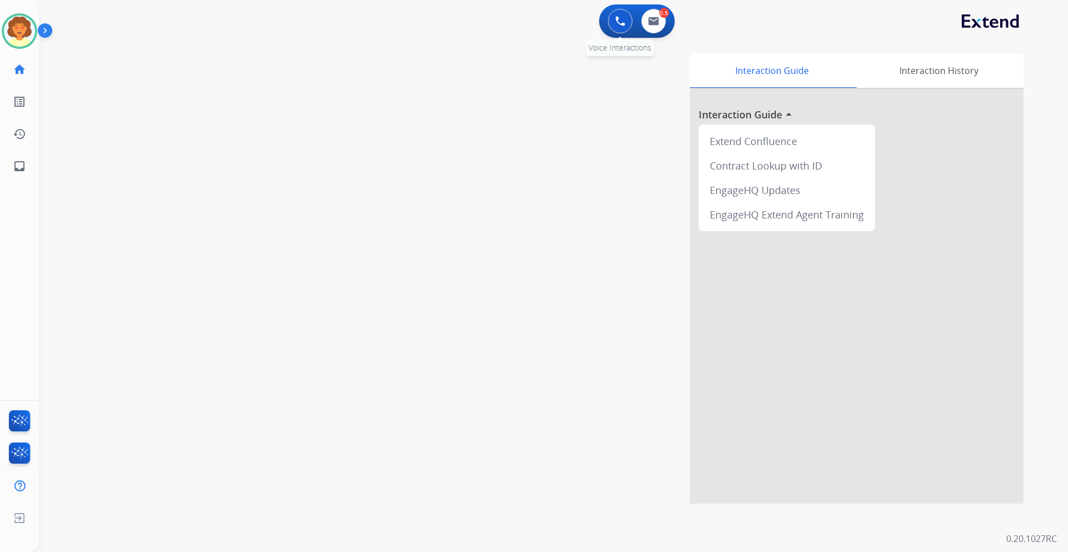
click at [615, 17] on button at bounding box center [620, 21] width 24 height 24
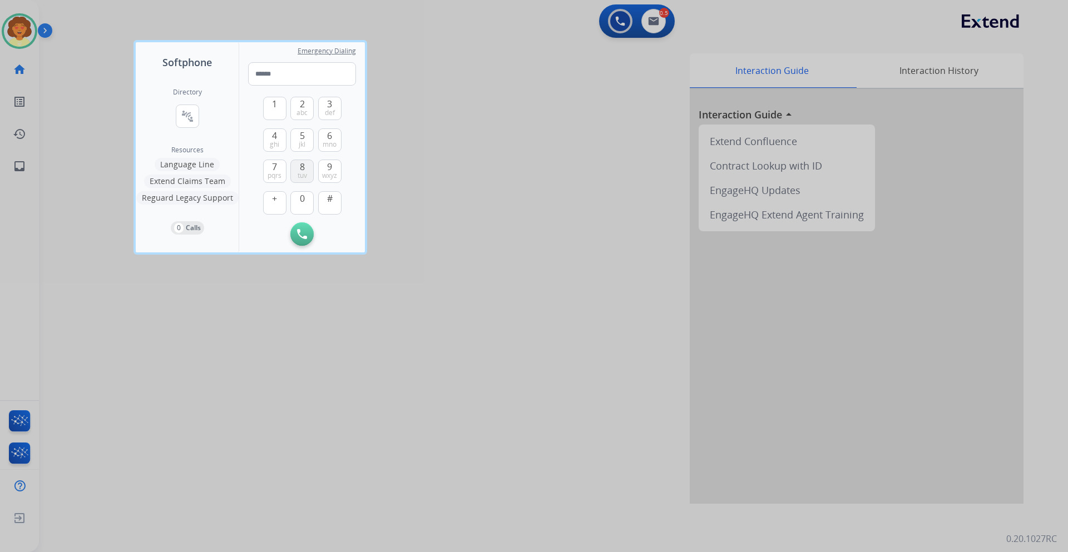
click at [300, 166] on span "8" at bounding box center [302, 166] width 5 height 13
click at [325, 105] on button "3 def" at bounding box center [329, 108] width 23 height 23
click at [303, 110] on span "abc" at bounding box center [301, 112] width 11 height 9
click at [331, 174] on span "wxyz" at bounding box center [329, 175] width 15 height 9
click at [297, 206] on button "0" at bounding box center [301, 202] width 23 height 23
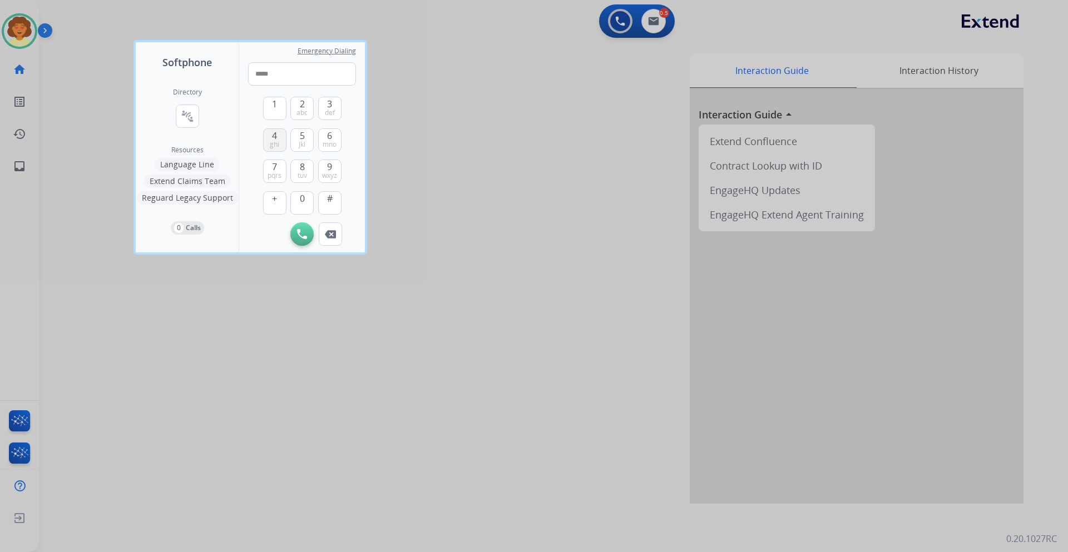
click at [273, 142] on span "ghi" at bounding box center [274, 144] width 9 height 9
click at [272, 138] on span "4" at bounding box center [274, 135] width 5 height 13
click at [329, 177] on span "wxyz" at bounding box center [329, 175] width 15 height 9
click at [330, 141] on span "mno" at bounding box center [330, 144] width 14 height 9
click at [301, 208] on button "0" at bounding box center [301, 202] width 23 height 23
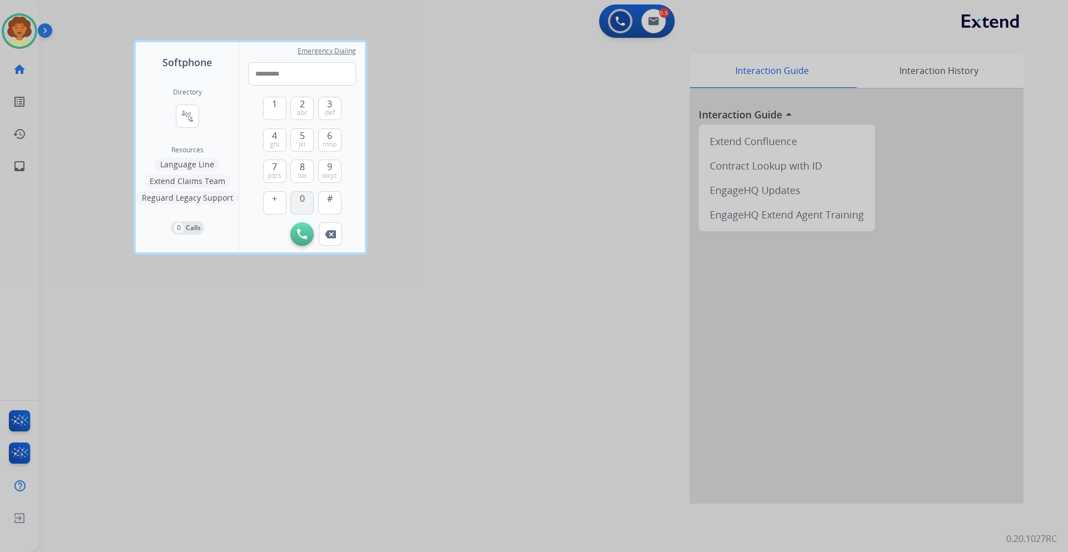
type input "**********"
click at [304, 235] on img at bounding box center [302, 234] width 10 height 10
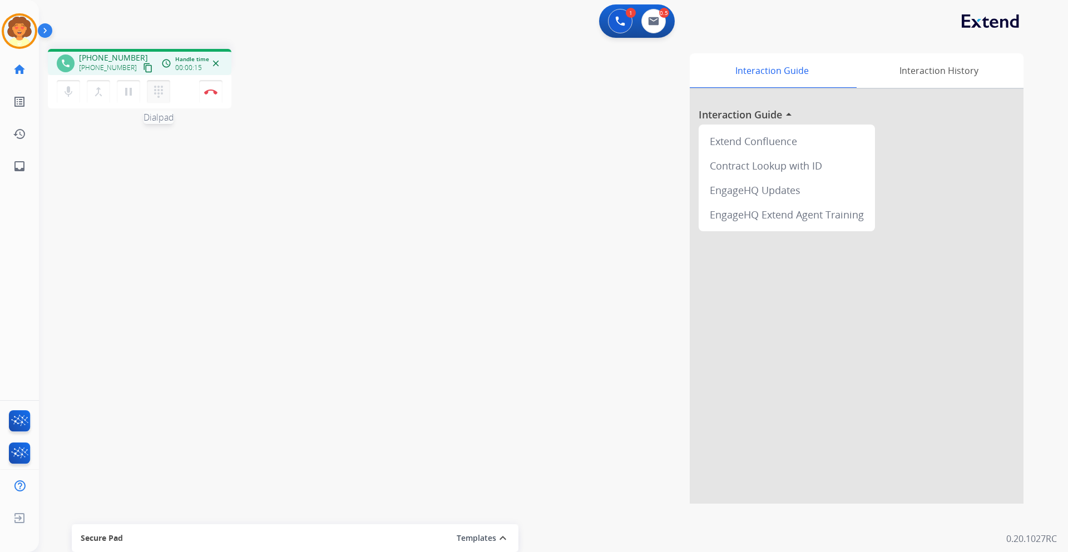
click at [161, 97] on mat-icon "dialpad" at bounding box center [158, 91] width 13 height 13
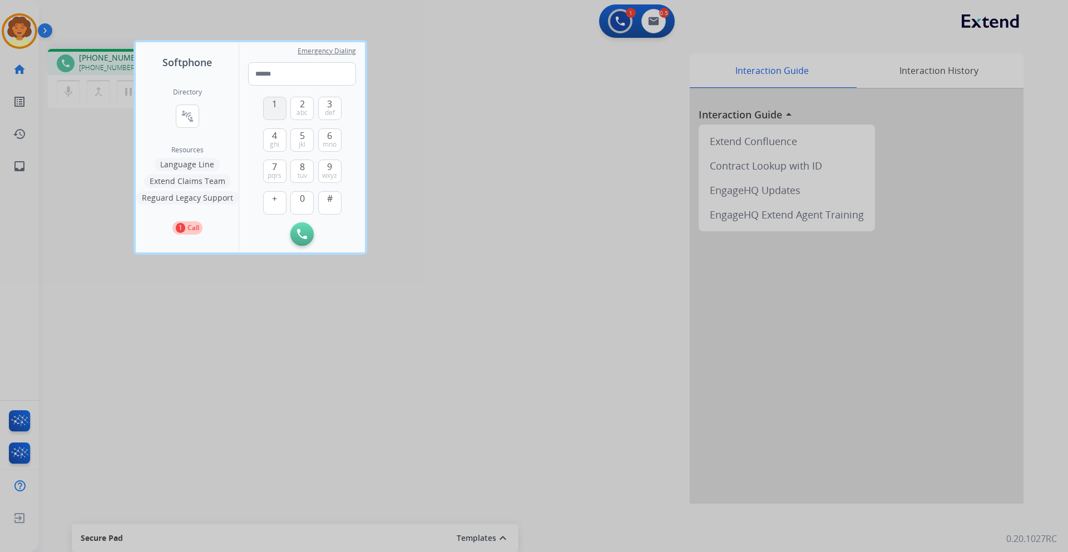
click at [275, 106] on span "1" at bounding box center [274, 103] width 5 height 13
type input "*"
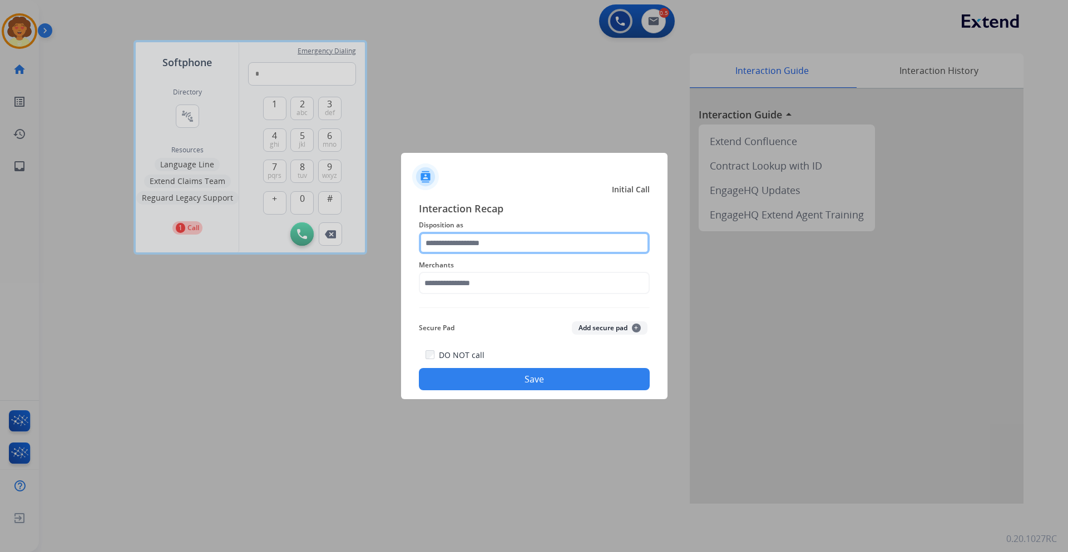
click at [528, 240] on input "text" at bounding box center [534, 243] width 231 height 22
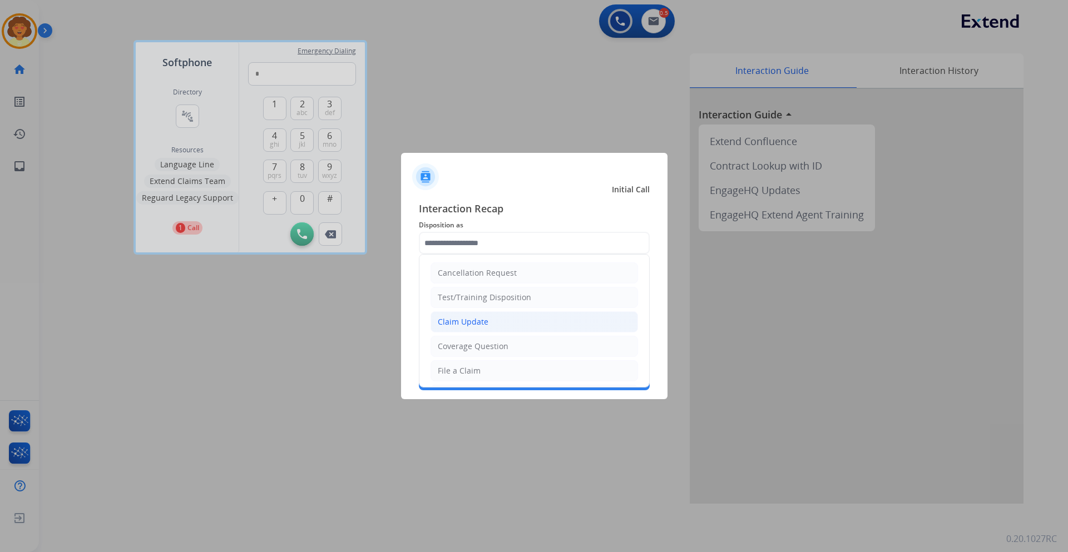
click at [478, 325] on div "Claim Update" at bounding box center [463, 321] width 51 height 11
type input "**********"
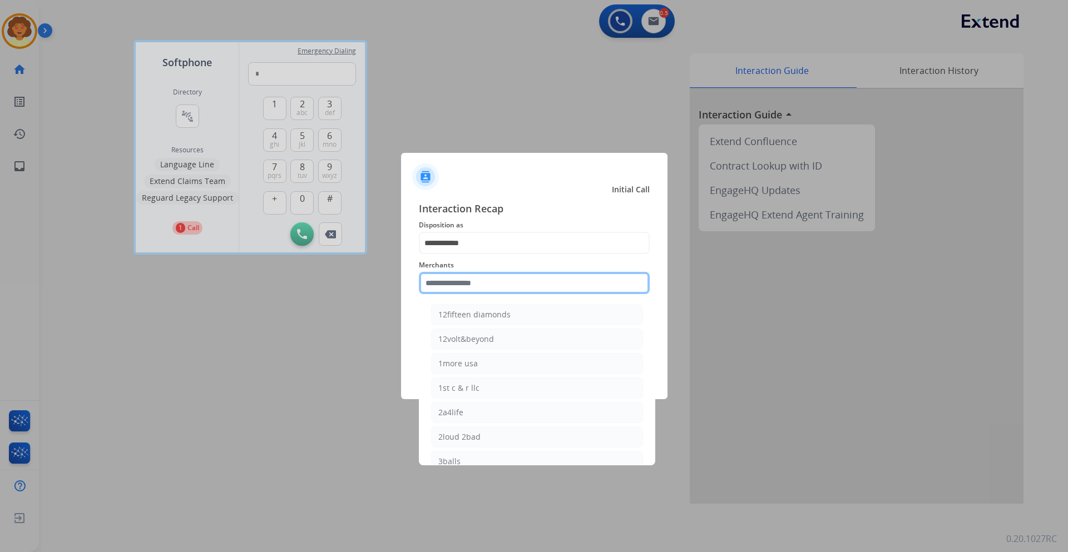
click at [444, 286] on input "text" at bounding box center [534, 283] width 231 height 22
click at [496, 343] on div "Ashley furniture" at bounding box center [468, 339] width 61 height 11
type input "**********"
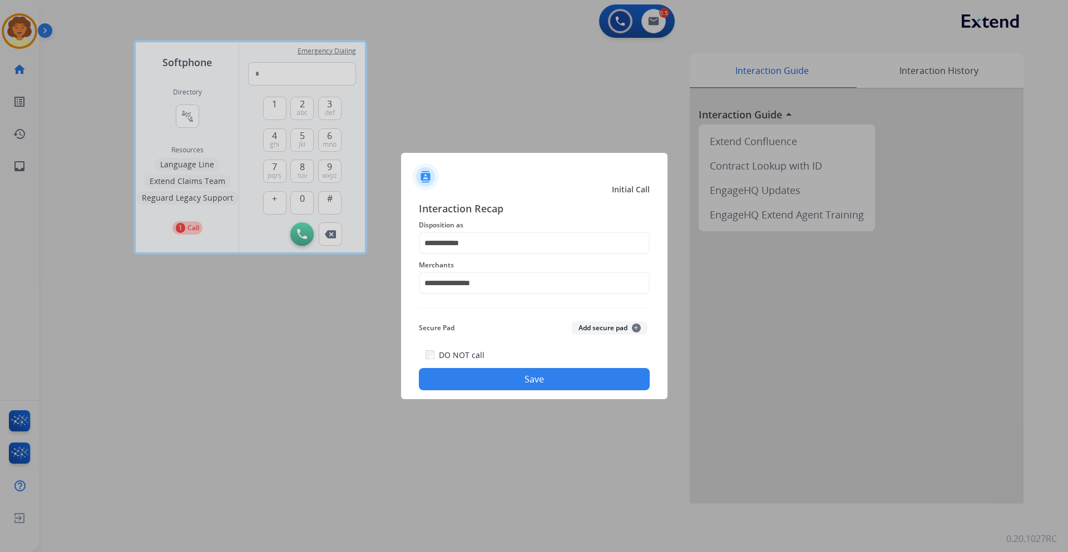
click at [522, 383] on button "Save" at bounding box center [534, 379] width 231 height 22
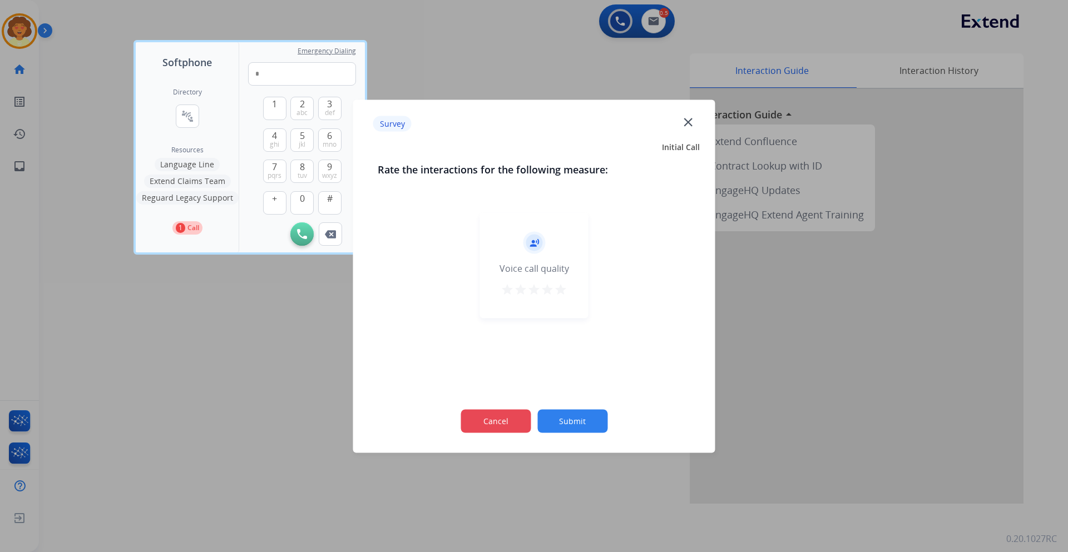
click at [474, 420] on button "Cancel" at bounding box center [495, 420] width 70 height 23
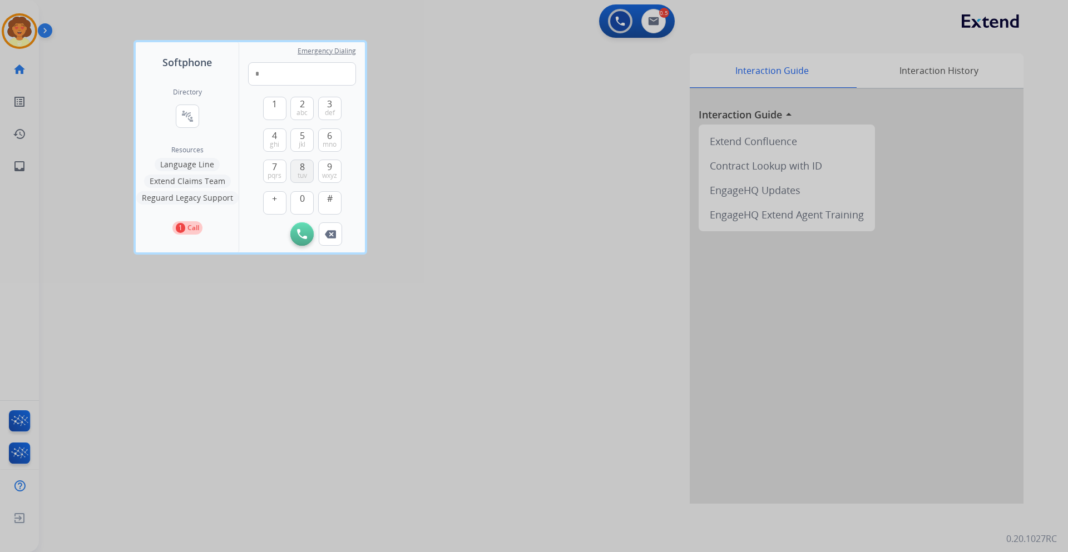
click at [296, 172] on button "8 tuv" at bounding box center [301, 171] width 23 height 23
click at [328, 241] on button "Remove Number" at bounding box center [330, 233] width 23 height 23
type input "*"
drag, startPoint x: 328, startPoint y: 241, endPoint x: 321, endPoint y: 236, distance: 8.0
click at [328, 241] on button "Remove Number" at bounding box center [330, 233] width 23 height 23
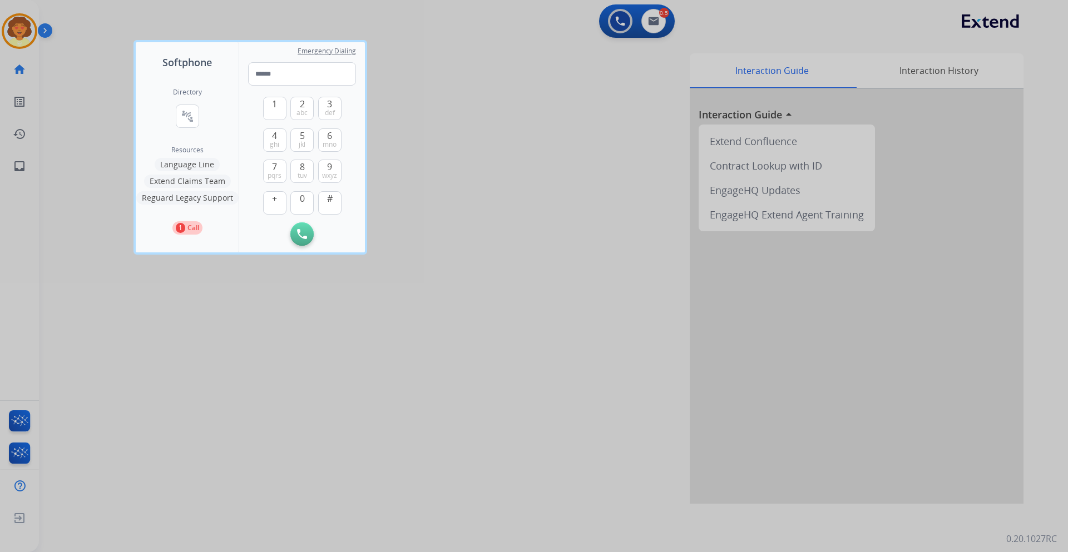
drag, startPoint x: 314, startPoint y: 238, endPoint x: 323, endPoint y: 232, distance: 10.5
click at [321, 242] on div "Initiate Call" at bounding box center [302, 233] width 108 height 23
click at [303, 175] on span "tuv" at bounding box center [302, 175] width 9 height 9
click at [334, 104] on button "3 def" at bounding box center [329, 108] width 23 height 23
click at [308, 111] on button "2 abc" at bounding box center [301, 108] width 23 height 23
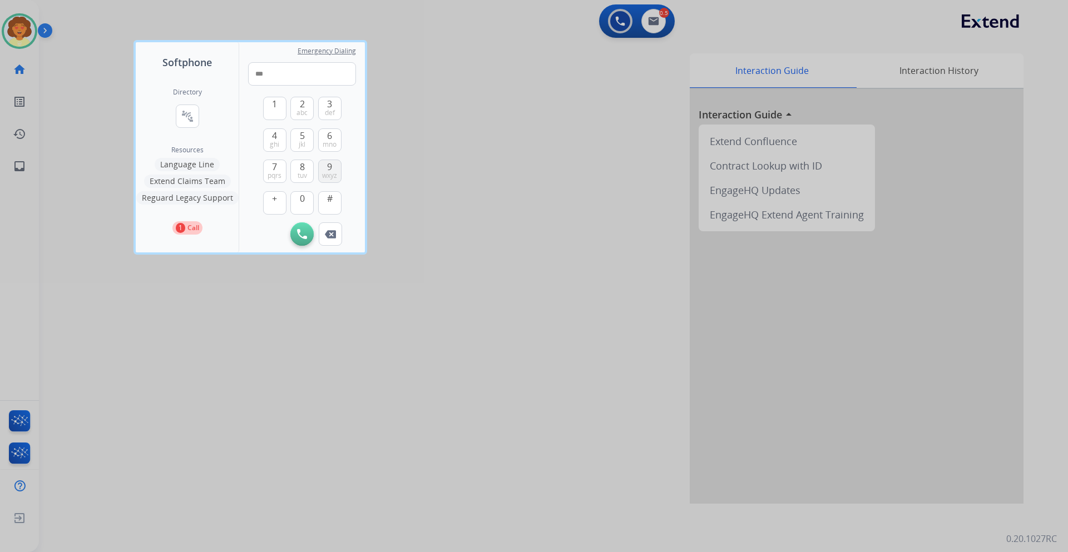
click at [329, 173] on span "wxyz" at bounding box center [329, 175] width 15 height 9
click at [306, 201] on button "0" at bounding box center [301, 202] width 23 height 23
click at [274, 138] on span "4" at bounding box center [274, 135] width 5 height 13
click at [277, 142] on span "ghi" at bounding box center [274, 144] width 9 height 9
click at [326, 173] on span "wxyz" at bounding box center [329, 175] width 15 height 9
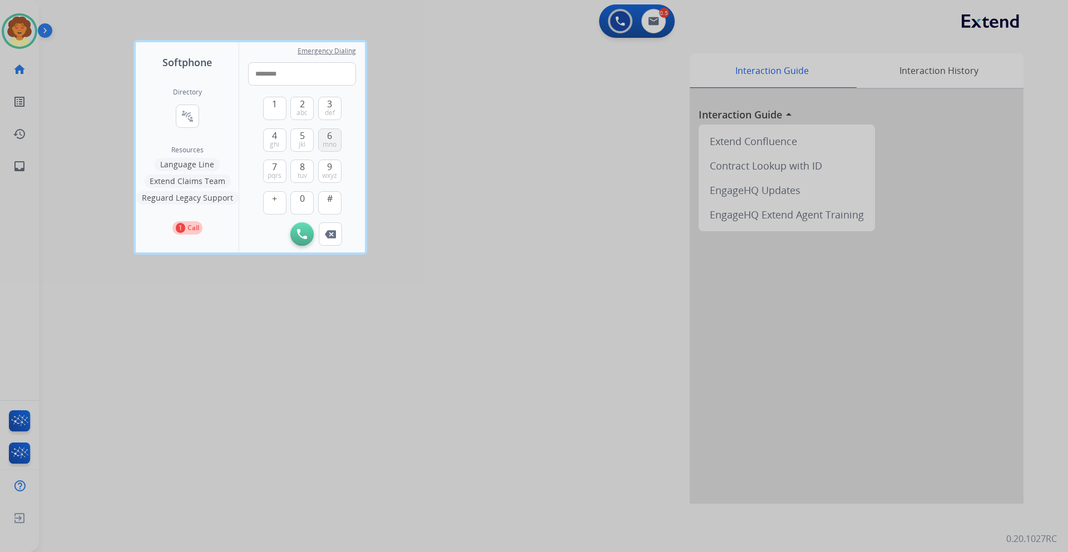
click at [329, 141] on span "mno" at bounding box center [330, 144] width 14 height 9
drag, startPoint x: 302, startPoint y: 204, endPoint x: 302, endPoint y: 220, distance: 16.1
click at [302, 205] on span "0" at bounding box center [302, 198] width 5 height 13
type input "**********"
click at [302, 232] on img at bounding box center [302, 234] width 10 height 10
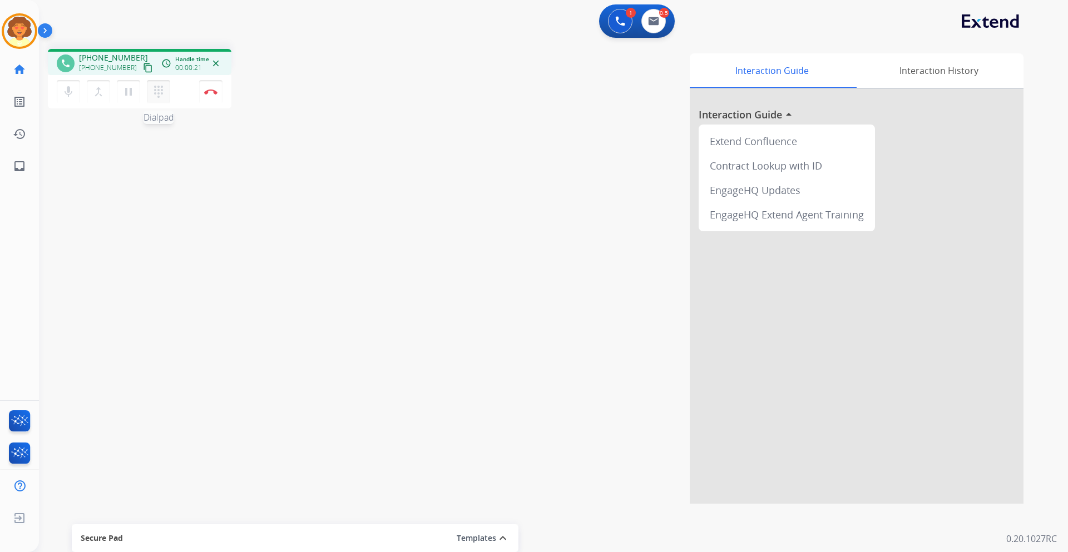
click at [155, 92] on mat-icon "dialpad" at bounding box center [158, 91] width 13 height 13
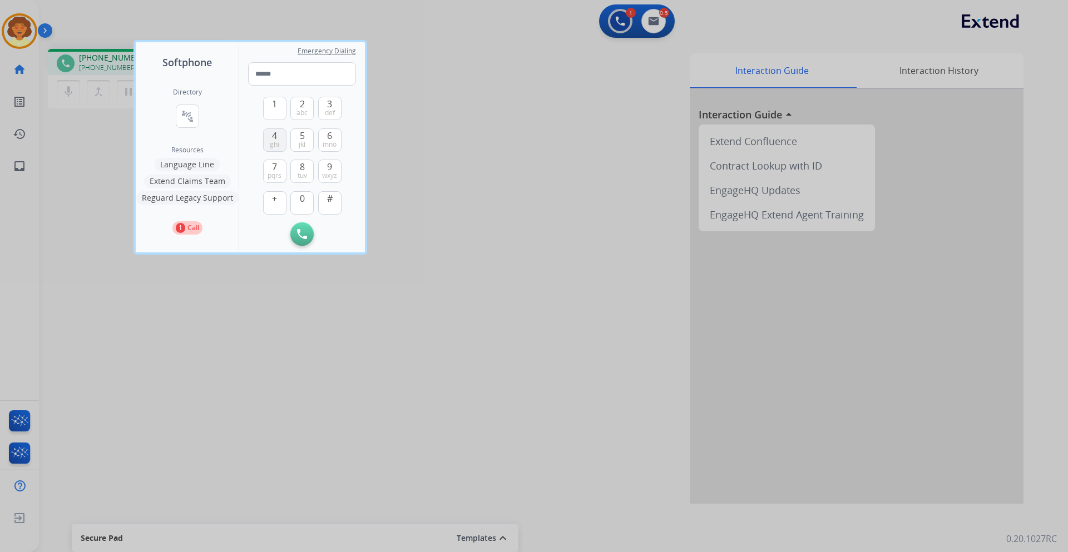
click at [270, 141] on span "ghi" at bounding box center [274, 144] width 9 height 9
type input "*"
click at [303, 234] on img at bounding box center [302, 234] width 10 height 10
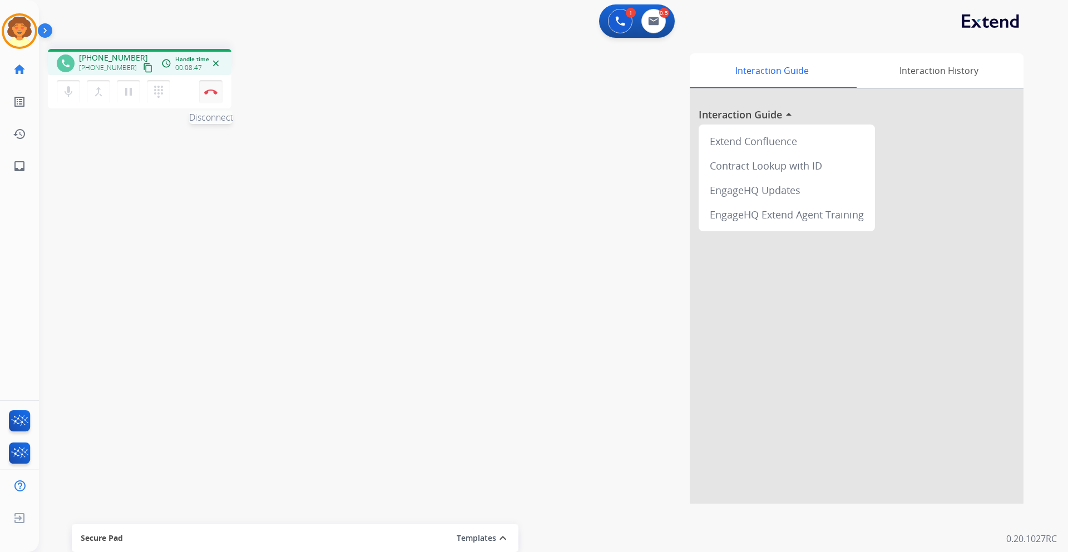
click at [214, 95] on button "Disconnect" at bounding box center [210, 91] width 23 height 23
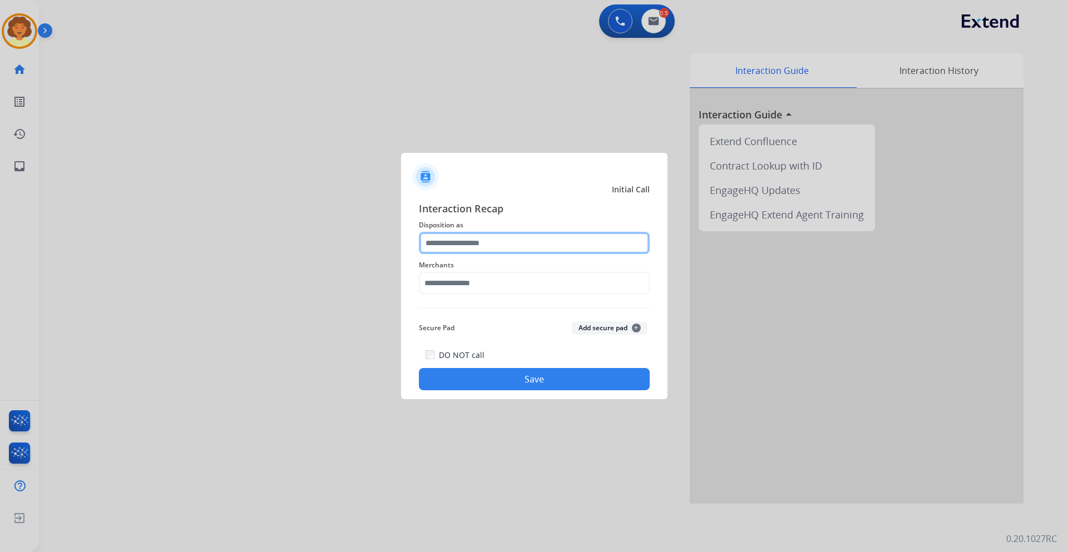
click at [469, 239] on input "text" at bounding box center [534, 243] width 231 height 22
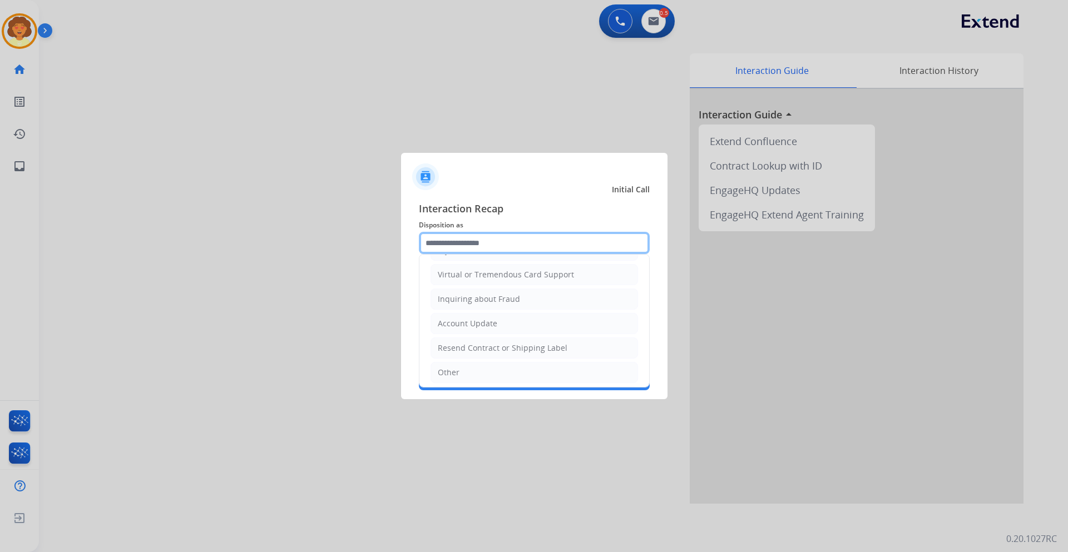
scroll to position [222, 0]
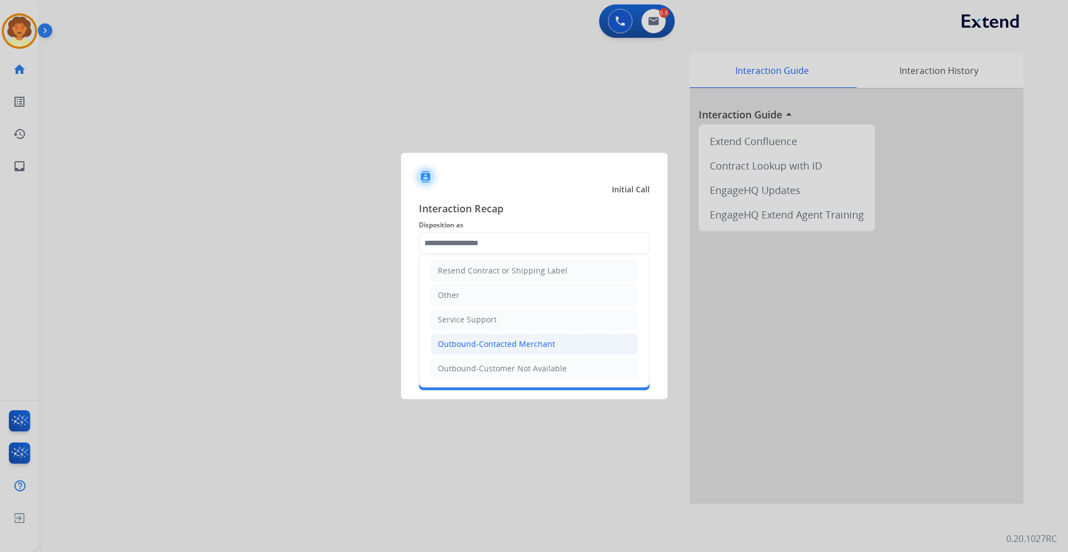
click at [482, 349] on div "Outbound-Contacted Merchant" at bounding box center [496, 344] width 117 height 11
type input "**********"
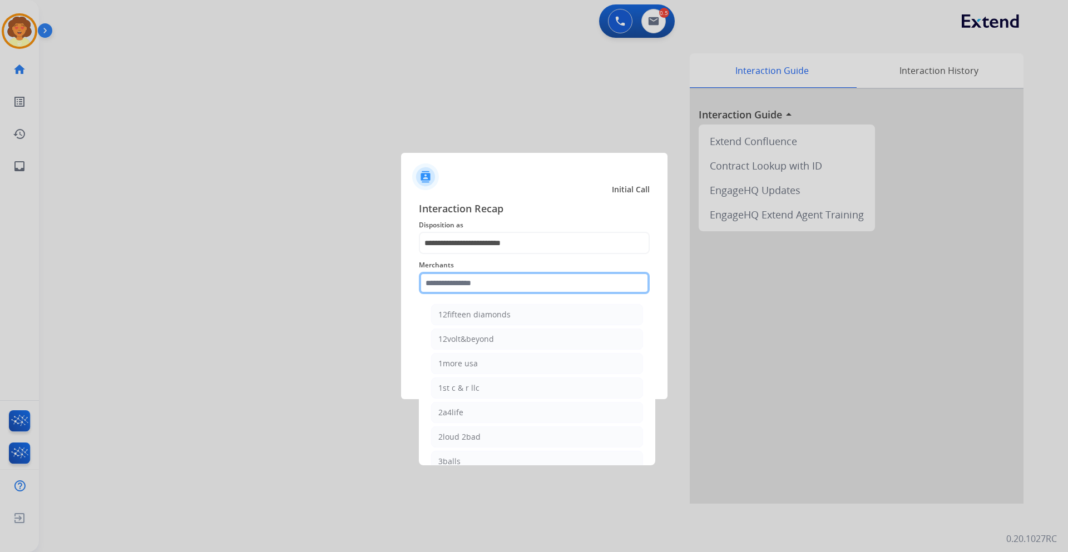
click at [454, 283] on input "text" at bounding box center [534, 283] width 231 height 22
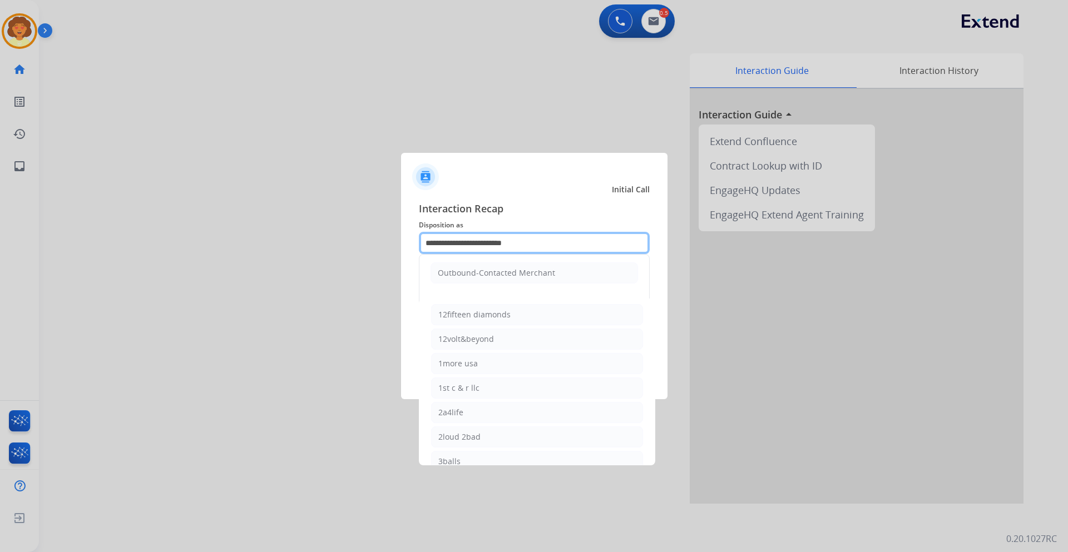
drag, startPoint x: 543, startPoint y: 238, endPoint x: 368, endPoint y: 242, distance: 175.2
click at [0, 242] on app-contact-recap-modal "**********" at bounding box center [0, 276] width 0 height 552
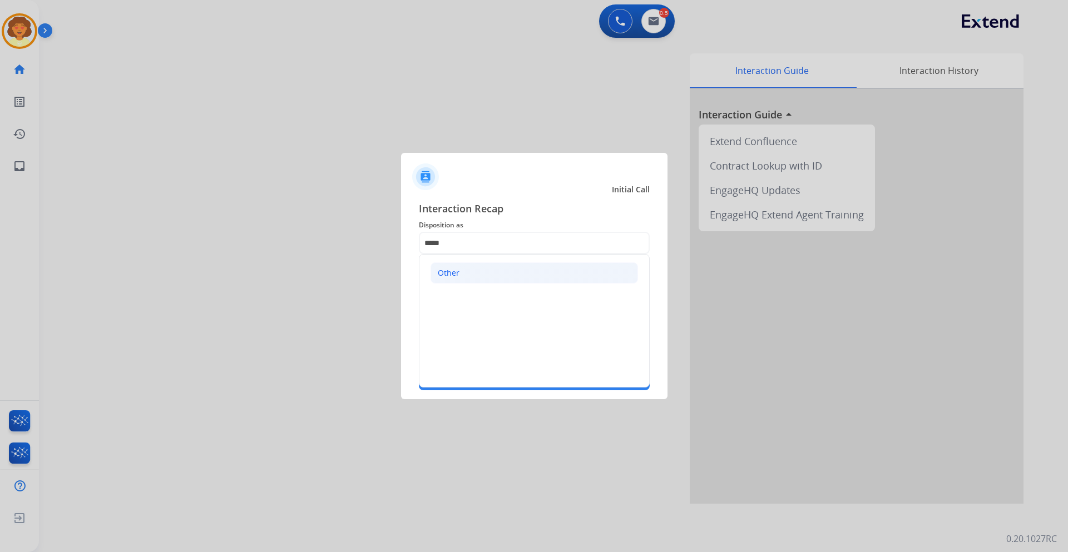
click at [503, 271] on li "Other" at bounding box center [533, 273] width 207 height 21
type input "*****"
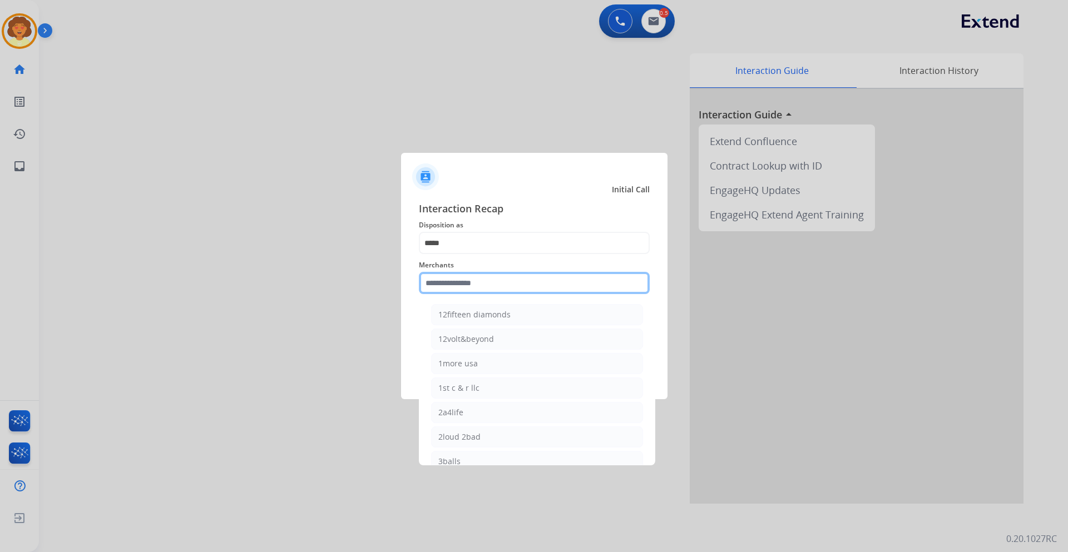
click at [446, 283] on input "text" at bounding box center [534, 283] width 231 height 22
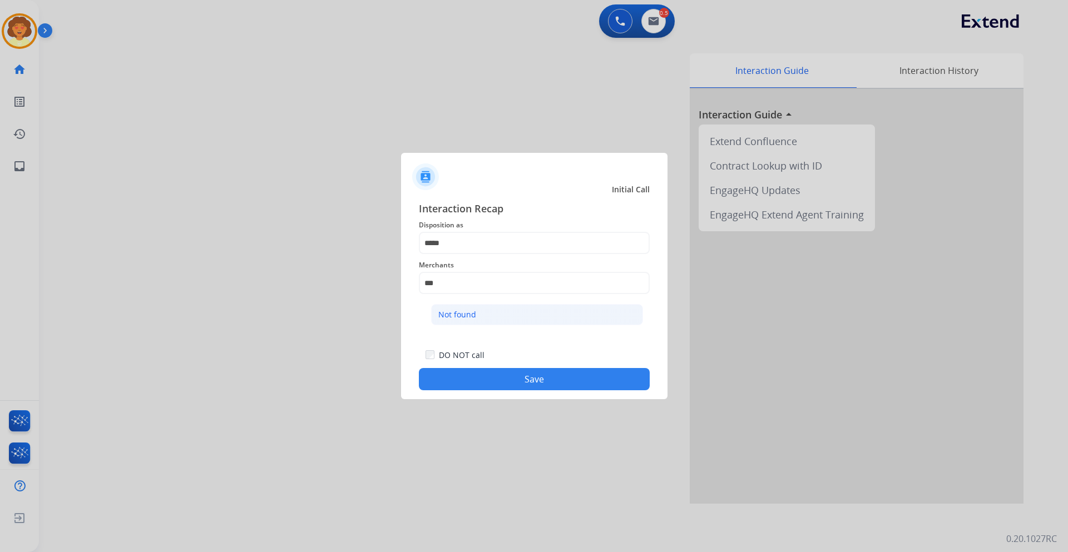
click at [478, 320] on li "Not found" at bounding box center [537, 314] width 212 height 21
type input "*********"
click at [544, 380] on button "Save" at bounding box center [534, 379] width 231 height 22
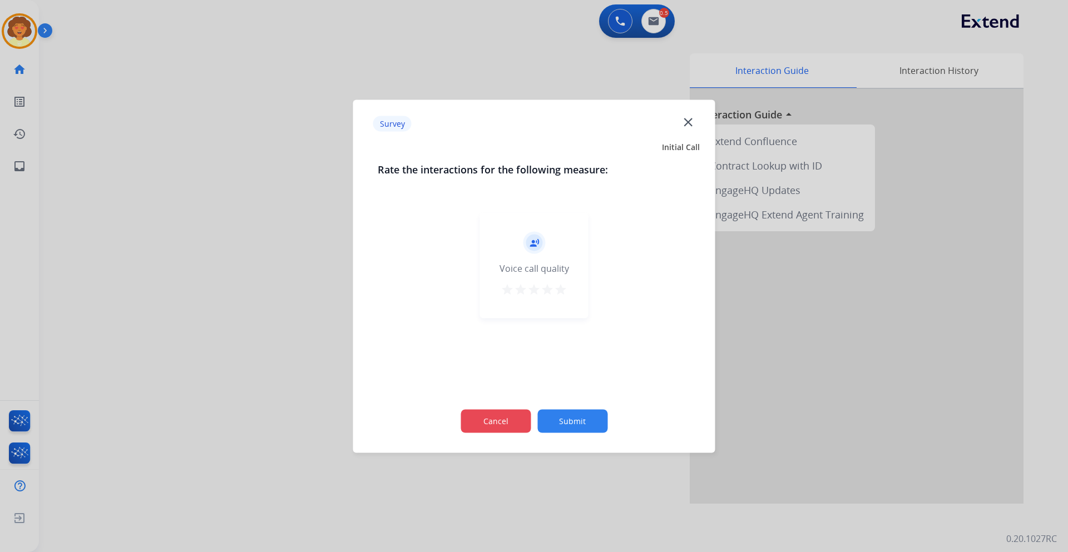
click at [493, 425] on button "Cancel" at bounding box center [495, 420] width 70 height 23
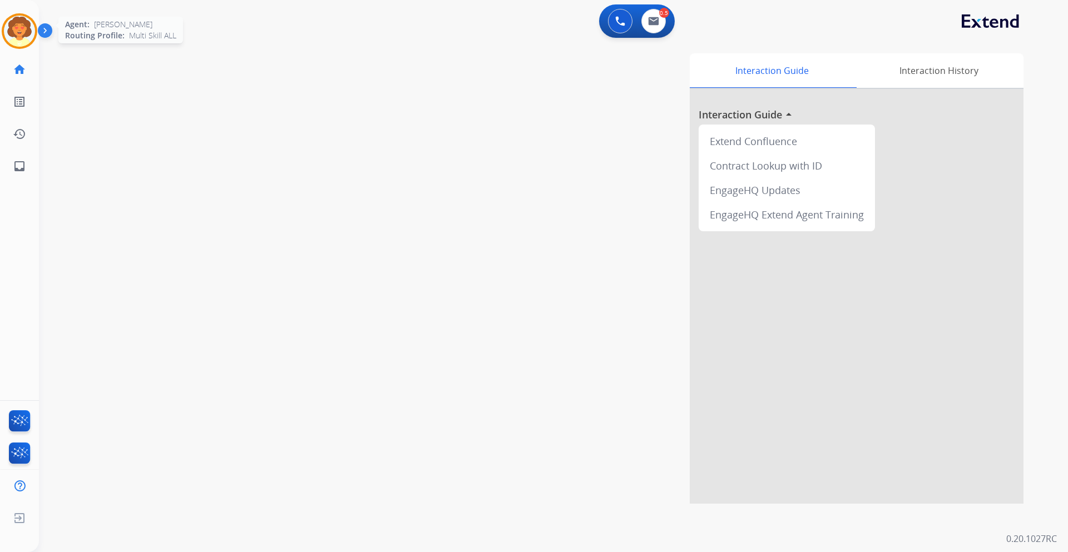
click at [18, 19] on img at bounding box center [19, 31] width 31 height 31
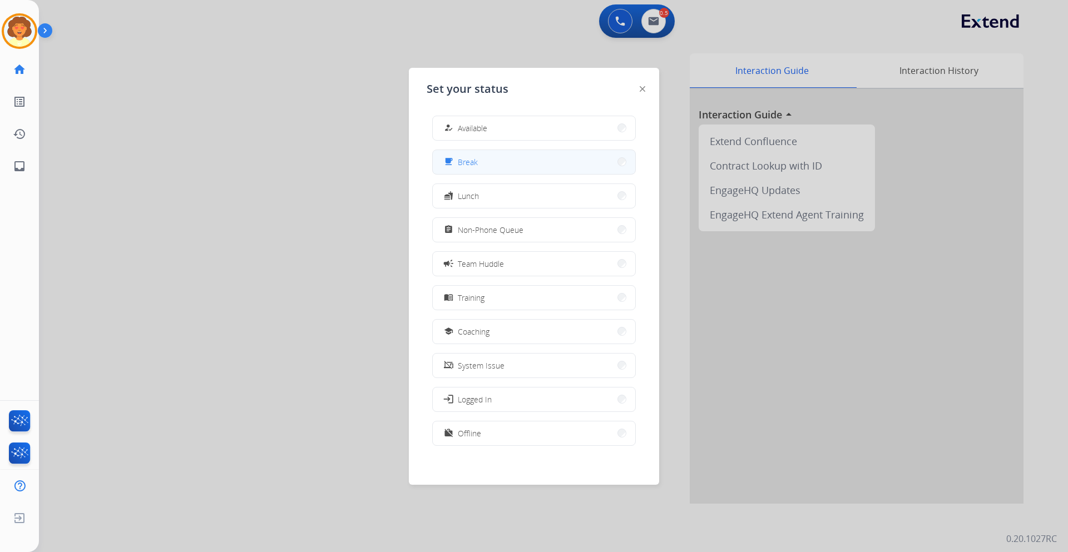
click at [503, 162] on button "free_breakfast Break" at bounding box center [534, 162] width 202 height 24
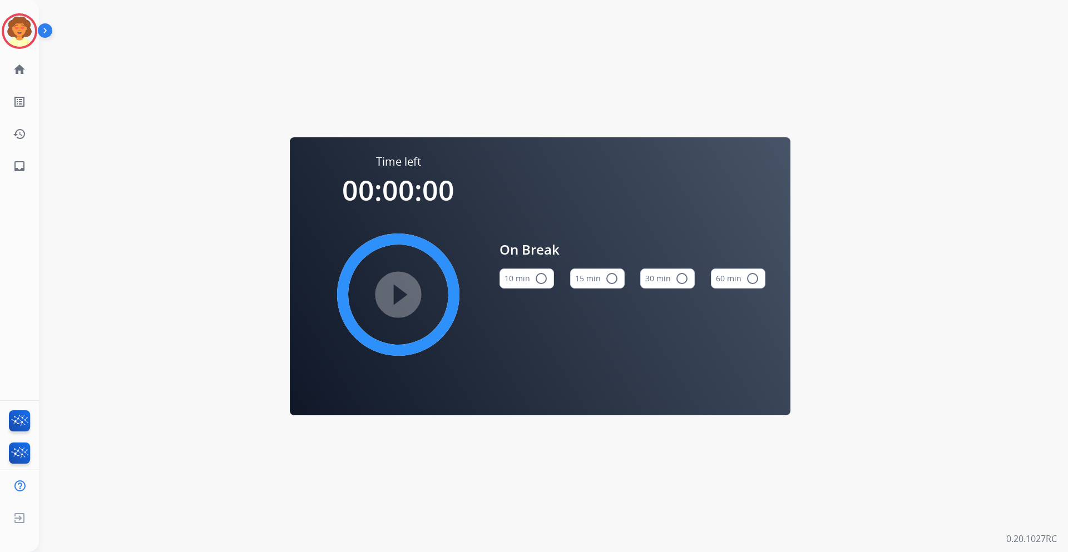
click at [595, 279] on button "15 min radio_button_unchecked" at bounding box center [597, 279] width 55 height 20
click at [402, 299] on mat-icon "play_circle_filled" at bounding box center [398, 294] width 13 height 13
click at [29, 29] on img at bounding box center [19, 31] width 31 height 31
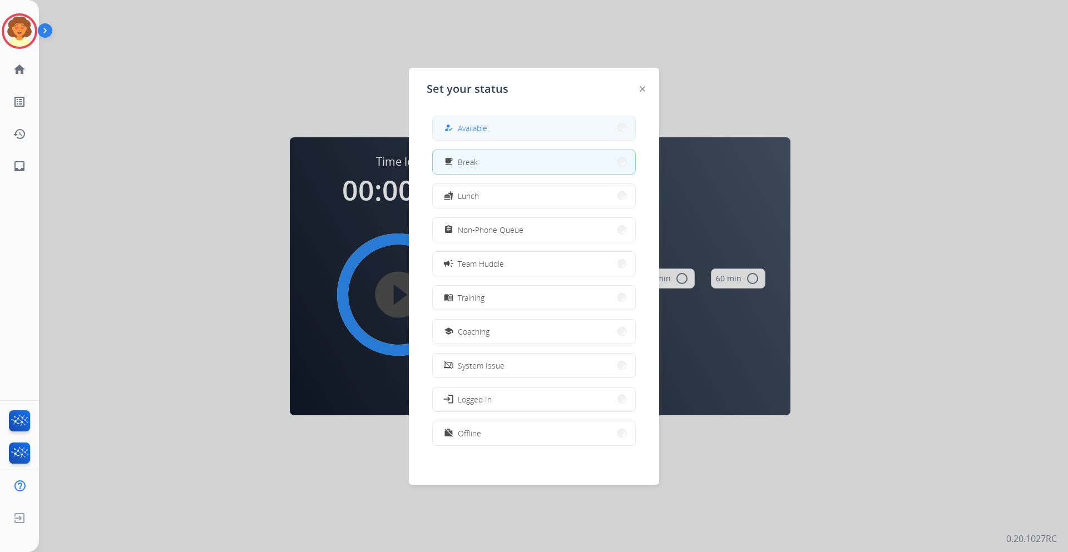
click at [497, 131] on button "how_to_reg Available" at bounding box center [534, 128] width 202 height 24
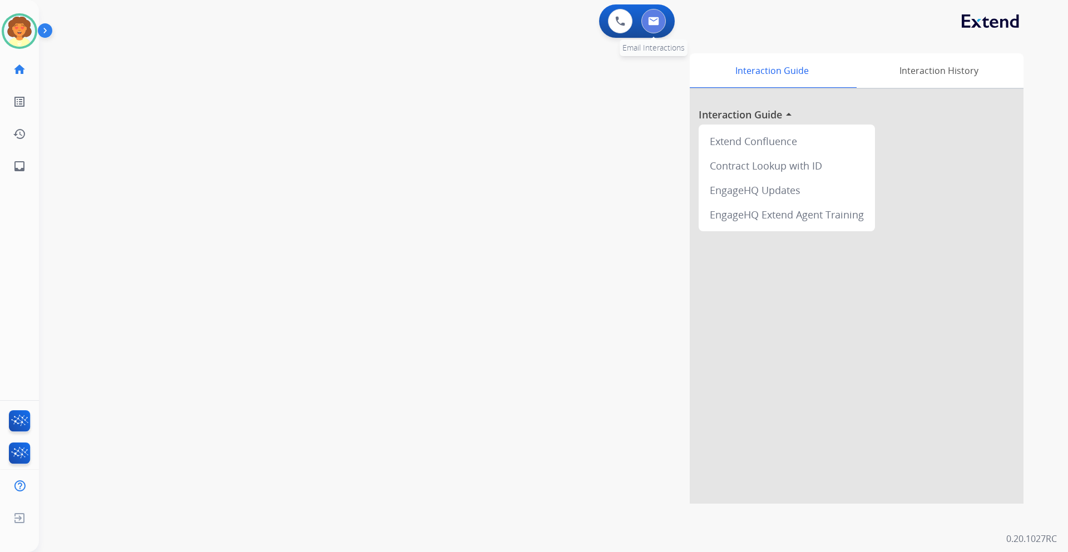
click at [661, 17] on button at bounding box center [653, 21] width 24 height 24
select select "**********"
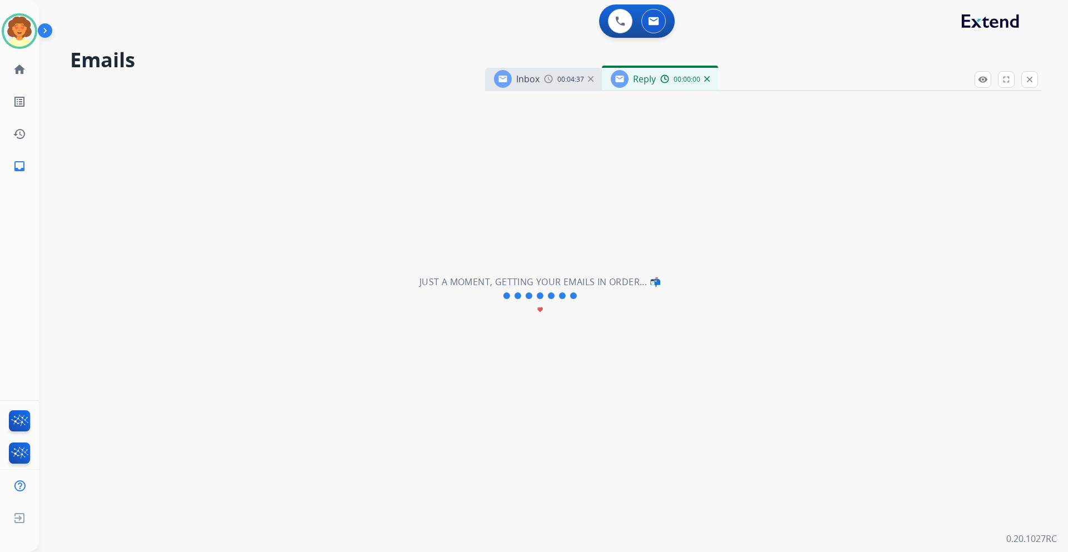
select select "**********"
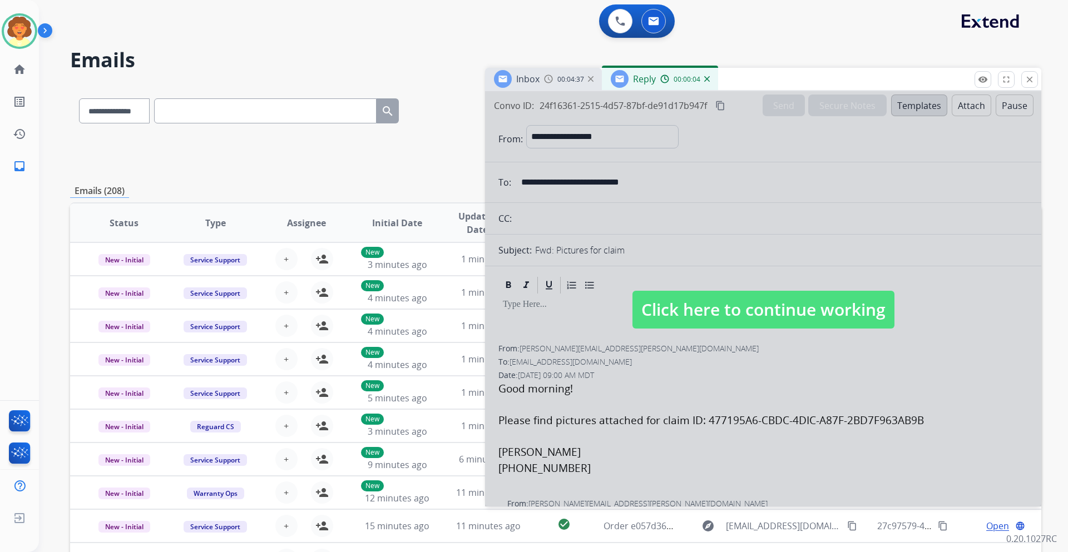
click at [663, 390] on div at bounding box center [763, 298] width 556 height 415
select select
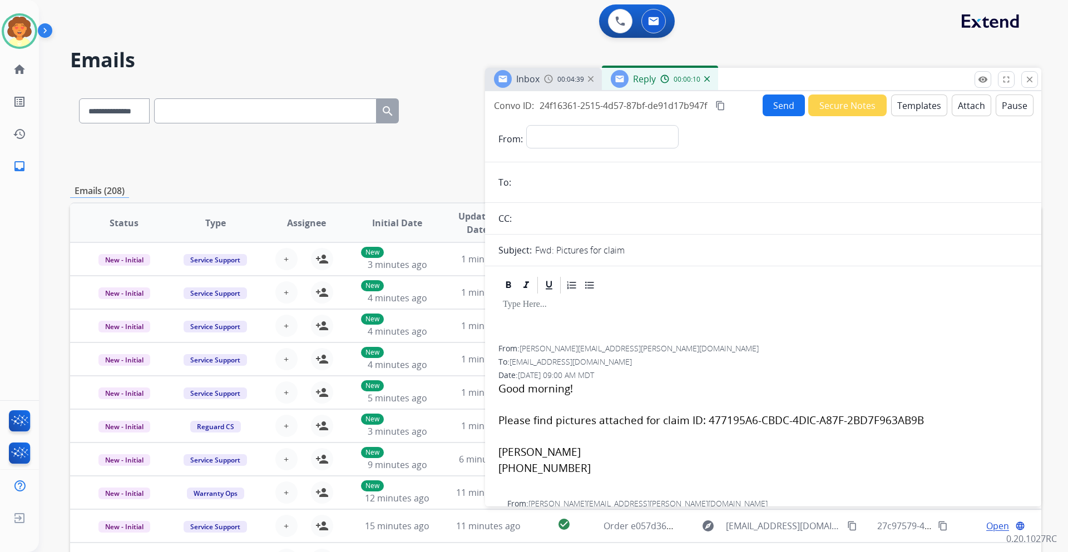
click at [706, 85] on div "Reply 00:00:10" at bounding box center [660, 79] width 116 height 22
click at [705, 80] on img at bounding box center [707, 79] width 6 height 6
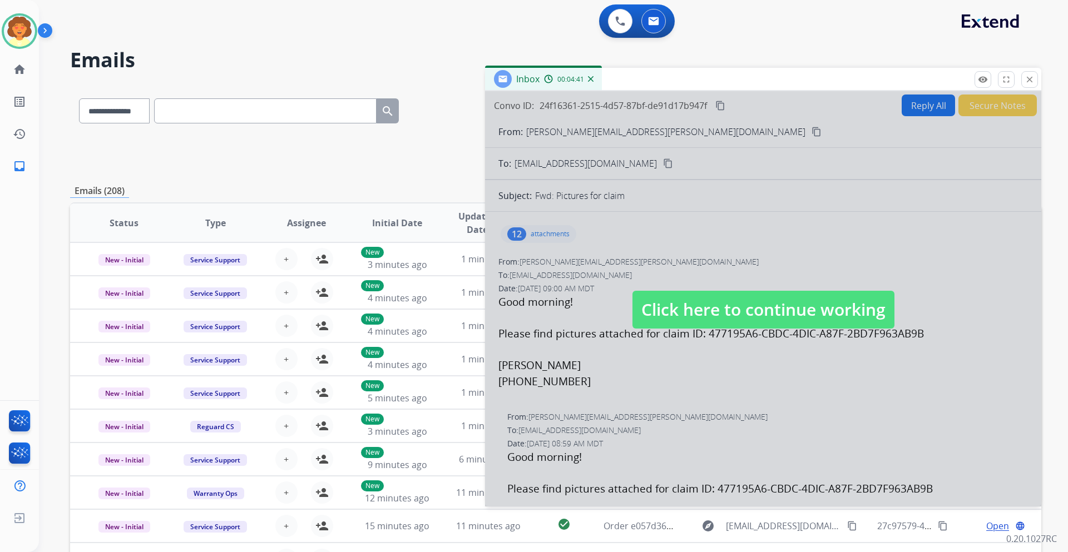
click at [720, 250] on div at bounding box center [763, 298] width 556 height 415
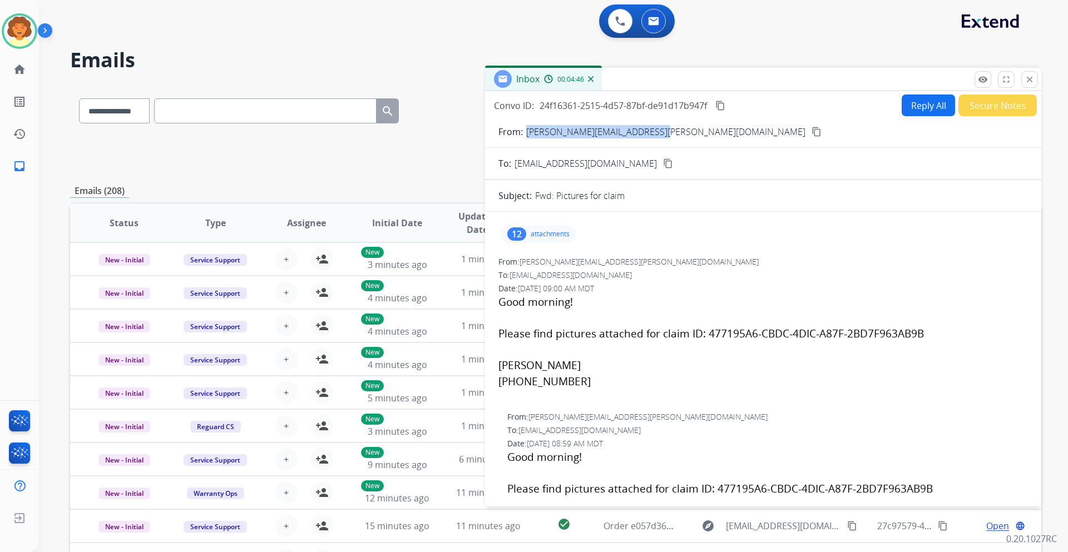
drag, startPoint x: 526, startPoint y: 135, endPoint x: 651, endPoint y: 131, distance: 125.2
click at [651, 131] on p "[PERSON_NAME][EMAIL_ADDRESS][PERSON_NAME][DOMAIN_NAME]" at bounding box center [665, 131] width 279 height 13
copy p "[PERSON_NAME][EMAIL_ADDRESS][PERSON_NAME][DOMAIN_NAME]"
click at [515, 235] on div "12" at bounding box center [516, 233] width 19 height 13
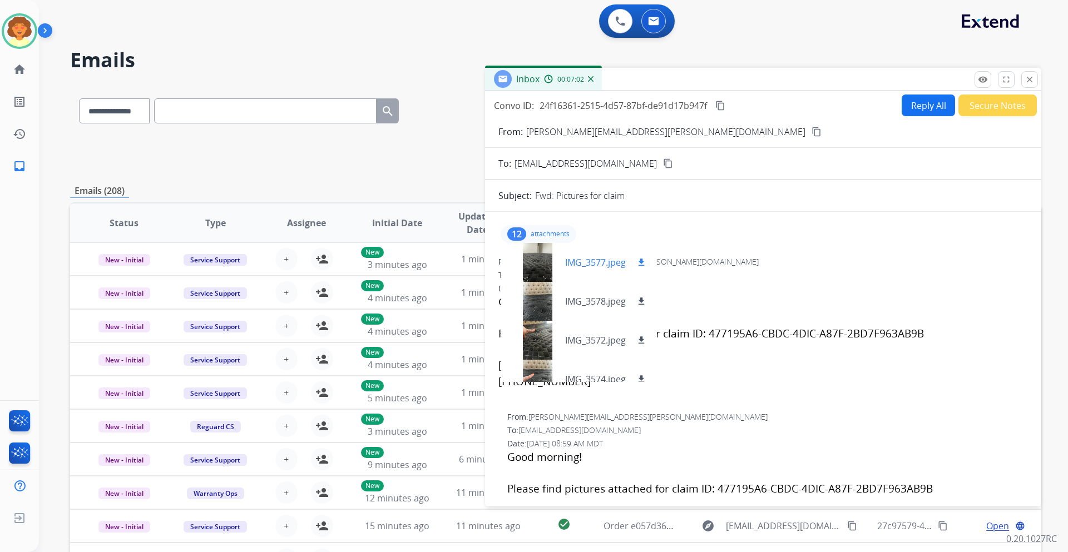
click at [639, 261] on mat-icon "download" at bounding box center [641, 263] width 10 height 10
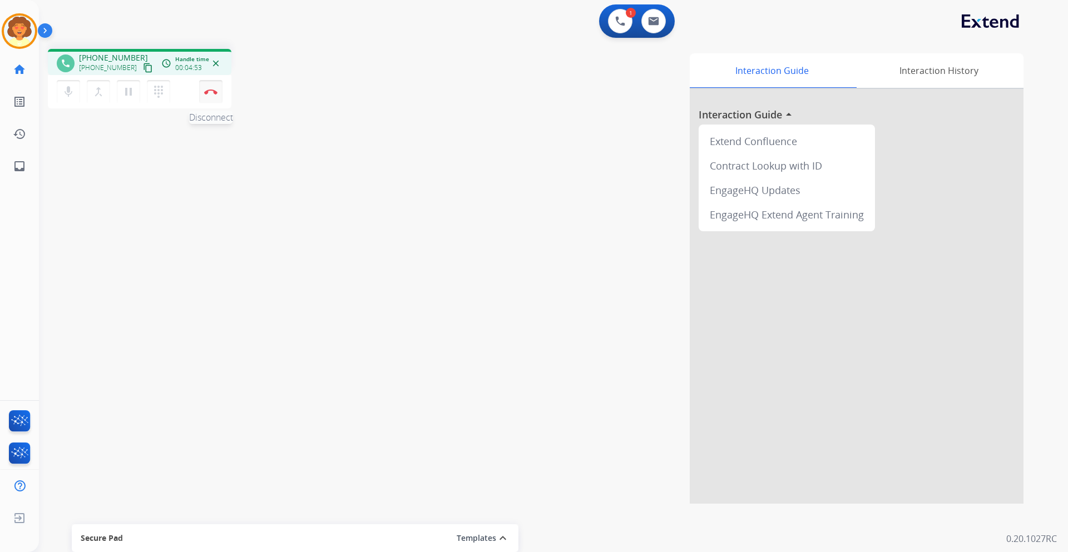
click at [212, 96] on button "Disconnect" at bounding box center [210, 91] width 23 height 23
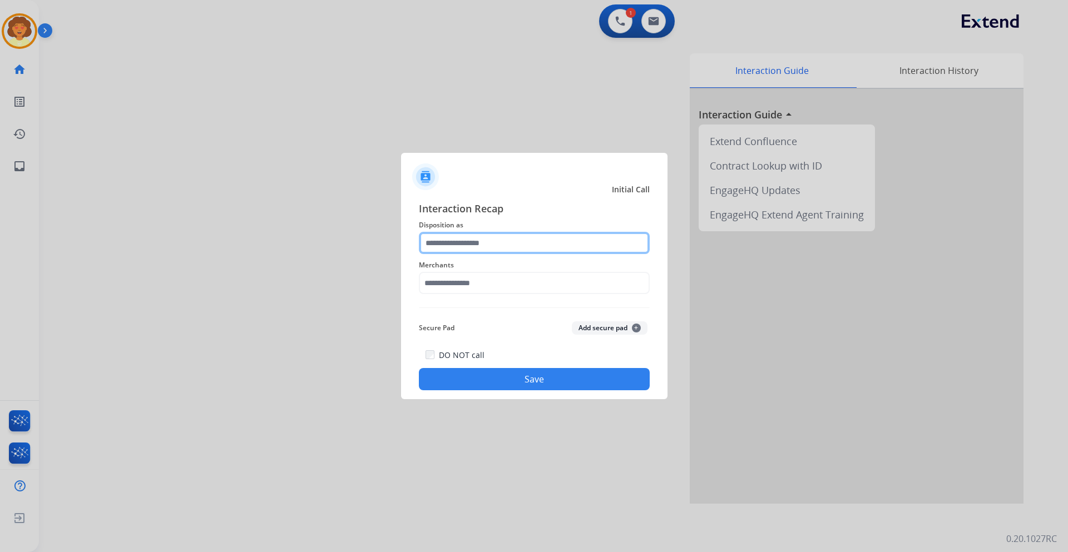
click at [481, 245] on input "text" at bounding box center [534, 243] width 231 height 22
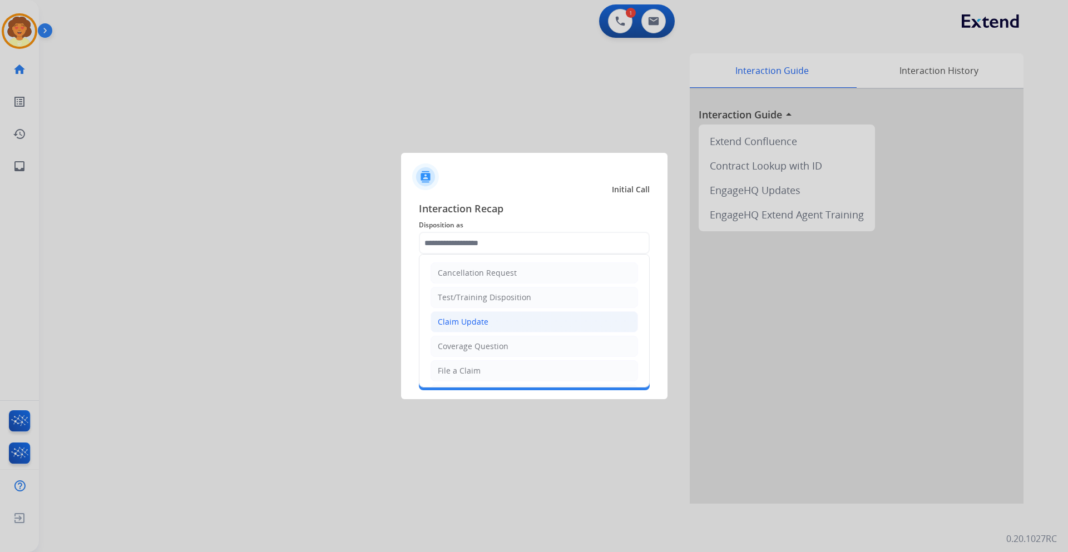
click at [547, 324] on li "Claim Update" at bounding box center [533, 321] width 207 height 21
type input "**********"
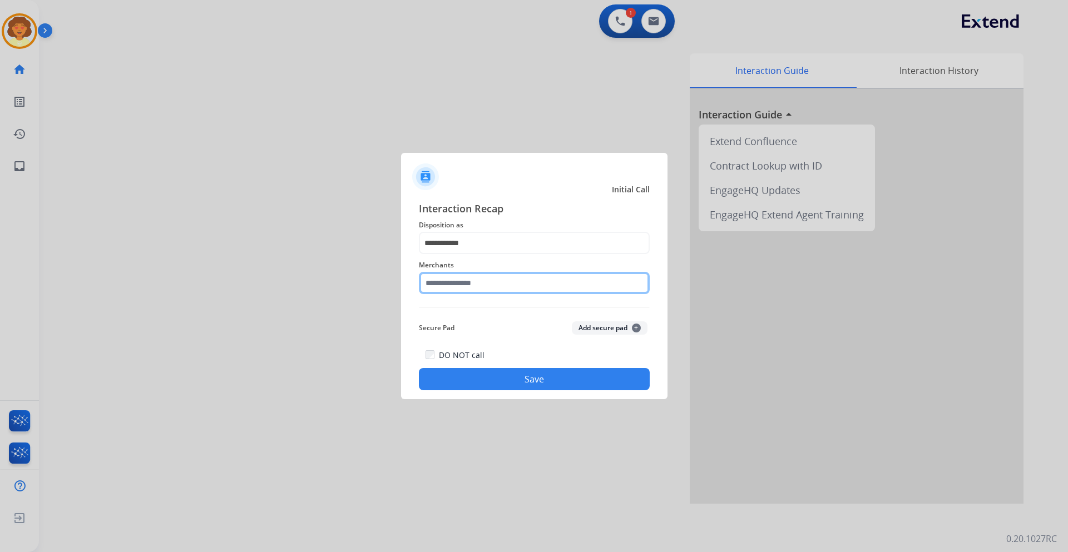
click at [435, 288] on input "text" at bounding box center [534, 283] width 231 height 22
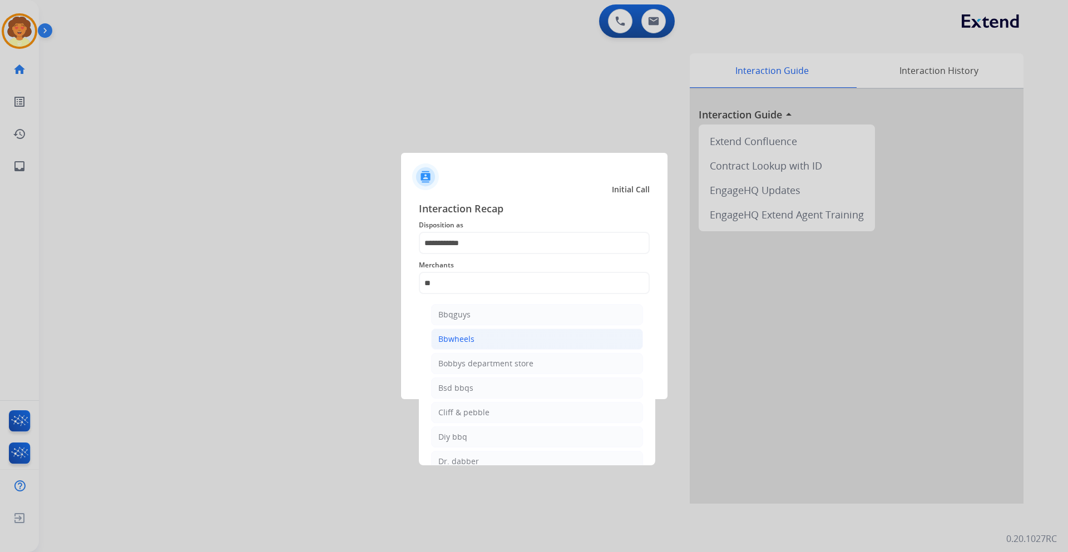
click at [477, 341] on li "Bbwheels" at bounding box center [537, 339] width 212 height 21
type input "********"
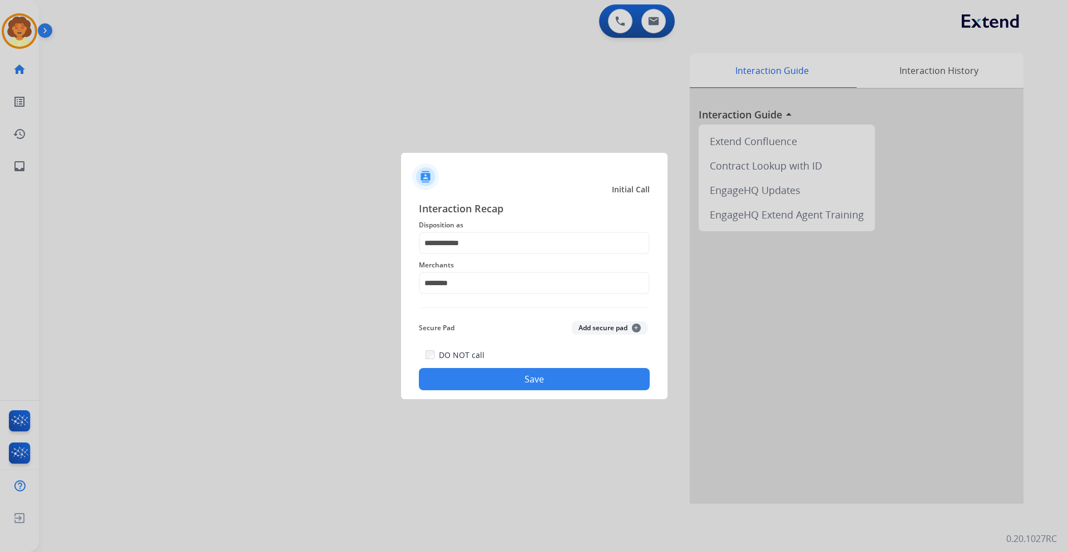
click at [519, 377] on button "Save" at bounding box center [534, 379] width 231 height 22
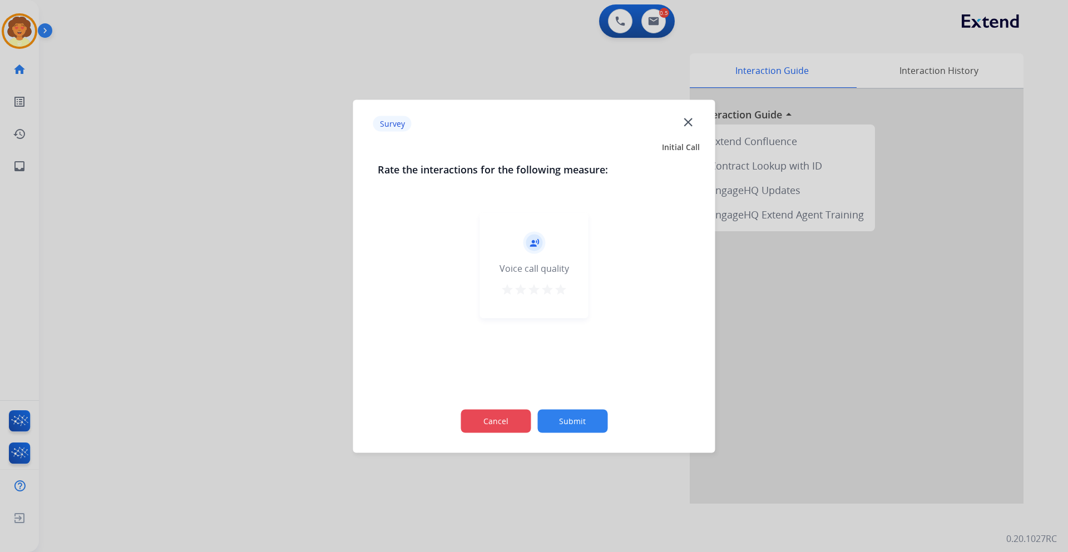
click at [497, 429] on button "Cancel" at bounding box center [495, 420] width 70 height 23
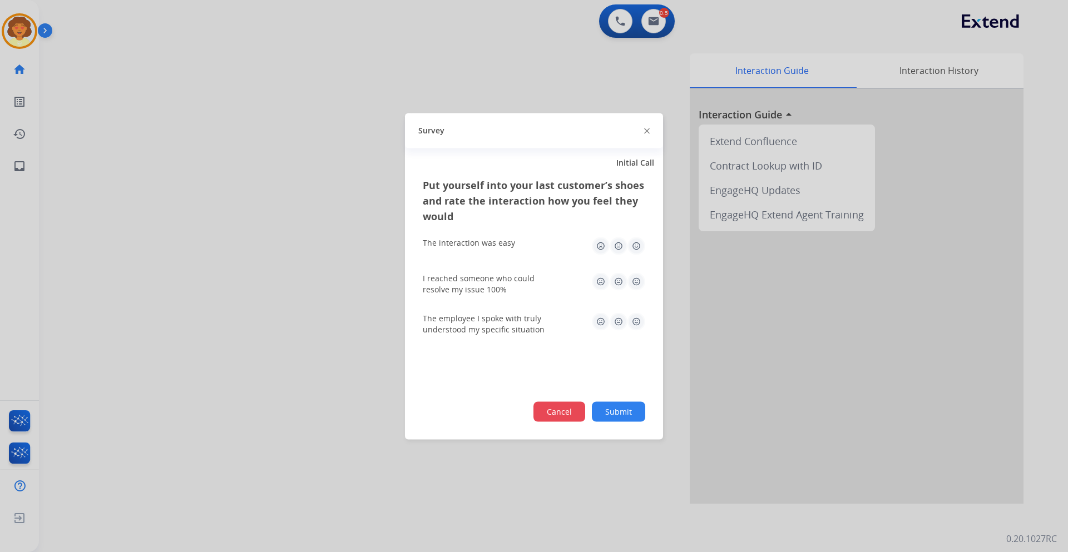
click at [565, 413] on button "Cancel" at bounding box center [559, 412] width 52 height 20
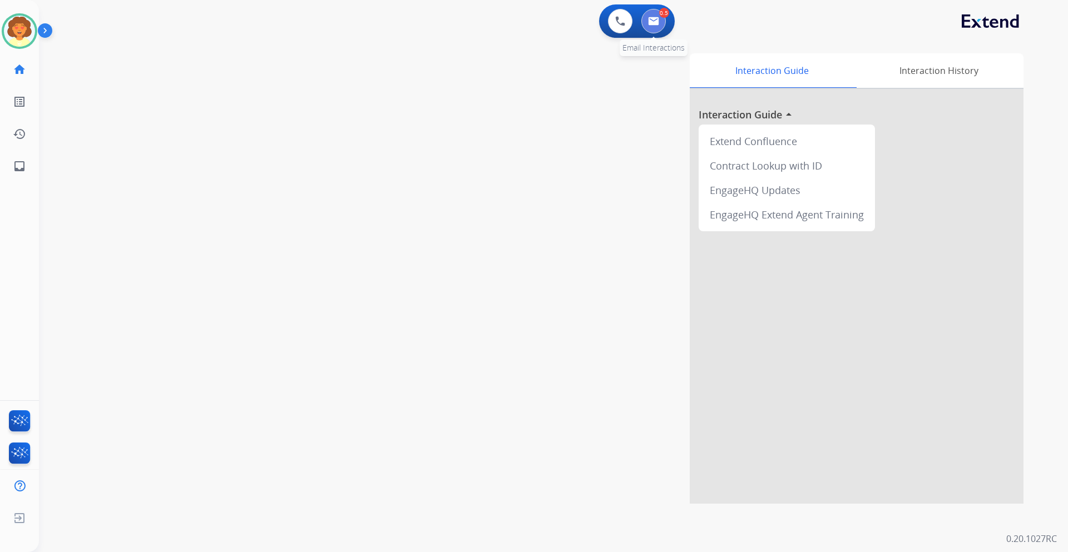
click at [646, 18] on button at bounding box center [653, 21] width 24 height 24
select select "**********"
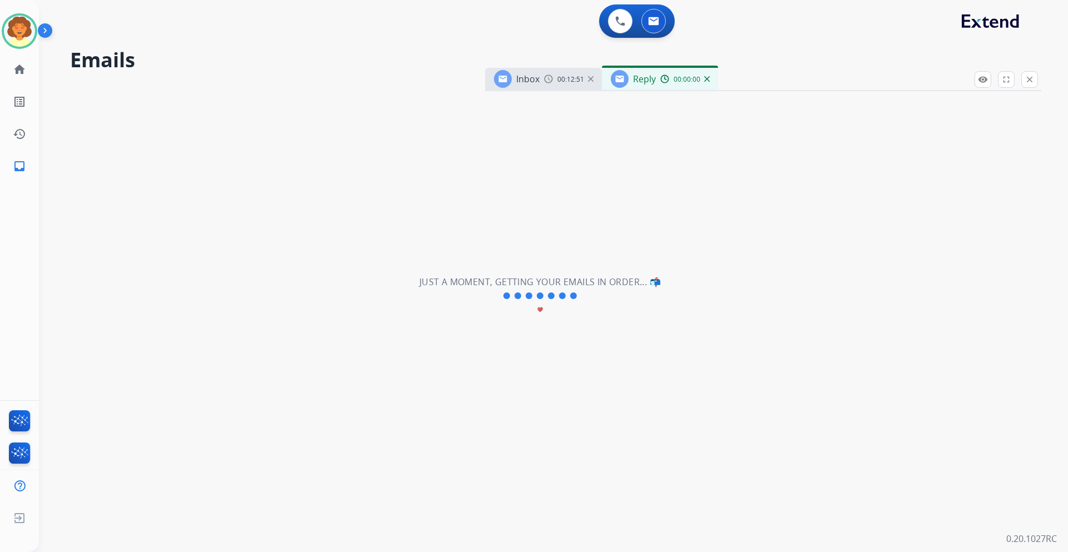
select select "**********"
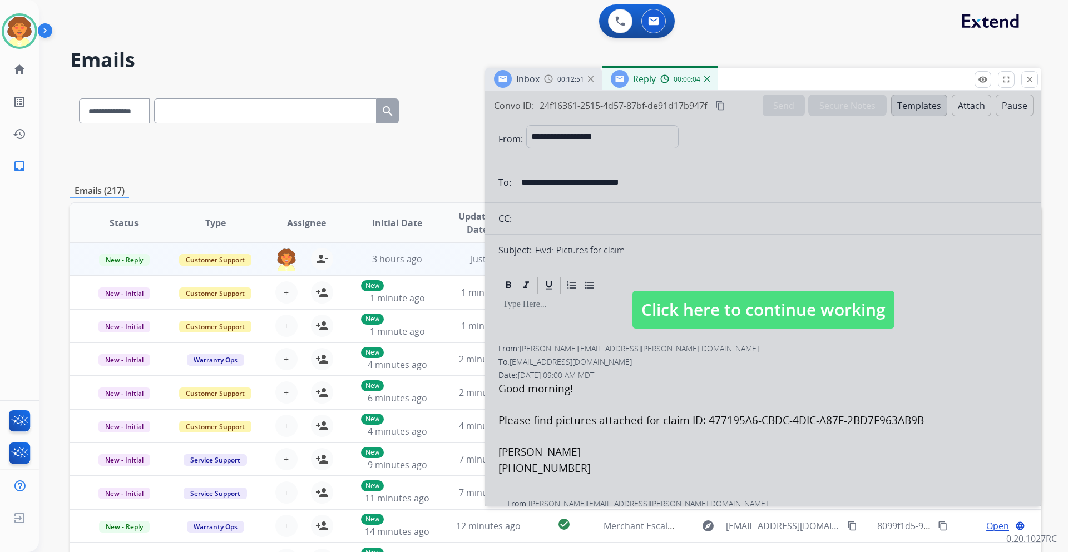
click at [703, 82] on div "00:00:04" at bounding box center [684, 79] width 49 height 10
click at [707, 79] on img at bounding box center [707, 79] width 6 height 6
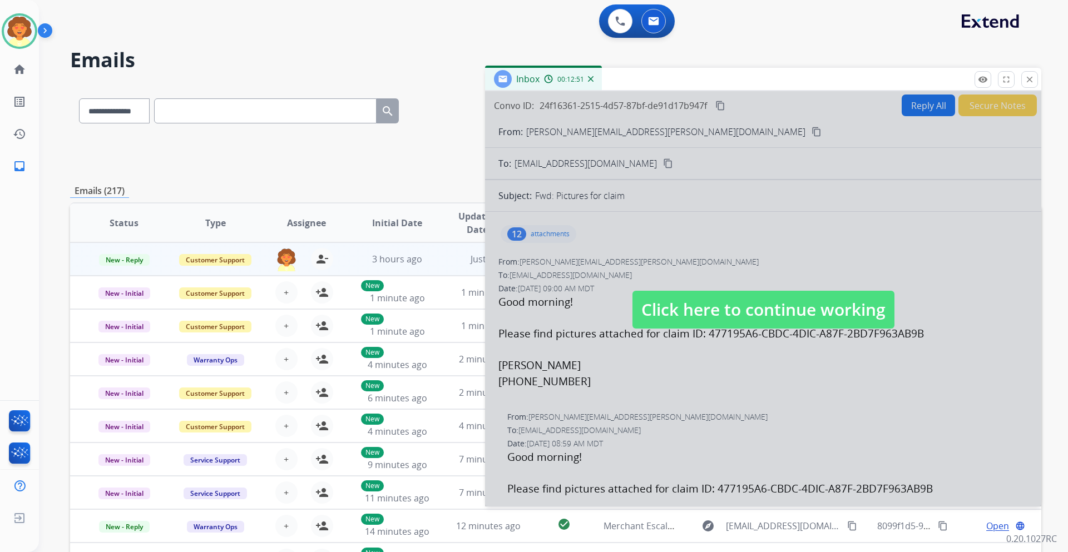
click at [744, 233] on div at bounding box center [763, 298] width 556 height 415
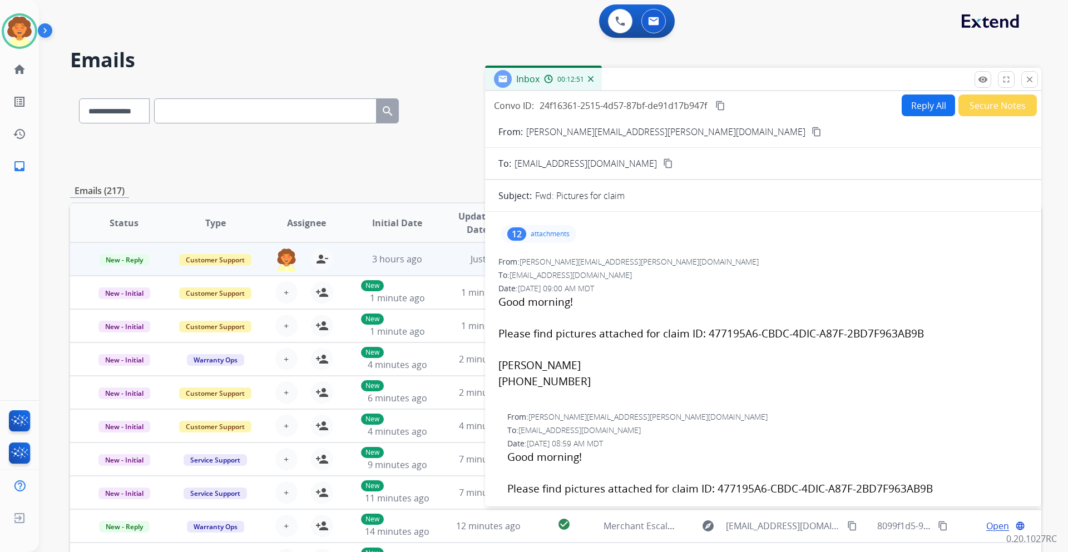
click at [515, 237] on div "12" at bounding box center [516, 233] width 19 height 13
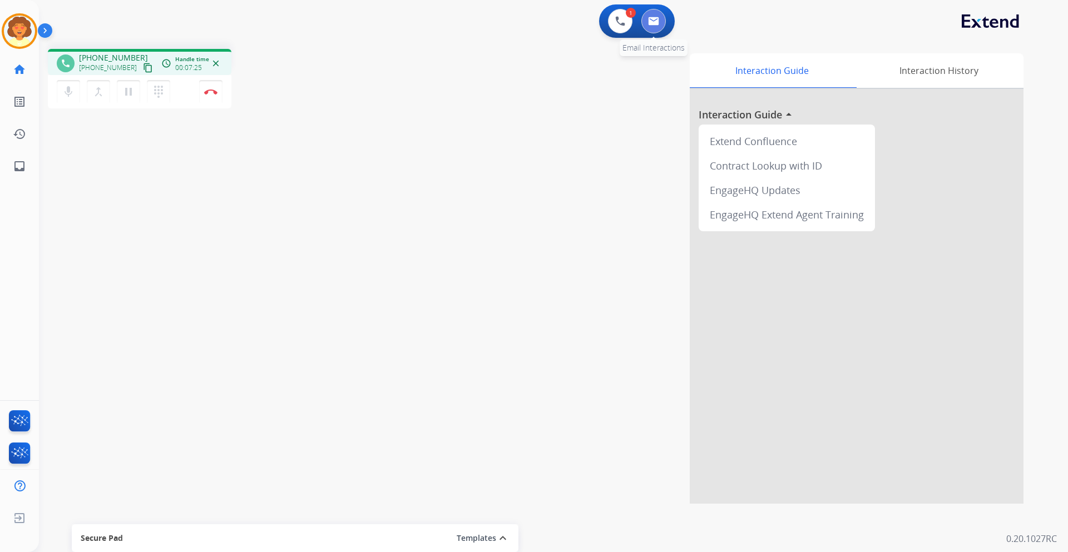
click at [655, 23] on img at bounding box center [653, 21] width 11 height 9
select select "**********"
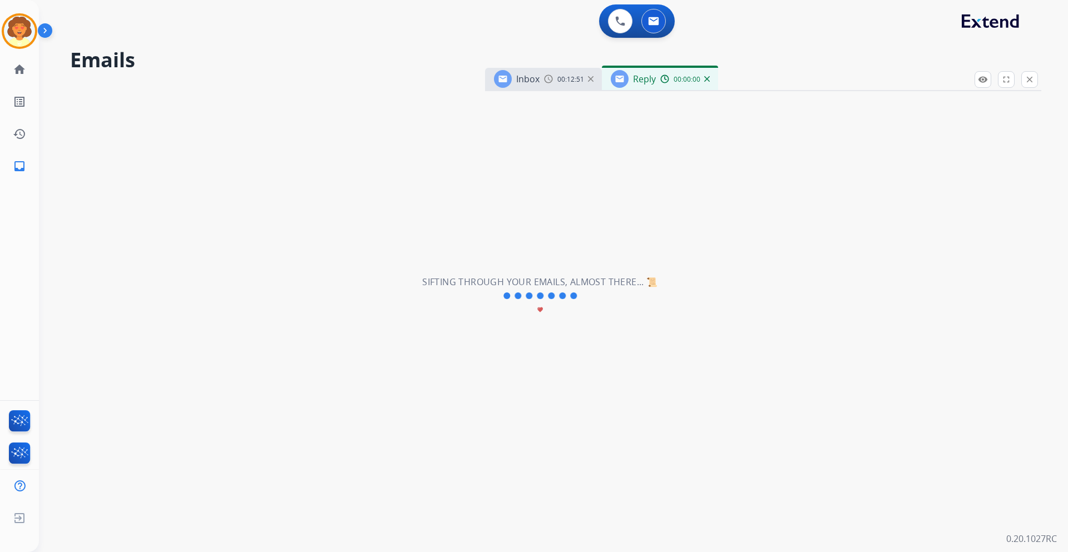
select select "**********"
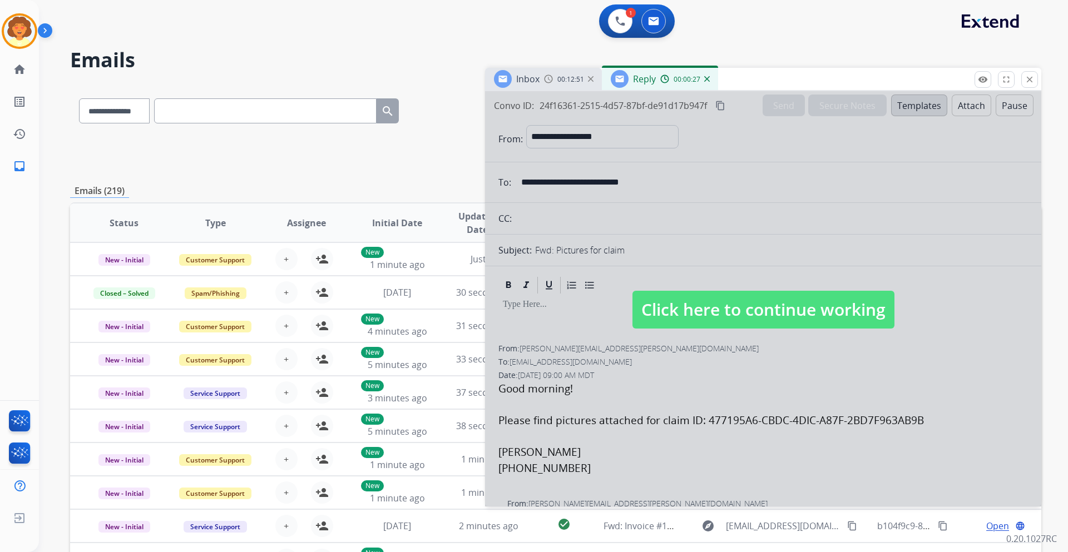
click at [723, 374] on div at bounding box center [763, 298] width 556 height 415
select select
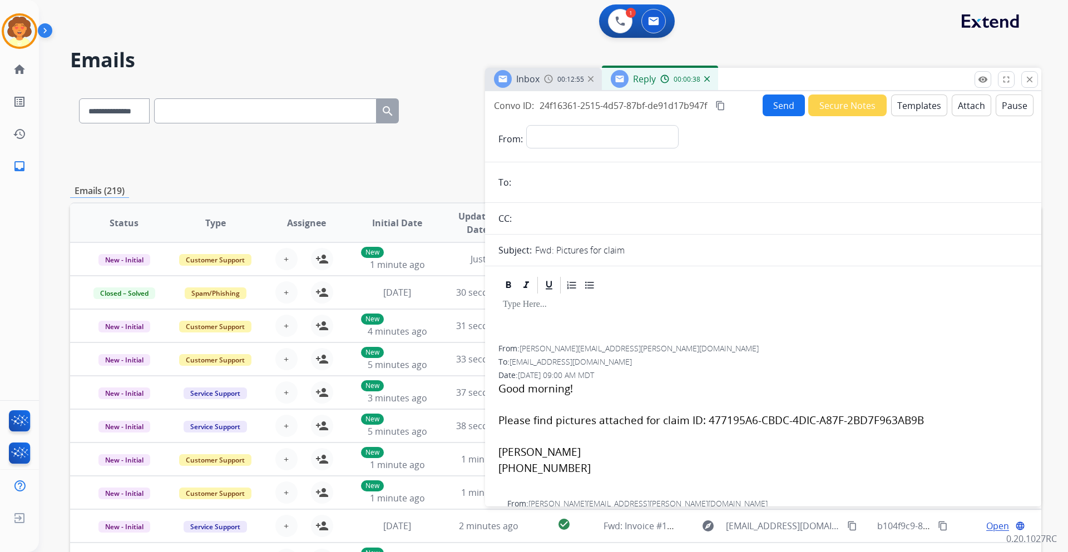
click at [591, 76] on img at bounding box center [591, 79] width 6 height 6
click at [591, 76] on img at bounding box center [590, 79] width 6 height 6
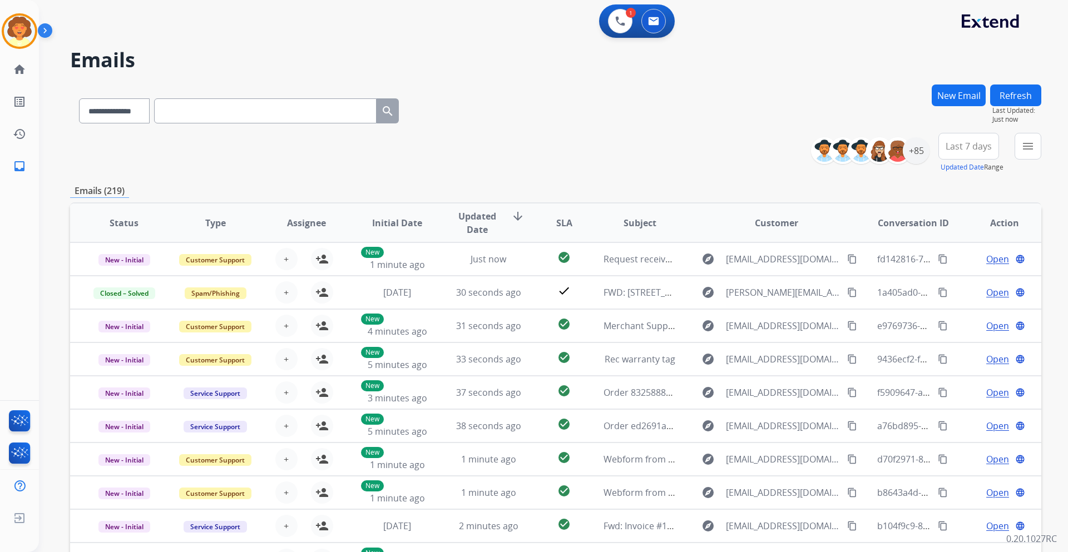
click at [953, 90] on button "New Email" at bounding box center [959, 96] width 54 height 22
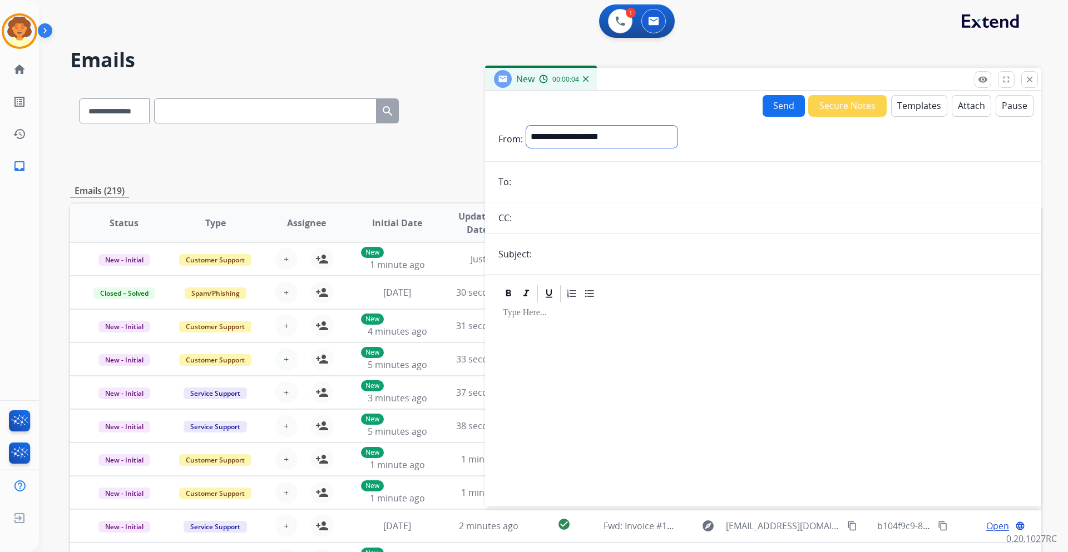
click at [615, 136] on select "**********" at bounding box center [601, 137] width 151 height 22
click at [524, 185] on input "email" at bounding box center [770, 183] width 513 height 22
paste input "**********"
type input "**********"
click at [570, 138] on select "**********" at bounding box center [601, 137] width 151 height 22
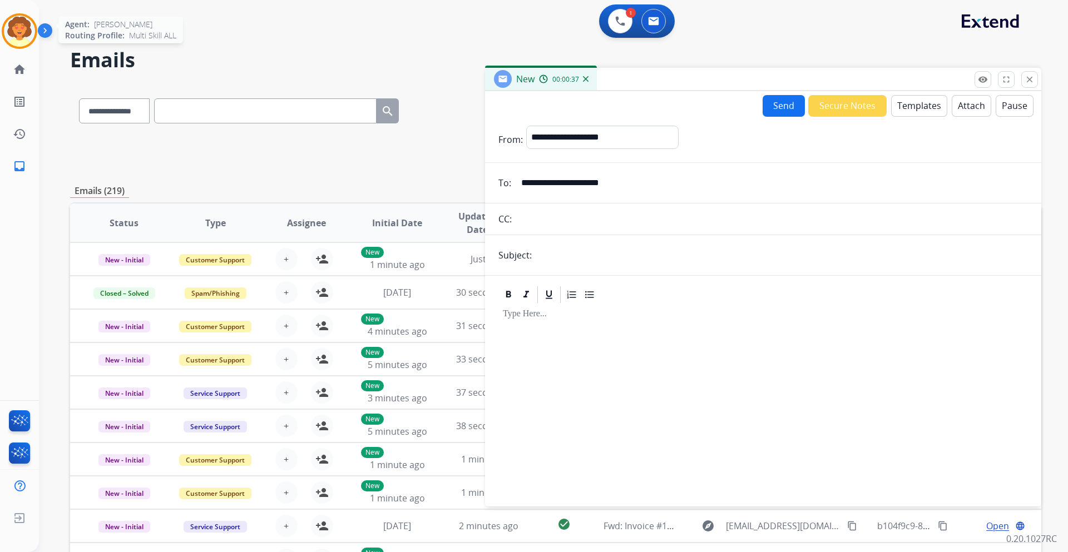
click at [17, 34] on img at bounding box center [19, 31] width 31 height 31
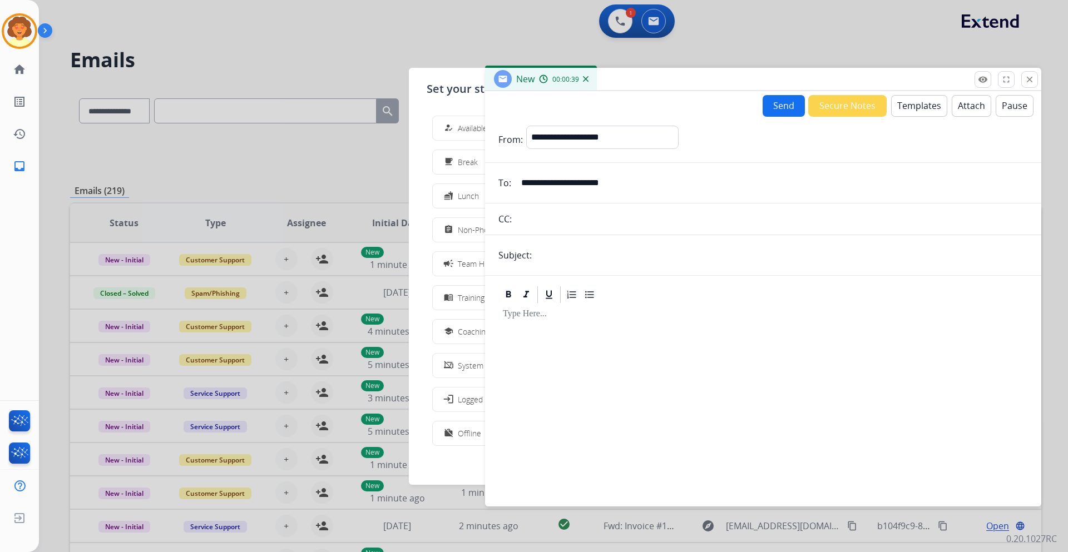
click at [620, 18] on div at bounding box center [534, 276] width 1068 height 552
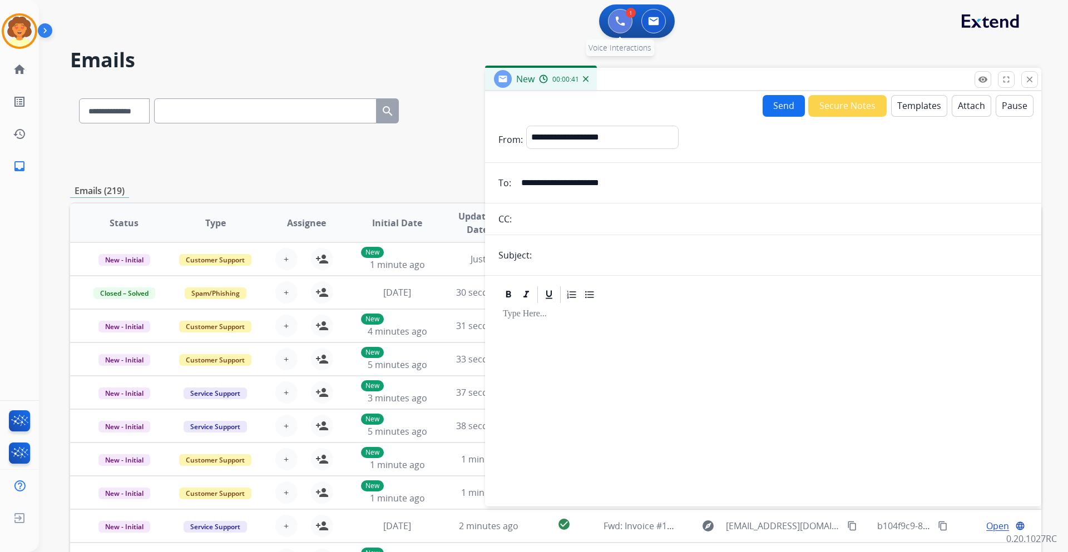
click at [621, 20] on img at bounding box center [620, 21] width 10 height 10
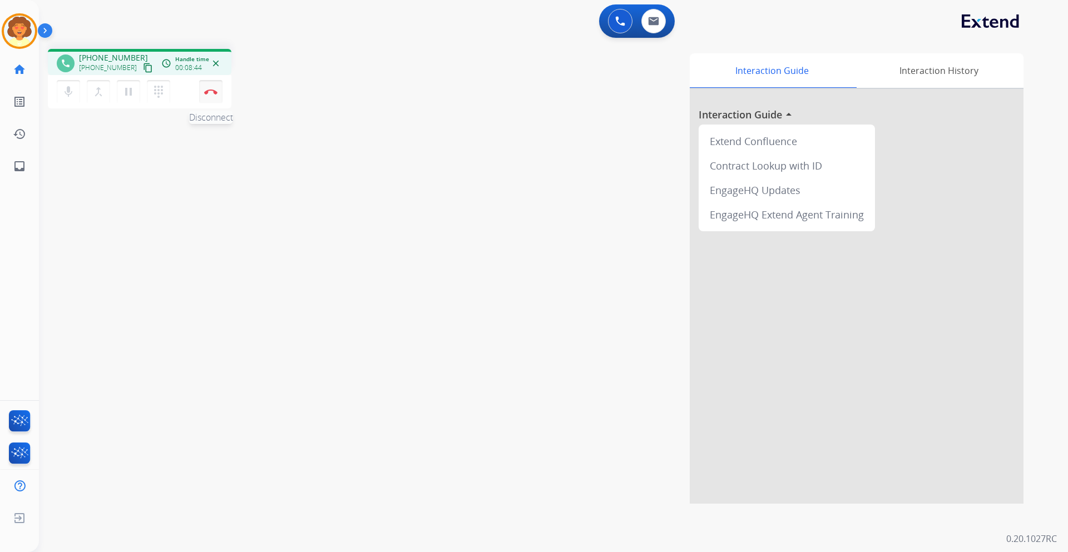
click at [217, 97] on button "Disconnect" at bounding box center [210, 91] width 23 height 23
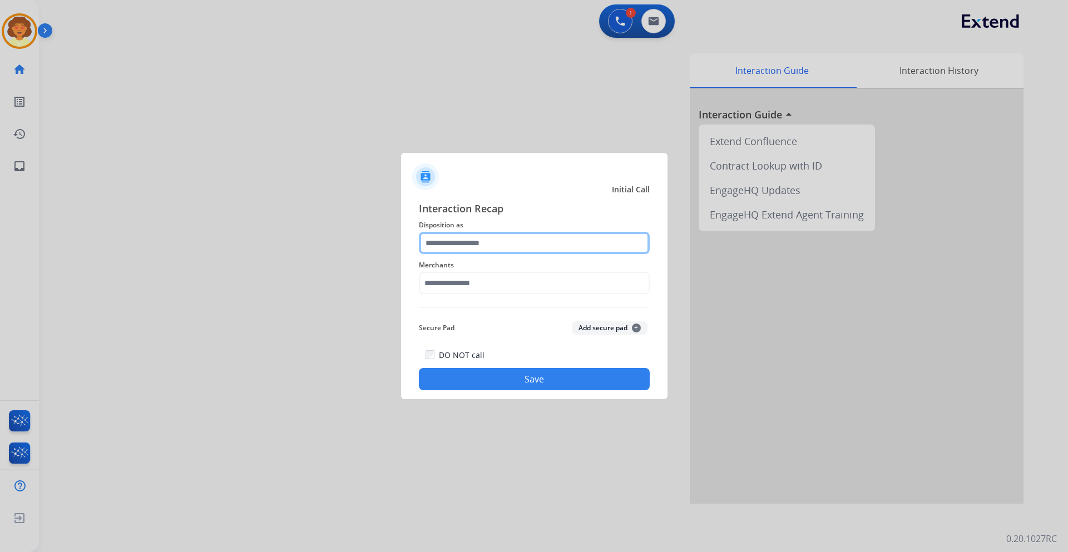
click at [543, 237] on input "text" at bounding box center [534, 243] width 231 height 22
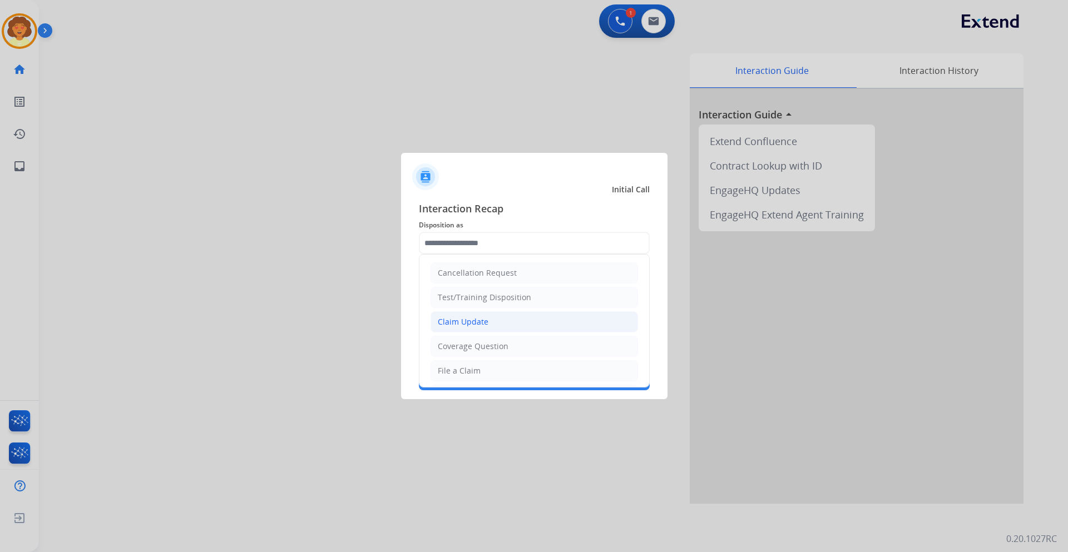
click at [491, 321] on li "Claim Update" at bounding box center [533, 321] width 207 height 21
type input "**********"
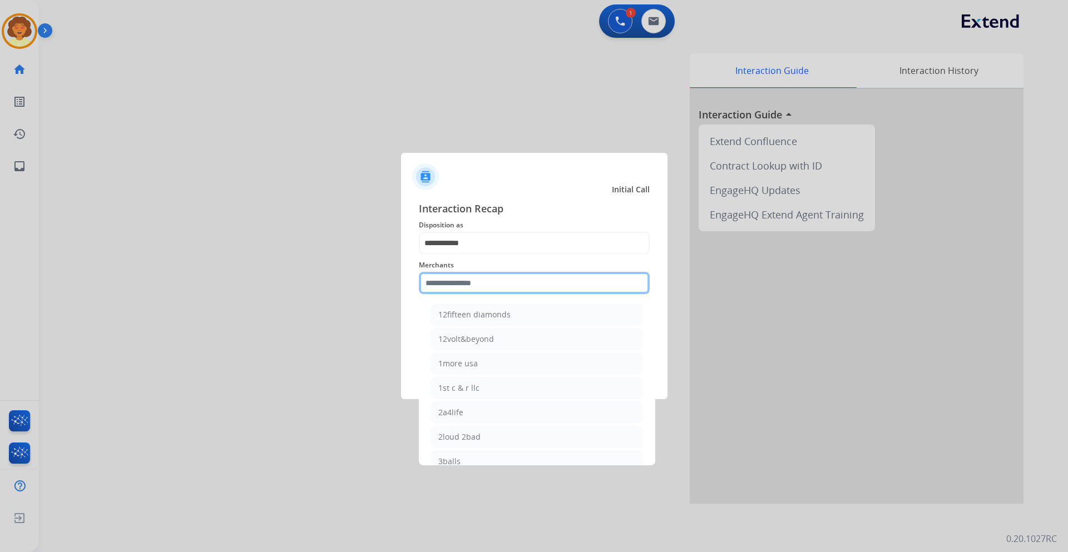
click at [455, 280] on input "text" at bounding box center [534, 283] width 231 height 22
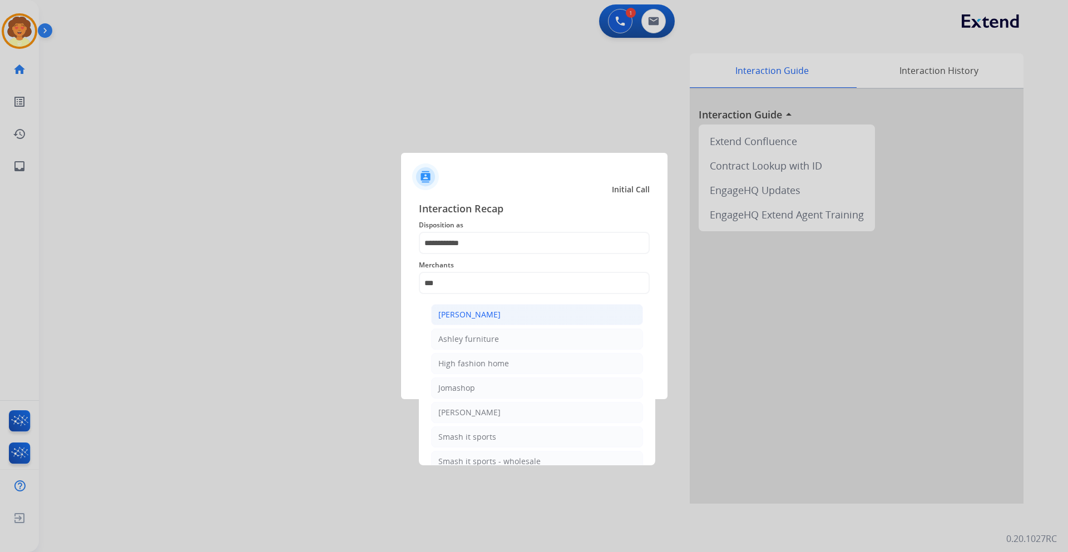
click at [491, 315] on div "[PERSON_NAME]" at bounding box center [469, 314] width 62 height 11
type input "**********"
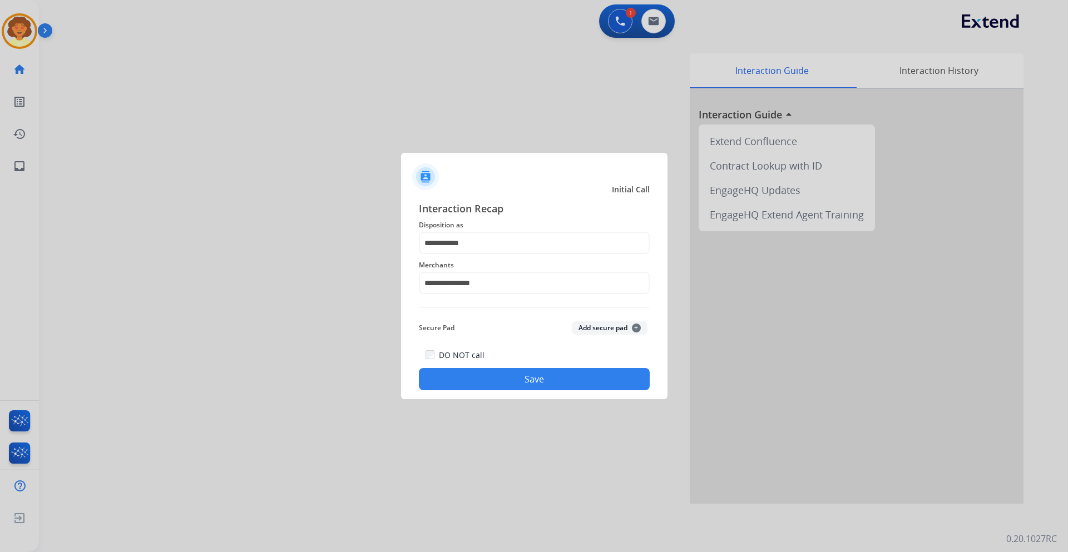
click at [479, 384] on button "Save" at bounding box center [534, 379] width 231 height 22
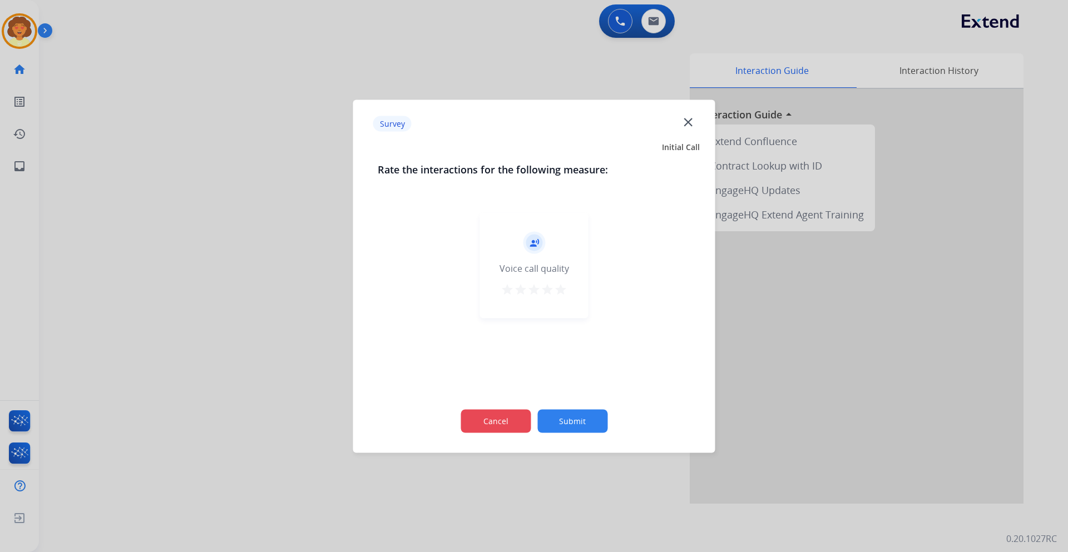
click at [473, 422] on button "Cancel" at bounding box center [495, 420] width 70 height 23
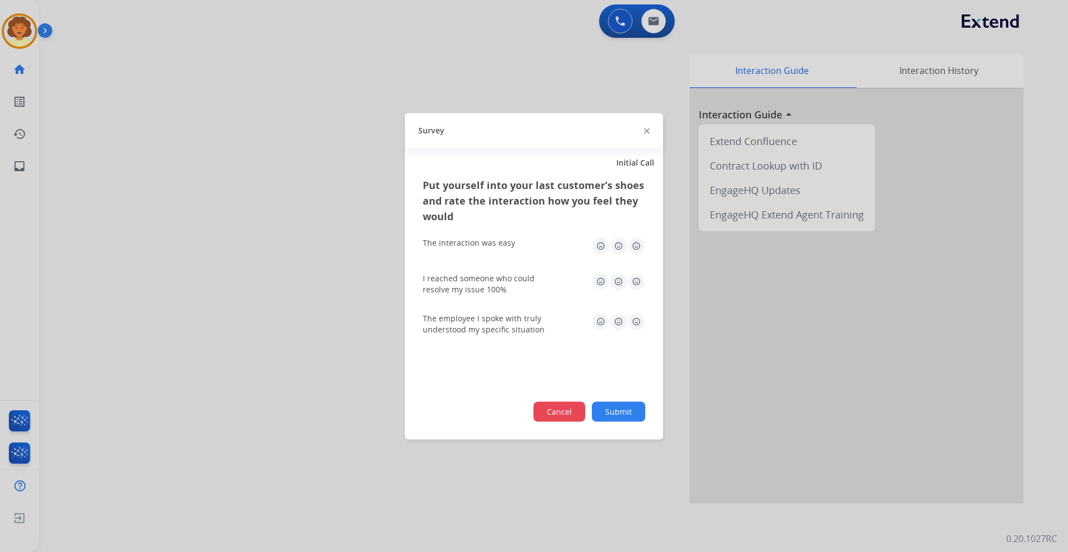
click at [563, 404] on button "Cancel" at bounding box center [559, 412] width 52 height 20
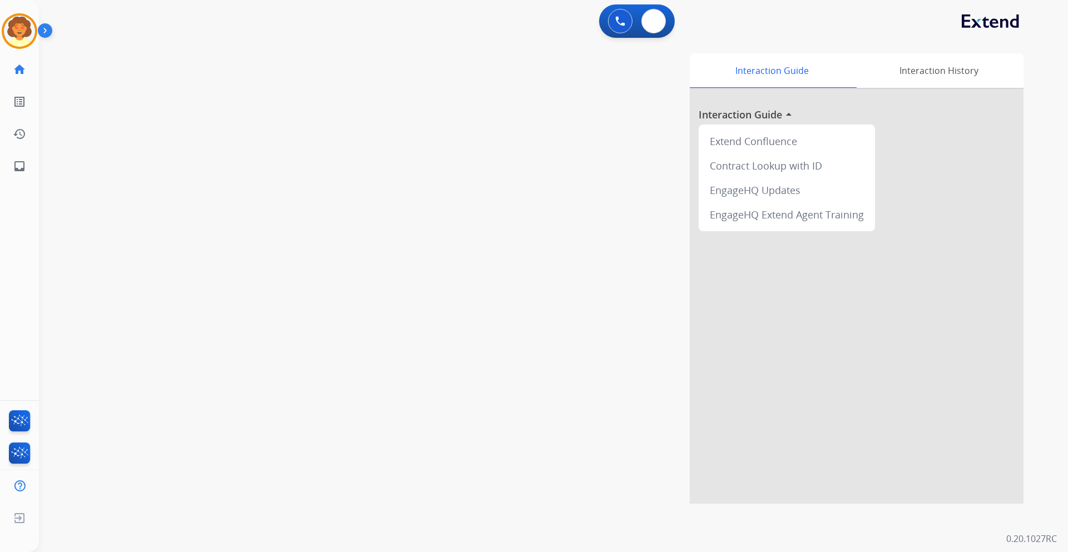
click at [699, 44] on div "swap_horiz Break voice bridge close_fullscreen Connect 3-Way Call merge_type Se…" at bounding box center [540, 272] width 1002 height 464
click at [657, 21] on img at bounding box center [653, 21] width 11 height 9
select select "**********"
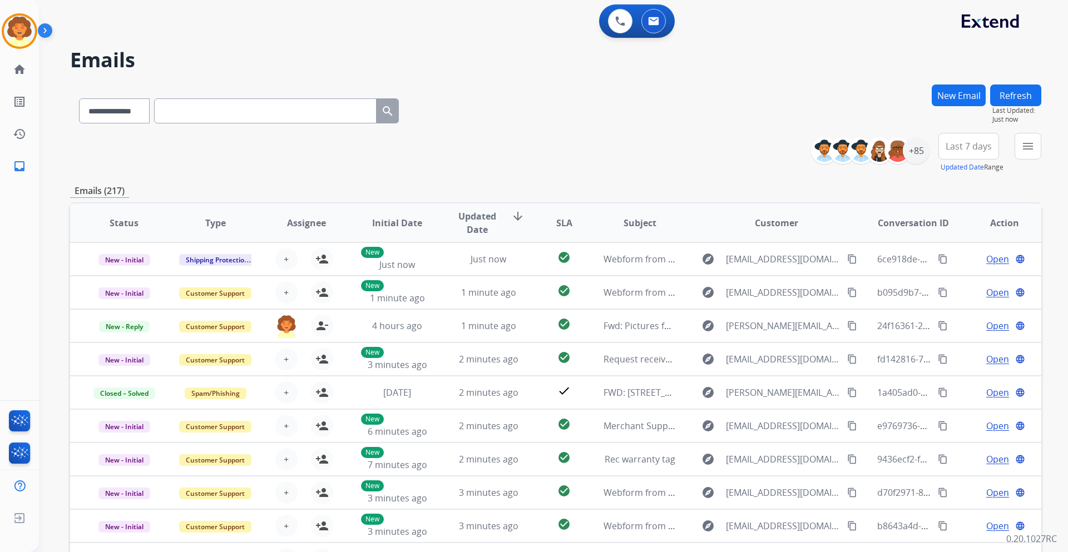
click at [959, 96] on button "New Email" at bounding box center [959, 96] width 54 height 22
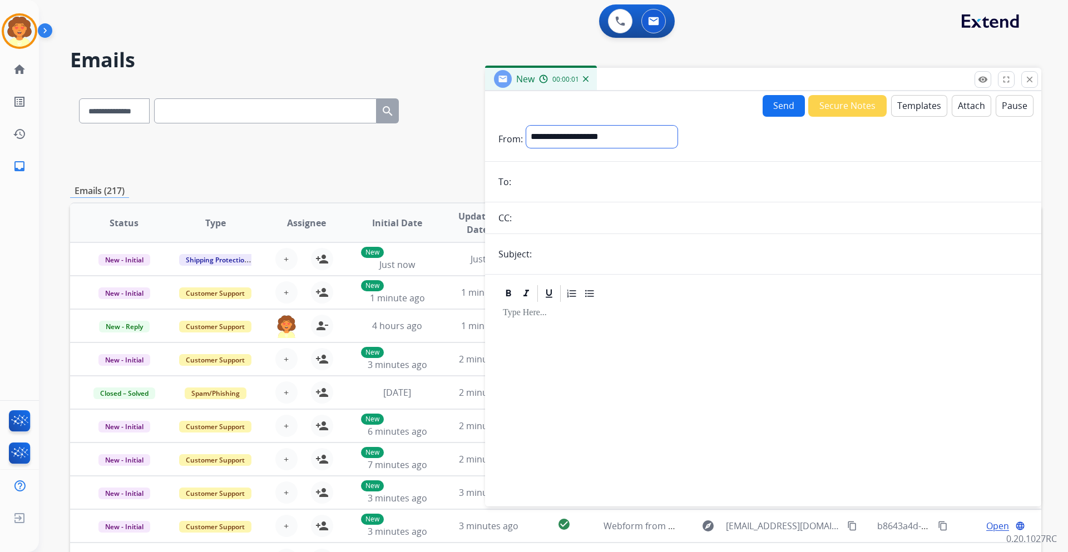
click at [585, 137] on select "**********" at bounding box center [601, 137] width 151 height 22
select select "**********"
click at [526, 126] on select "**********" at bounding box center [601, 137] width 151 height 22
click at [542, 186] on input "email" at bounding box center [770, 183] width 513 height 22
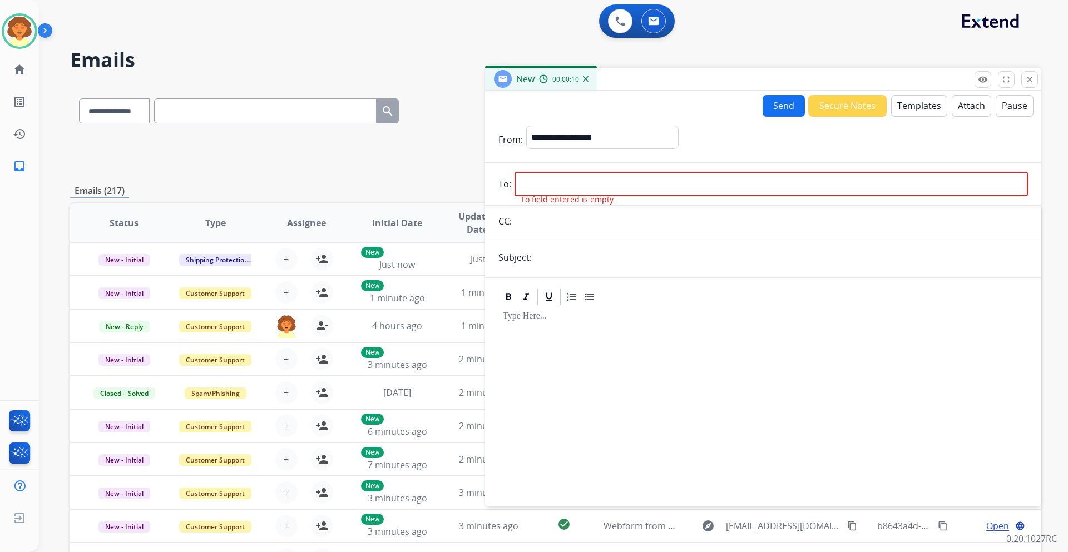
click at [525, 181] on input "email" at bounding box center [770, 184] width 513 height 24
paste input "**********"
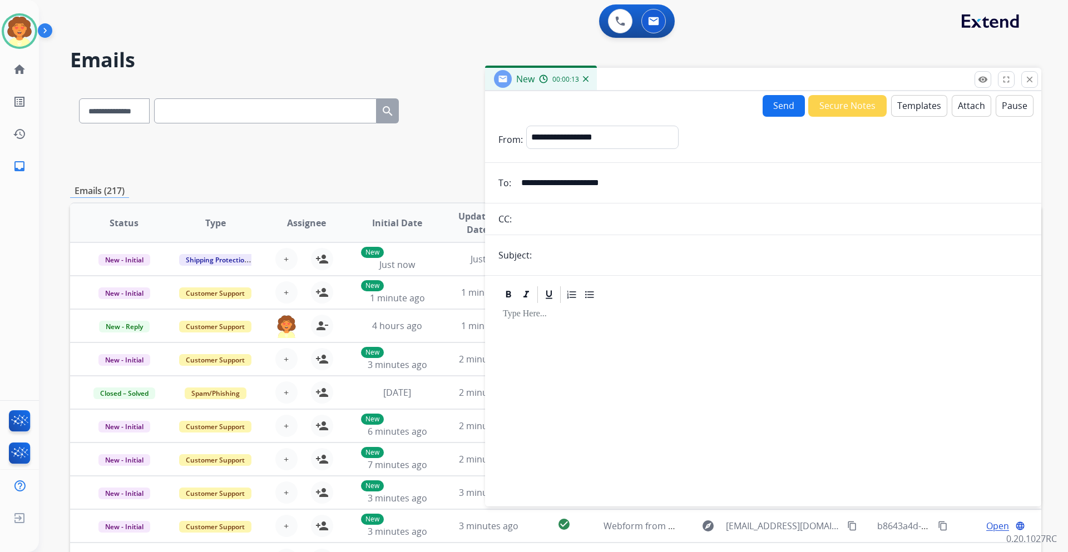
type input "**********"
click at [574, 262] on input "text" at bounding box center [781, 255] width 493 height 22
type input "**********"
click at [917, 107] on button "Templates" at bounding box center [919, 106] width 56 height 22
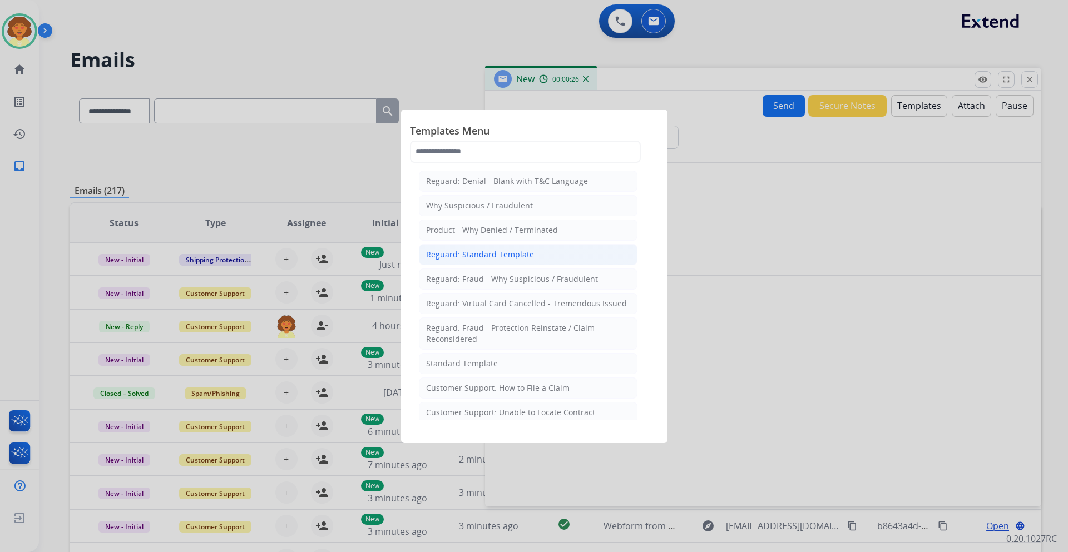
click at [473, 253] on div "Reguard: Standard Template" at bounding box center [480, 254] width 108 height 11
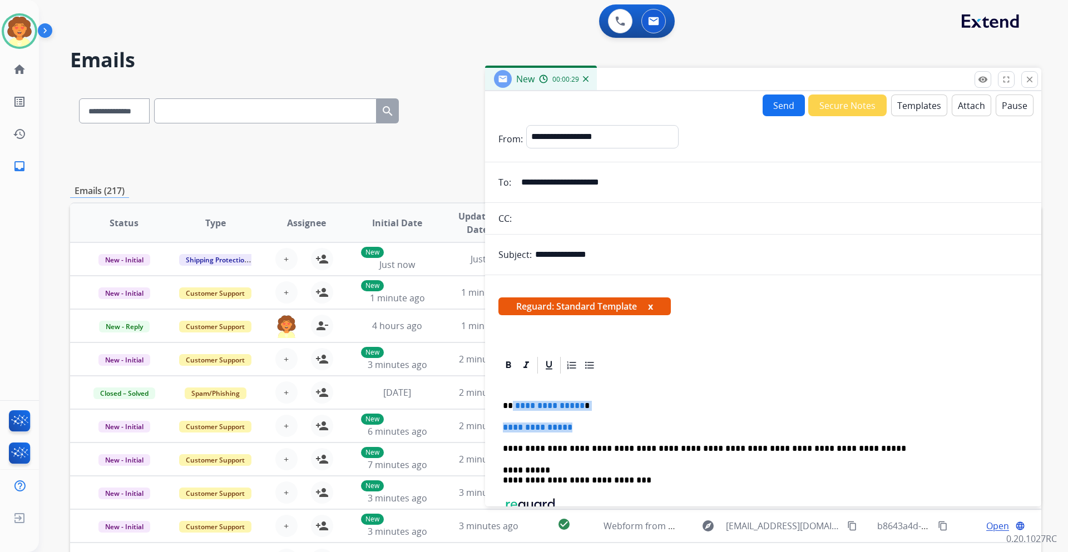
drag, startPoint x: 512, startPoint y: 405, endPoint x: 615, endPoint y: 425, distance: 104.8
click at [615, 425] on div "**********" at bounding box center [762, 485] width 529 height 220
click at [506, 427] on p at bounding box center [763, 428] width 521 height 10
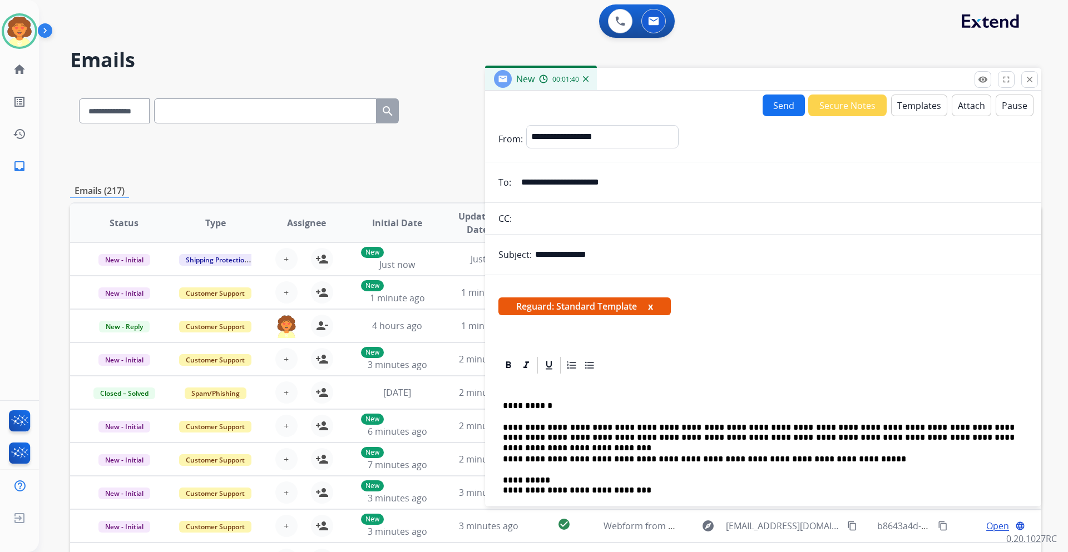
click at [774, 105] on button "Send" at bounding box center [783, 106] width 42 height 22
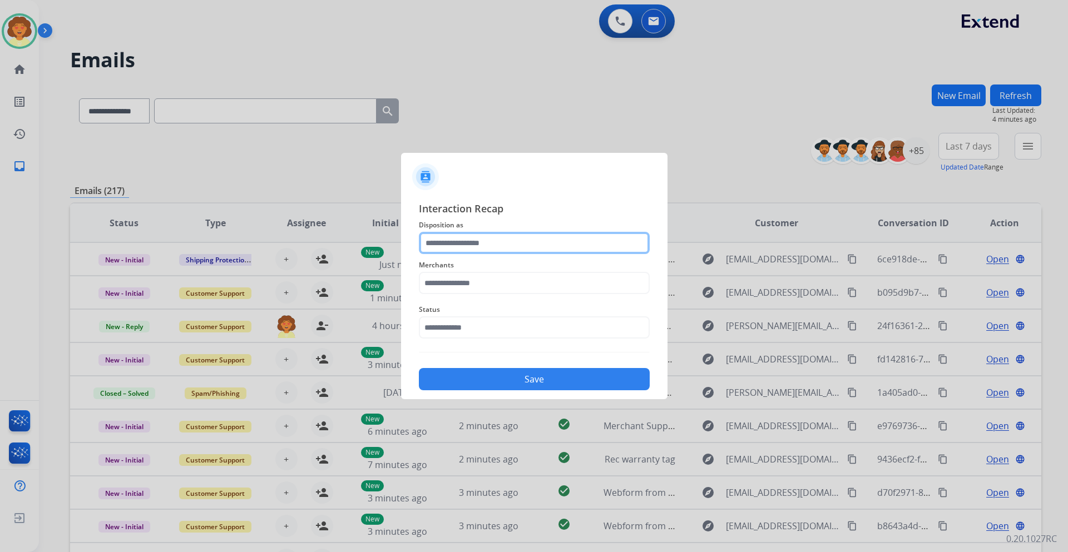
click at [464, 245] on input "text" at bounding box center [534, 243] width 231 height 22
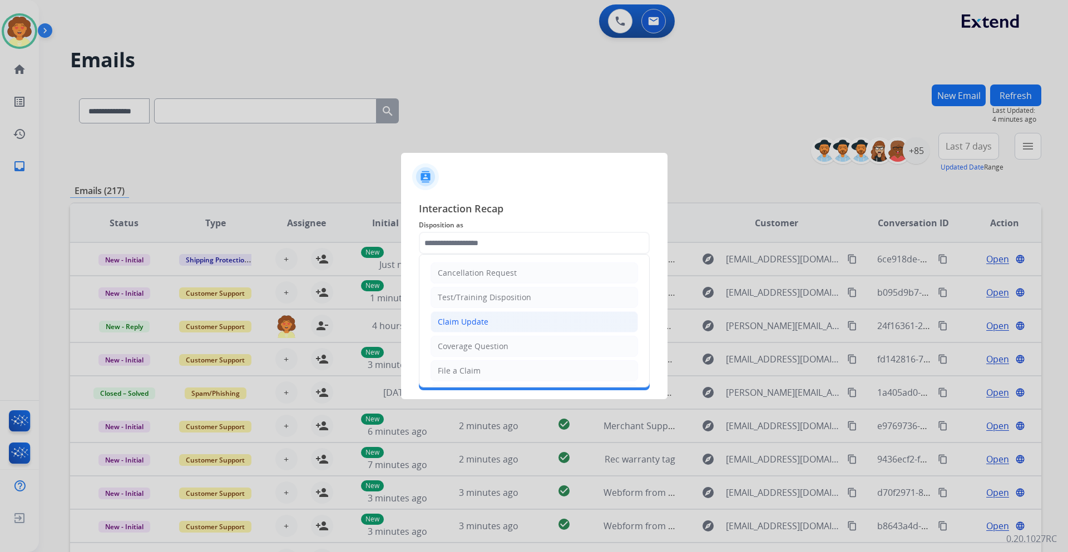
click at [491, 325] on li "Claim Update" at bounding box center [533, 321] width 207 height 21
type input "**********"
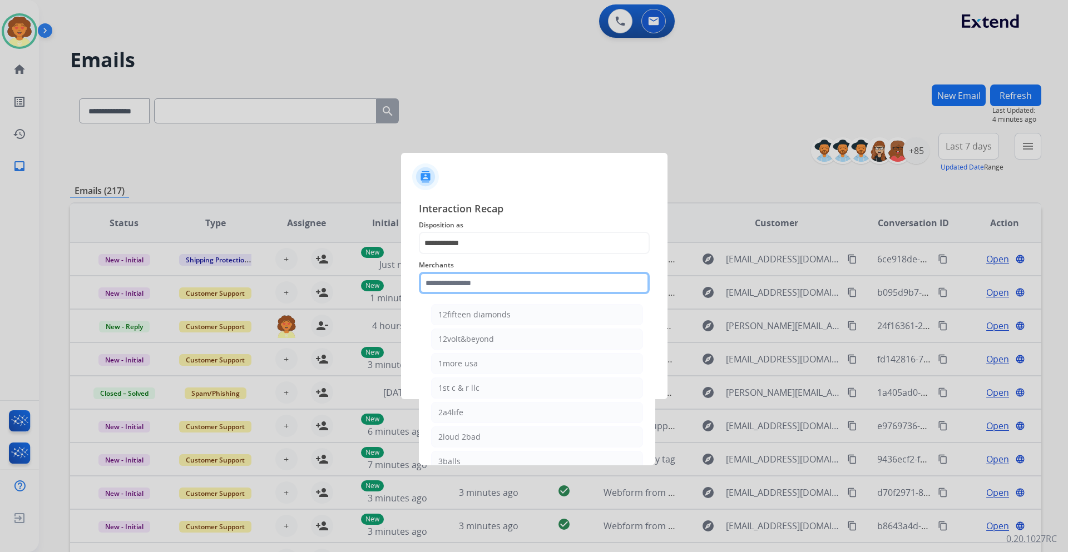
click at [443, 280] on input "text" at bounding box center [534, 283] width 231 height 22
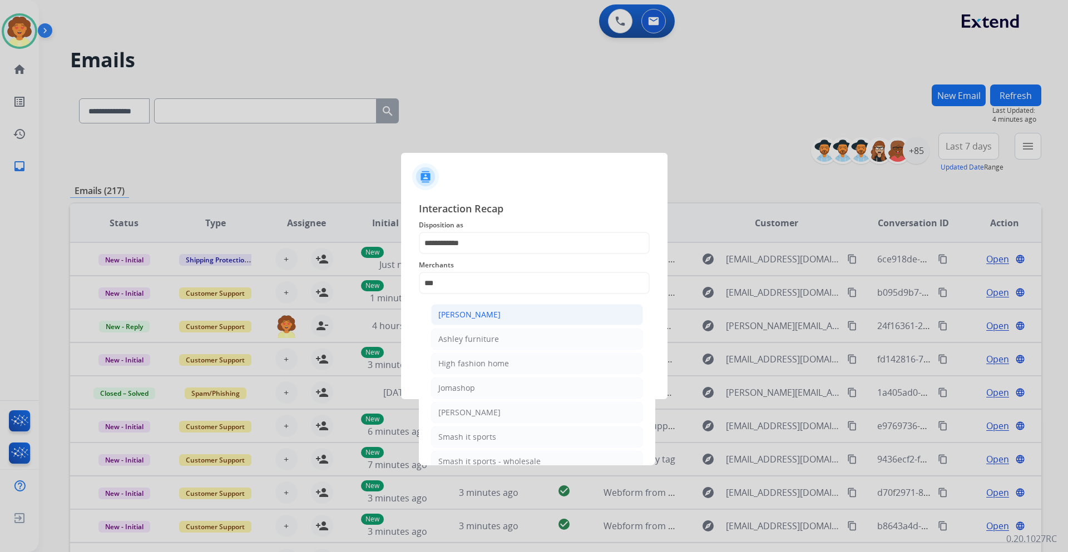
click at [484, 314] on div "[PERSON_NAME]" at bounding box center [469, 314] width 62 height 11
type input "**********"
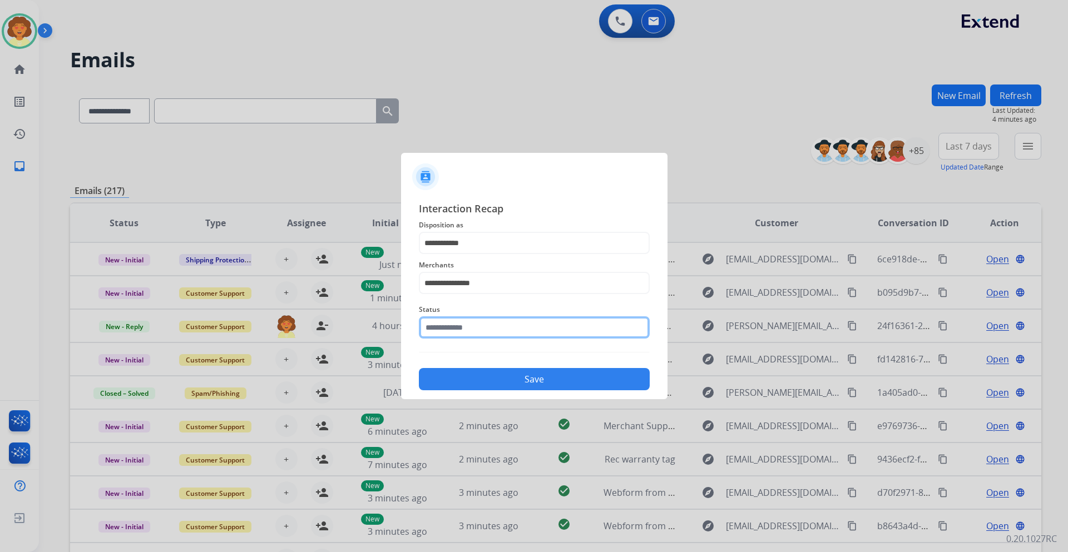
click at [473, 331] on input "text" at bounding box center [534, 327] width 231 height 22
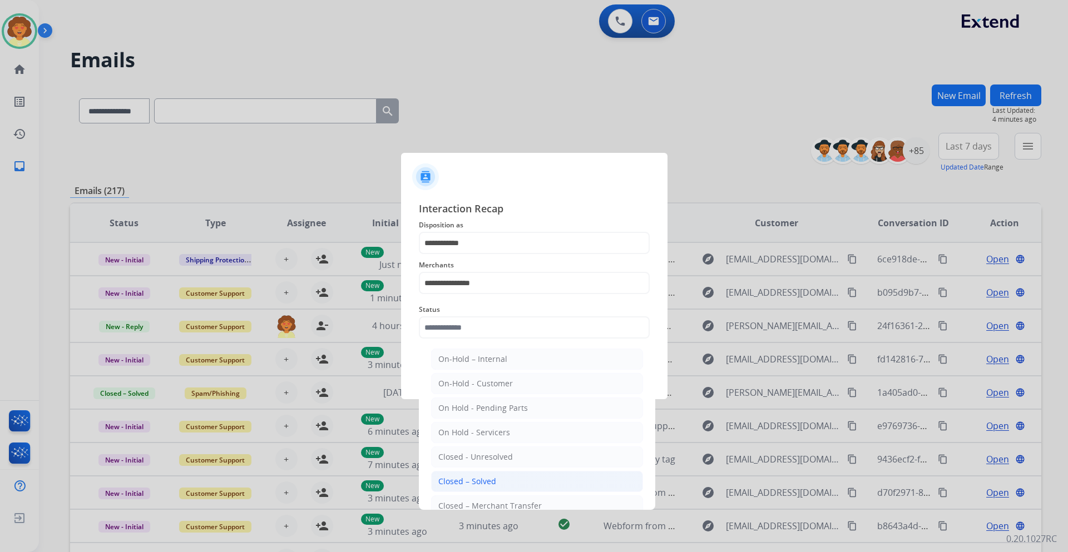
click at [517, 480] on li "Closed – Solved" at bounding box center [537, 481] width 212 height 21
type input "**********"
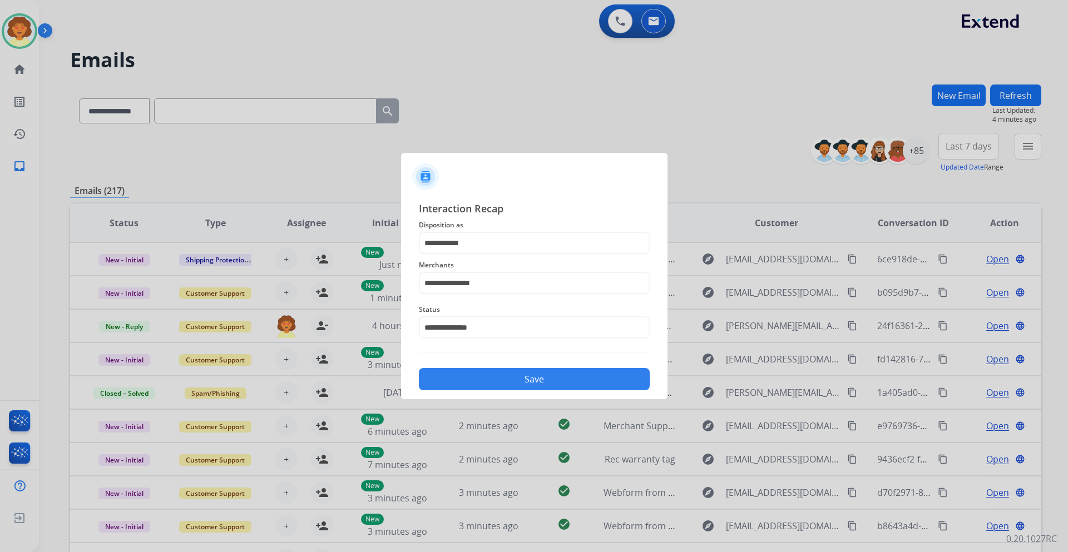
click at [557, 379] on button "Save" at bounding box center [534, 379] width 231 height 22
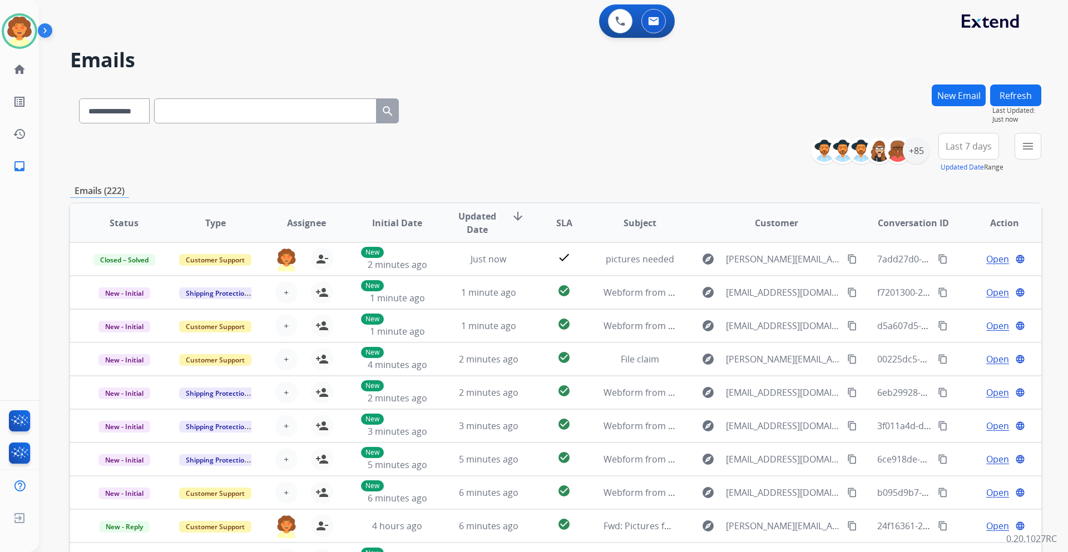
click at [957, 98] on button "New Email" at bounding box center [959, 96] width 54 height 22
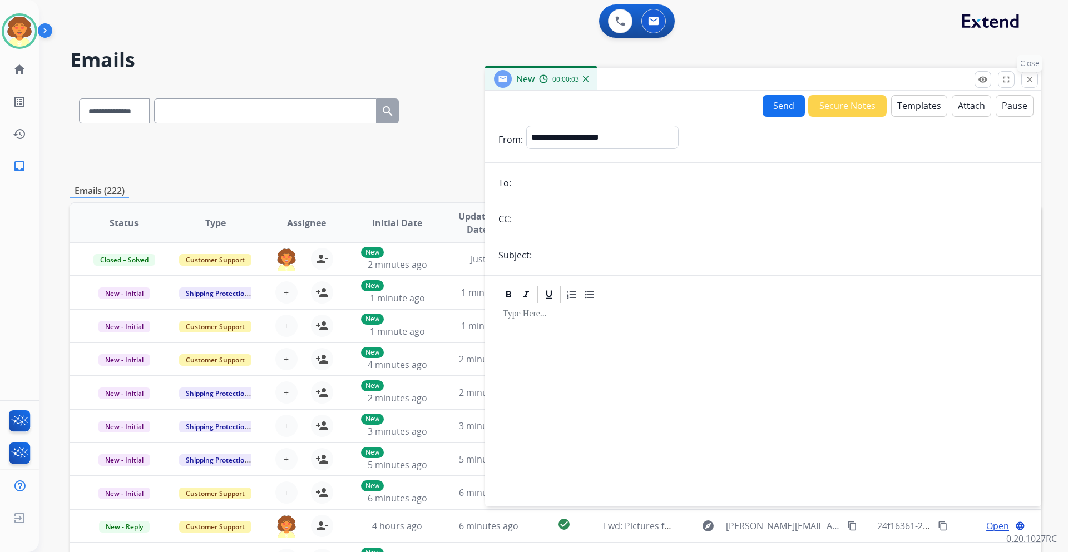
click at [1033, 80] on mat-icon "close" at bounding box center [1029, 80] width 10 height 10
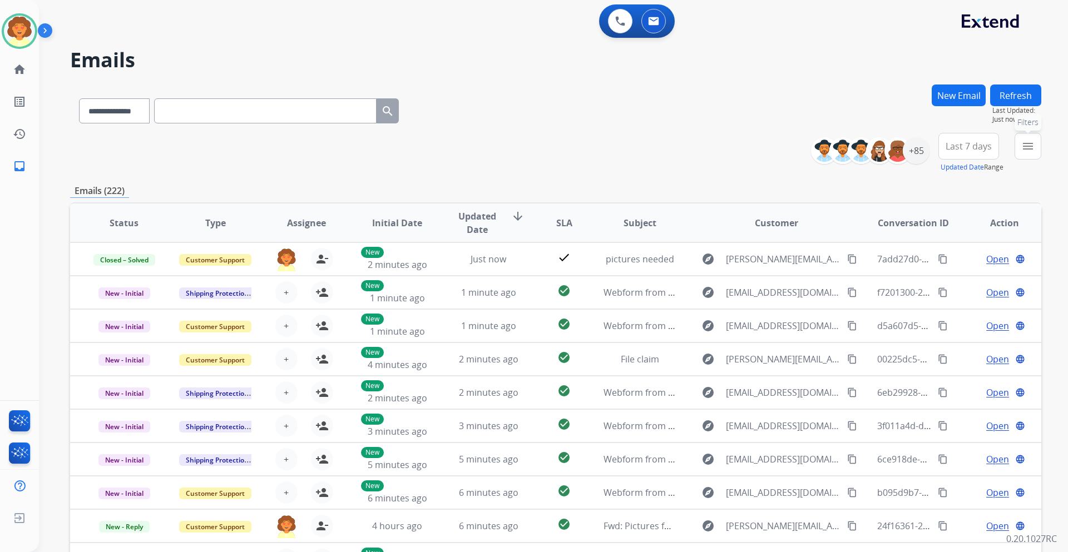
click at [1030, 142] on mat-icon "menu" at bounding box center [1027, 146] width 13 height 13
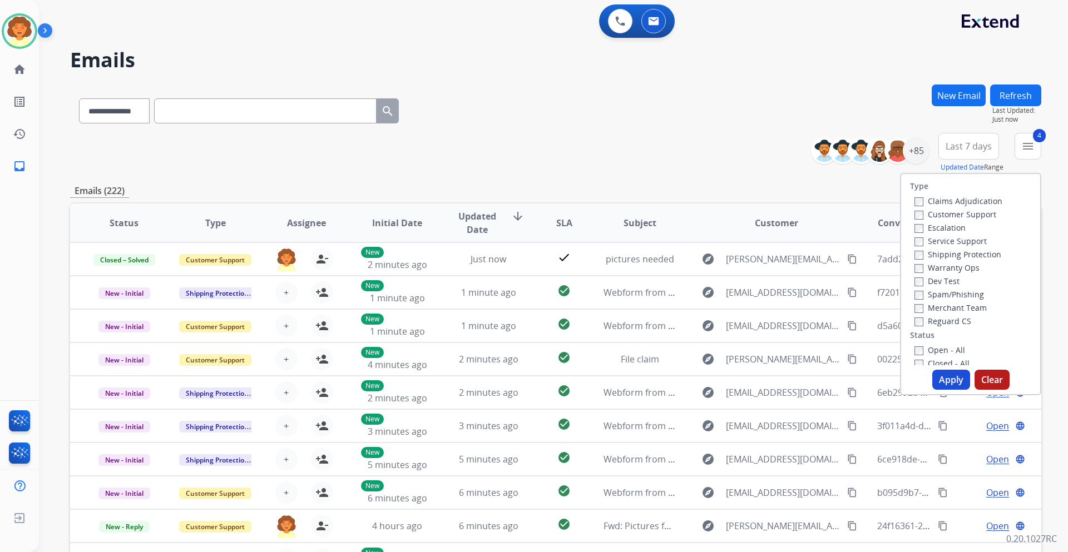
drag, startPoint x: 936, startPoint y: 377, endPoint x: 933, endPoint y: 349, distance: 27.5
click at [937, 377] on button "Apply" at bounding box center [951, 380] width 38 height 20
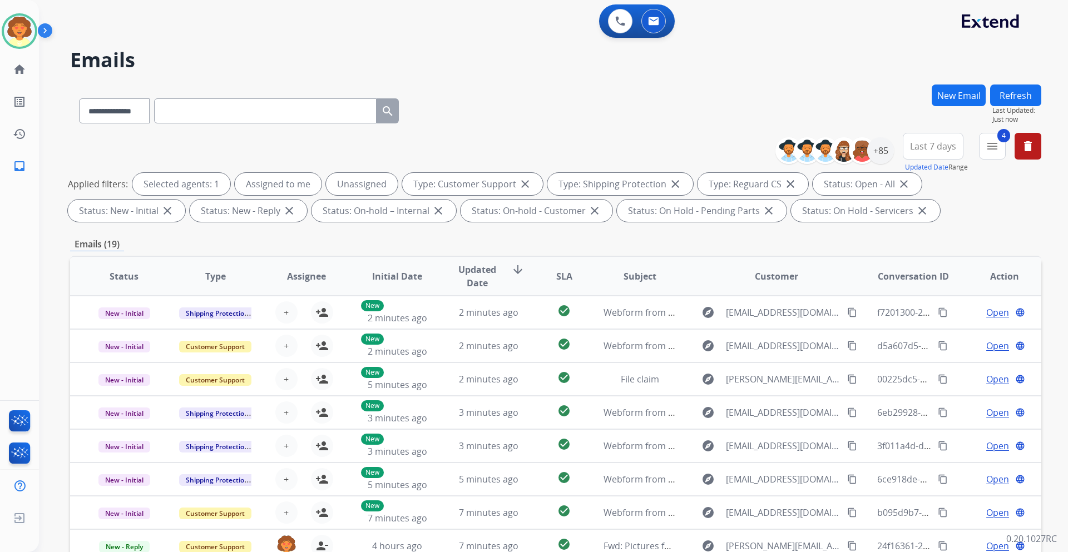
click at [943, 145] on span "Last 7 days" at bounding box center [933, 146] width 46 height 4
click at [921, 283] on div "Last 90 days" at bounding box center [929, 281] width 61 height 17
click at [883, 153] on div "+147" at bounding box center [880, 150] width 27 height 27
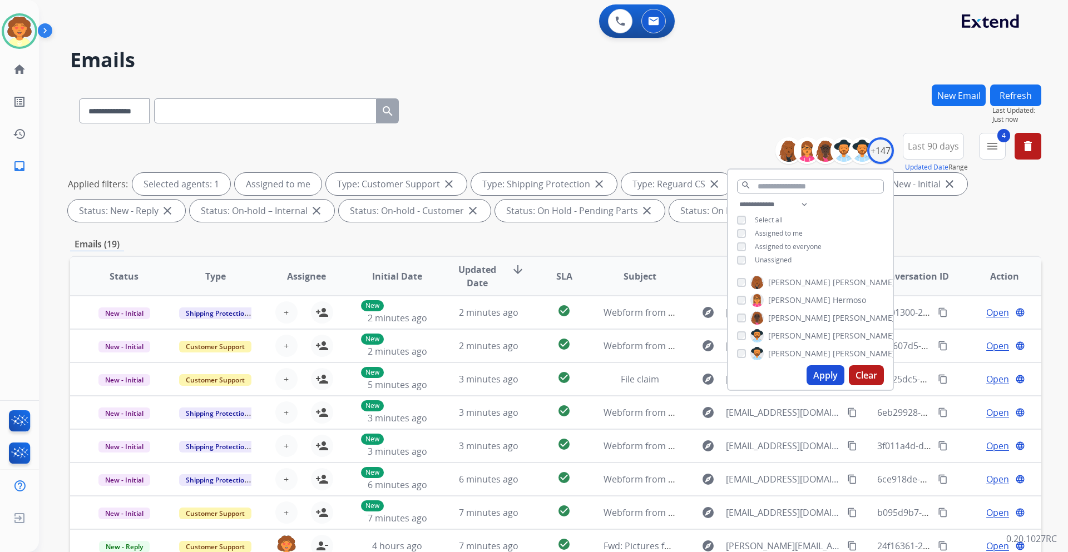
drag, startPoint x: 823, startPoint y: 373, endPoint x: 817, endPoint y: 375, distance: 6.0
click at [820, 374] on button "Apply" at bounding box center [825, 375] width 38 height 20
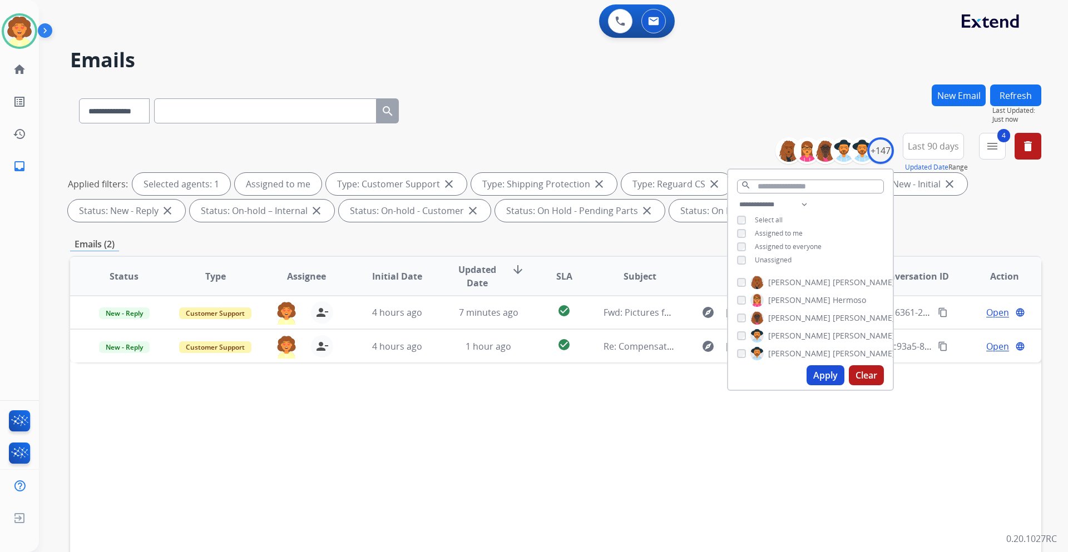
click at [596, 399] on div "Status Type Assignee Initial Date Updated Date arrow_downward SLA Subject Custo…" at bounding box center [555, 442] width 971 height 373
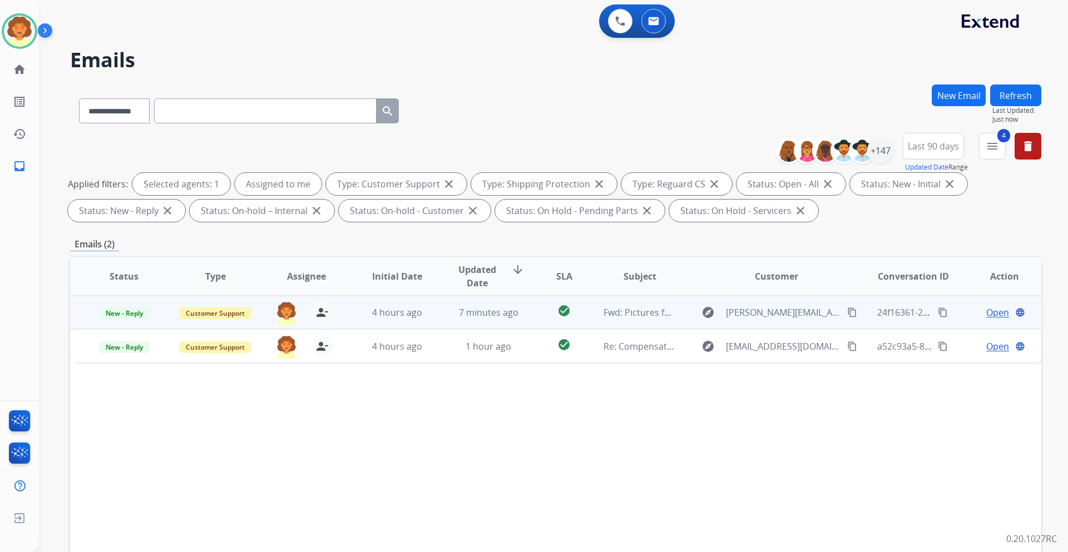
click at [990, 314] on span "Open" at bounding box center [997, 312] width 23 height 13
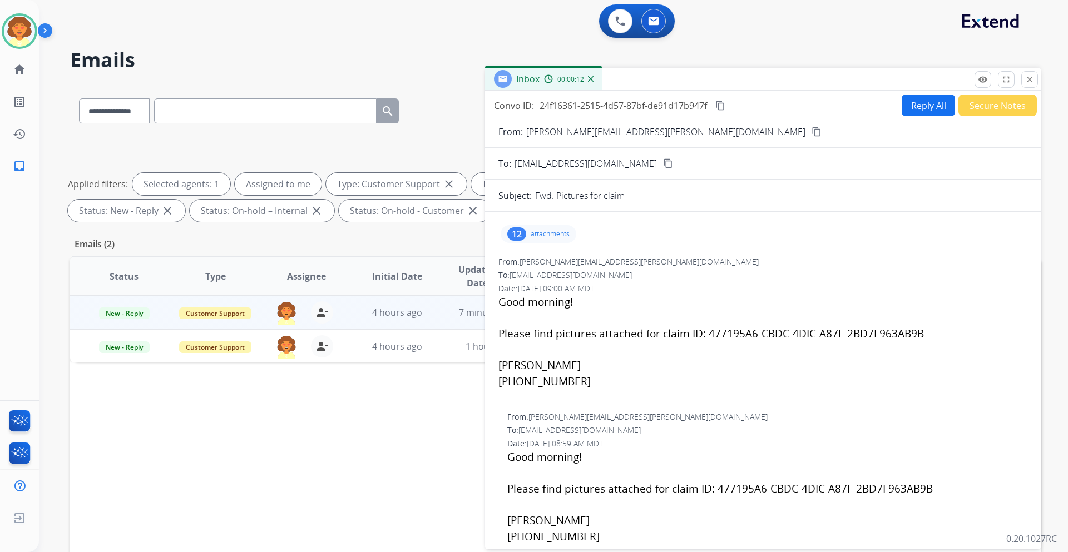
click at [517, 234] on div "12" at bounding box center [516, 233] width 19 height 13
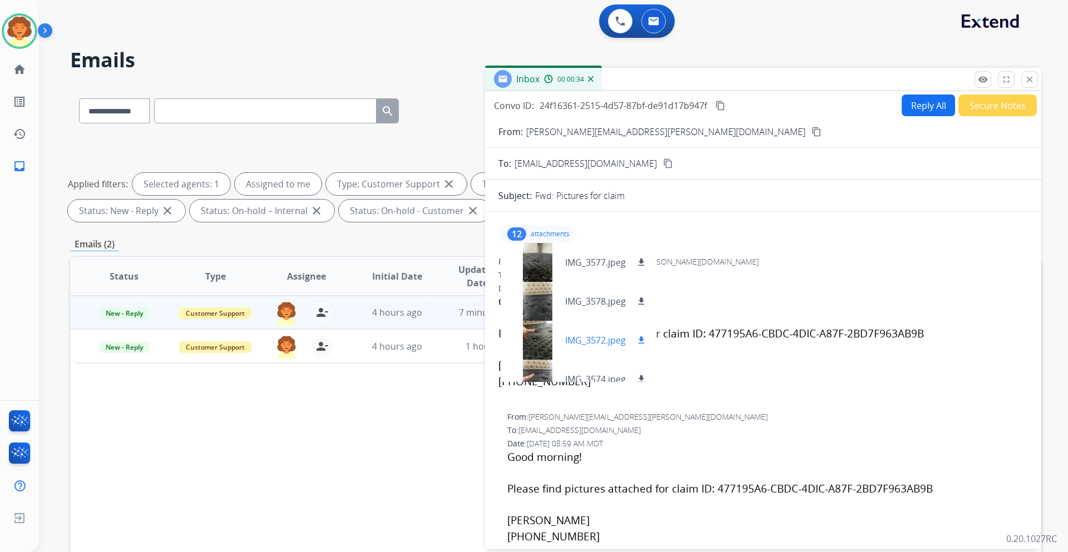
click at [640, 338] on mat-icon "download" at bounding box center [641, 340] width 10 height 10
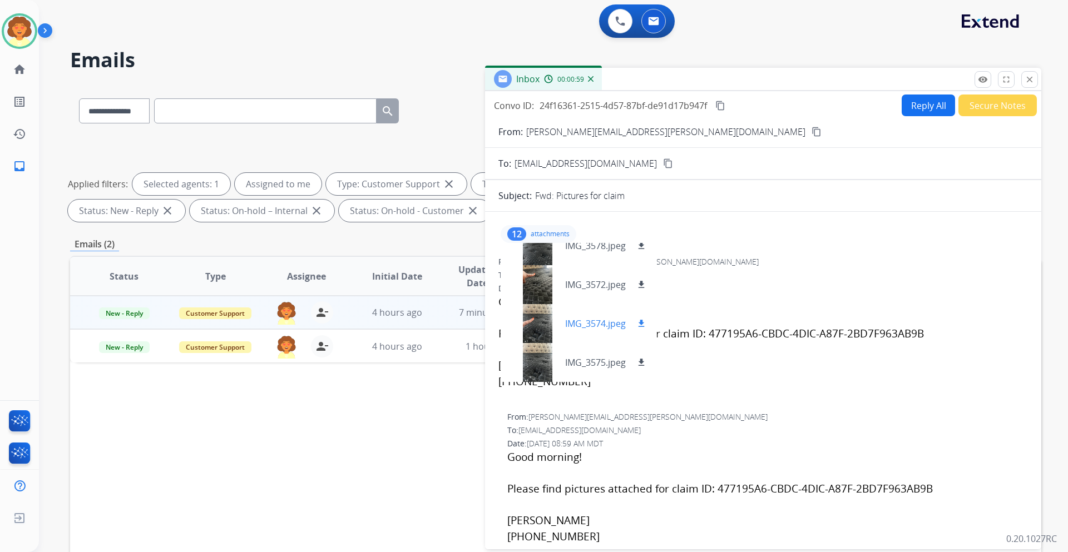
click at [642, 323] on mat-icon "download" at bounding box center [641, 324] width 10 height 10
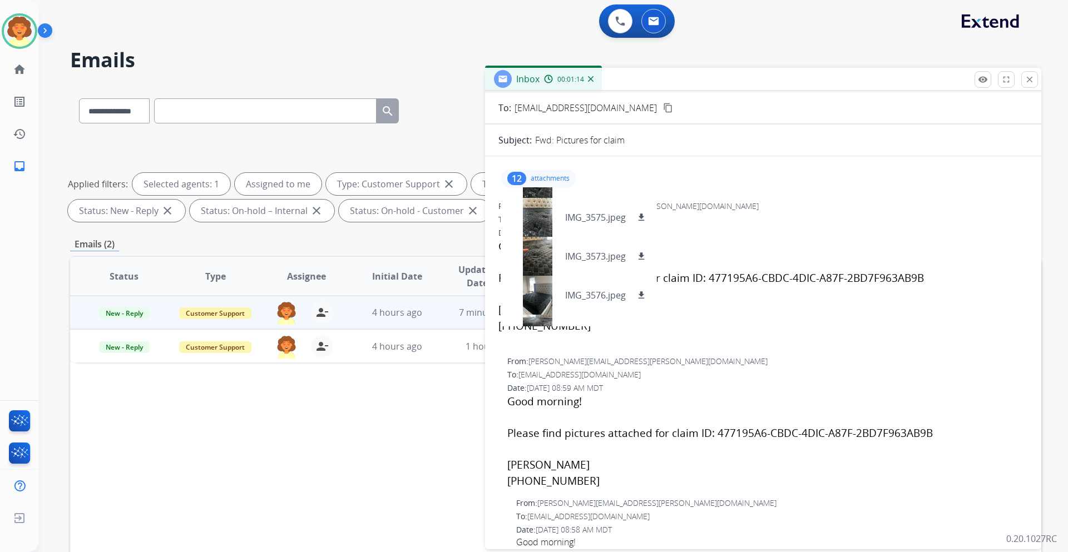
scroll to position [146, 0]
click at [641, 296] on mat-icon "download" at bounding box center [641, 295] width 10 height 10
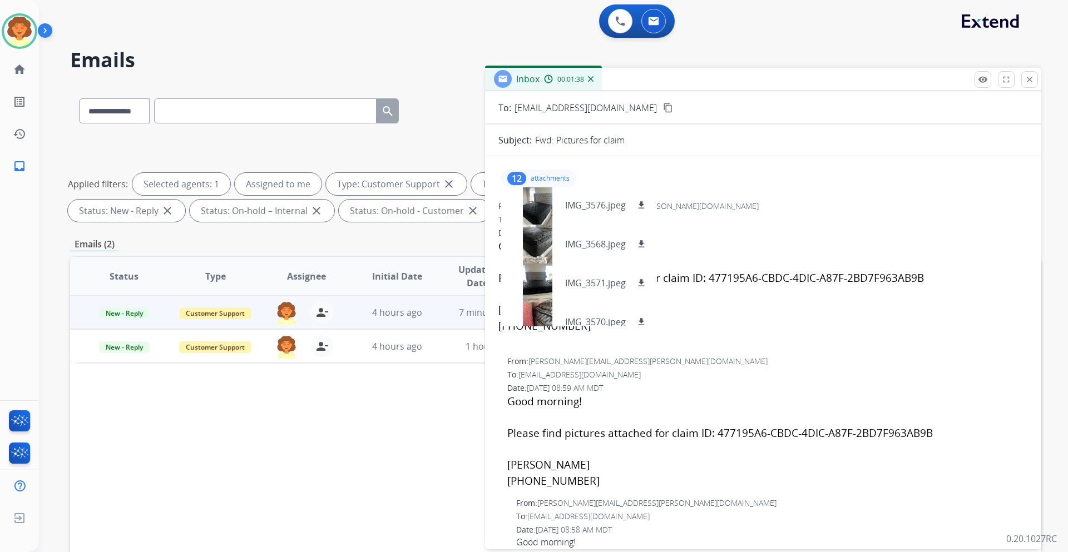
scroll to position [240, 0]
click at [642, 242] on mat-icon "download" at bounding box center [641, 239] width 10 height 10
click at [531, 270] on div at bounding box center [537, 278] width 56 height 39
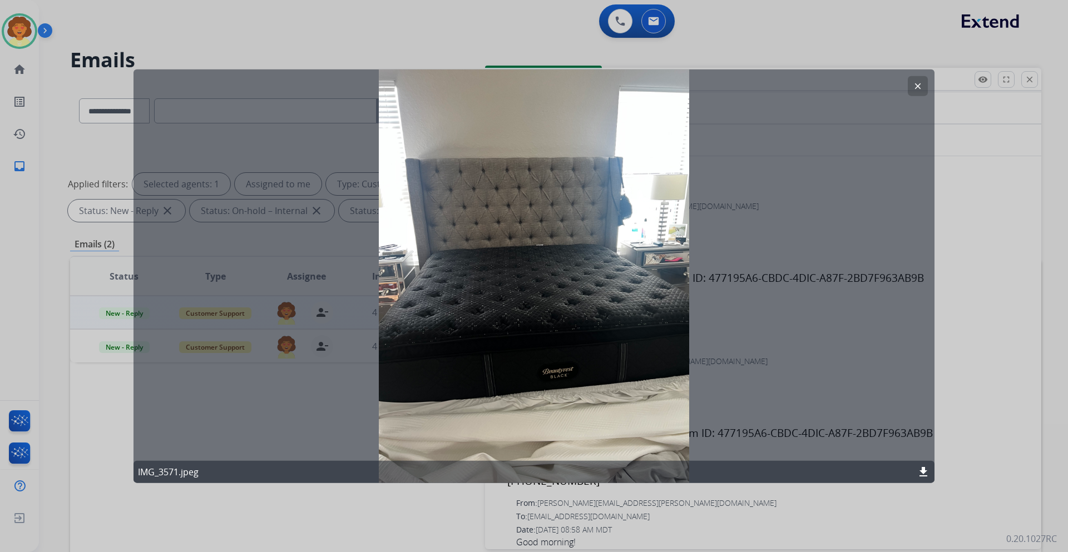
click at [920, 81] on mat-icon "clear" at bounding box center [918, 86] width 10 height 10
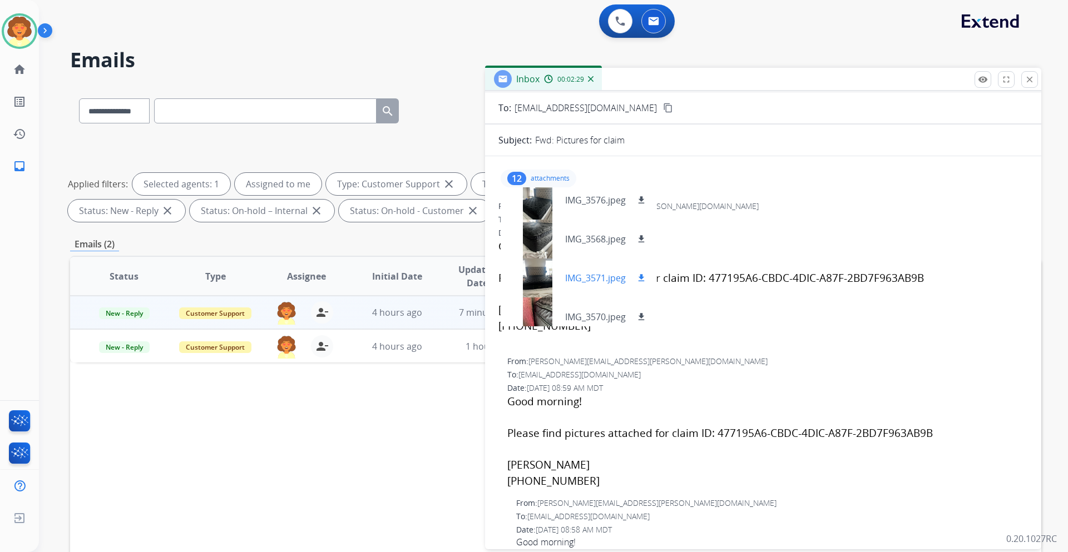
click at [544, 279] on div at bounding box center [537, 278] width 56 height 39
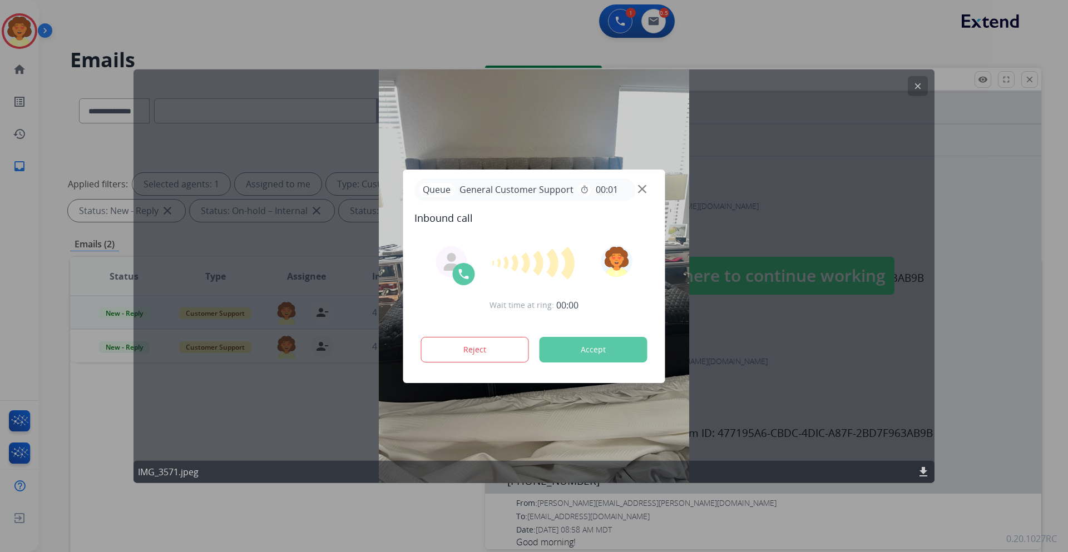
click at [917, 85] on div at bounding box center [534, 276] width 1068 height 552
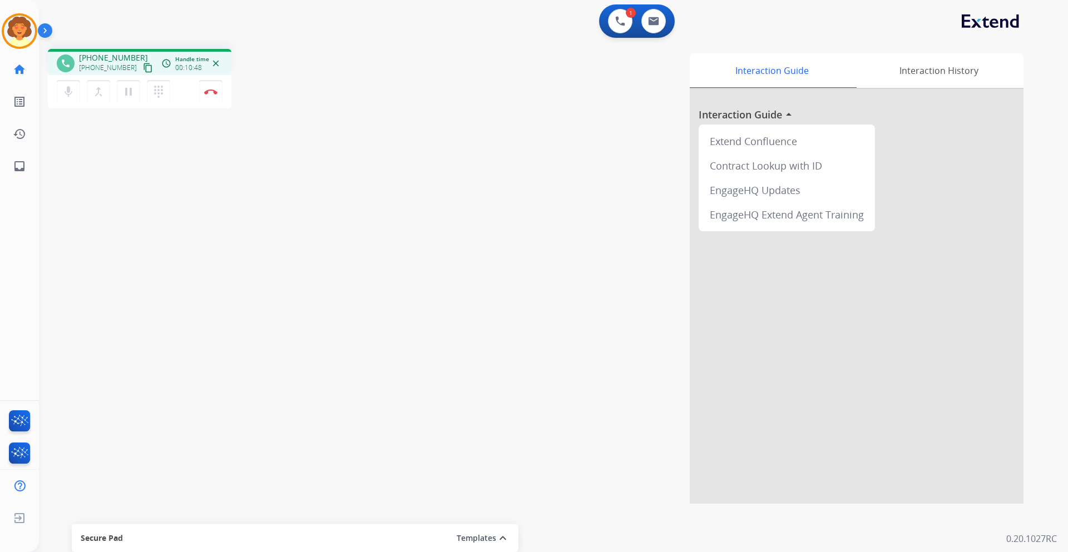
drag, startPoint x: 215, startPoint y: 95, endPoint x: 226, endPoint y: 92, distance: 11.3
click at [216, 95] on button "Disconnect" at bounding box center [210, 91] width 23 height 23
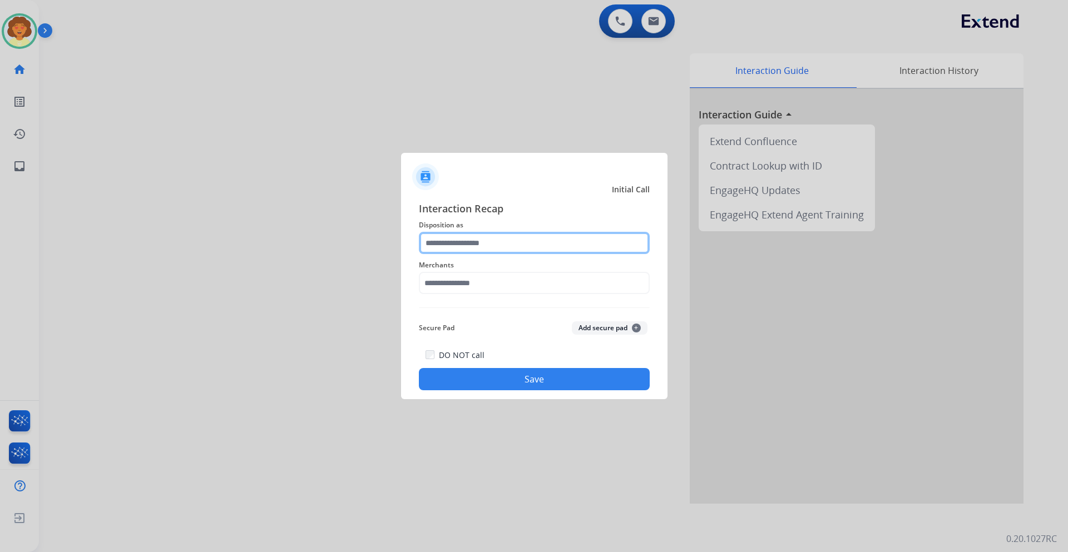
click at [502, 243] on input "text" at bounding box center [534, 243] width 231 height 22
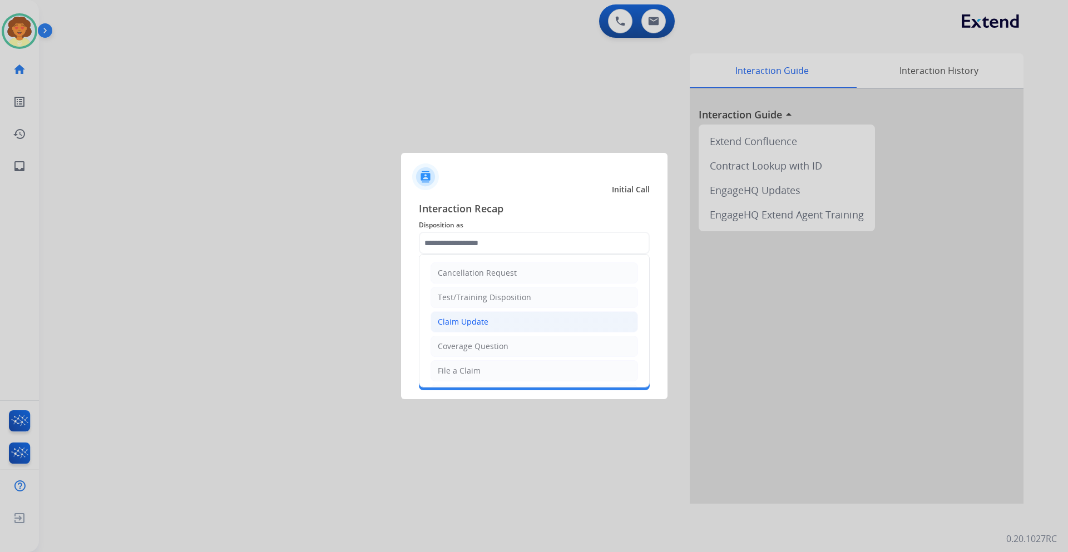
click at [491, 319] on li "Claim Update" at bounding box center [533, 321] width 207 height 21
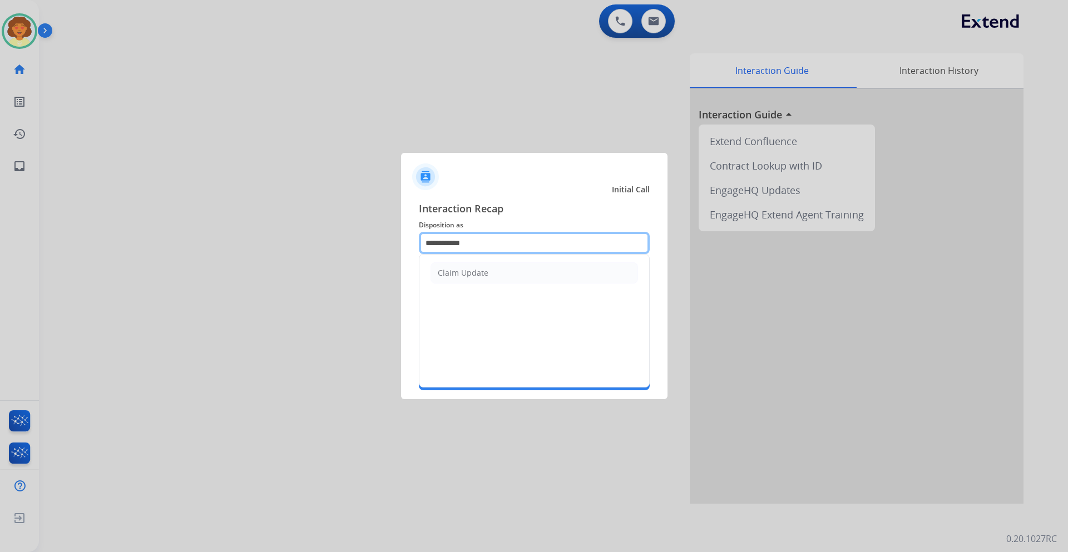
click at [450, 245] on input "**********" at bounding box center [534, 243] width 231 height 22
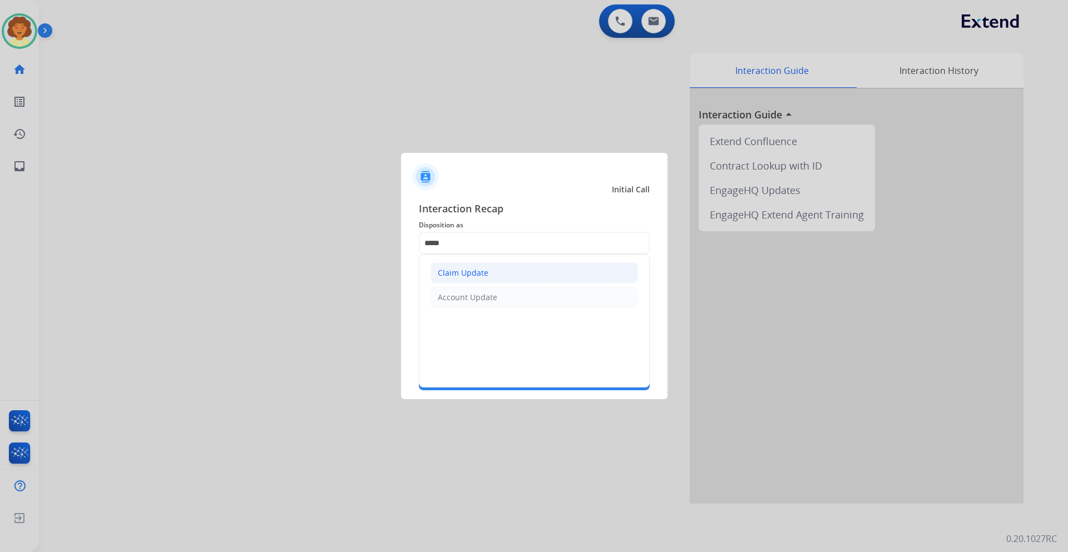
click at [504, 276] on li "Claim Update" at bounding box center [533, 273] width 207 height 21
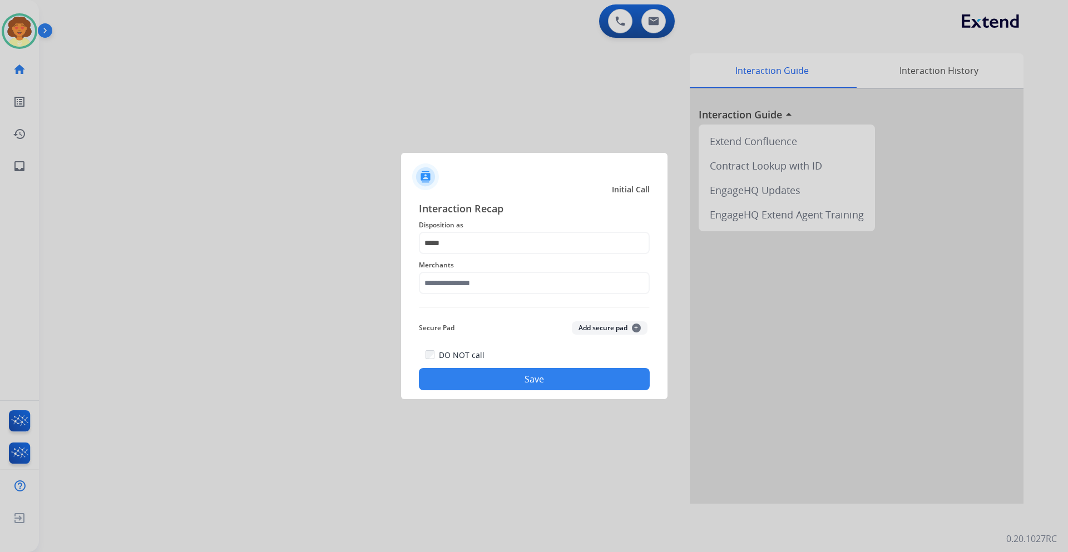
type input "**********"
click at [472, 289] on input "text" at bounding box center [534, 283] width 231 height 22
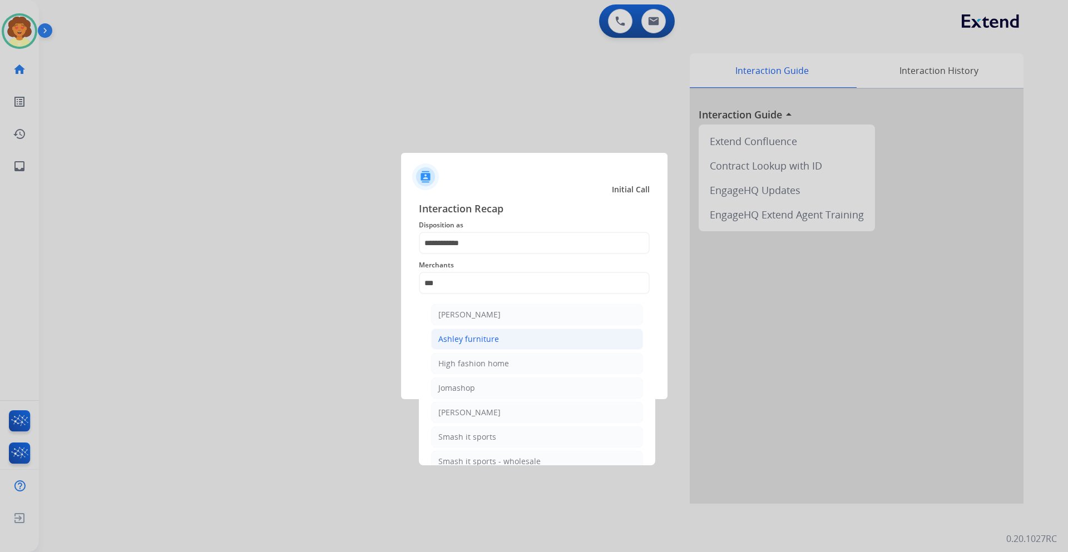
click at [481, 336] on div "Ashley furniture" at bounding box center [468, 339] width 61 height 11
type input "**********"
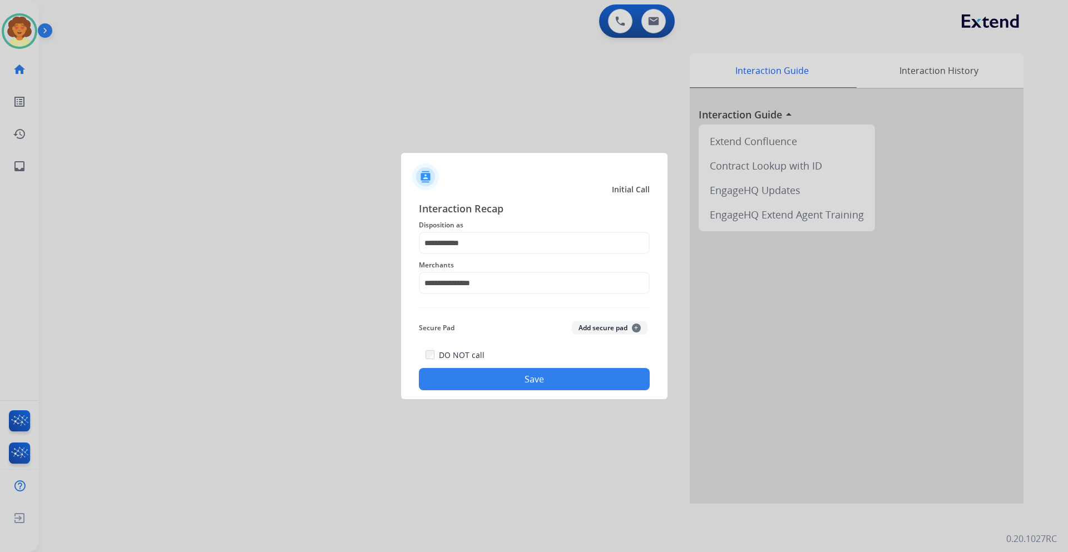
click at [494, 375] on button "Save" at bounding box center [534, 379] width 231 height 22
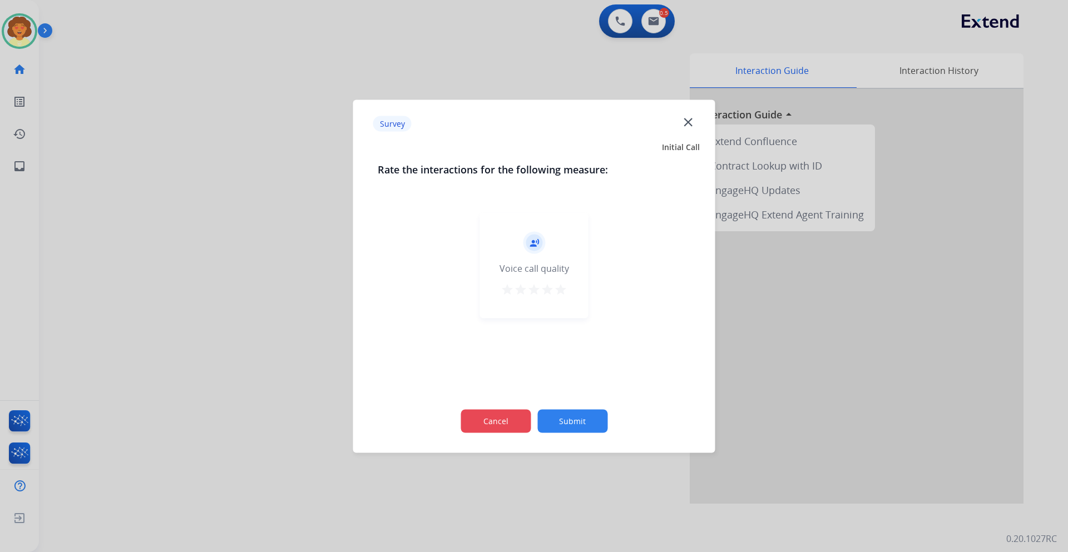
click at [493, 422] on button "Cancel" at bounding box center [495, 420] width 70 height 23
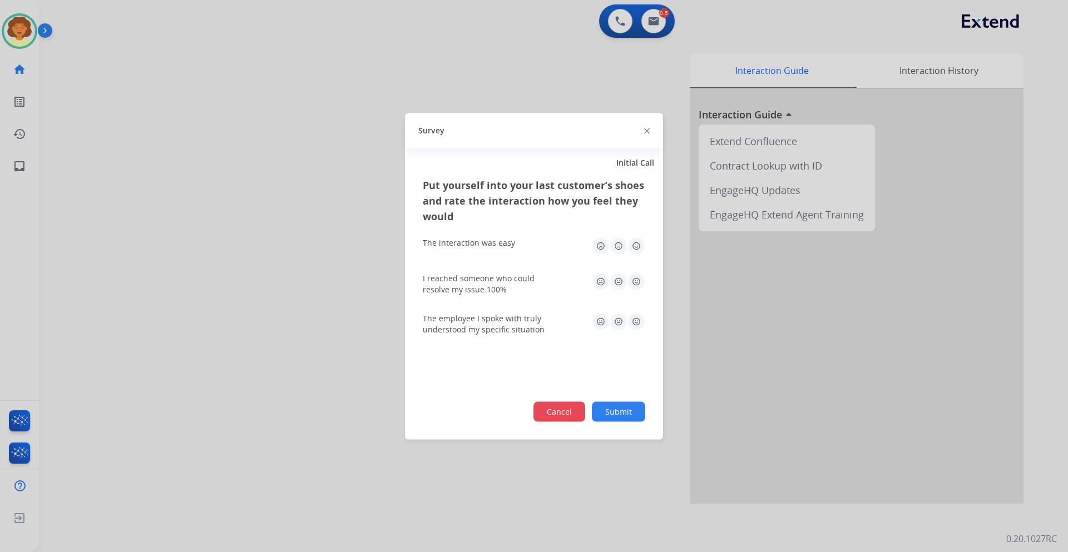
click at [551, 415] on button "Cancel" at bounding box center [559, 412] width 52 height 20
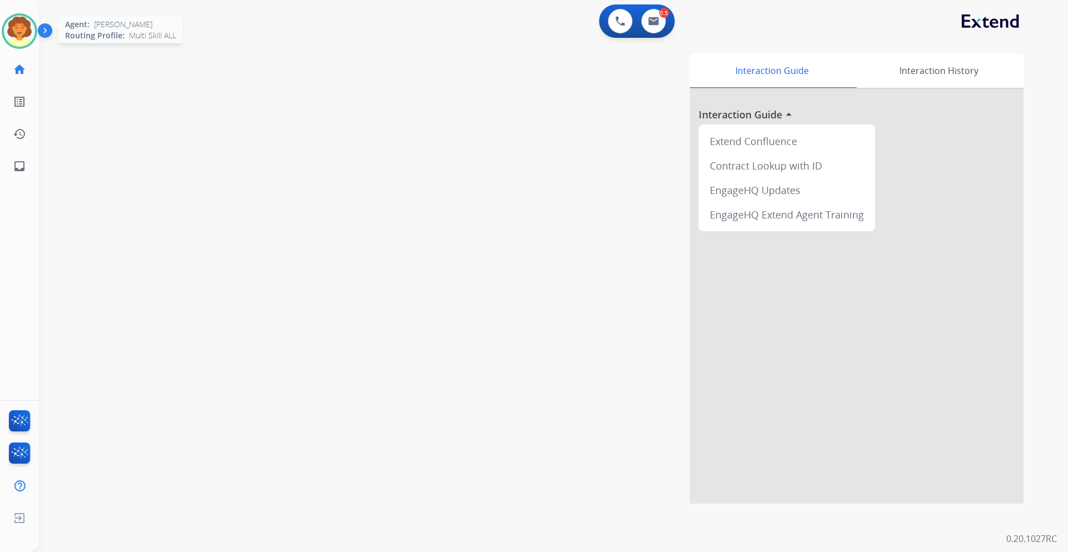
drag, startPoint x: 65, startPoint y: 97, endPoint x: 31, endPoint y: 38, distance: 67.3
click at [31, 38] on img at bounding box center [19, 31] width 31 height 31
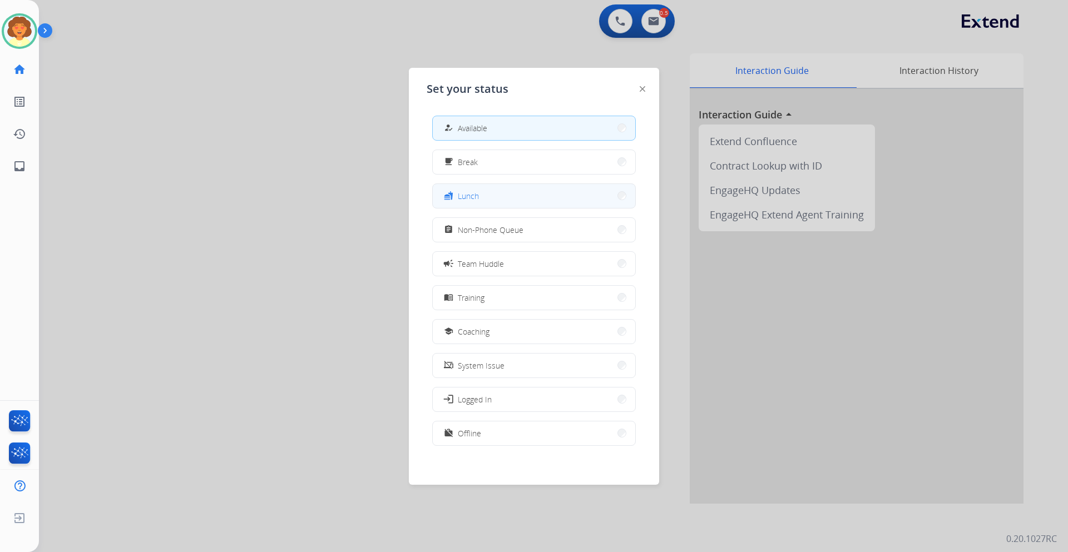
click at [522, 201] on button "fastfood Lunch" at bounding box center [534, 196] width 202 height 24
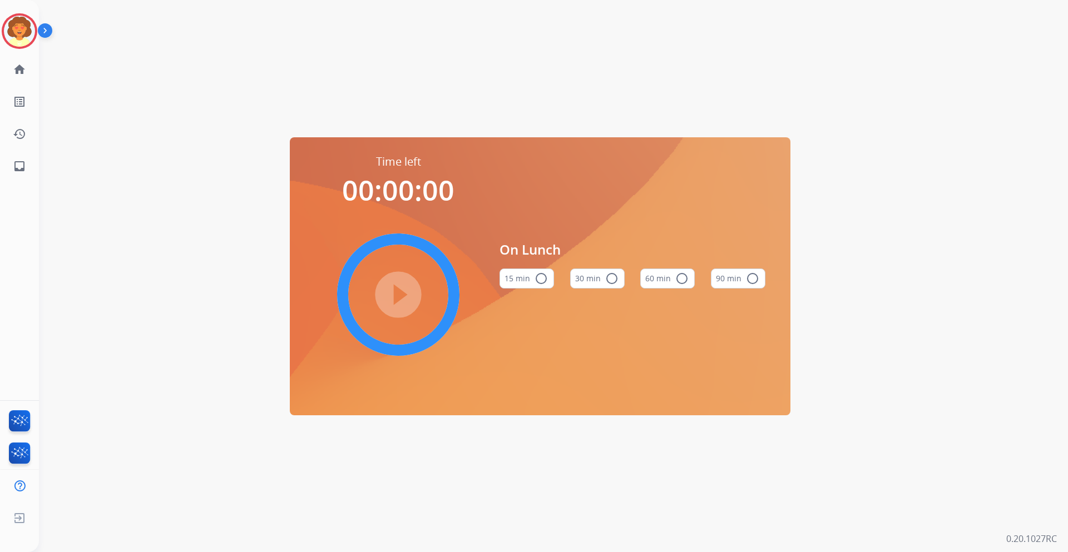
click at [679, 274] on mat-icon "radio_button_unchecked" at bounding box center [681, 278] width 13 height 13
click at [405, 295] on mat-icon "play_circle_filled" at bounding box center [398, 294] width 13 height 13
